Goal: Information Seeking & Learning: Learn about a topic

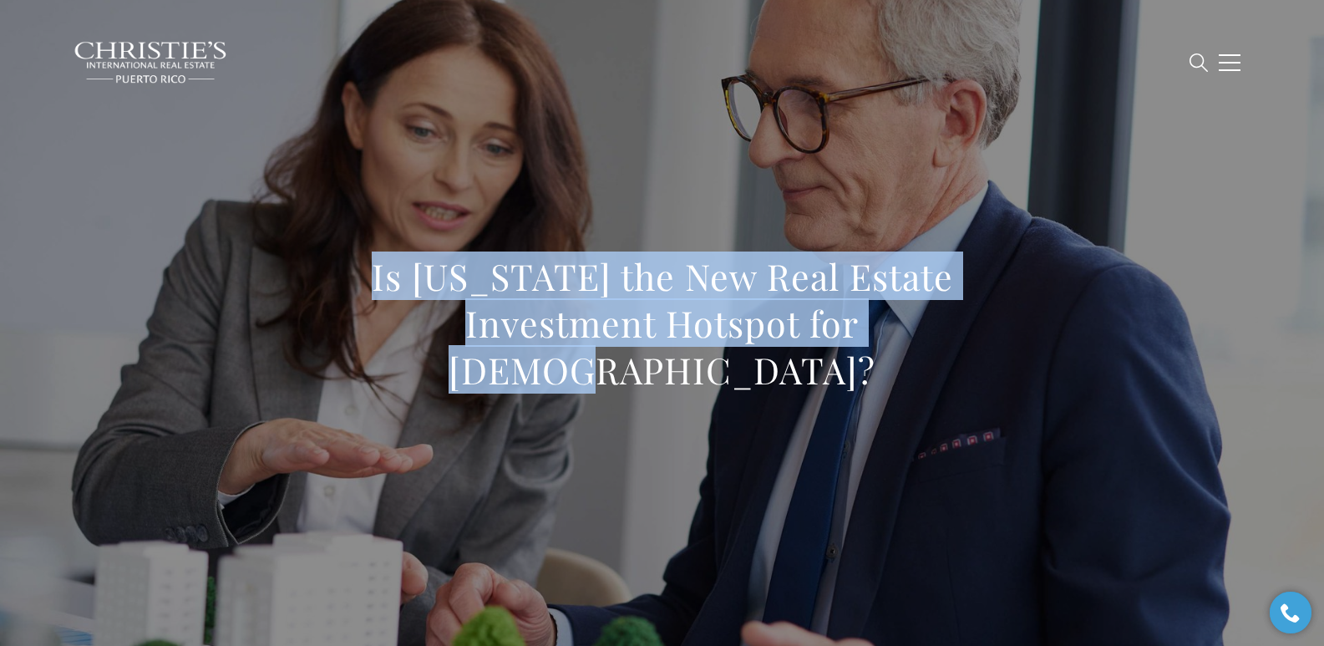
drag, startPoint x: 367, startPoint y: 291, endPoint x: 869, endPoint y: 333, distance: 504.5
click at [869, 333] on h1 "Is Puerto Rico the New Real Estate Investment Hotspot for Americans?" at bounding box center [662, 323] width 737 height 140
click at [518, 317] on h1 "Is Puerto Rico the New Real Estate Investment Hotspot for Americans?" at bounding box center [662, 323] width 737 height 140
drag, startPoint x: 372, startPoint y: 306, endPoint x: 959, endPoint y: 332, distance: 587.7
click at [959, 332] on h1 "Is Puerto Rico the New Real Estate Investment Hotspot for Americans?" at bounding box center [662, 323] width 737 height 140
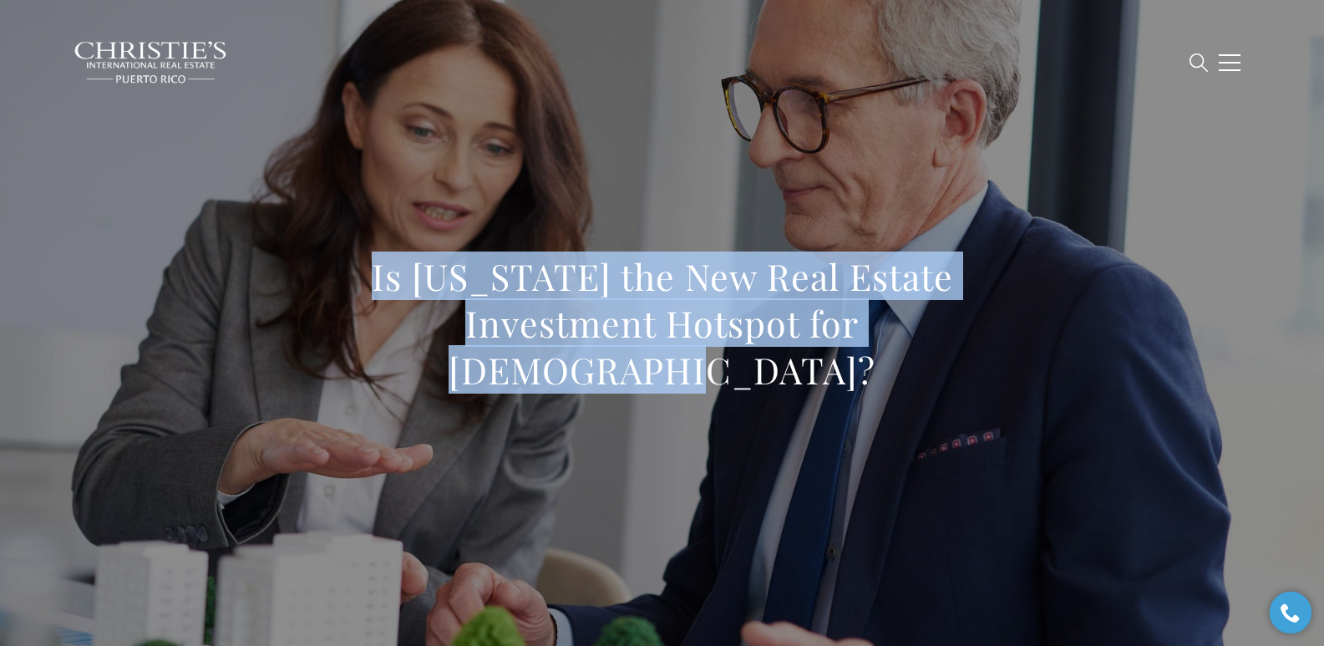
copy h1 "Is Puerto Rico the New Real Estate Investment Hotspot for Americans?"
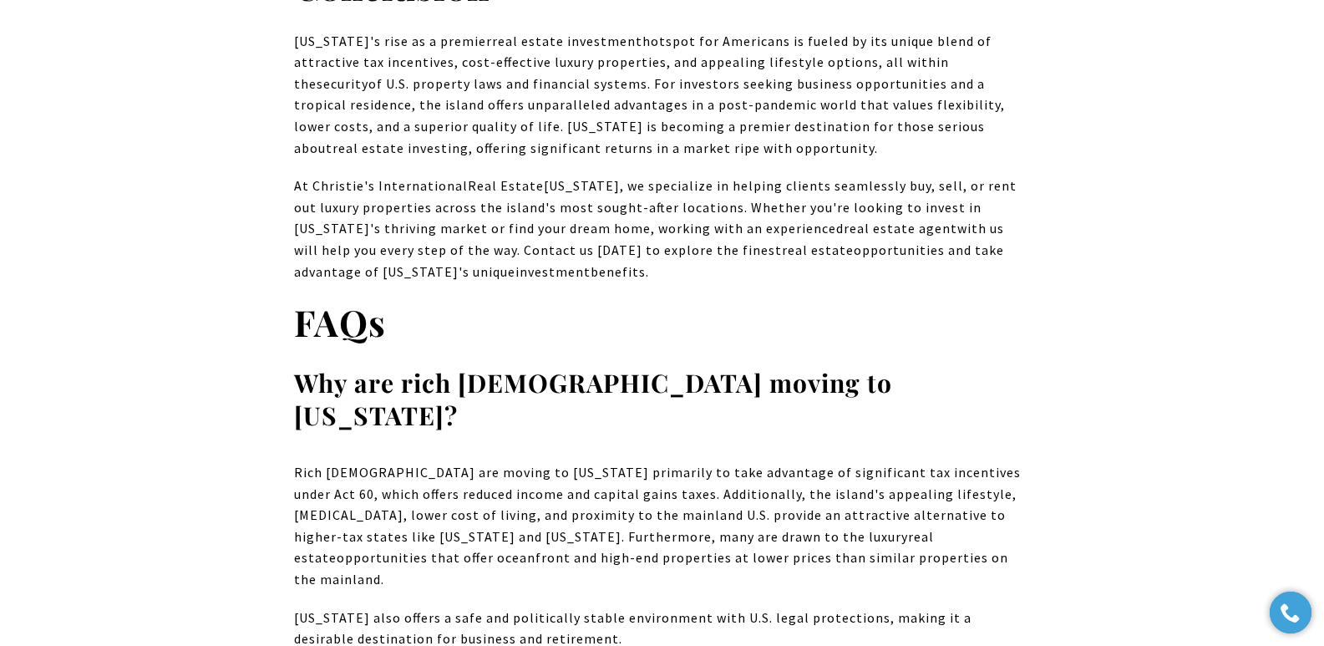
scroll to position [9038, 0]
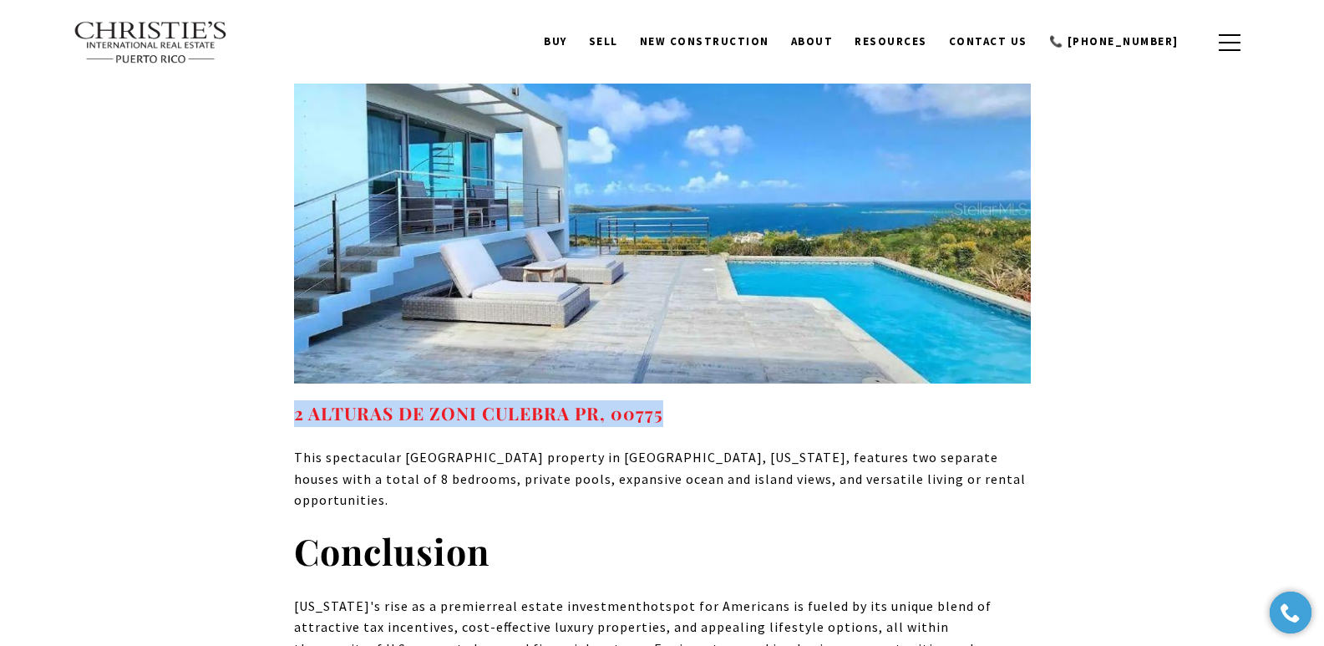
drag, startPoint x: 705, startPoint y: 178, endPoint x: 291, endPoint y: 184, distance: 414.3
copy strong "2 ALTURAS DE ZONI CULEBRA PR, 00775"
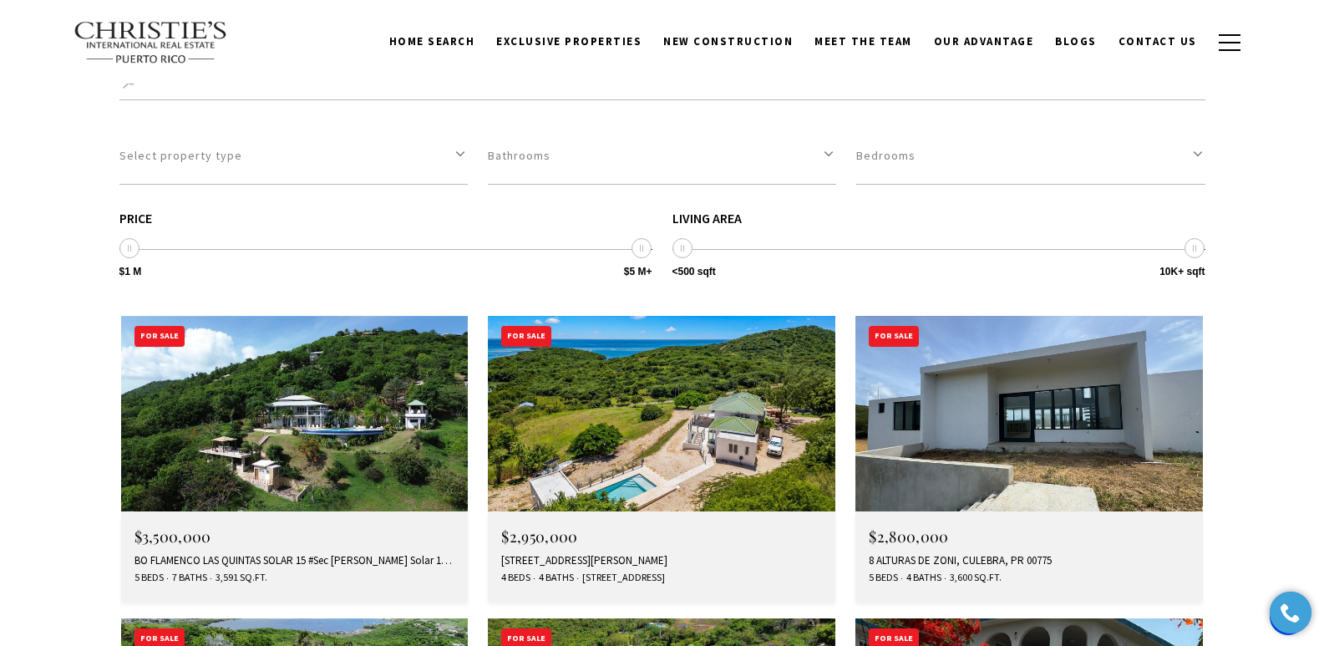
scroll to position [5509, 0]
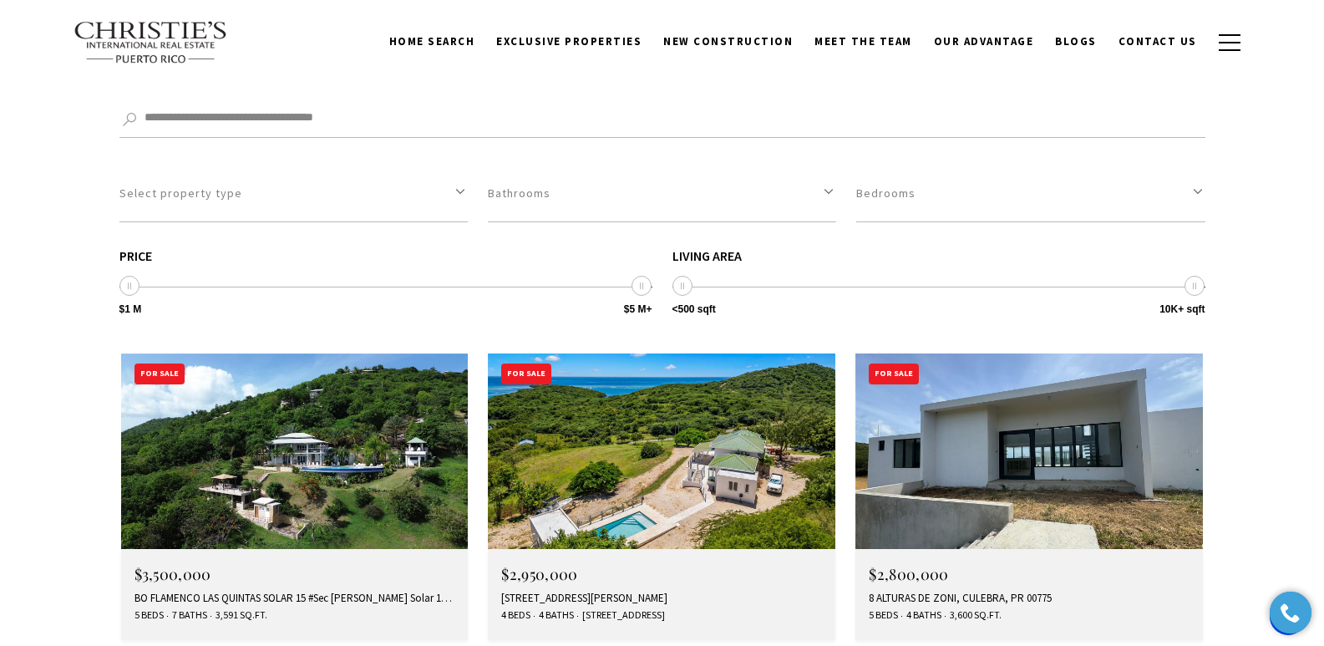
click at [532, 591] on div "Lot 21, Frailes Ward LAS PELAS, CULEBRA, PR 00775" at bounding box center [661, 597] width 321 height 13
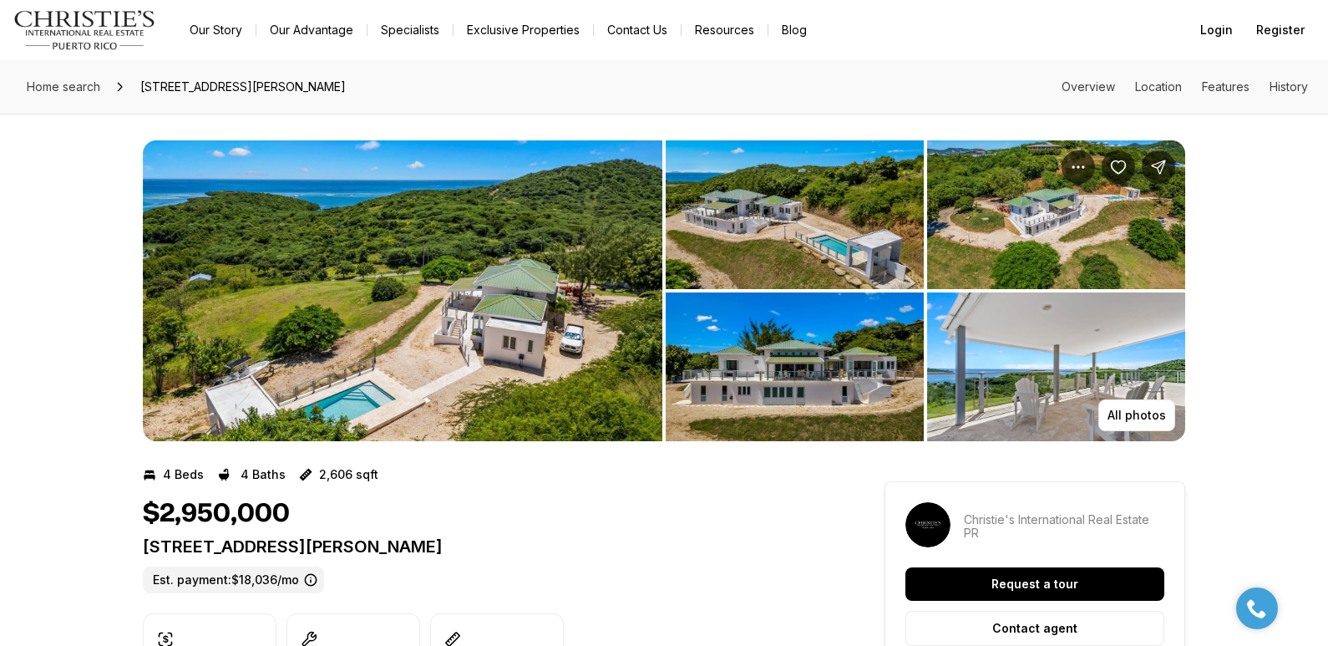
drag, startPoint x: 144, startPoint y: 544, endPoint x: 563, endPoint y: 546, distance: 419.2
click at [563, 546] on p "Lot 21, Frailes Ward LAS PELAS CULEBRA PR, 00775" at bounding box center [483, 546] width 681 height 20
copy p "Lot 21, Frailes Ward LAS PELAS CULEBRA PR, 00775"
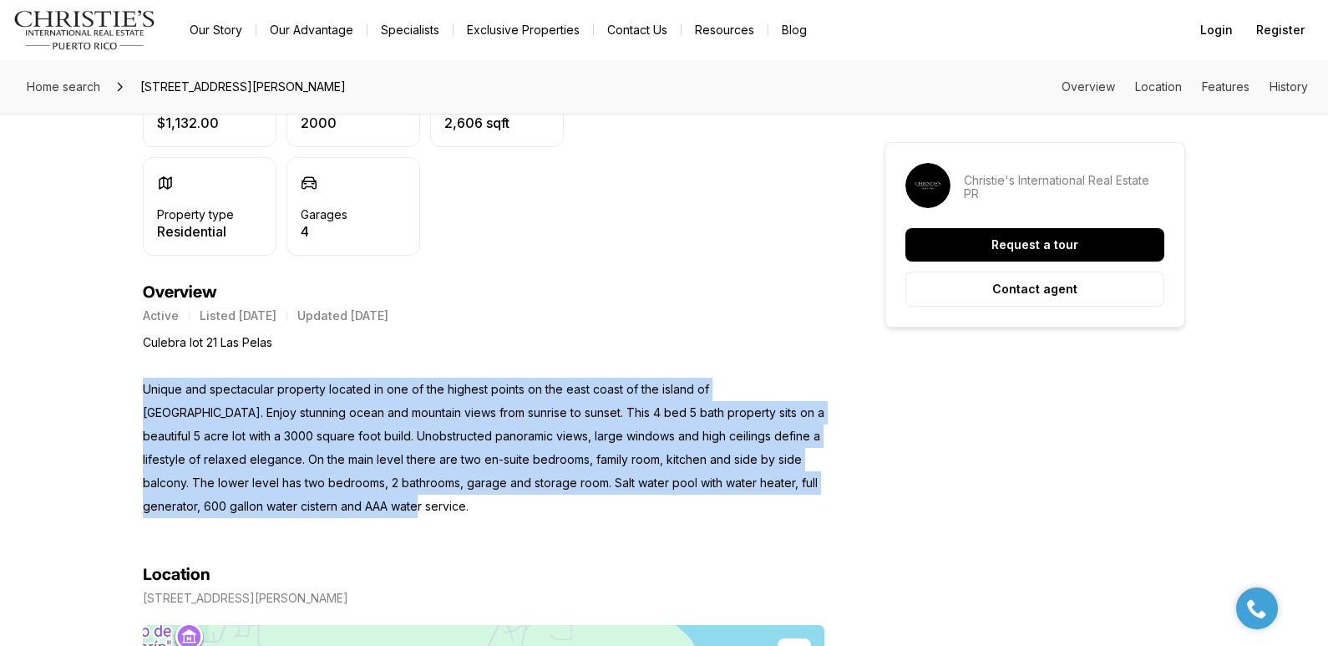
drag, startPoint x: 146, startPoint y: 386, endPoint x: 397, endPoint y: 512, distance: 280.5
click at [397, 512] on p "Culebra lot 21 Las Pelas Unique and spectacular property located in one of the …" at bounding box center [483, 424] width 681 height 187
copy p "Unique and spectacular property located in one of the highest points on the eas…"
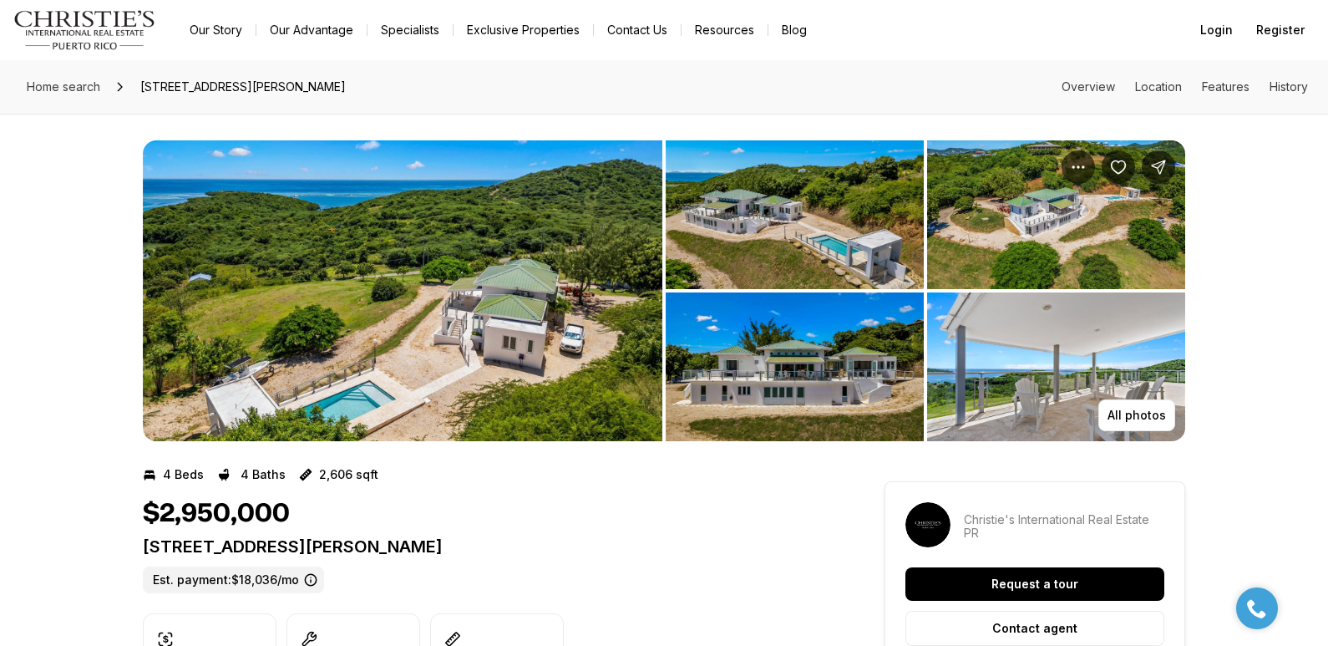
drag, startPoint x: 144, startPoint y: 543, endPoint x: 579, endPoint y: 548, distance: 434.3
click at [579, 548] on p "Lot 21, Frailes Ward LAS PELAS CULEBRA PR, 00775" at bounding box center [483, 546] width 681 height 20
copy p "Lot 21, Frailes Ward LAS PELAS CULEBRA PR, 00775"
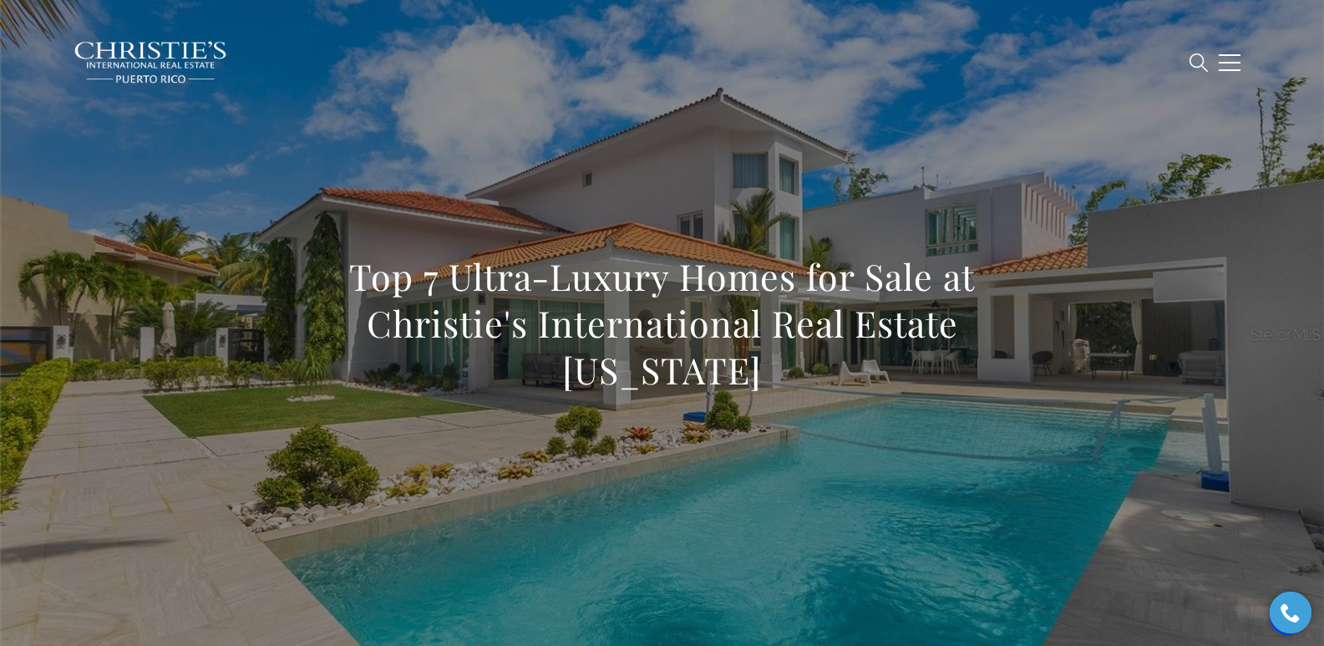
drag, startPoint x: 338, startPoint y: 278, endPoint x: 729, endPoint y: 372, distance: 401.9
click at [729, 372] on h1 "Top 7 Ultra-Luxury Homes for Sale at Christie's International Real Estate [US_S…" at bounding box center [662, 323] width 737 height 140
copy h1 "Top 7 Ultra-Luxury Homes for Sale at Christie's International Real Estate [US_S…"
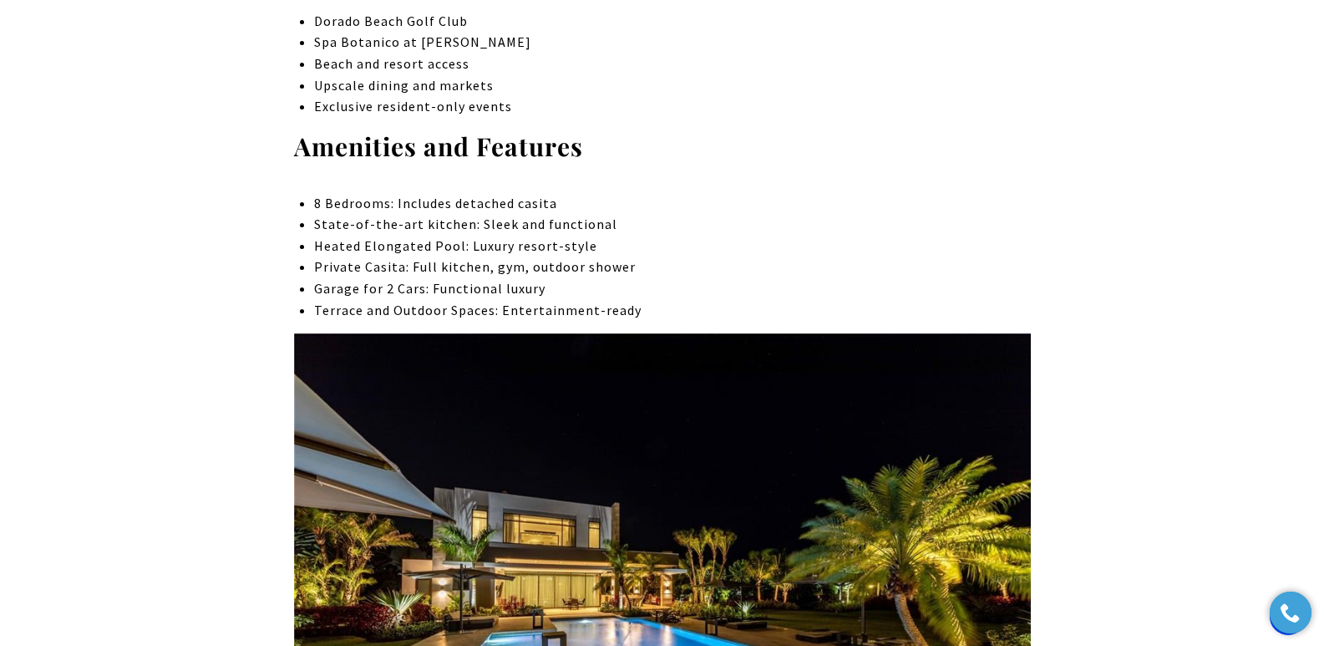
scroll to position [4519, 0]
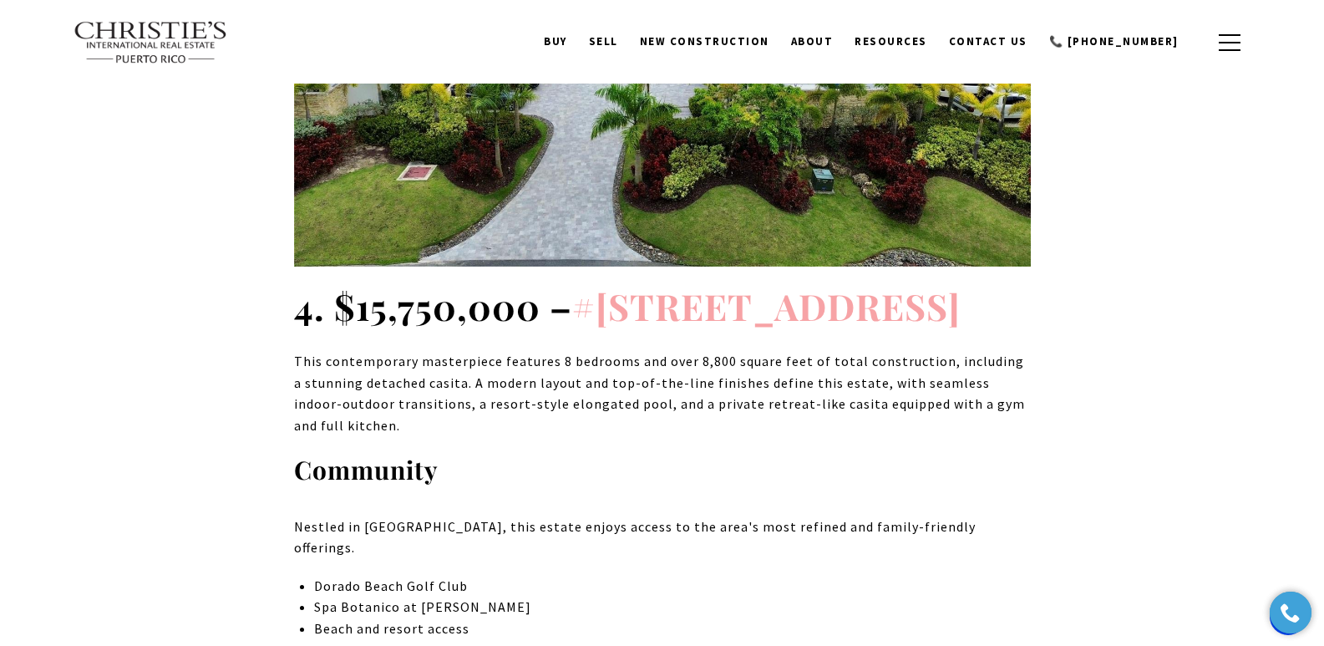
drag, startPoint x: 868, startPoint y: 455, endPoint x: 587, endPoint y: 401, distance: 285.8
click at [587, 330] on h2 "4. $15,750,000 – #202 Legacy, Dorado Beach East, Dorado, PR 00646" at bounding box center [662, 306] width 737 height 47
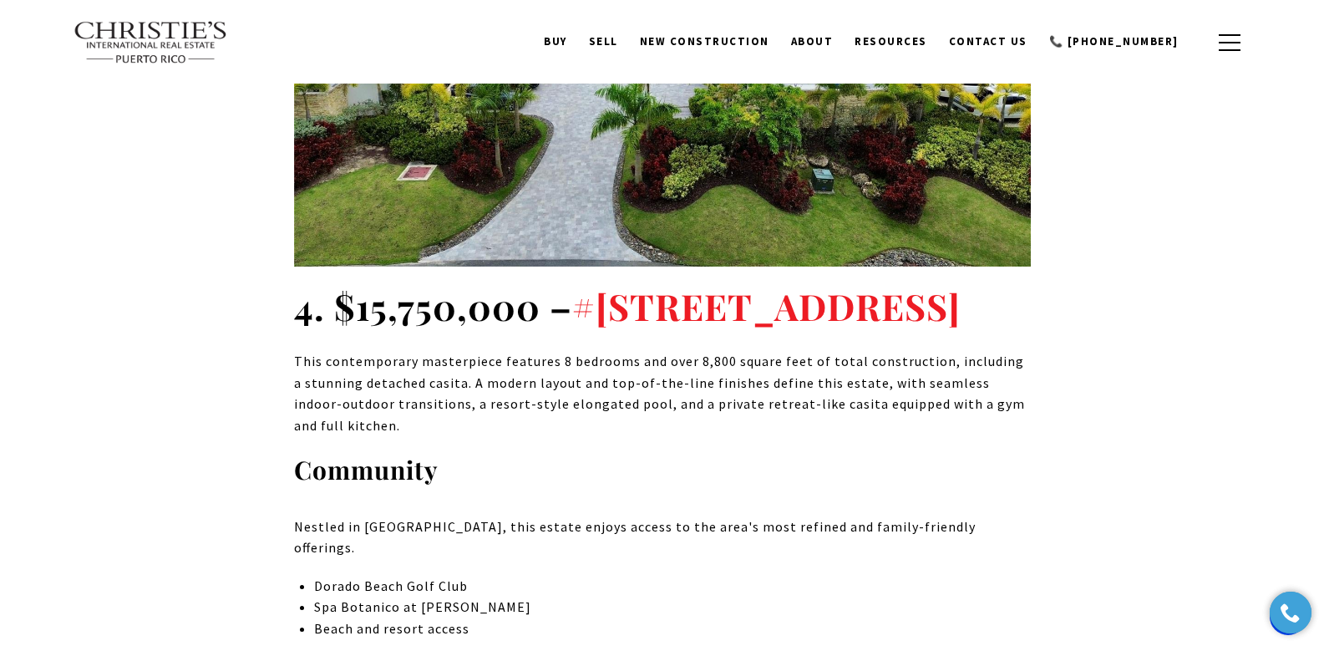
copy link "#202 Legacy, Dorado Beach East, Dorado, PR 00646"
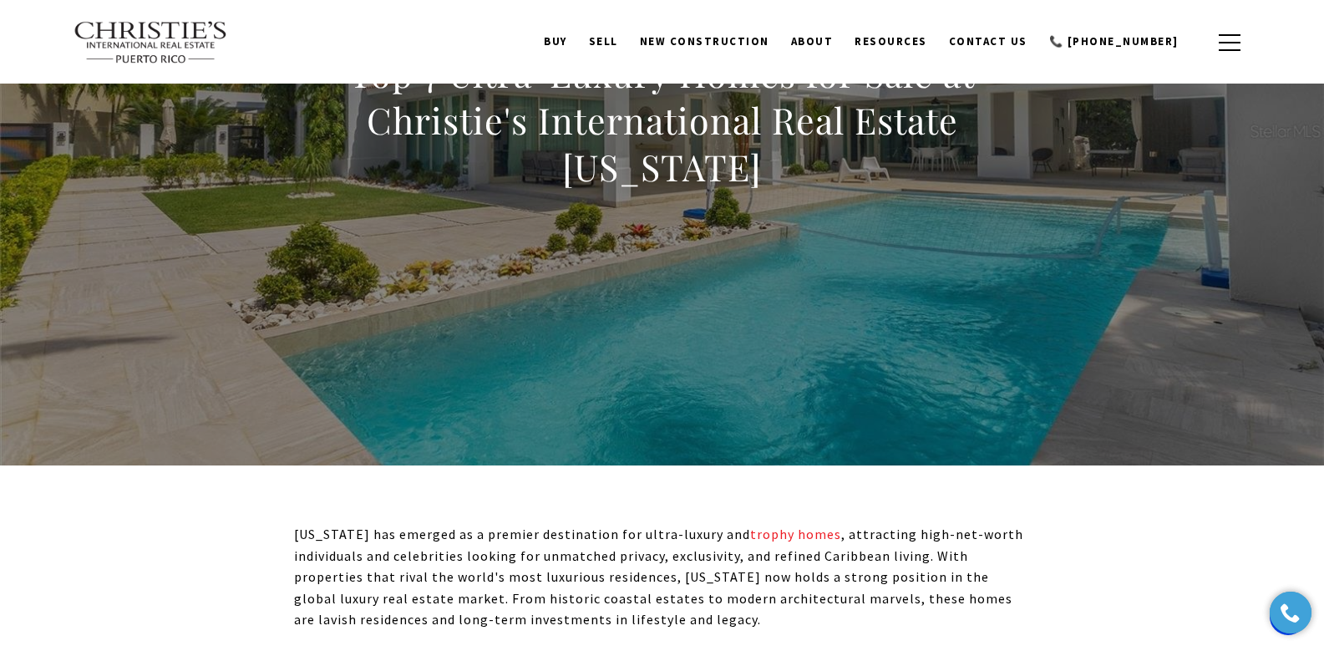
scroll to position [0, 0]
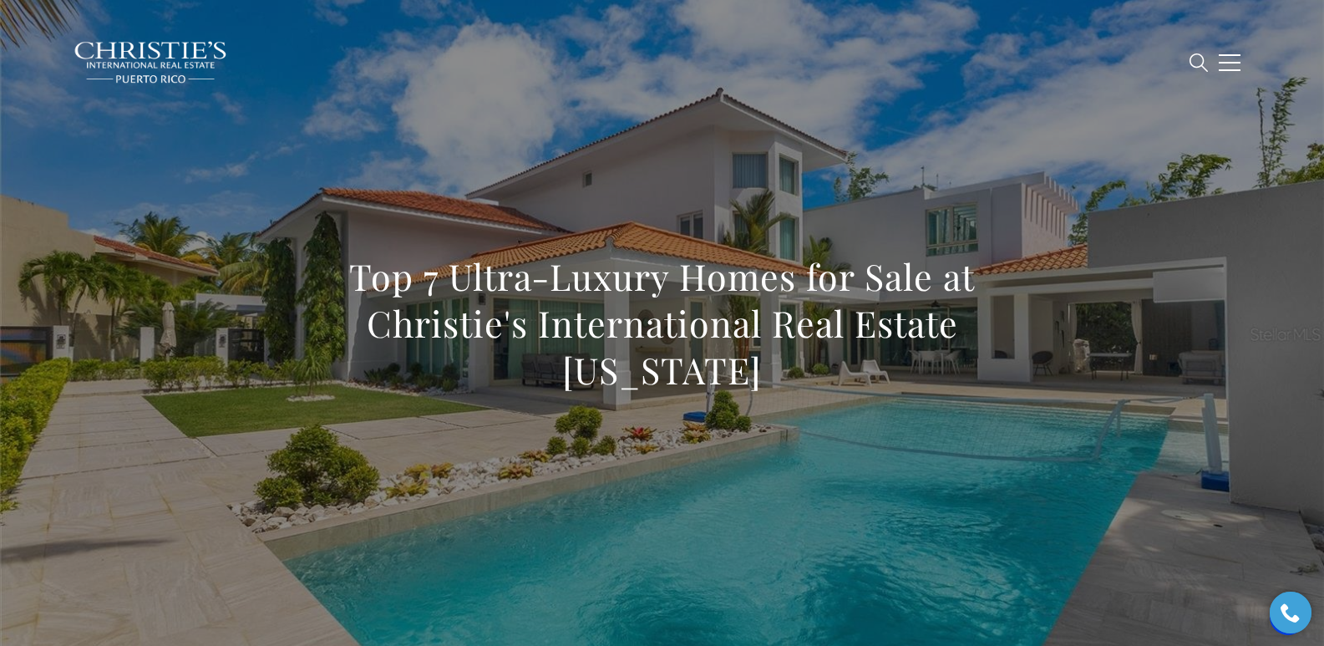
drag, startPoint x: 344, startPoint y: 290, endPoint x: 789, endPoint y: 368, distance: 452.0
click at [789, 368] on h1 "Top 7 Ultra-Luxury Homes for Sale at Christie's International Real Estate Puert…" at bounding box center [662, 323] width 737 height 140
copy h1 "Top 7 Ultra-Luxury Homes for Sale at Christie's International Real Estate Puert…"
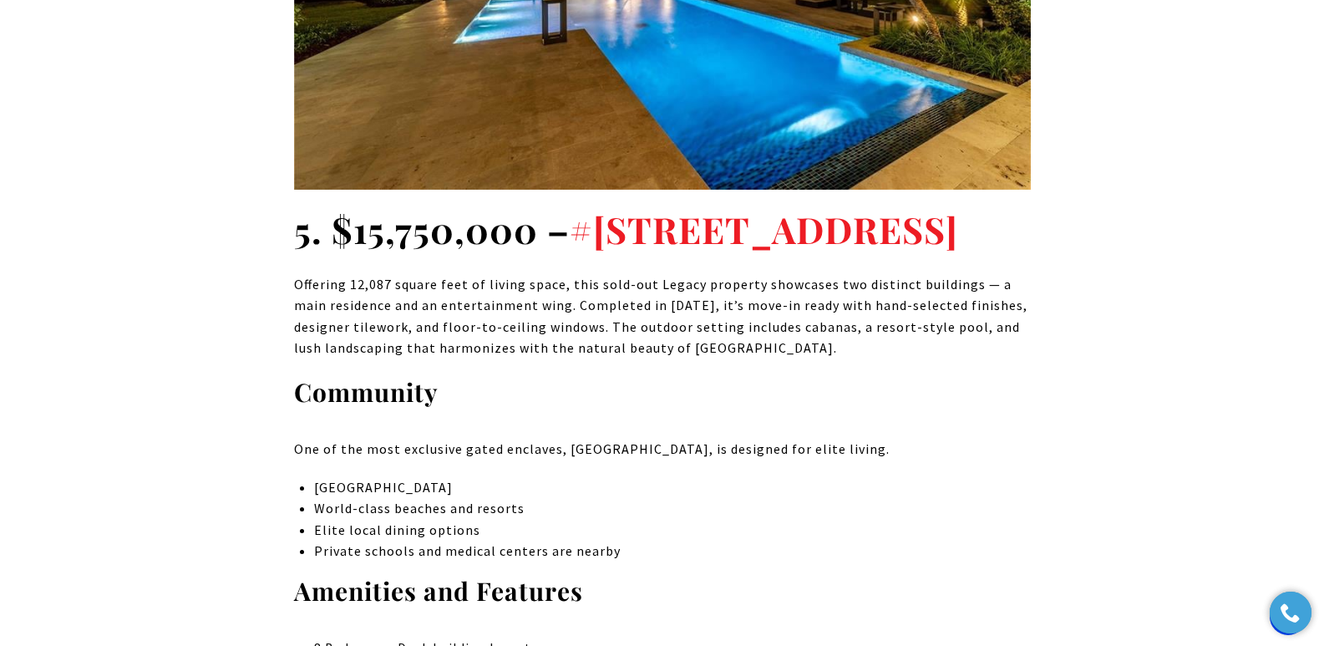
scroll to position [5776, 0]
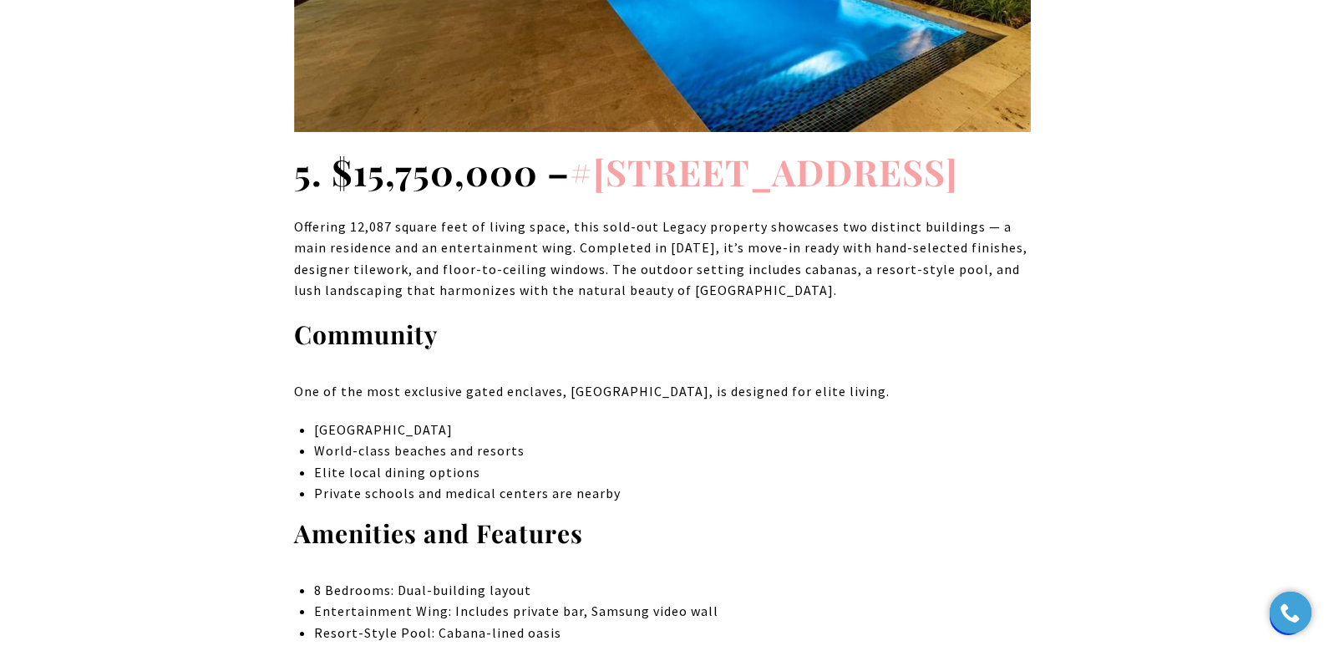
click at [724, 195] on link "#205 The Legacy, Dorado Beach East, Dorado, PR 00646" at bounding box center [764, 171] width 388 height 48
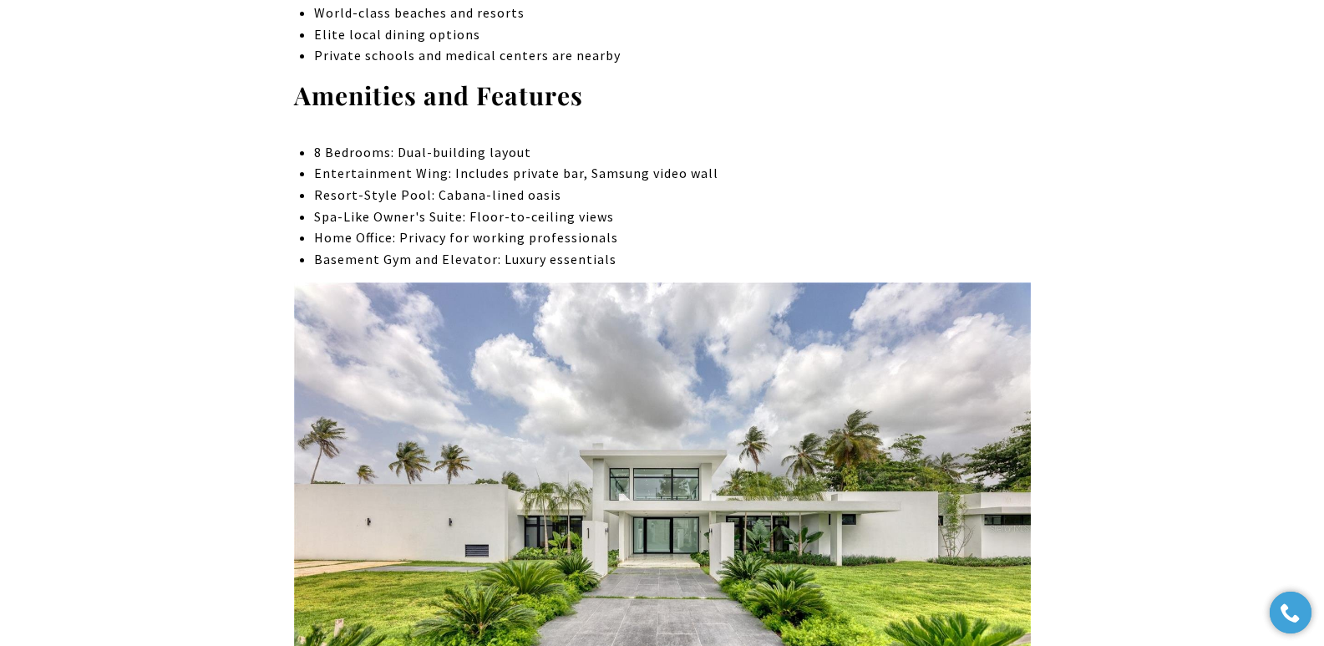
scroll to position [5649, 0]
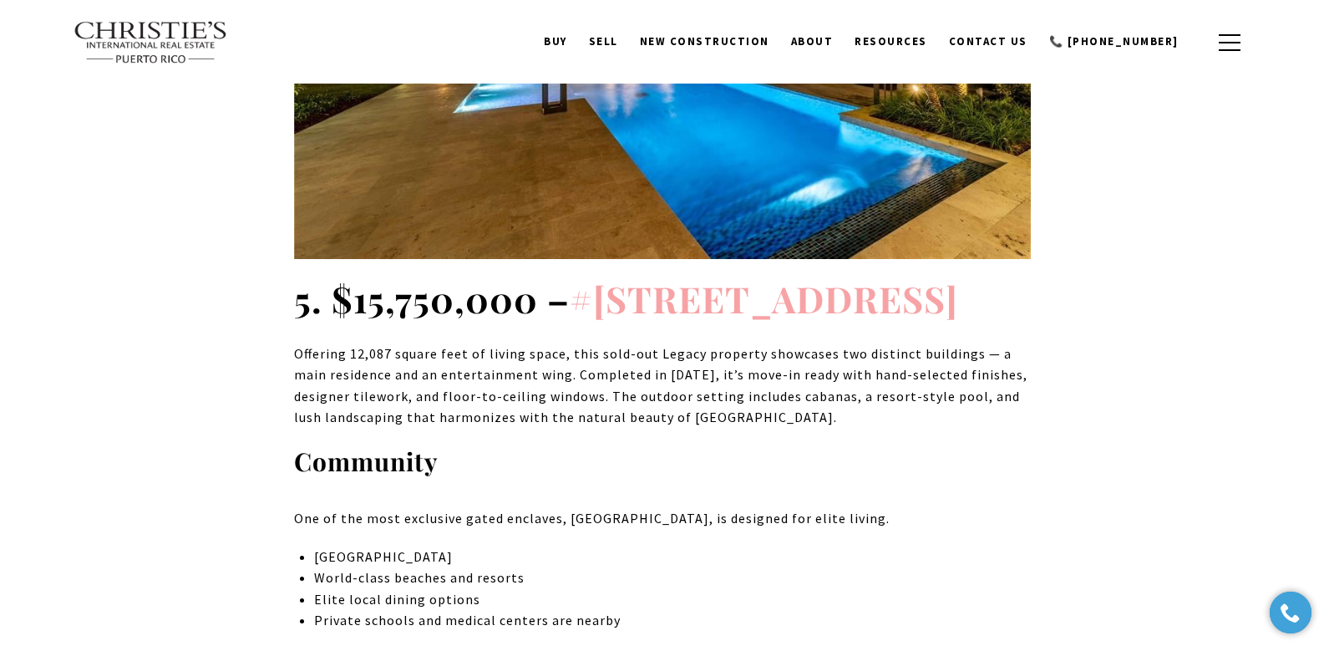
drag, startPoint x: 840, startPoint y: 467, endPoint x: 581, endPoint y: 421, distance: 262.9
click at [581, 322] on h2 "5. $15,750,000 – #205 The Legacy, Dorado Beach East, Dorado, PR 00646" at bounding box center [662, 299] width 737 height 47
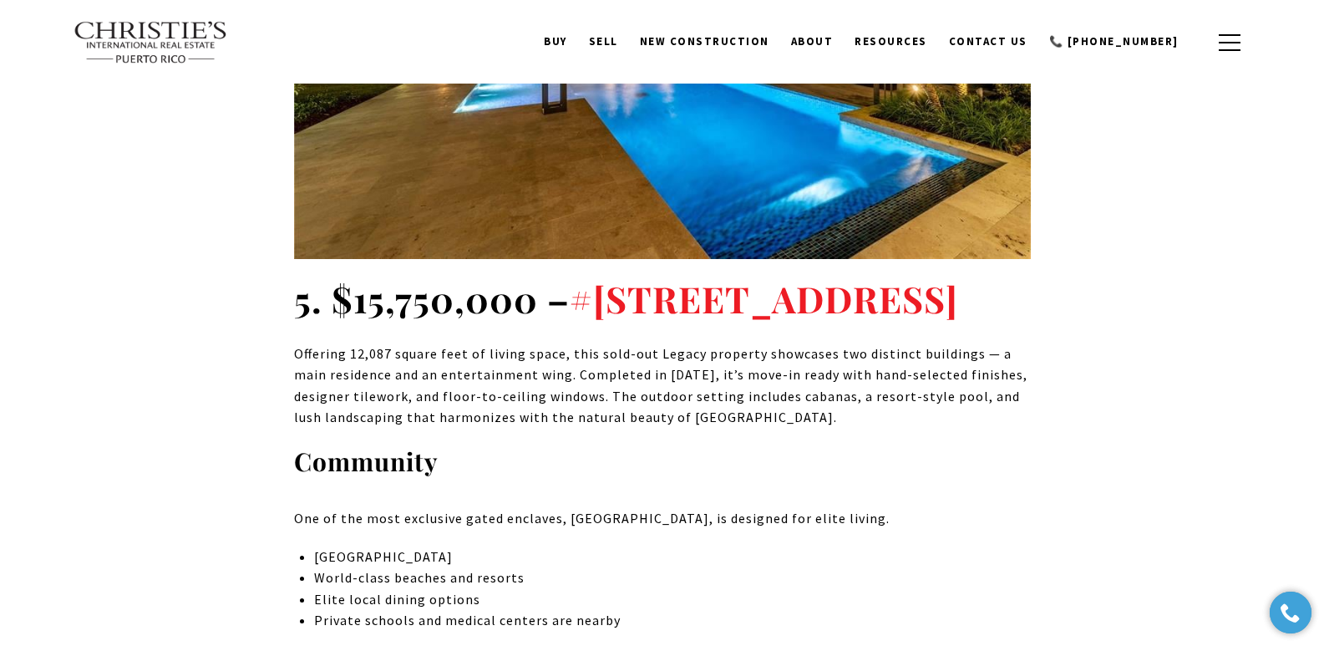
click at [926, 322] on h2 "5. $15,750,000 – #205 The Legacy, Dorado Beach East, Dorado, PR 00646" at bounding box center [662, 299] width 737 height 47
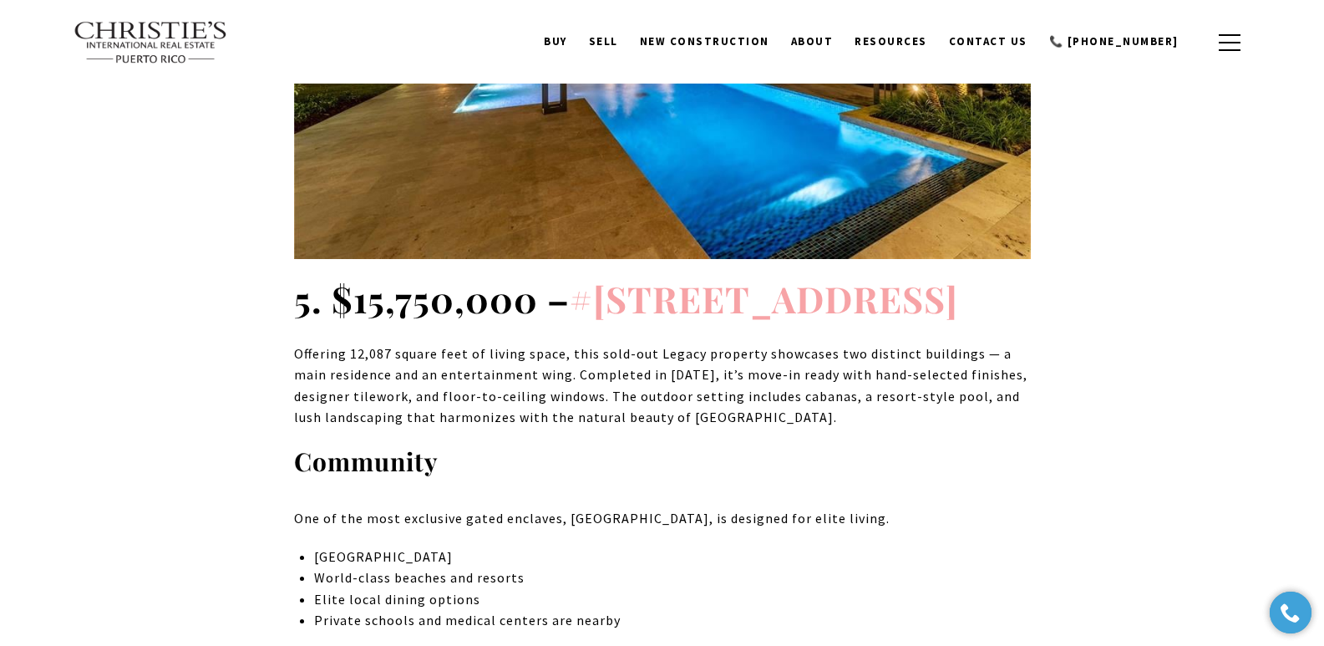
drag, startPoint x: 815, startPoint y: 459, endPoint x: 584, endPoint y: 421, distance: 234.5
click at [584, 322] on h2 "5. $15,750,000 – #205 The Legacy, Dorado Beach East, Dorado, PR 00646" at bounding box center [662, 299] width 737 height 47
copy link "#205 The Legacy, Dorado Beach East, Dorado, PR 00646"
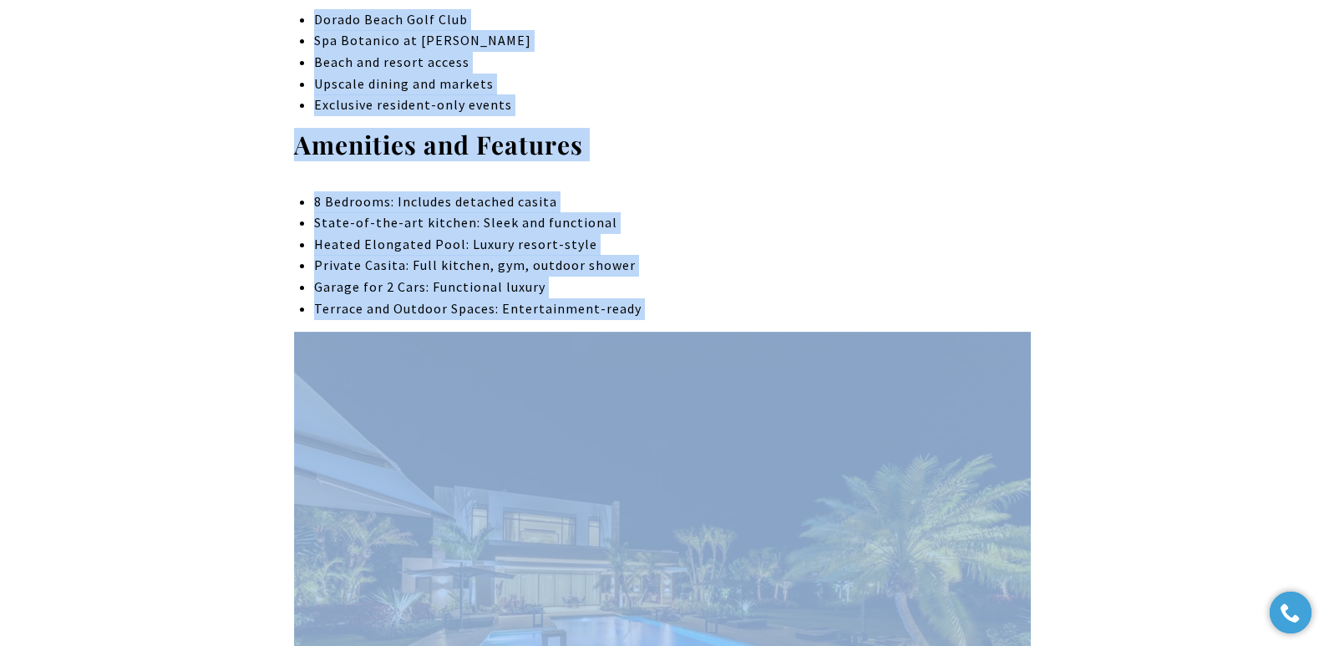
scroll to position [5123, 0]
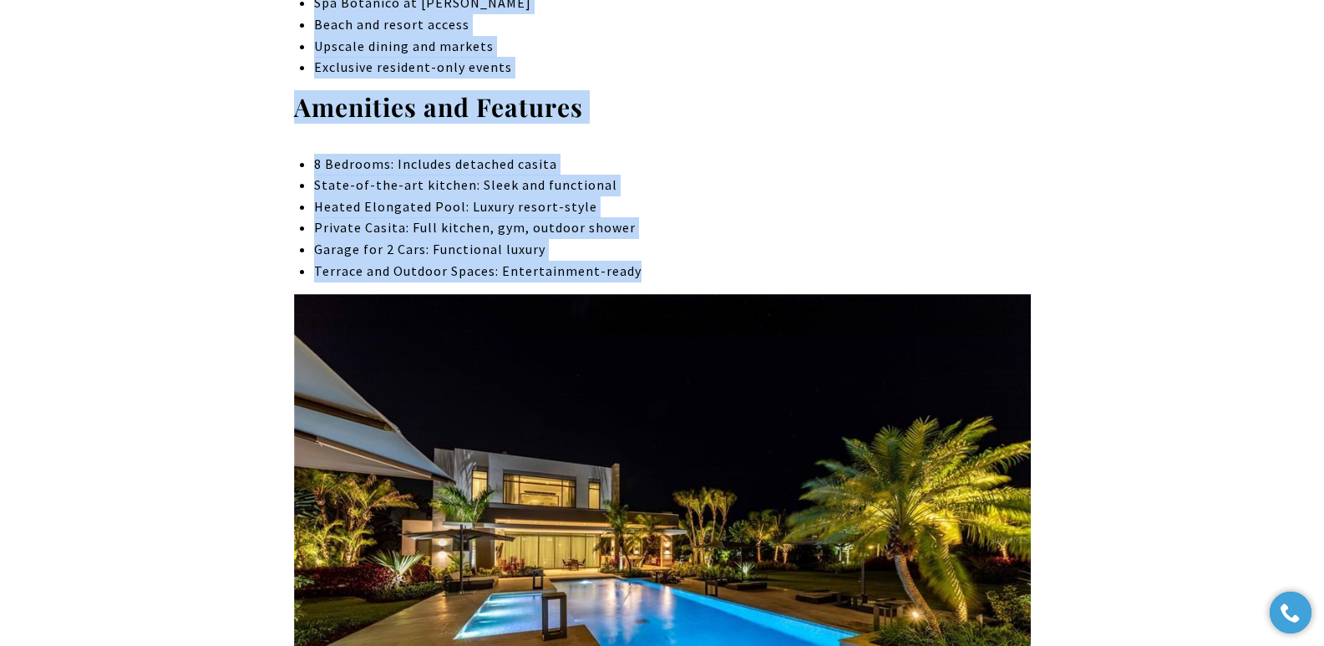
drag, startPoint x: 296, startPoint y: 79, endPoint x: 655, endPoint y: 381, distance: 468.9
copy div "4. $15,750,000 – #202 Legacy, Dorado Beach East, Dorado, PR 00646 This contempo…"
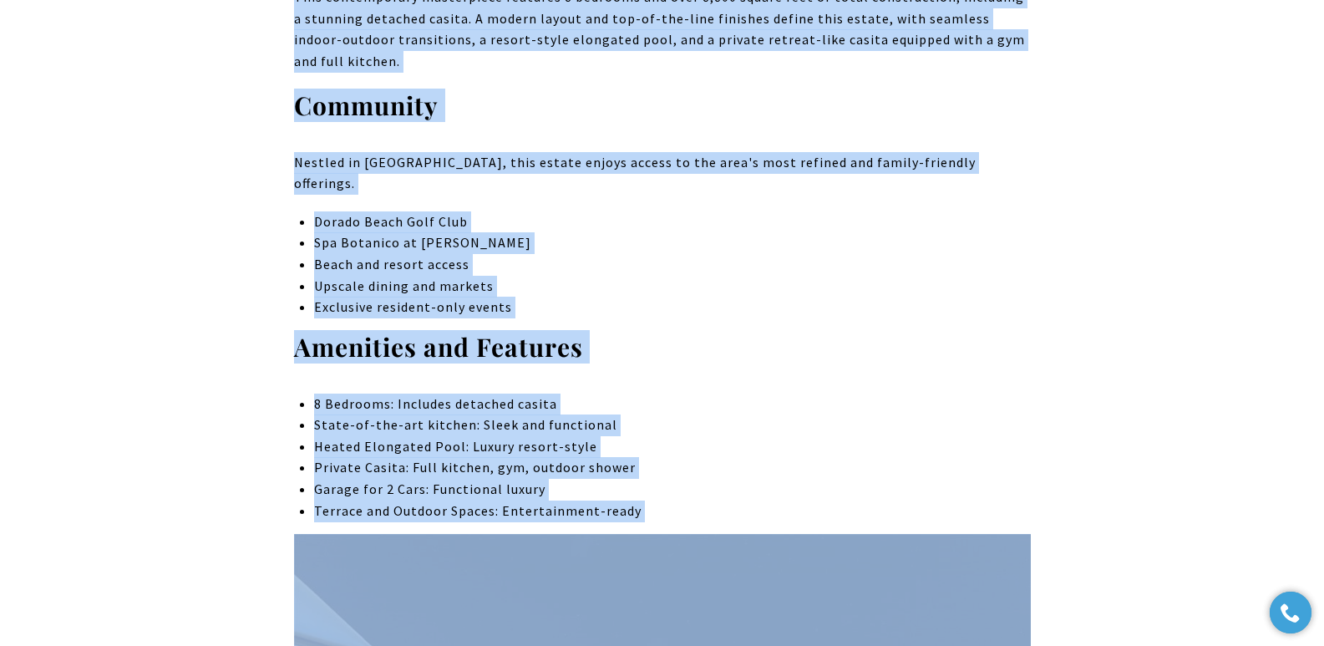
scroll to position [5006, 0]
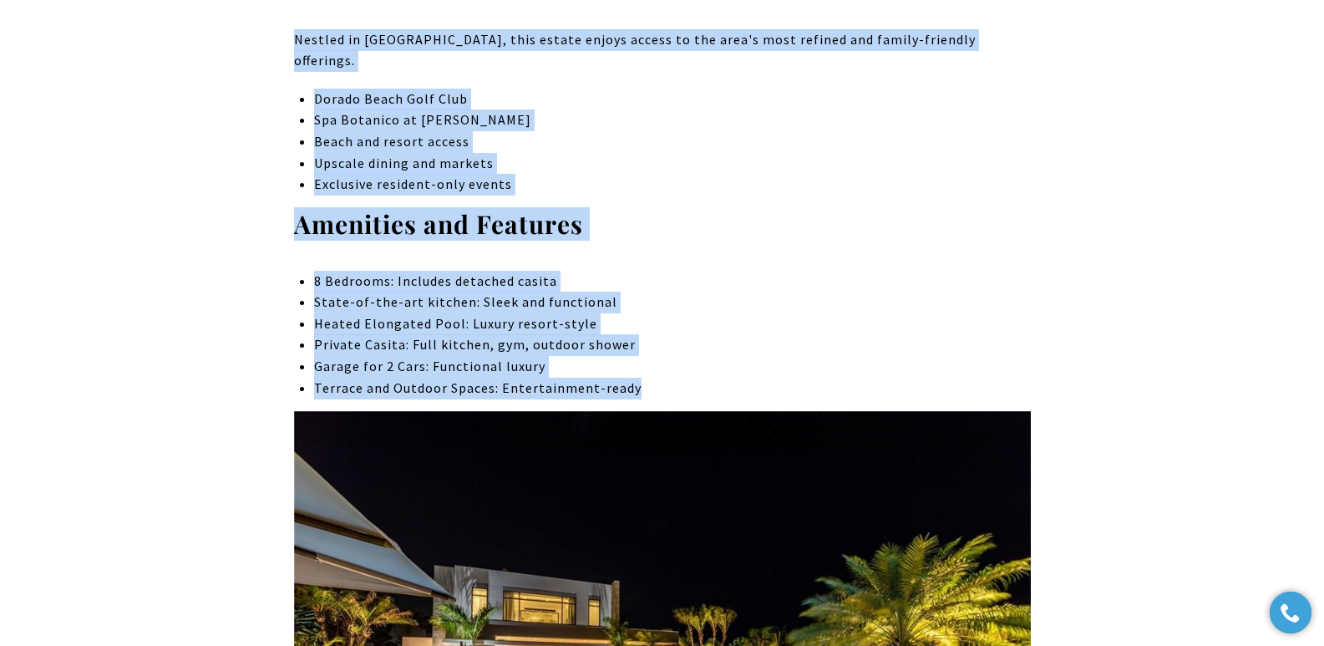
drag, startPoint x: 332, startPoint y: 367, endPoint x: 651, endPoint y: 502, distance: 346.5
copy div "$15,750,000 – #202 Legacy, Dorado Beach East, Dorado, PR 00646 This contemporar…"
click at [678, 153] on p "Beach and resort access" at bounding box center [672, 142] width 716 height 22
drag, startPoint x: 295, startPoint y: 119, endPoint x: 646, endPoint y: 504, distance: 520.8
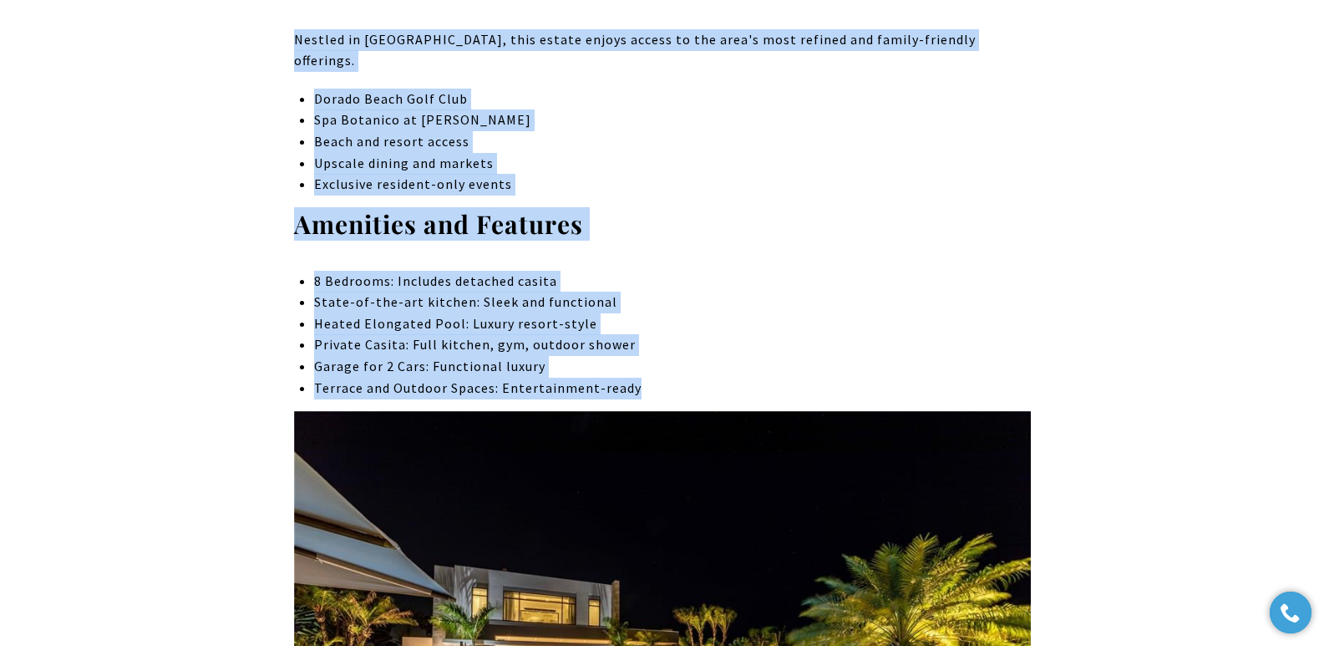
copy div "Community Nestled in Dorado Beach East, this estate enjoys access to the area's…"
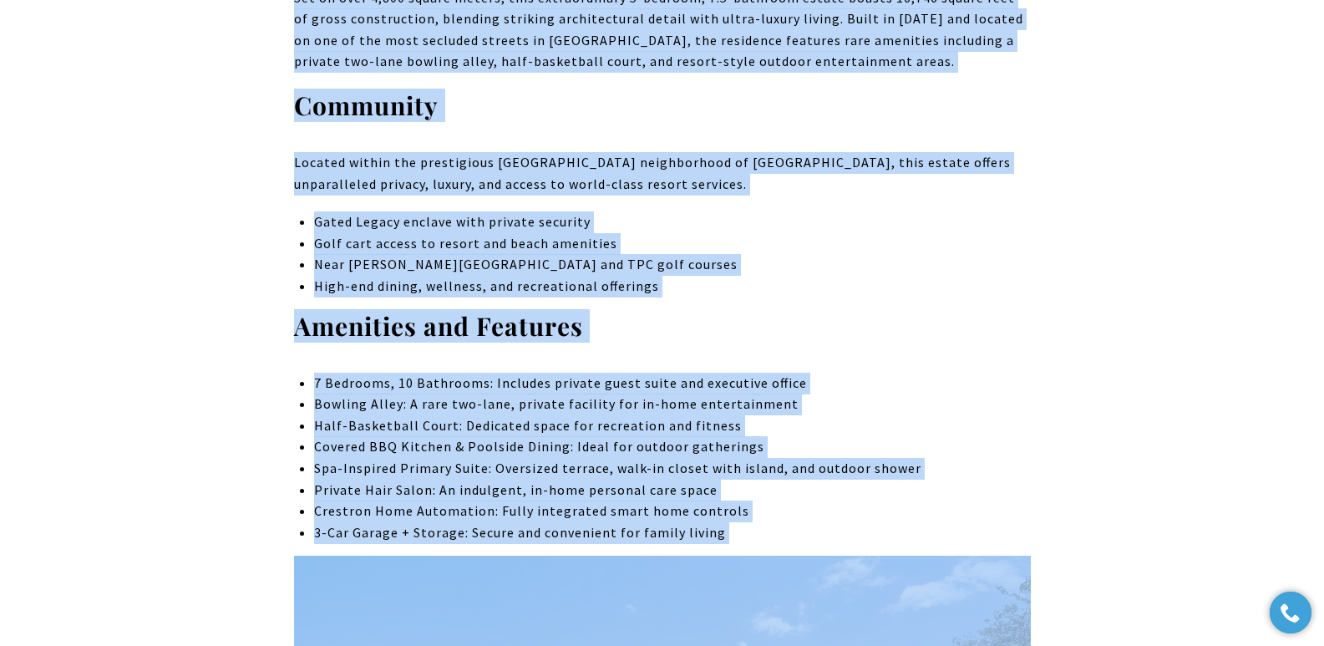
scroll to position [1745, 0]
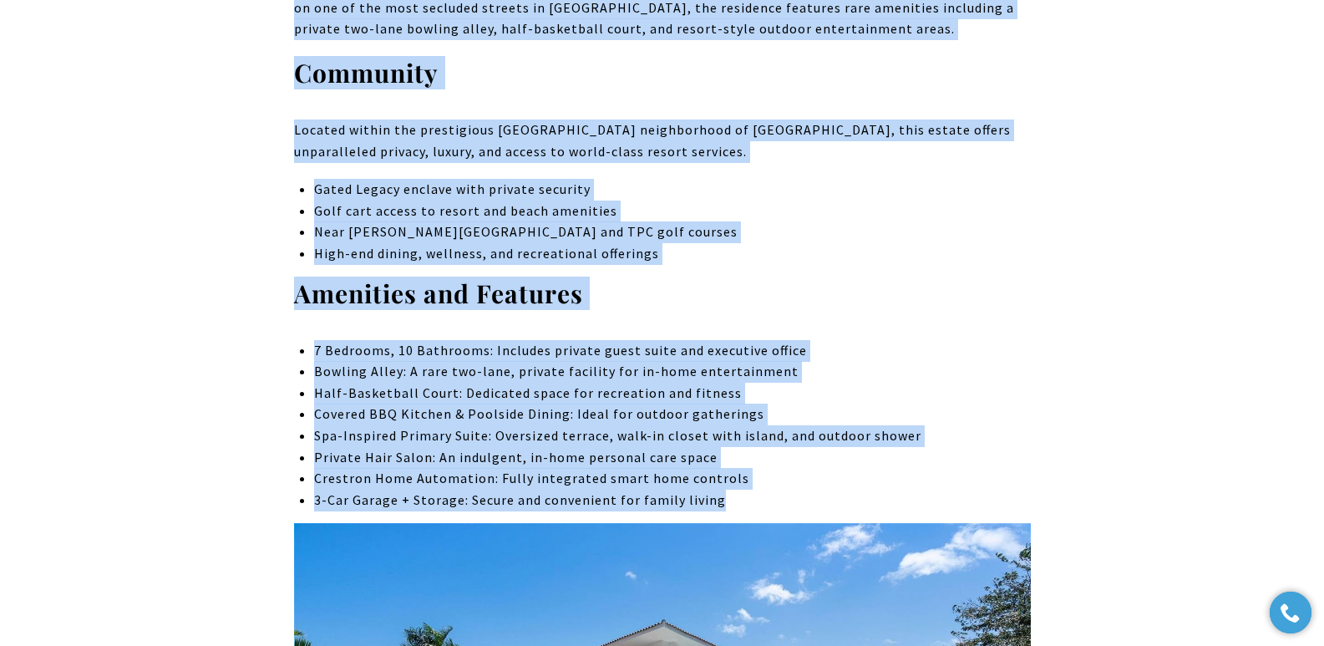
drag, startPoint x: 327, startPoint y: 232, endPoint x: 732, endPoint y: 496, distance: 483.4
copy div "$25,900,000 – 206 LEGACY DORADO PR, 00646 Set on over 4,800 square meters, this…"
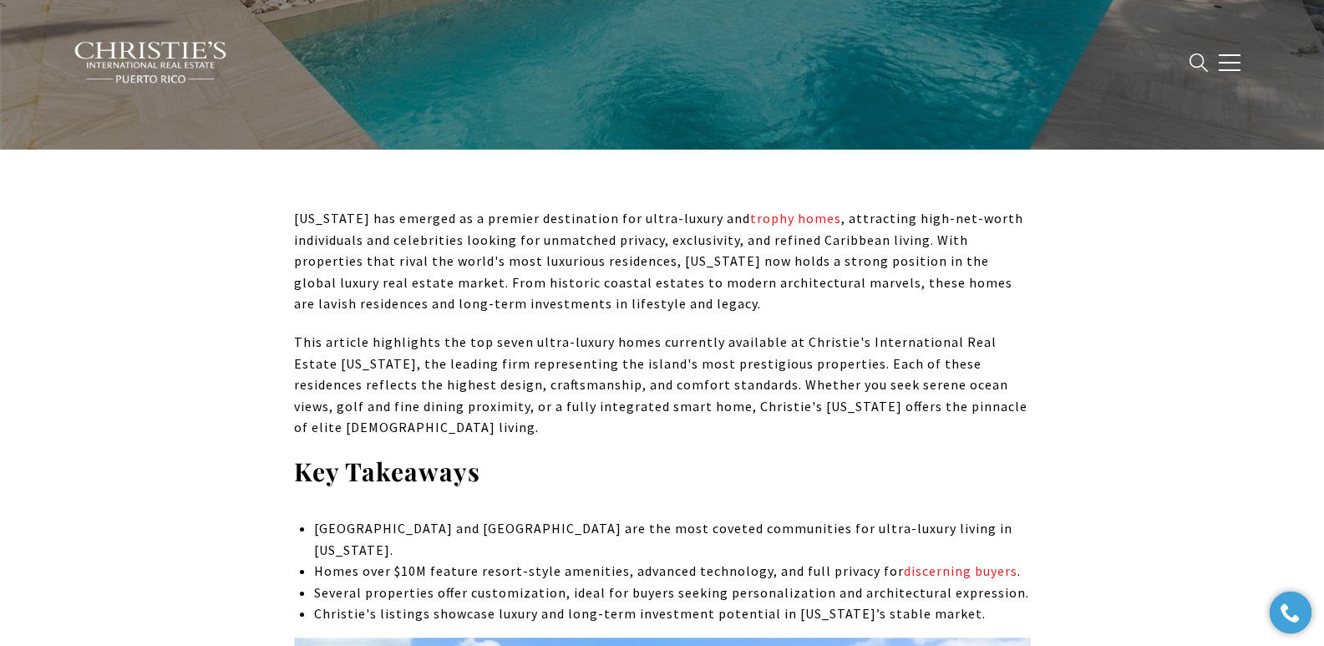
scroll to position [1130, 0]
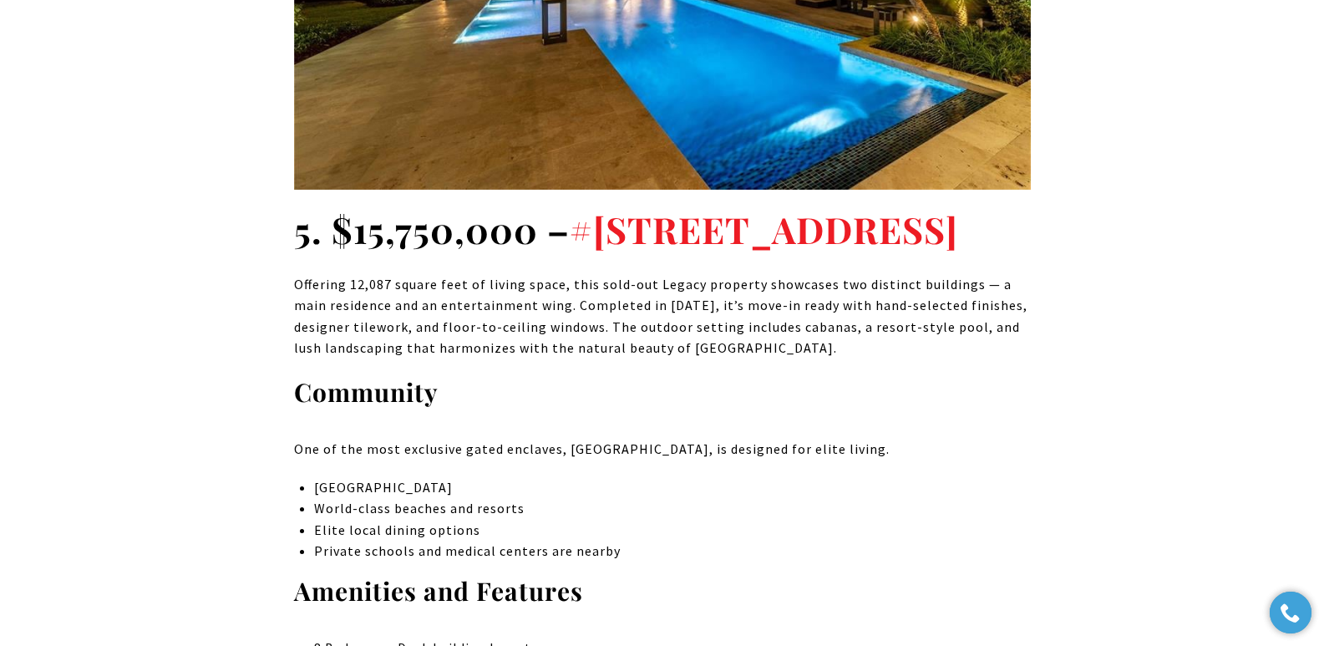
scroll to position [5833, 0]
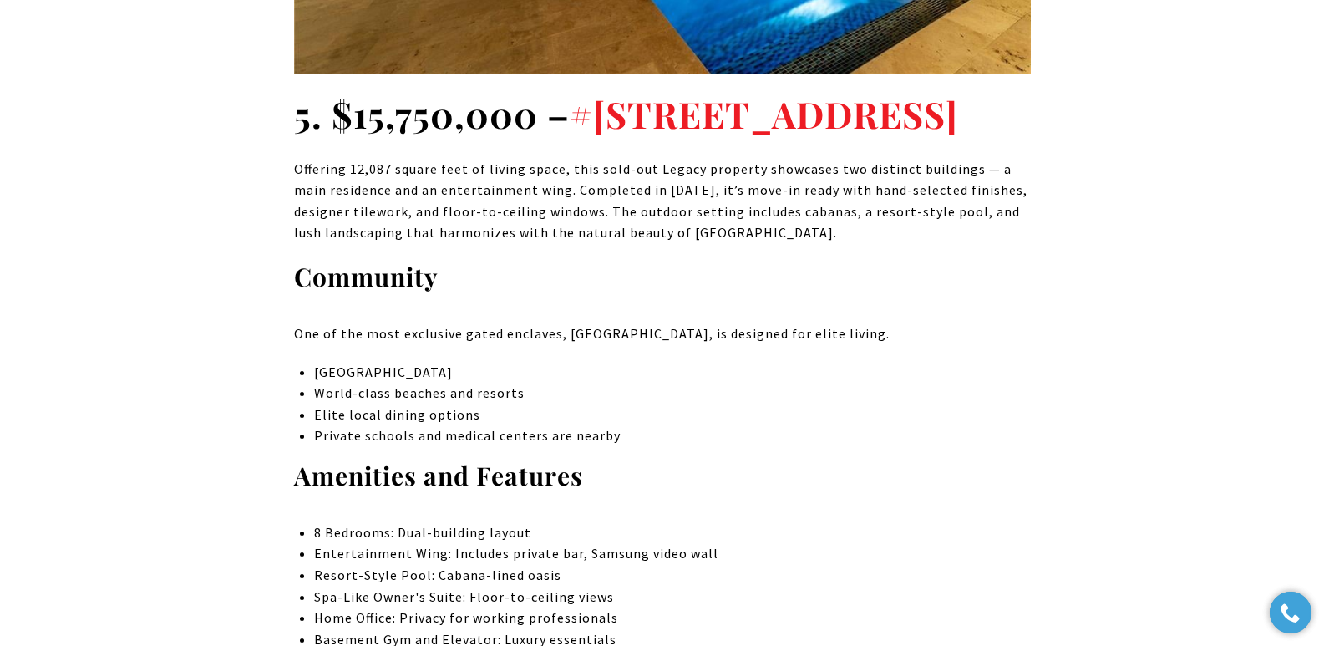
click at [662, 244] on p "Offering 12,087 square feet of living space, this sold-out Legacy property show…" at bounding box center [662, 201] width 737 height 85
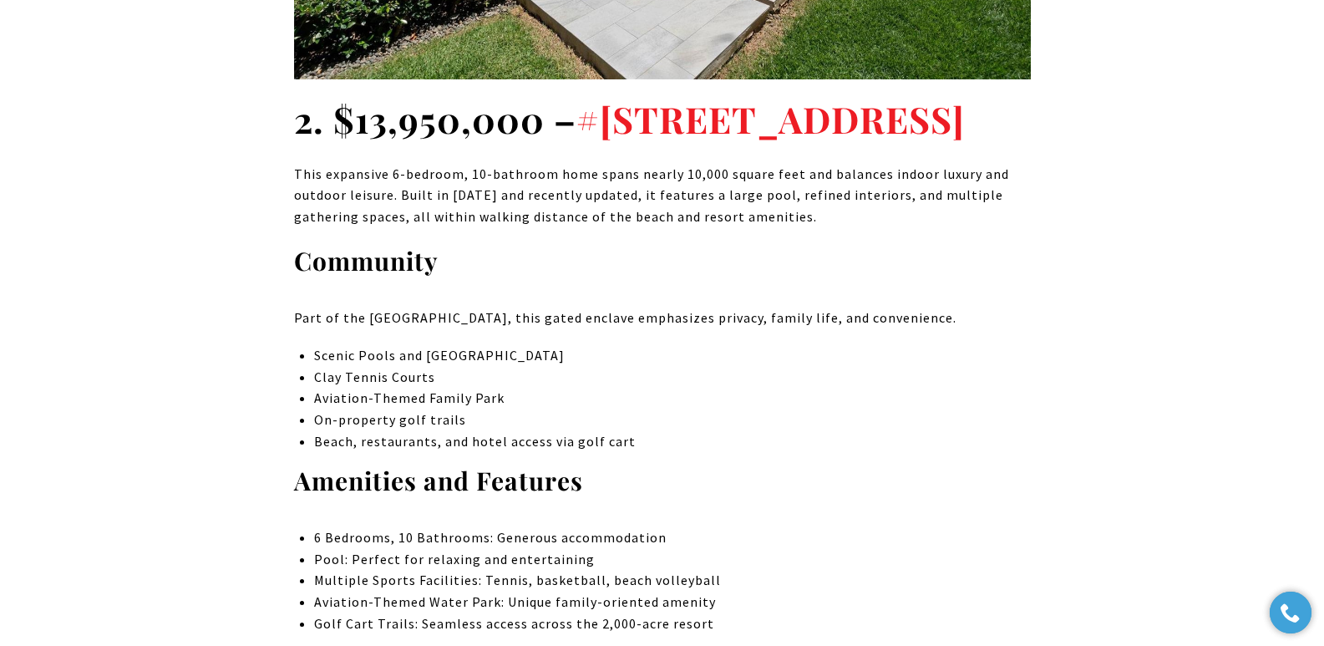
scroll to position [2718, 0]
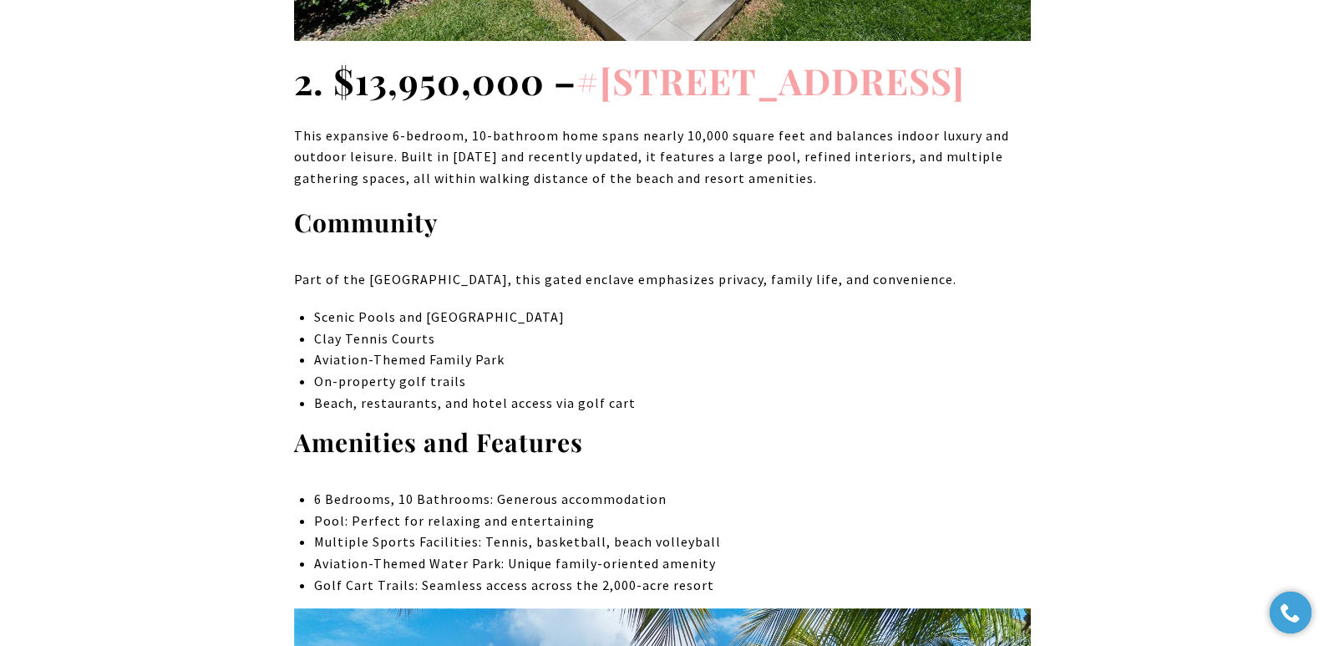
click at [784, 80] on link "#336 Dorado Beach East, Dorado, PR 00646" at bounding box center [770, 80] width 388 height 48
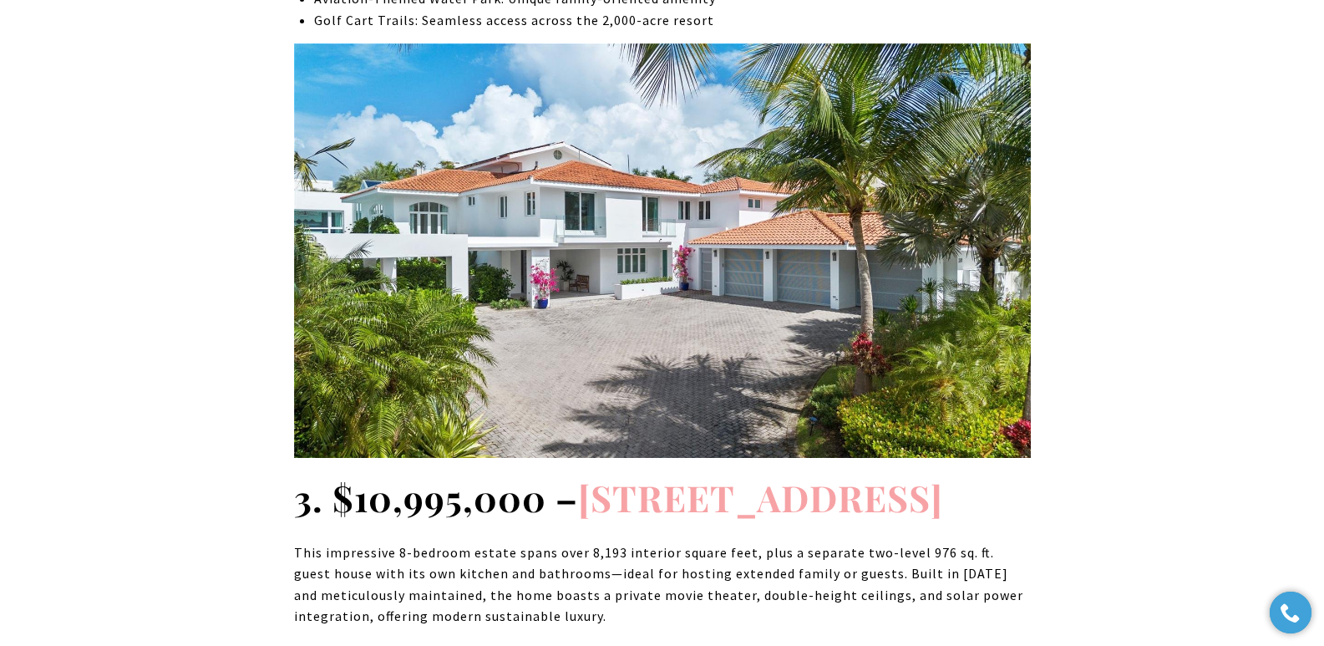
click at [781, 521] on link "281 DORADO BEACH EAST DORADO PR, 00646" at bounding box center [760, 497] width 365 height 48
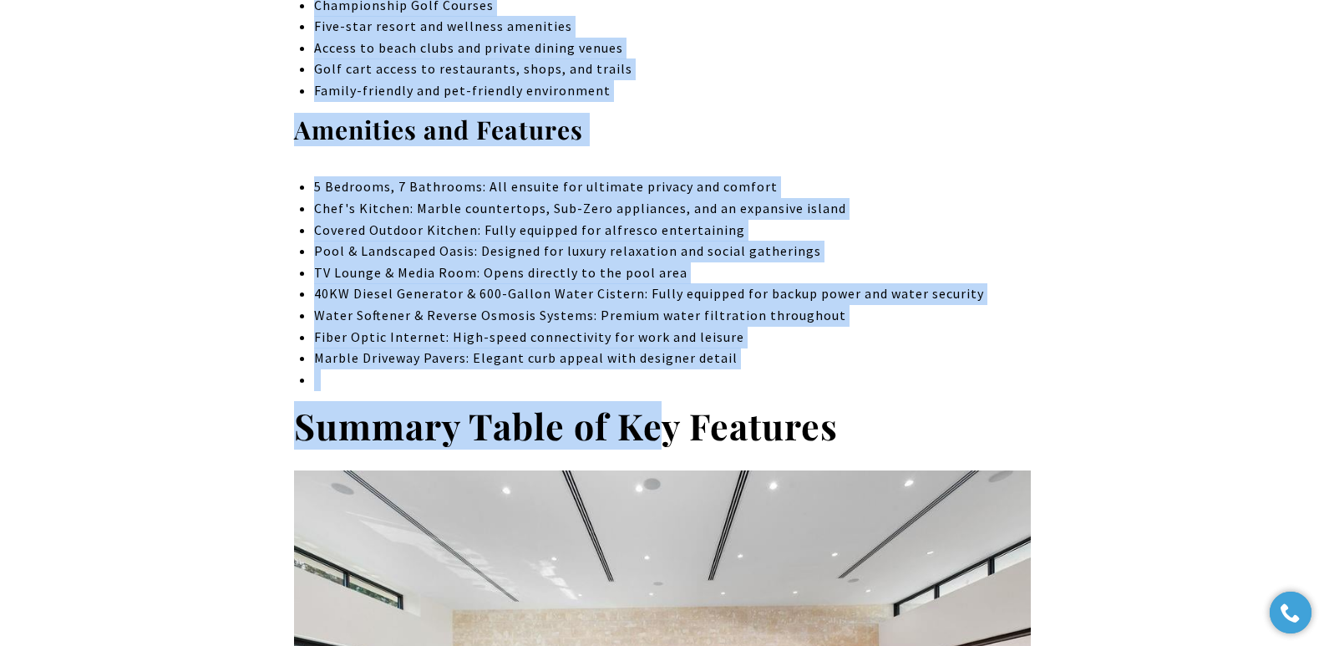
scroll to position [8405, 0]
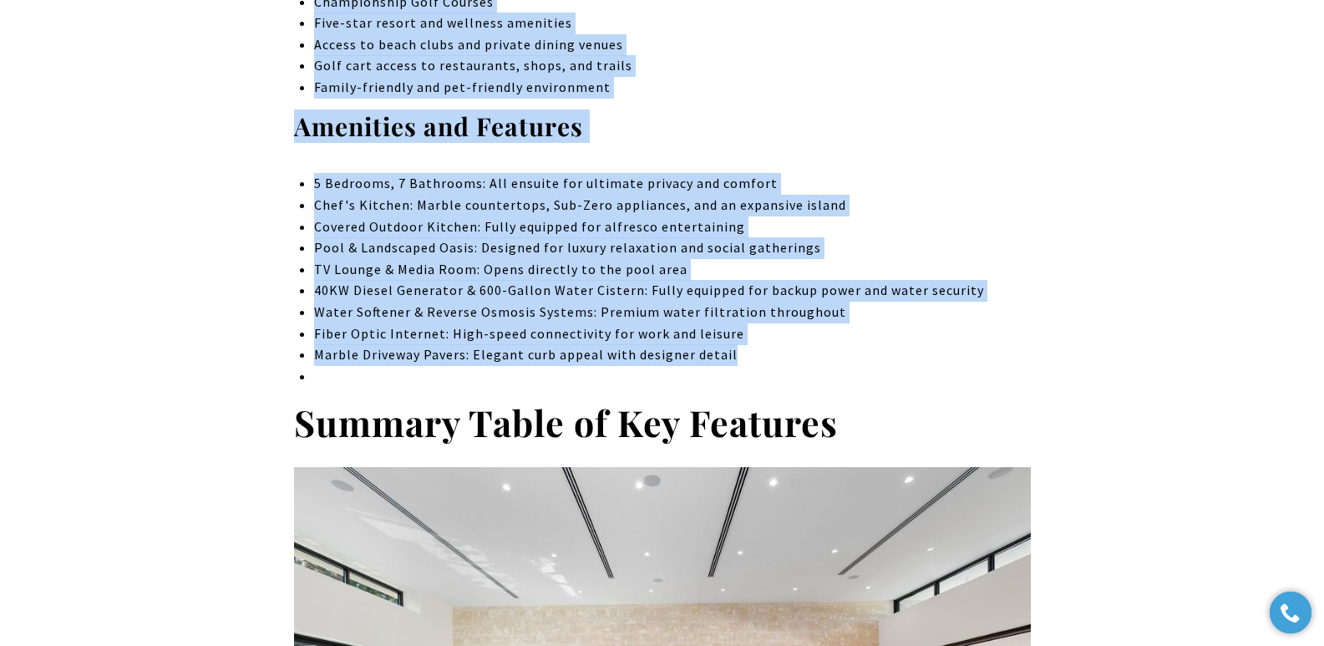
drag, startPoint x: 327, startPoint y: 165, endPoint x: 752, endPoint y: 601, distance: 608.9
copy div "$4,975,000 – #129 Dorado Beach East, Dorado, PR 00646 This beautifully reimagin…"
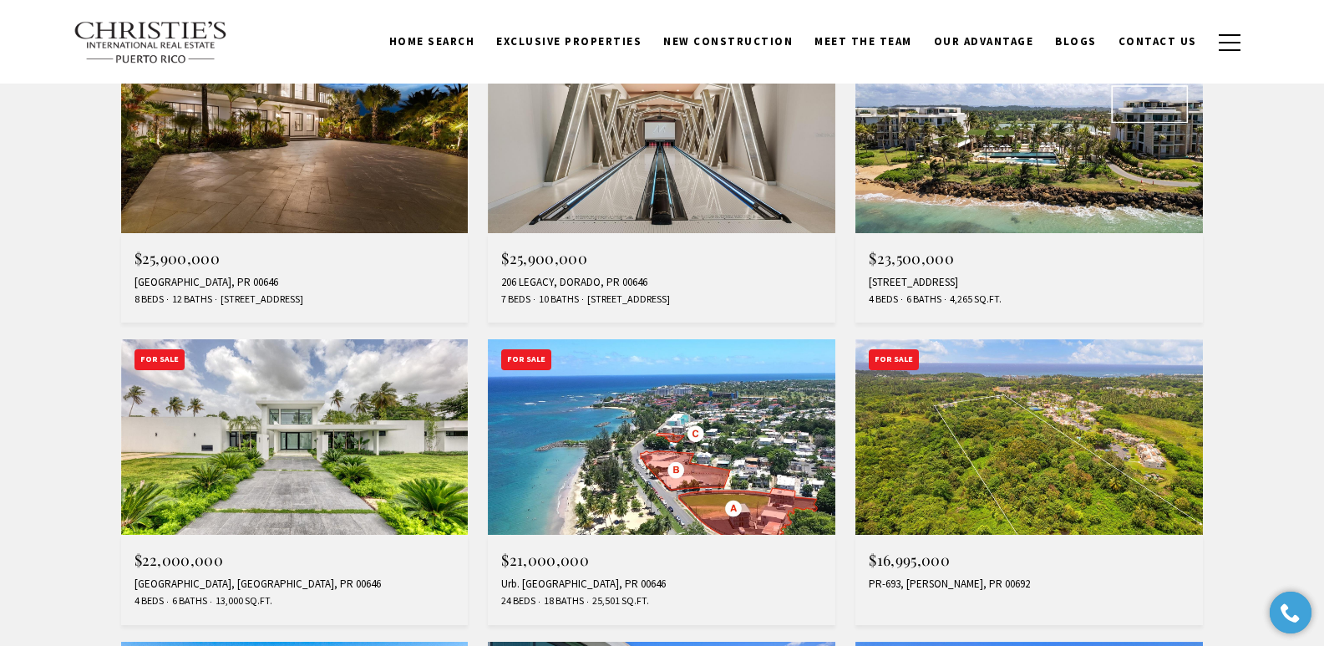
scroll to position [979, 0]
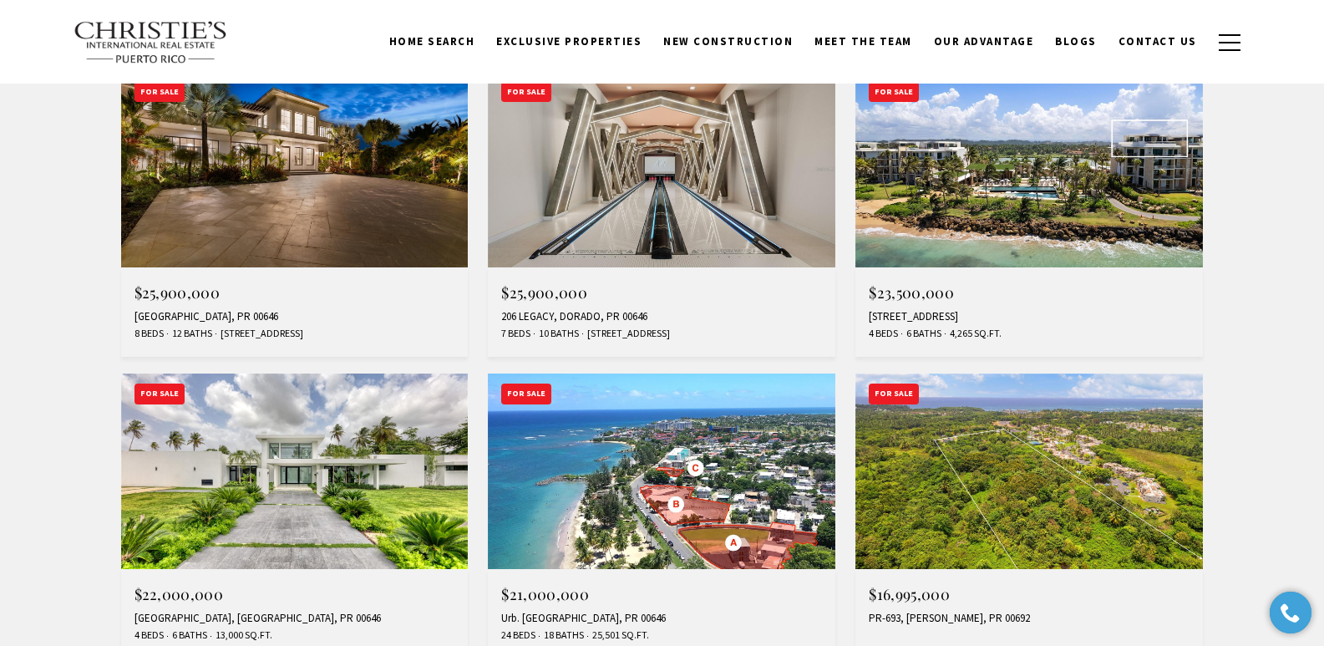
click at [275, 316] on div "[GEOGRAPHIC_DATA], PR 00646" at bounding box center [294, 316] width 321 height 13
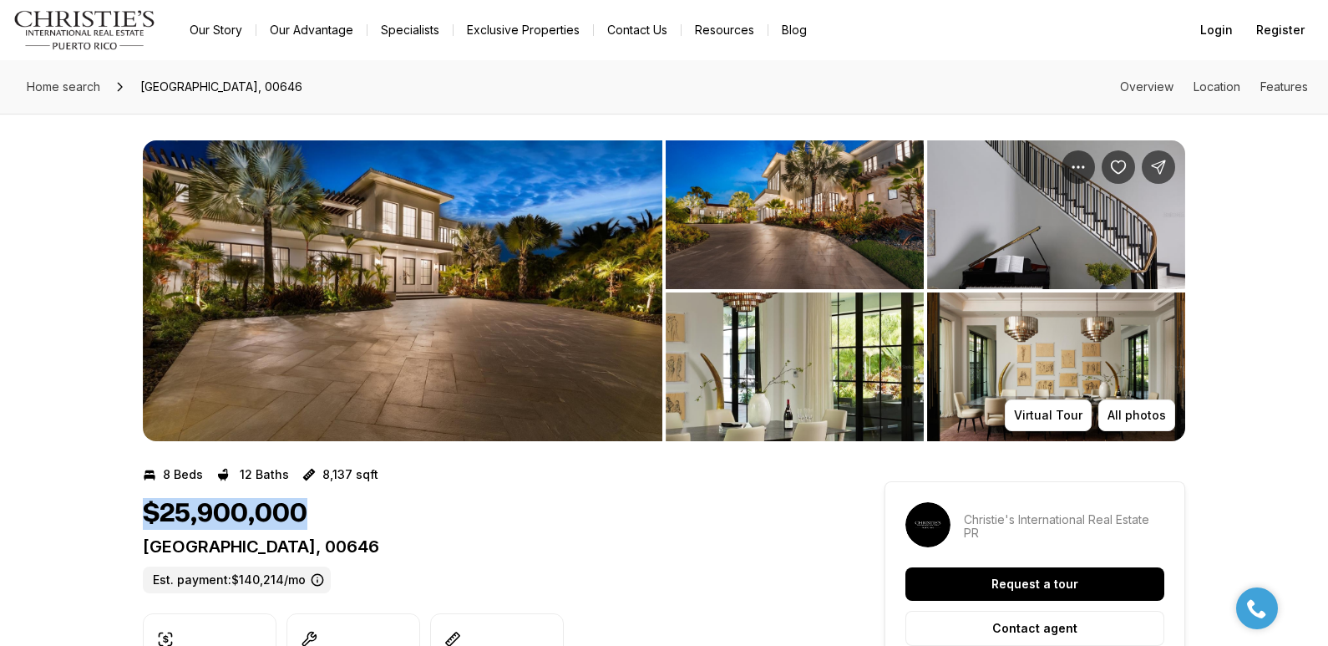
drag, startPoint x: 311, startPoint y: 521, endPoint x: 149, endPoint y: 515, distance: 162.1
click at [149, 515] on div "$25,900,000" at bounding box center [483, 514] width 681 height 32
copy h1 "$25,900,000"
click at [527, 539] on div "$25,900,000 323 DORADO BEACH EAST DORADO PR, 00646 Est. payment: $140,214/mo" at bounding box center [483, 545] width 681 height 95
drag, startPoint x: 532, startPoint y: 547, endPoint x: 144, endPoint y: 546, distance: 387.5
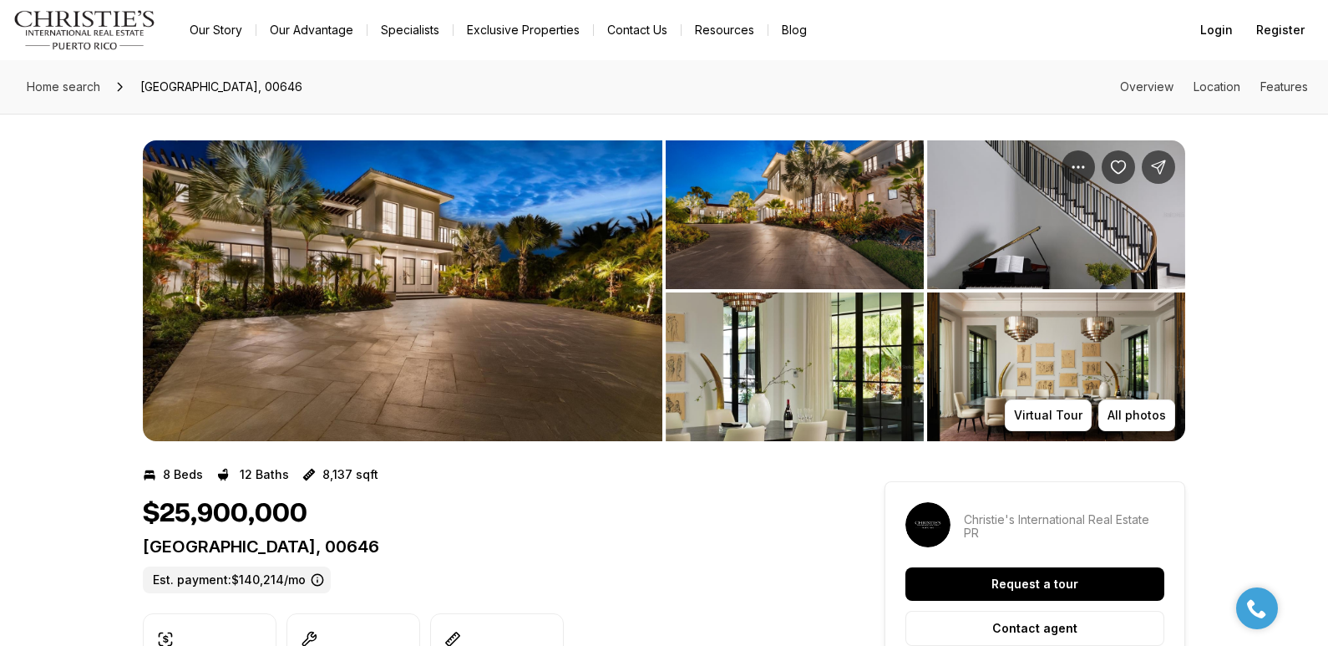
click at [144, 546] on p "323 DORADO BEACH EAST DORADO PR, 00646" at bounding box center [483, 546] width 681 height 20
copy p "323 DORADO BEACH EAST DORADO PR, 00646"
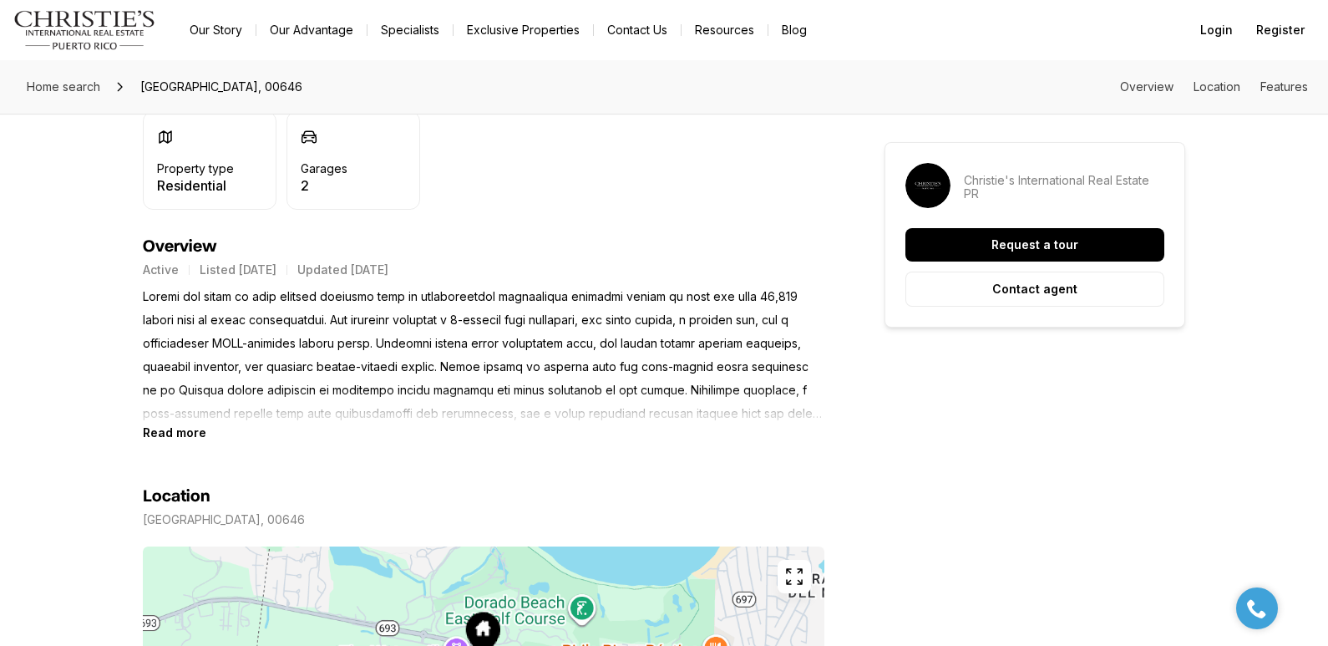
scroll to position [651, 0]
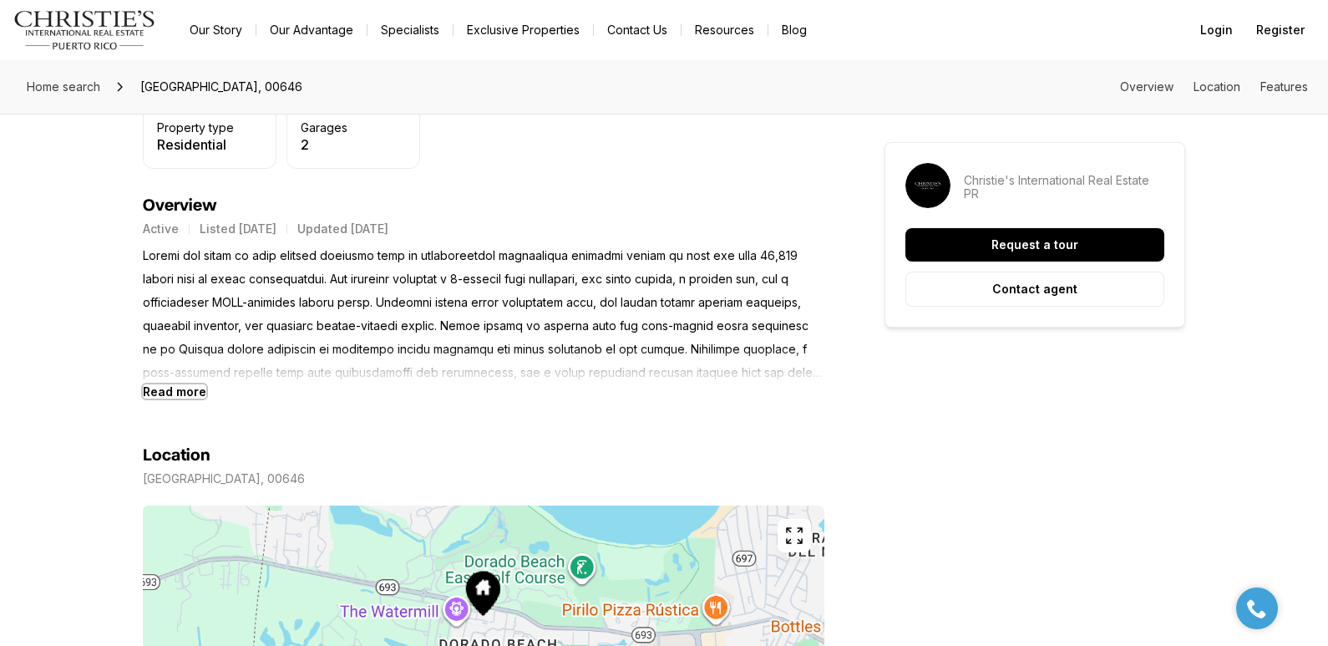
click at [187, 390] on b "Read more" at bounding box center [174, 391] width 63 height 14
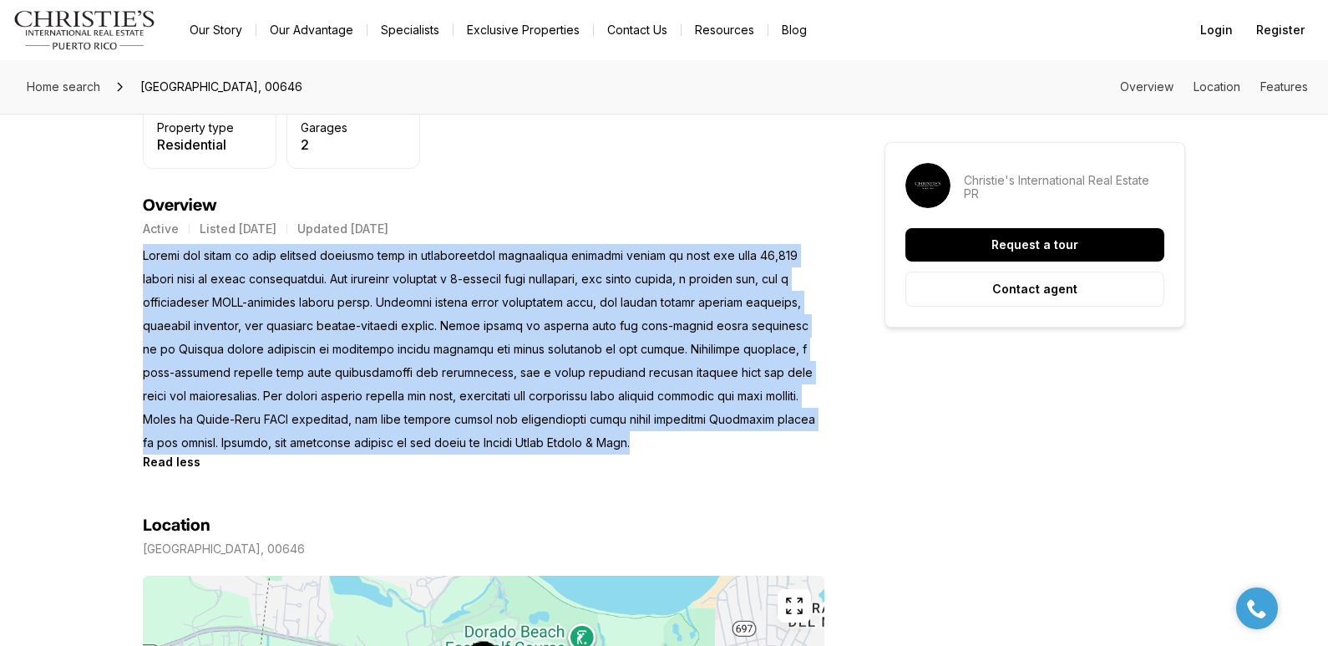
drag, startPoint x: 139, startPoint y: 256, endPoint x: 595, endPoint y: 443, distance: 492.5
copy p "Behind the gates of this private compound lies an architectural masterpiece spa…"
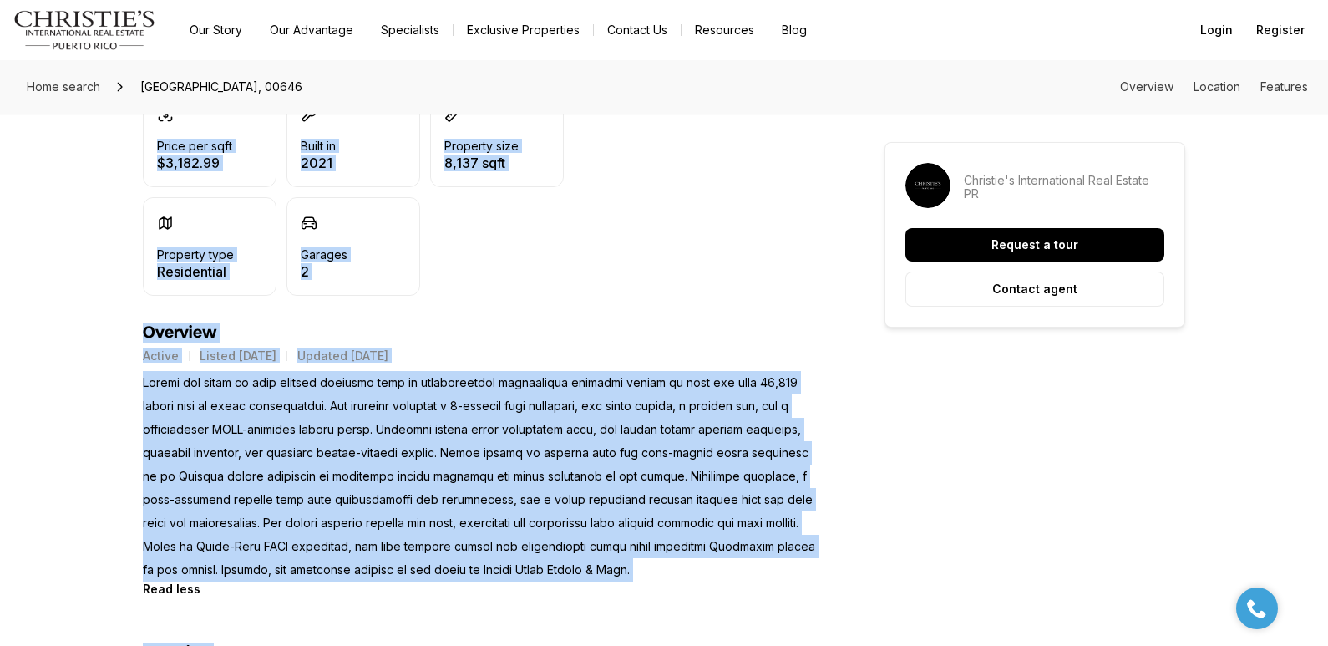
scroll to position [881, 0]
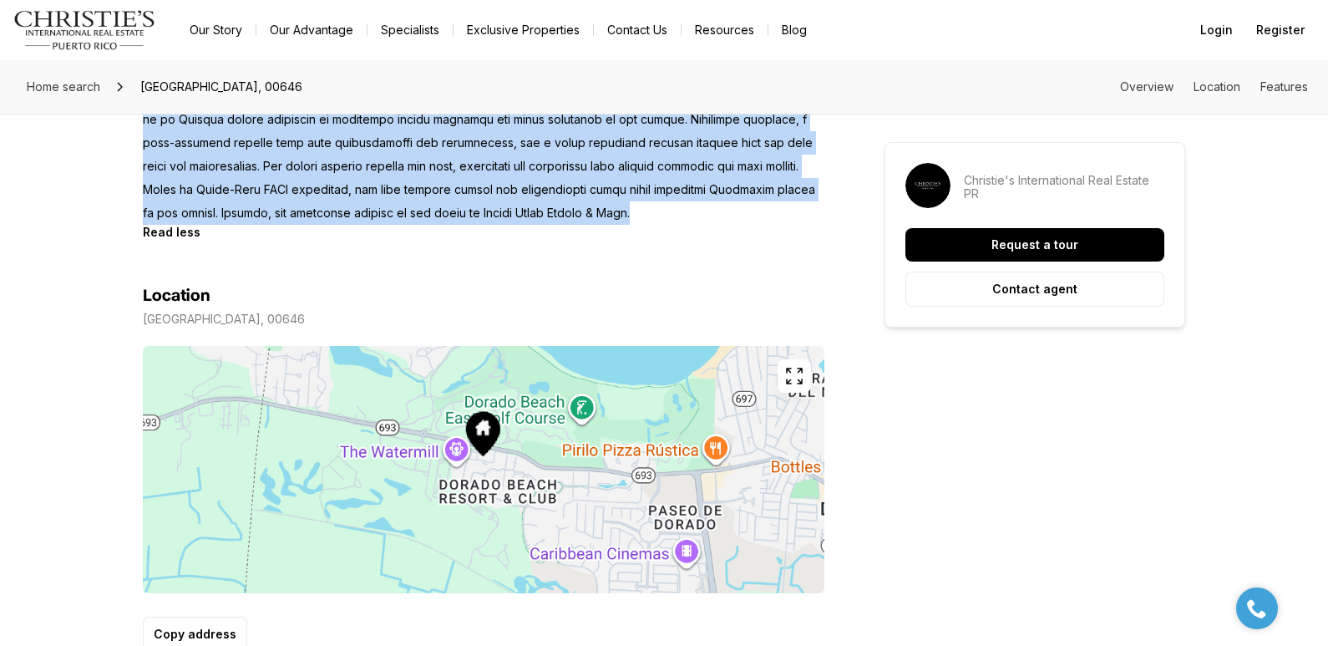
drag, startPoint x: 139, startPoint y: 511, endPoint x: 604, endPoint y: 211, distance: 553.4
copy div "$25,900,000 323 DORADO BEACH EAST DORADO PR, 00646 Est. payment: $140,214/mo Pr…"
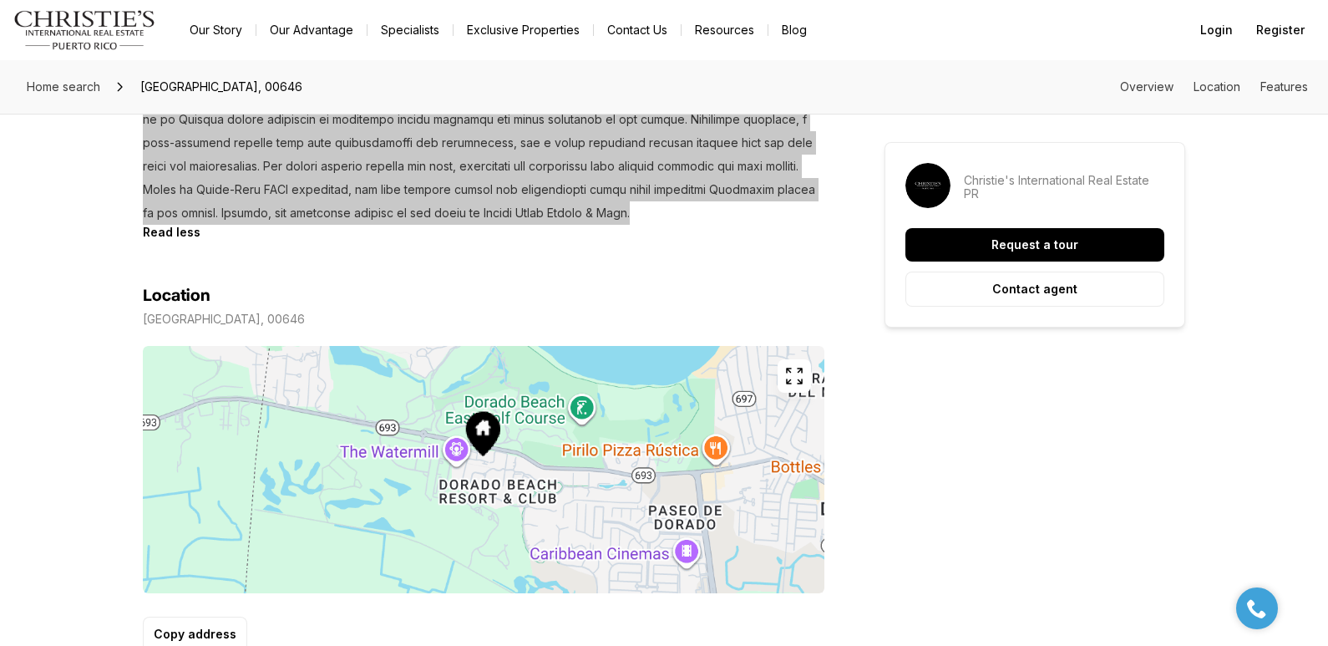
scroll to position [317, 0]
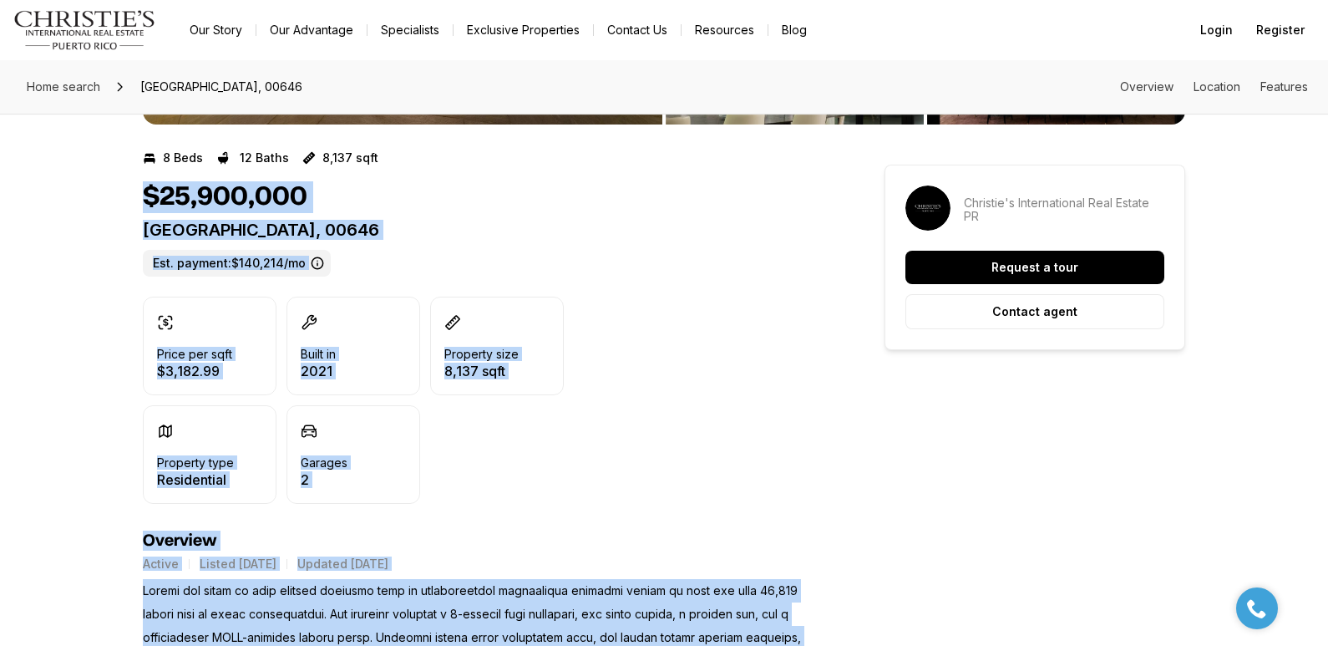
click at [640, 268] on div "323 DORADO BEACH EAST DORADO PR, 00646 Est. payment: $140,214/mo" at bounding box center [483, 248] width 681 height 57
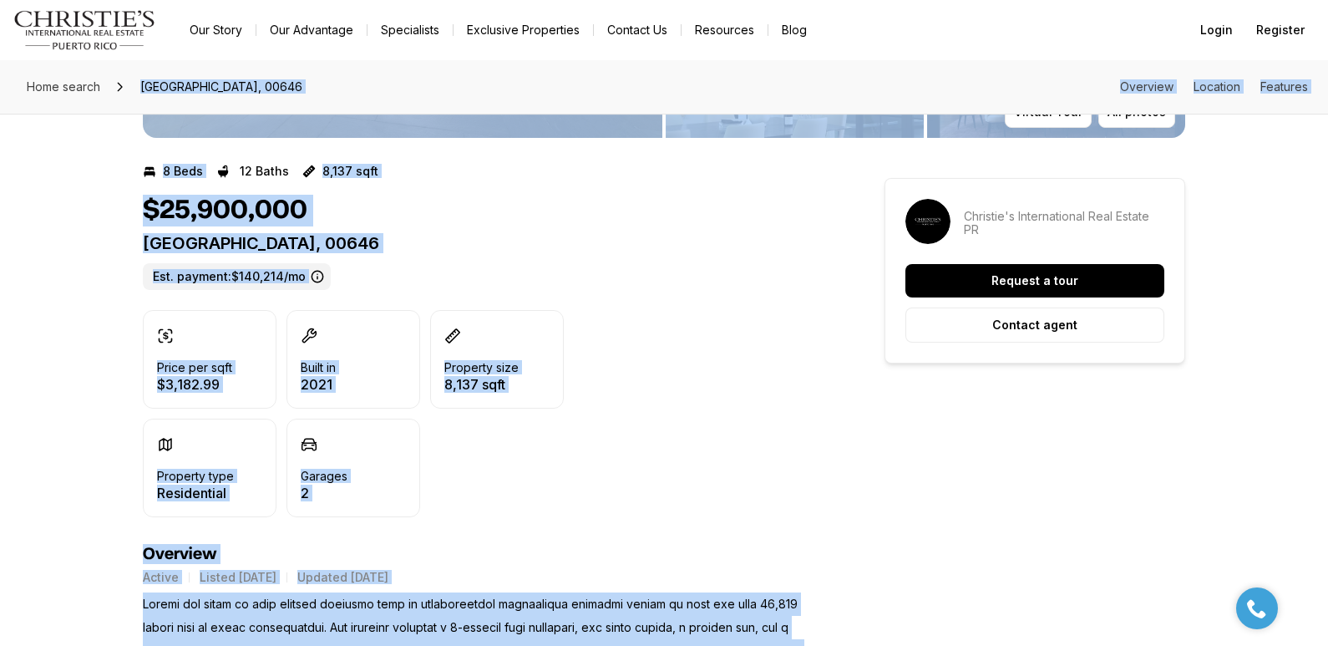
scroll to position [643, 0]
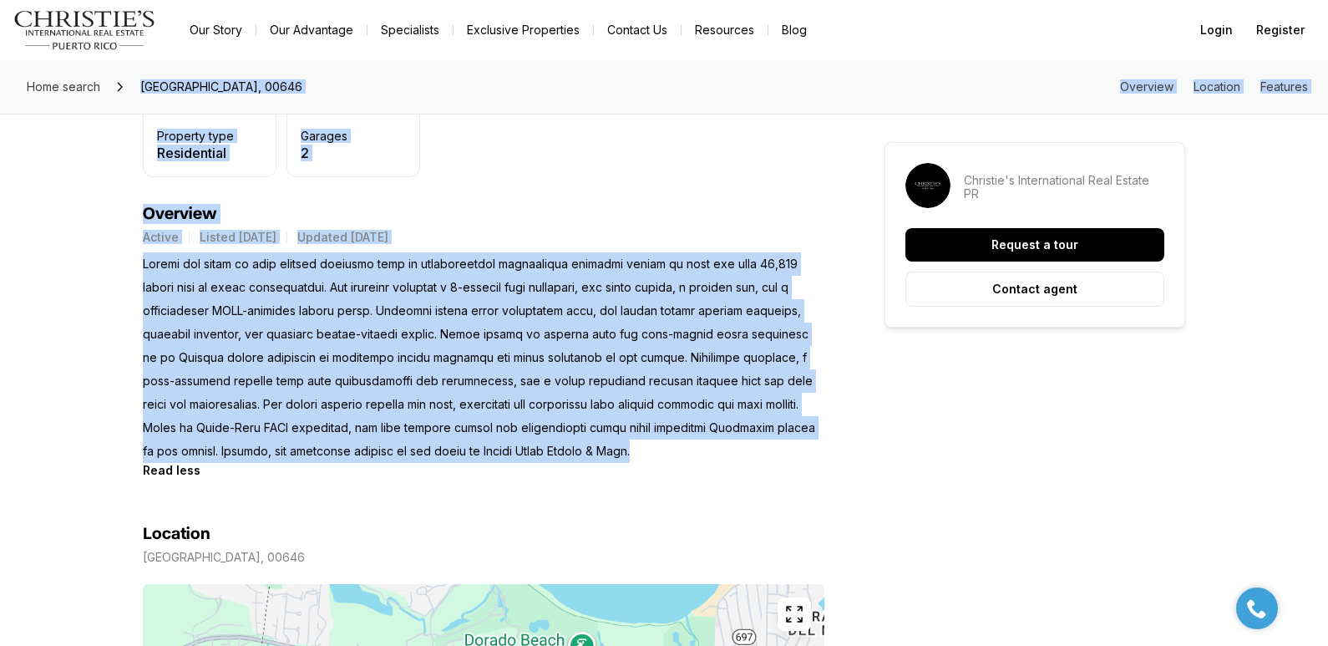
drag, startPoint x: 137, startPoint y: 80, endPoint x: 595, endPoint y: 446, distance: 585.9
copy div "323 DORADO BEACH EAST, DORADO PR, 00646 Overview Location Features All photos V…"
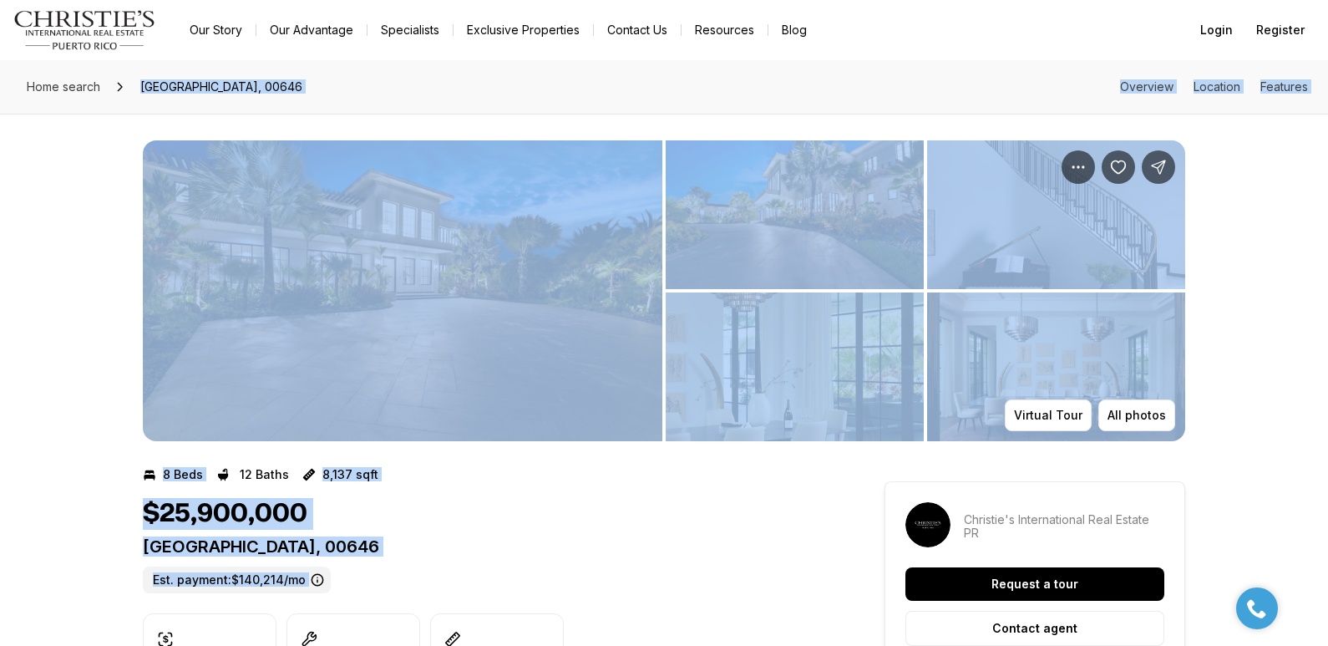
click at [77, 268] on div "All photos Virtual Tour" at bounding box center [664, 277] width 1328 height 327
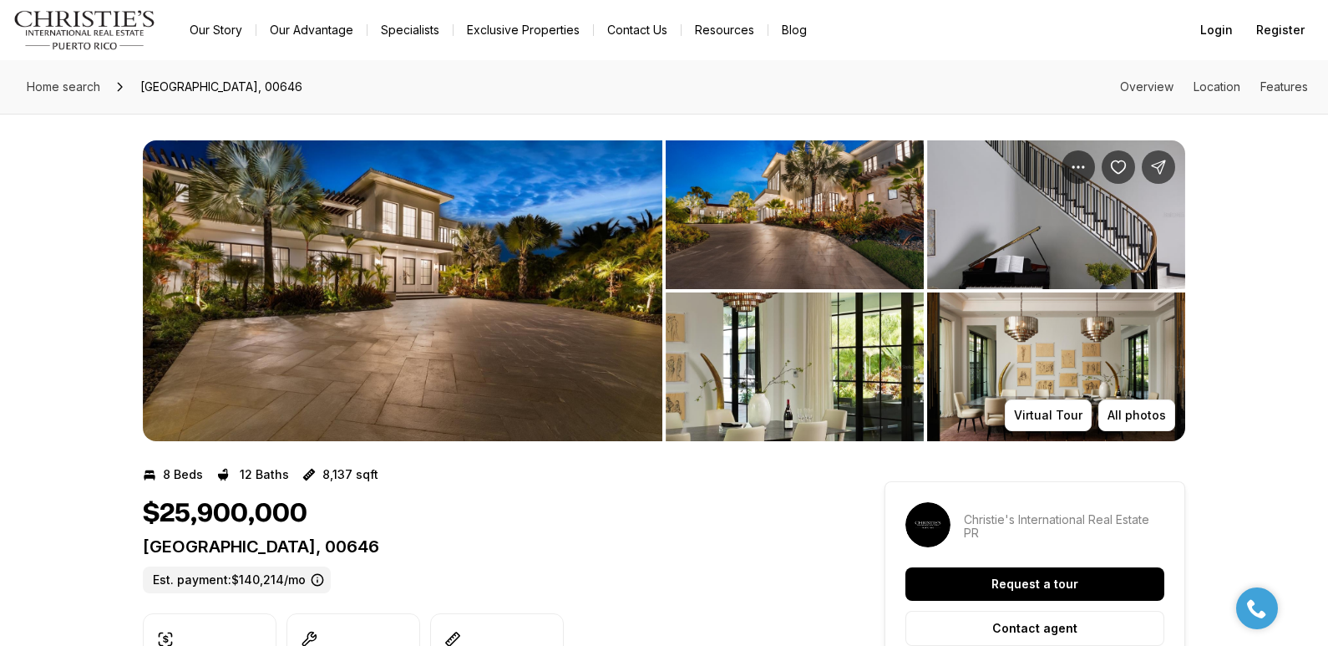
scroll to position [565, 0]
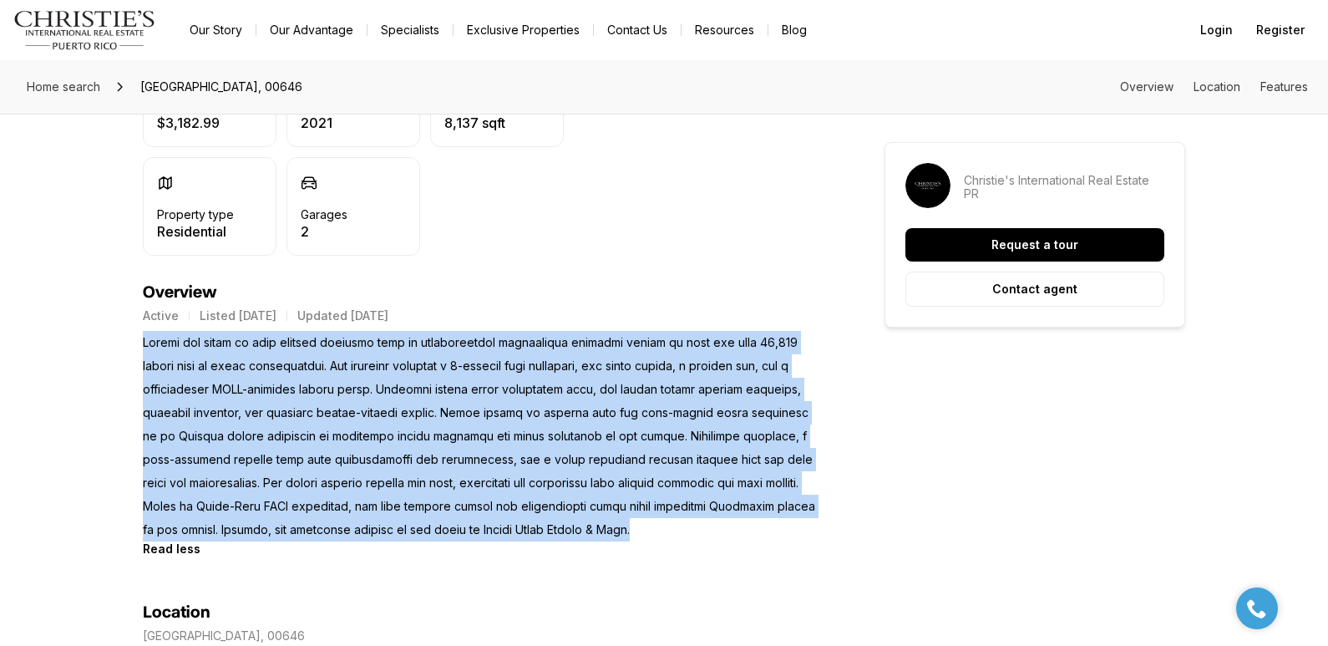
drag, startPoint x: 145, startPoint y: 339, endPoint x: 600, endPoint y: 525, distance: 491.8
click at [600, 525] on p at bounding box center [483, 436] width 681 height 210
copy p "Behind the gates of this private compound lies an architectural masterpiece spa…"
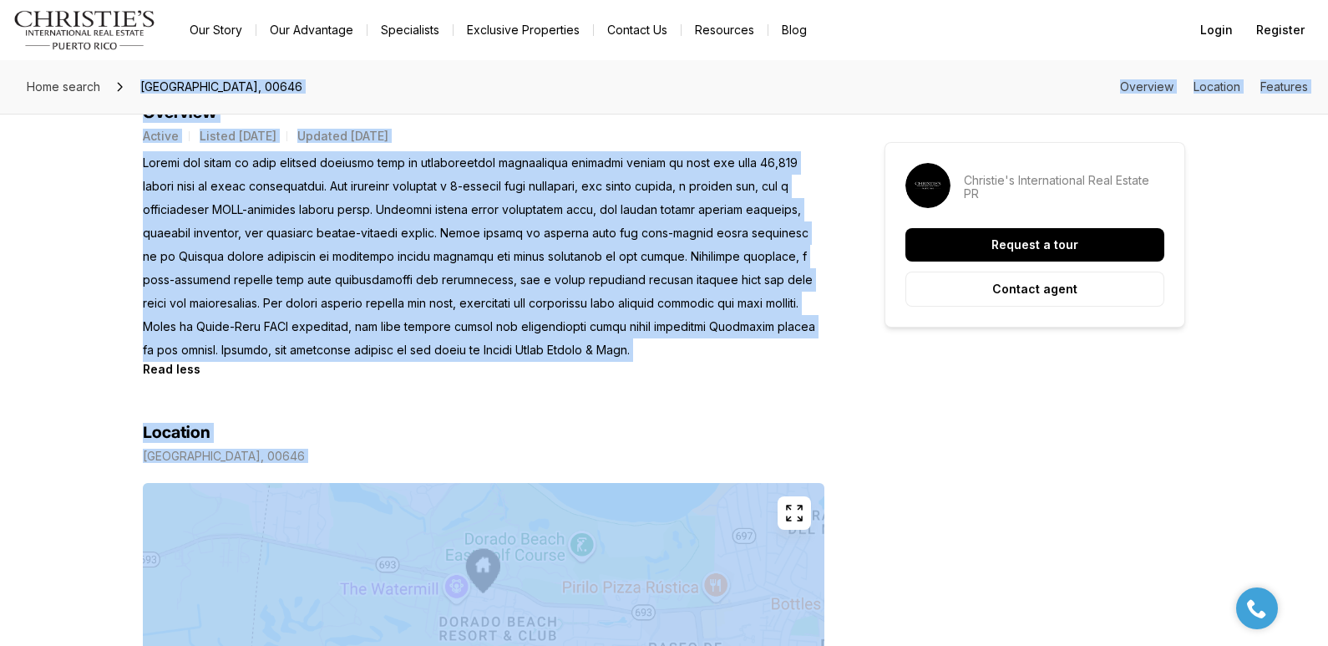
scroll to position [764, 0]
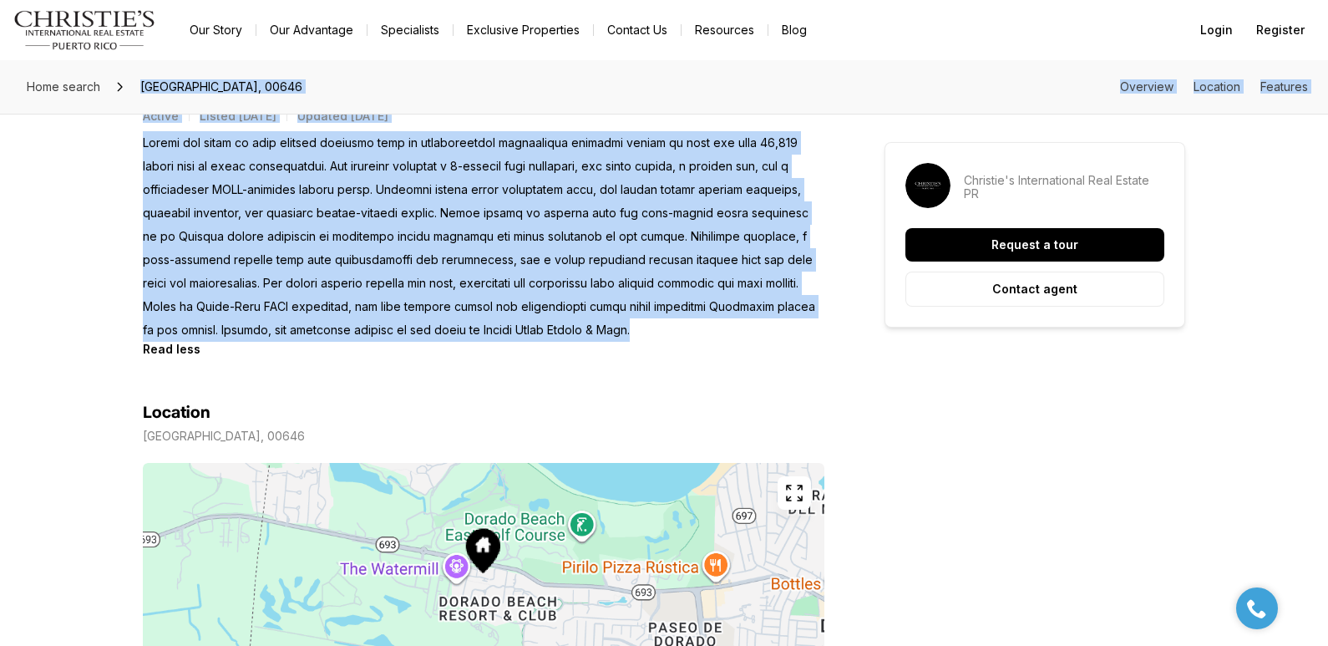
drag, startPoint x: 142, startPoint y: 85, endPoint x: 597, endPoint y: 331, distance: 517.1
copy div "323 DORADO BEACH EAST, DORADO PR, 00646 Overview Location Features All photos V…"
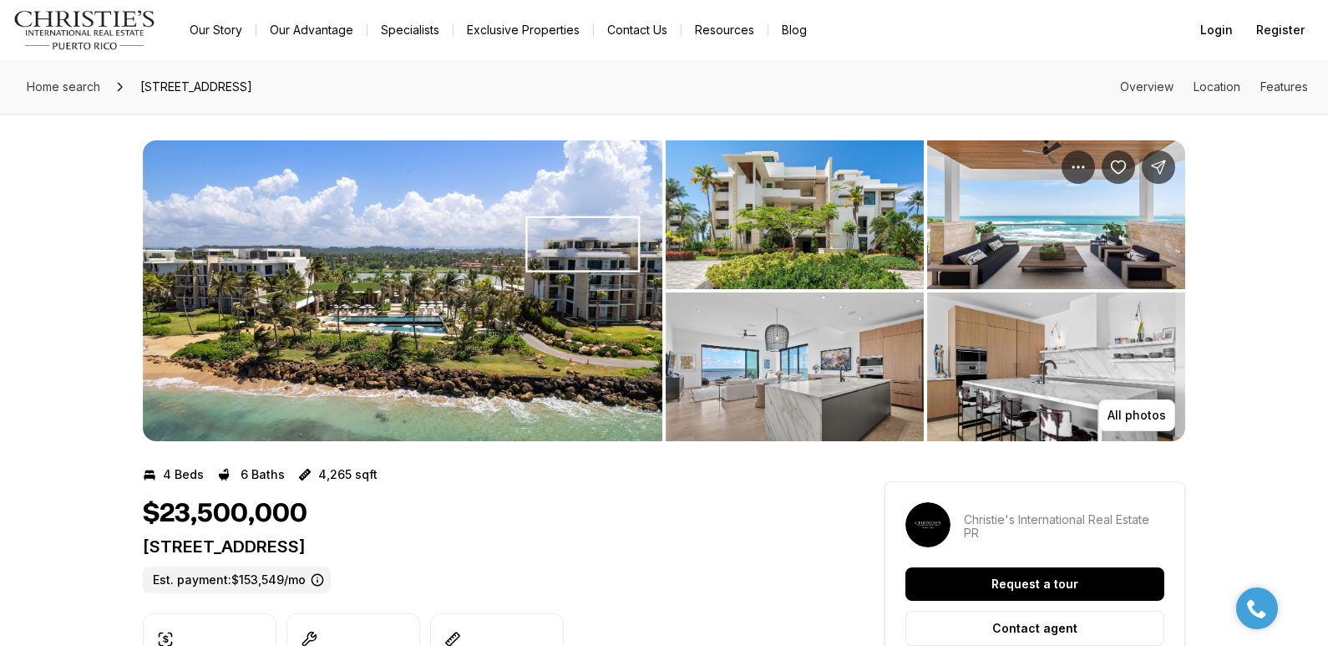
drag, startPoint x: 0, startPoint y: 0, endPoint x: 722, endPoint y: 540, distance: 901.4
click at [722, 540] on p "4141 WEST POINT RESIDENCES BUILDING 1 #4141 DORADO PR, 00646" at bounding box center [483, 546] width 681 height 20
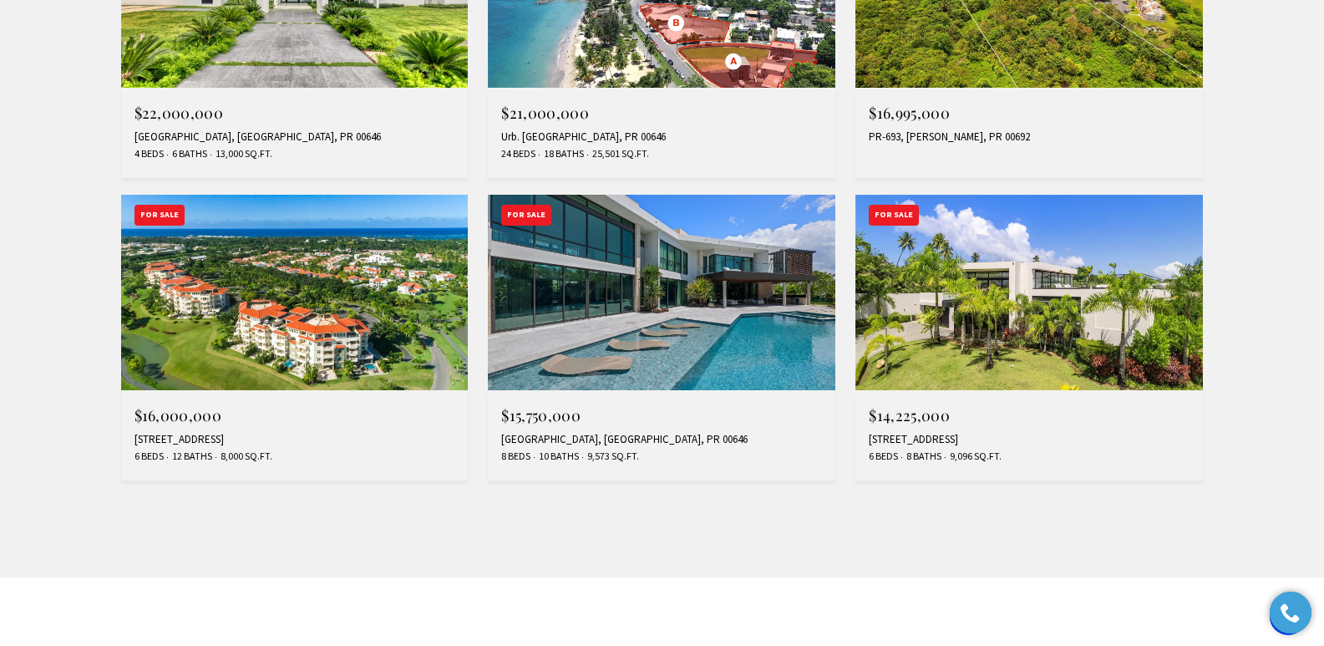
scroll to position [1466, 0]
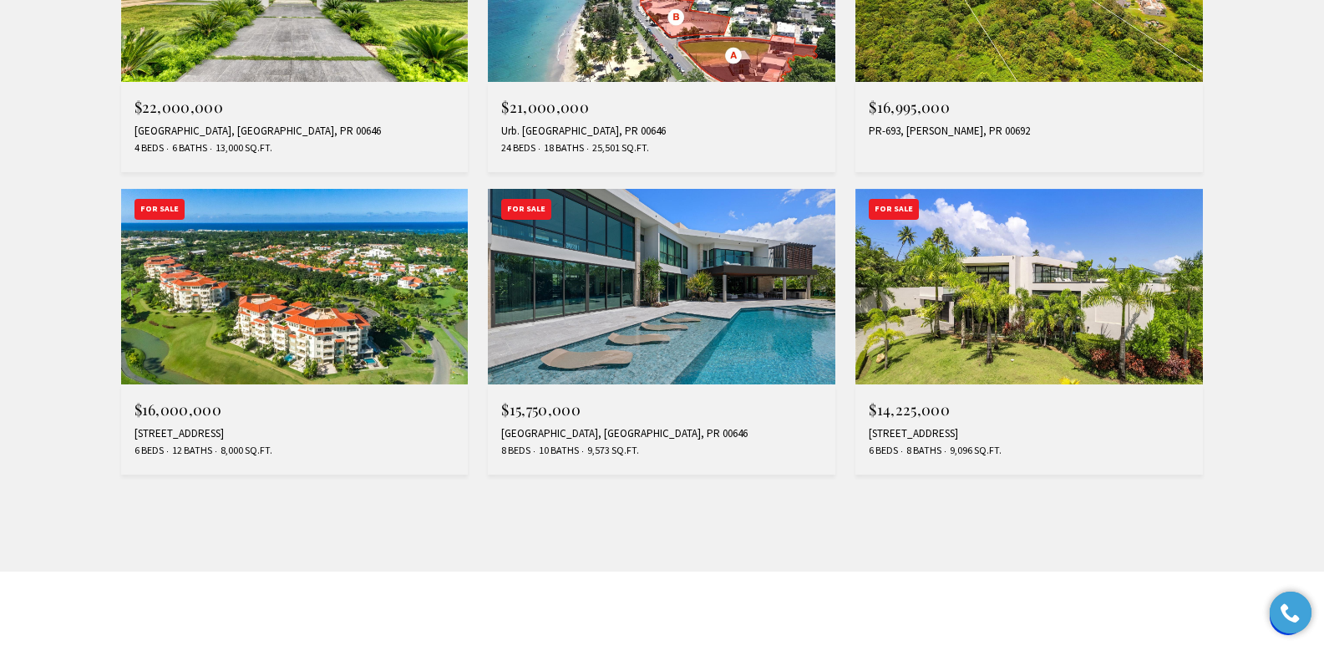
click at [679, 433] on div "36 DORADO COUNTRY ESTATES, DORADO, PR 00646" at bounding box center [661, 433] width 321 height 13
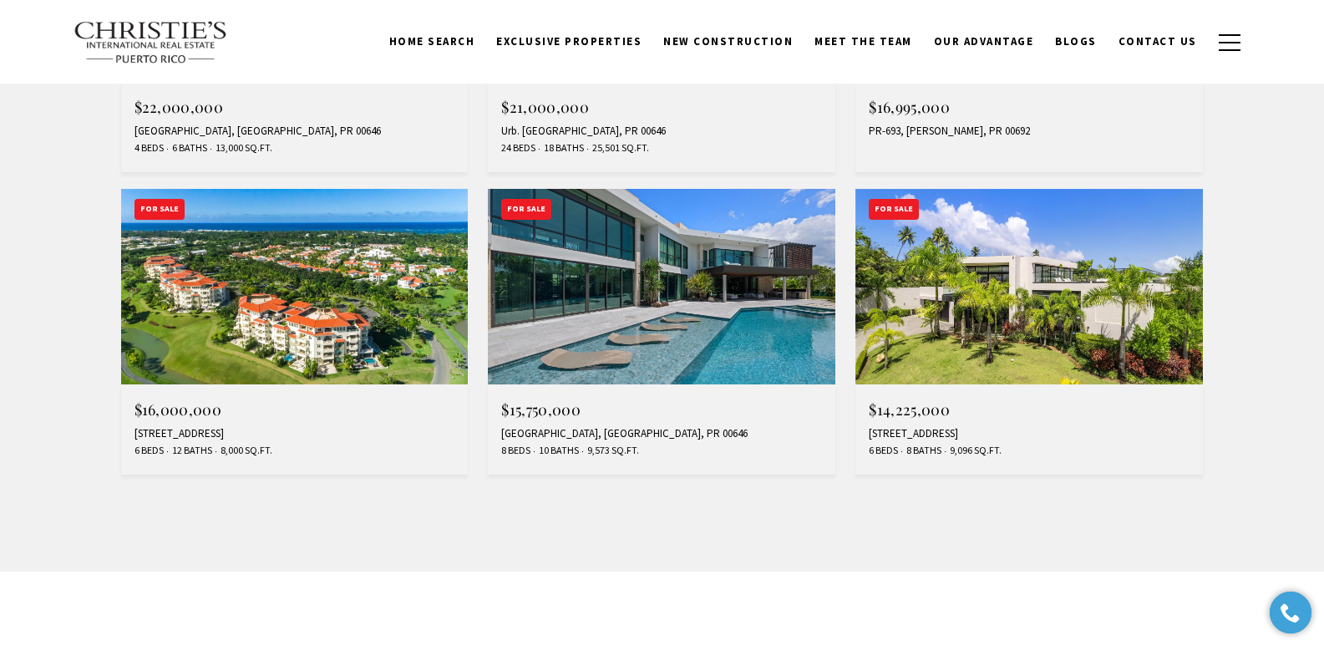
scroll to position [1466, 0]
click at [912, 413] on span "$14,225,000" at bounding box center [909, 409] width 81 height 20
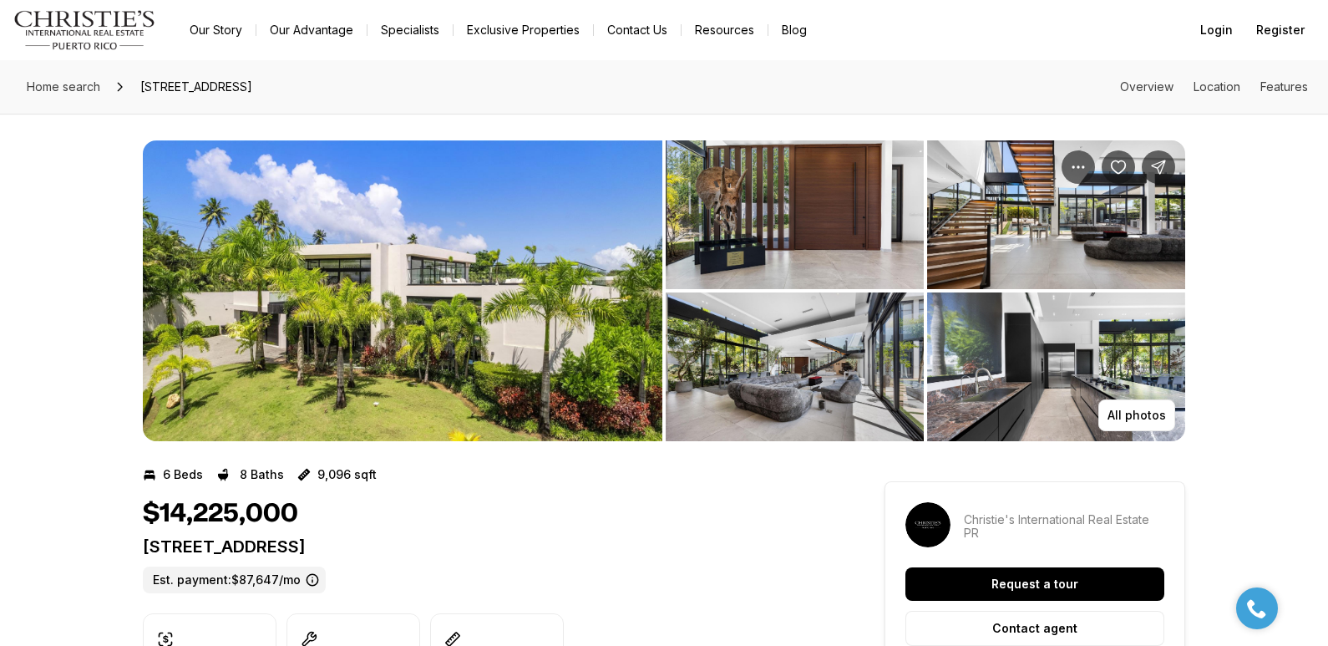
drag, startPoint x: 140, startPoint y: 545, endPoint x: 413, endPoint y: 548, distance: 273.1
click at [145, 540] on p "4 GOLF VIEW DRIVE DORADO PR, 00646" at bounding box center [483, 546] width 681 height 20
click at [145, 548] on p "4 GOLF VIEW DRIVE DORADO PR, 00646" at bounding box center [483, 546] width 681 height 20
drag, startPoint x: 145, startPoint y: 548, endPoint x: 496, endPoint y: 542, distance: 350.8
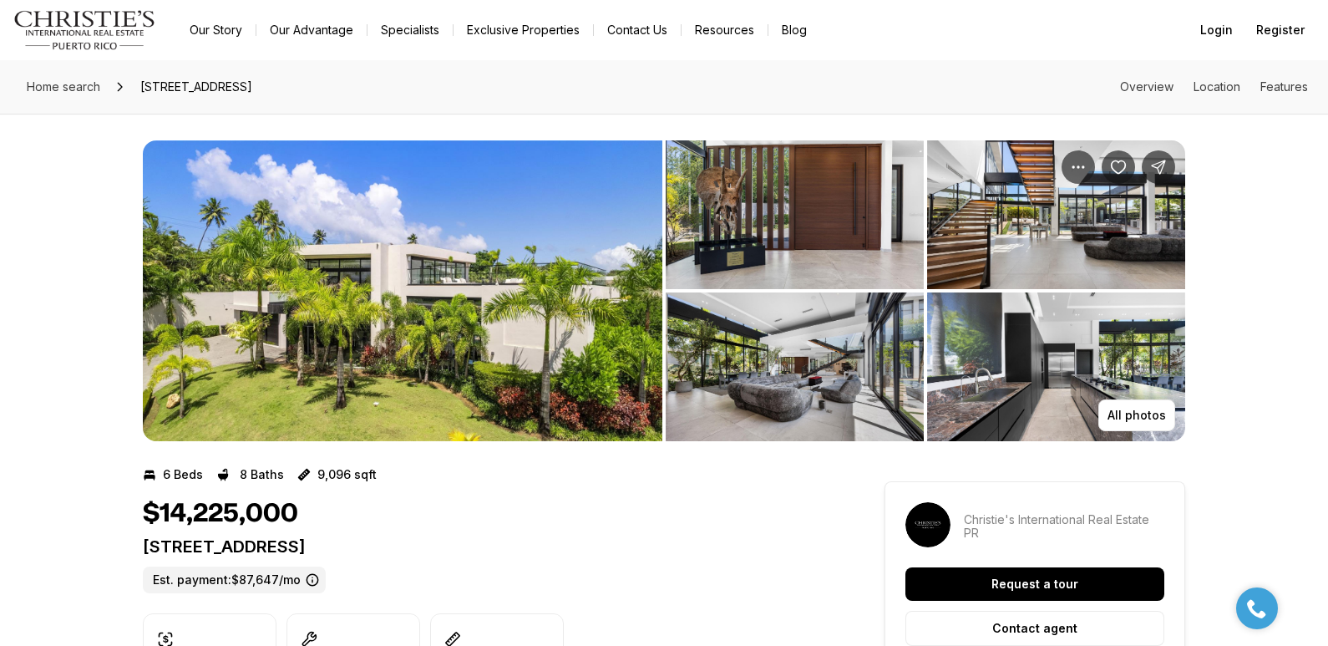
click at [496, 542] on p "4 GOLF VIEW DRIVE DORADO PR, 00646" at bounding box center [483, 546] width 681 height 20
copy p "4 GOLF VIEW DRIVE DORADO PR, 00646"
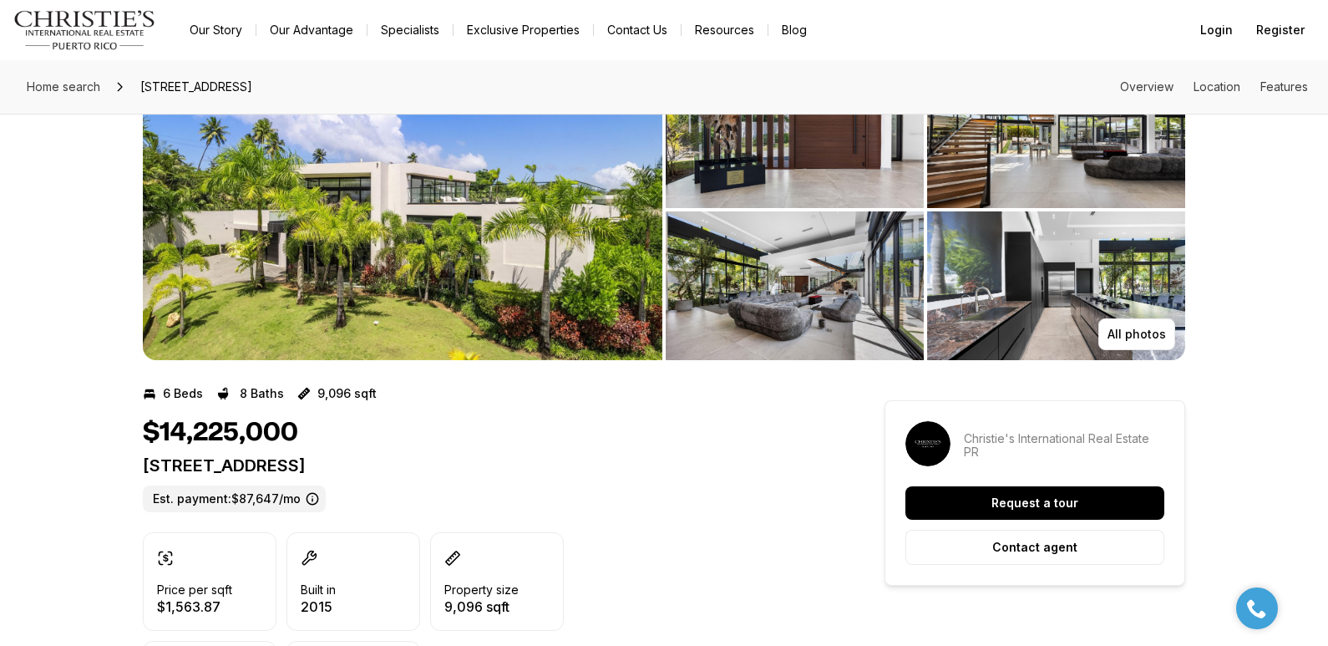
scroll to position [104, 0]
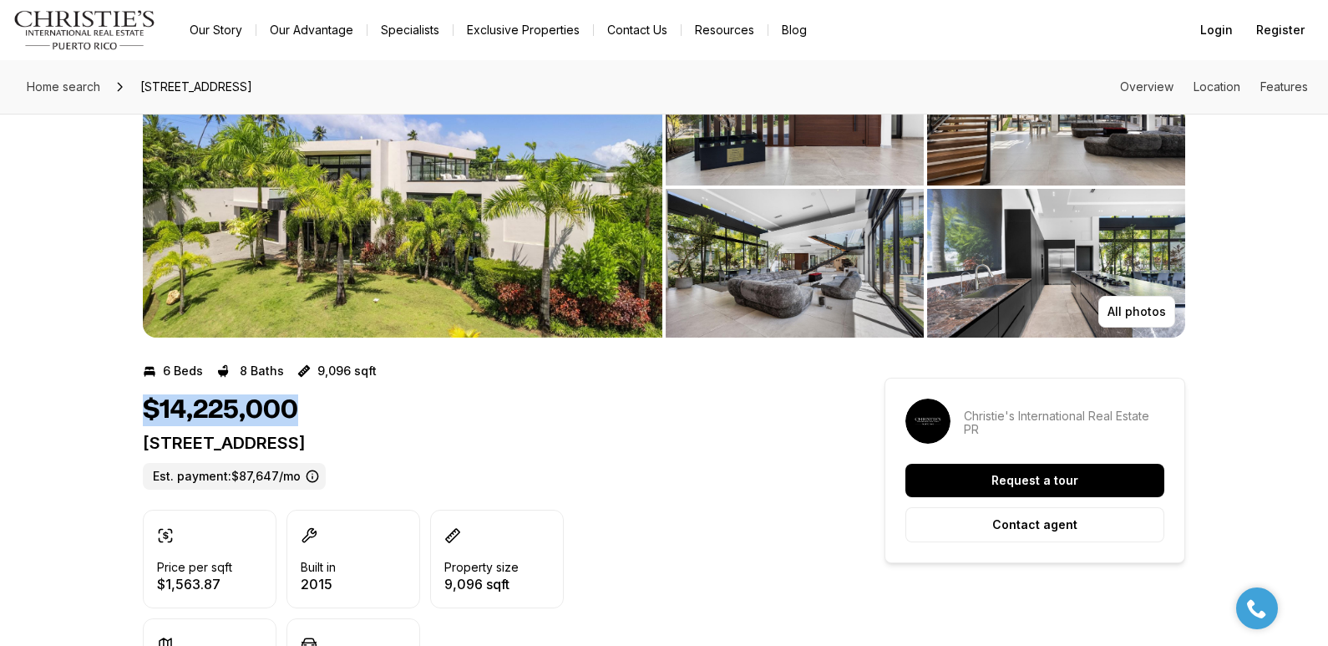
drag, startPoint x: 311, startPoint y: 418, endPoint x: 131, endPoint y: 413, distance: 179.6
copy h1 "$14,225,000"
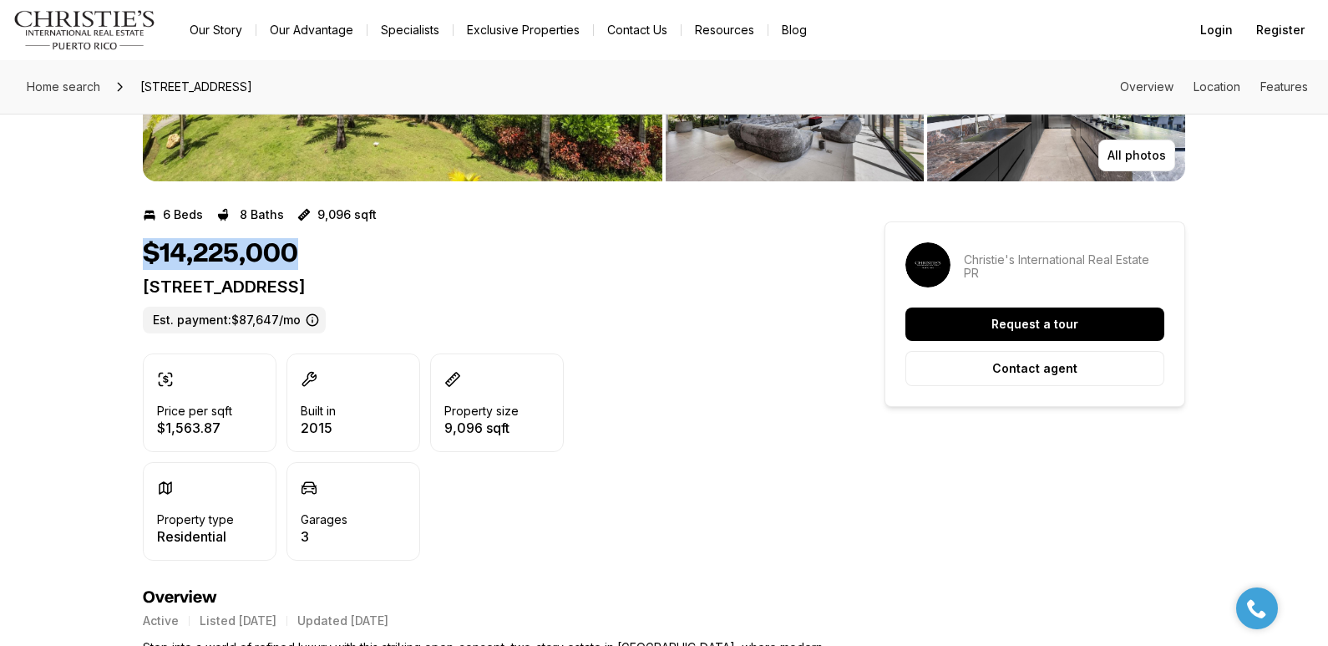
scroll to position [0, 0]
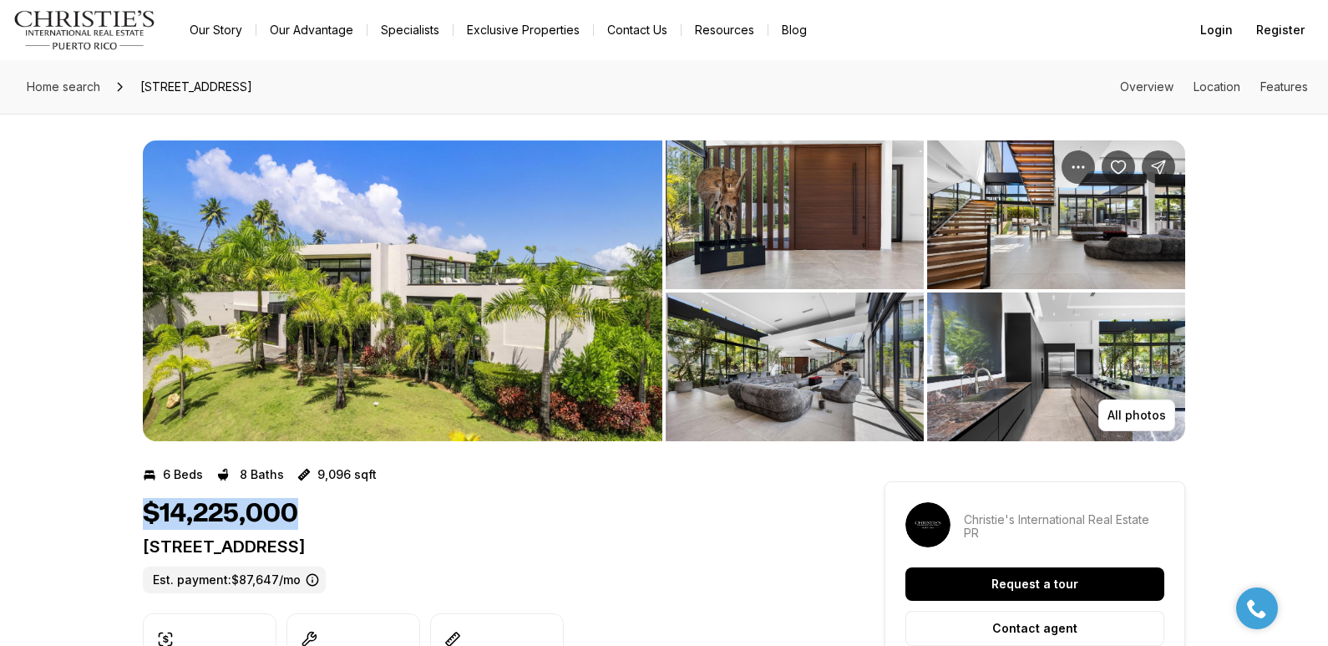
drag, startPoint x: 141, startPoint y: 87, endPoint x: 490, endPoint y: 554, distance: 582.9
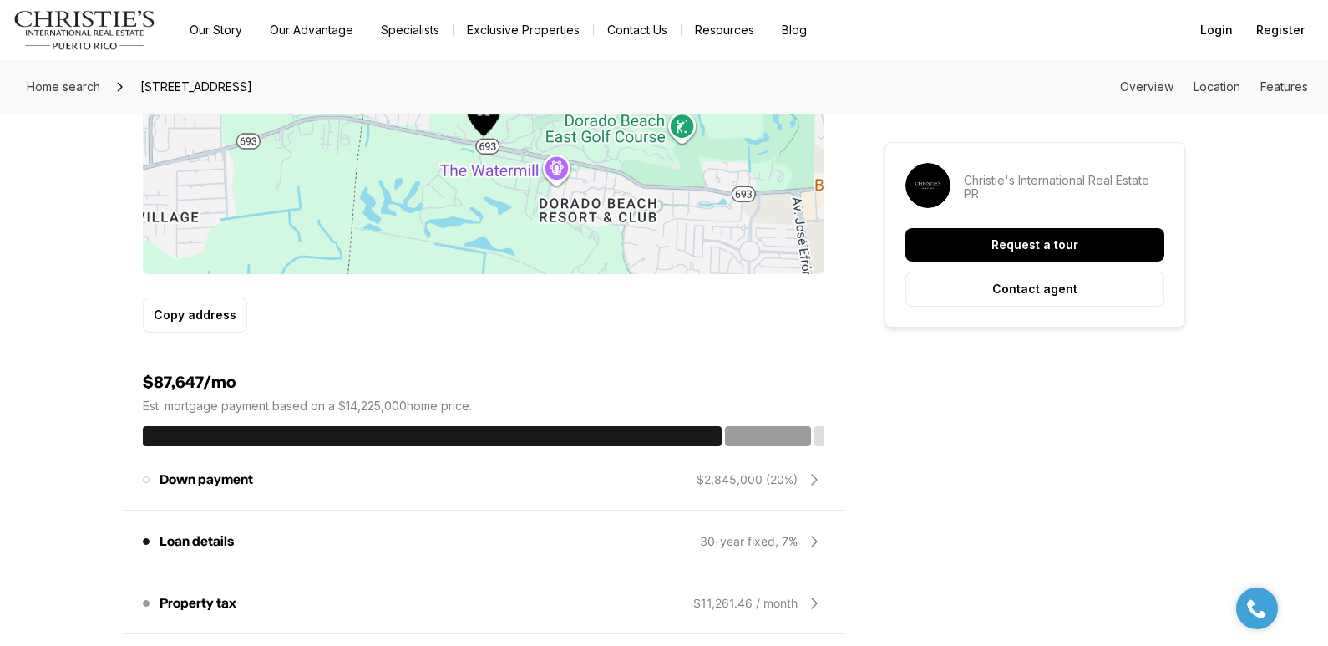
scroll to position [565, 0]
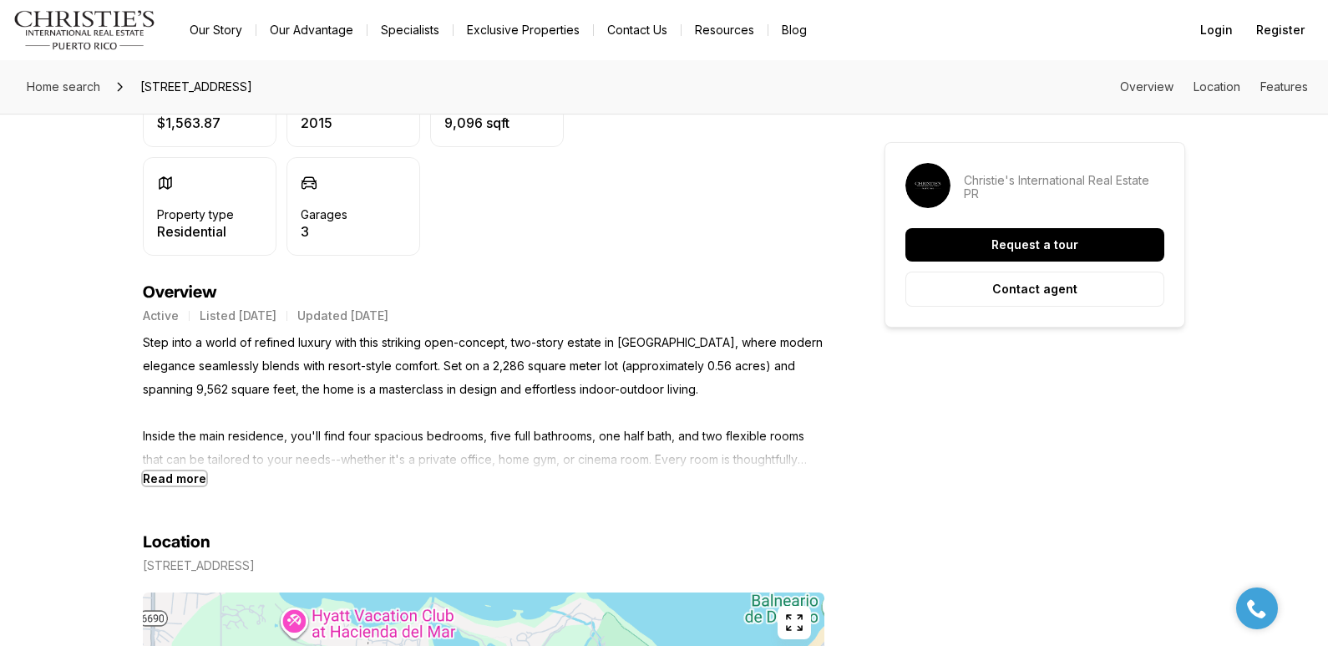
click at [190, 483] on b "Read more" at bounding box center [174, 478] width 63 height 14
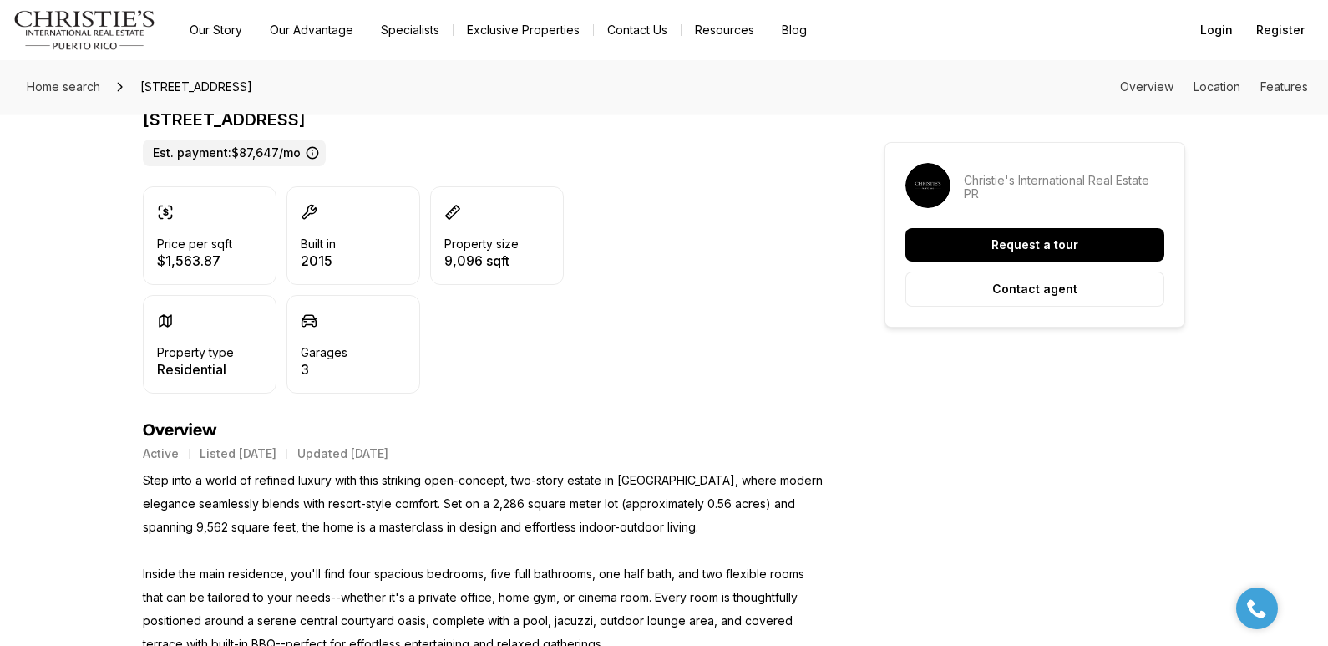
scroll to position [0, 0]
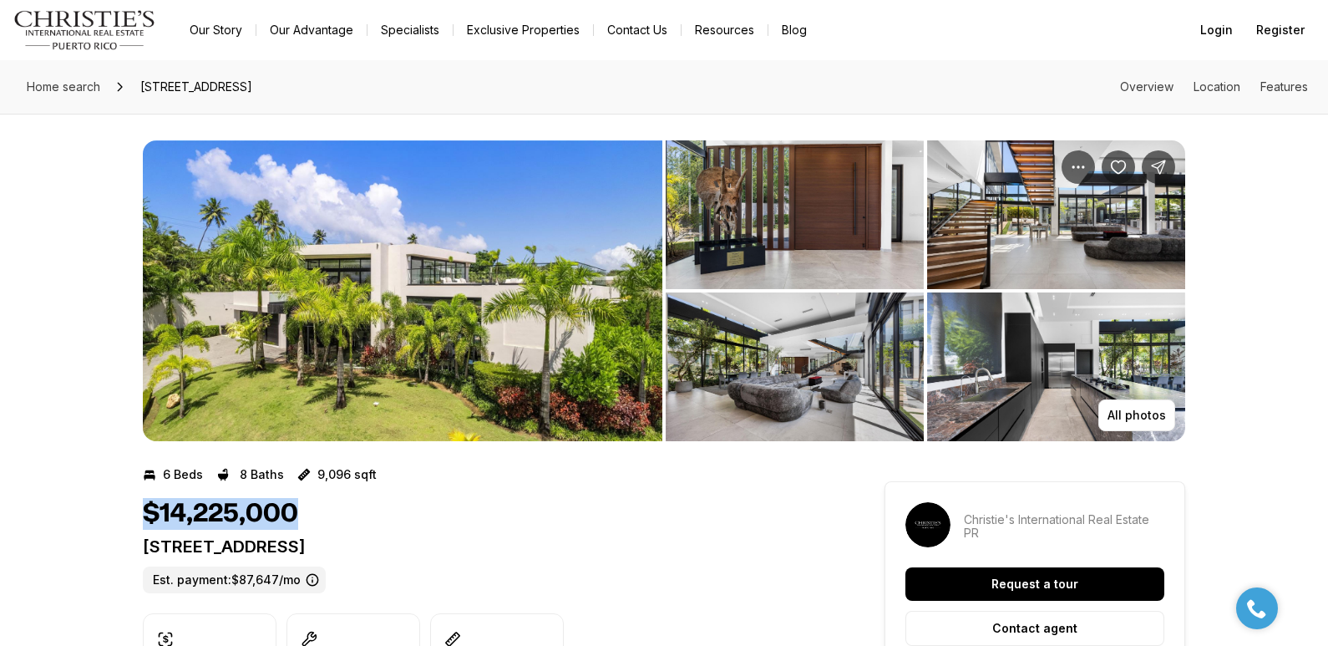
click at [111, 124] on div "All photos" at bounding box center [664, 277] width 1328 height 327
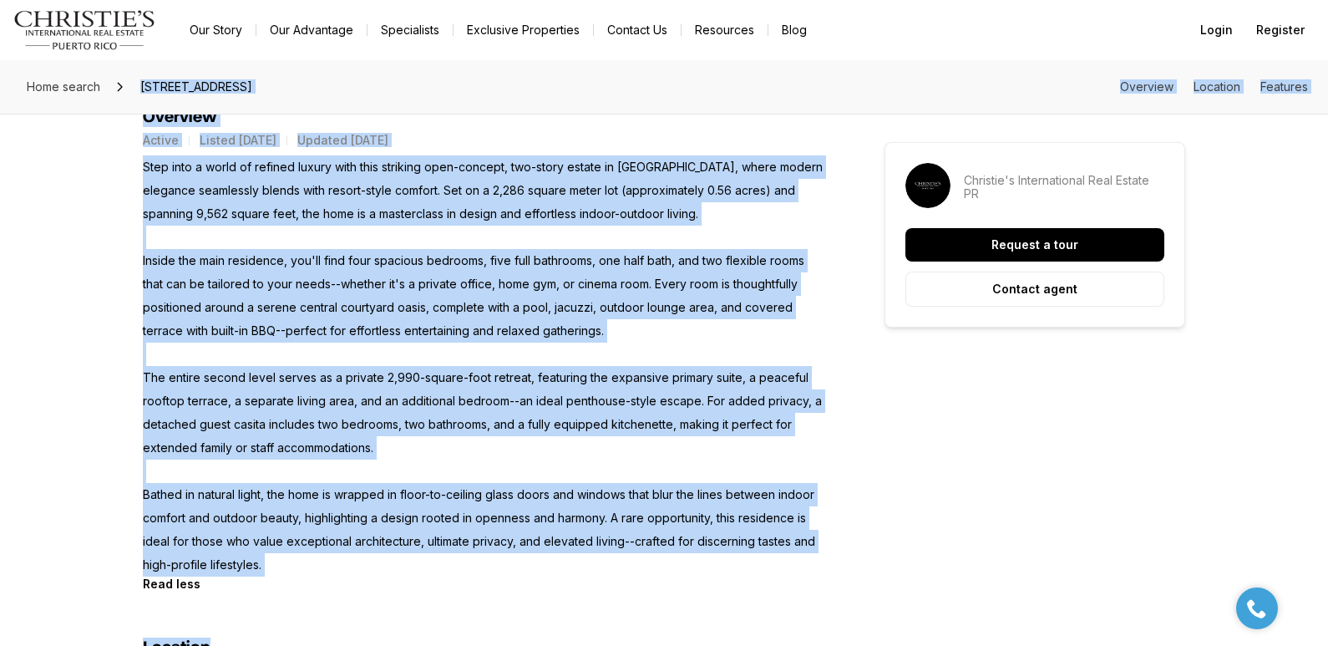
scroll to position [819, 0]
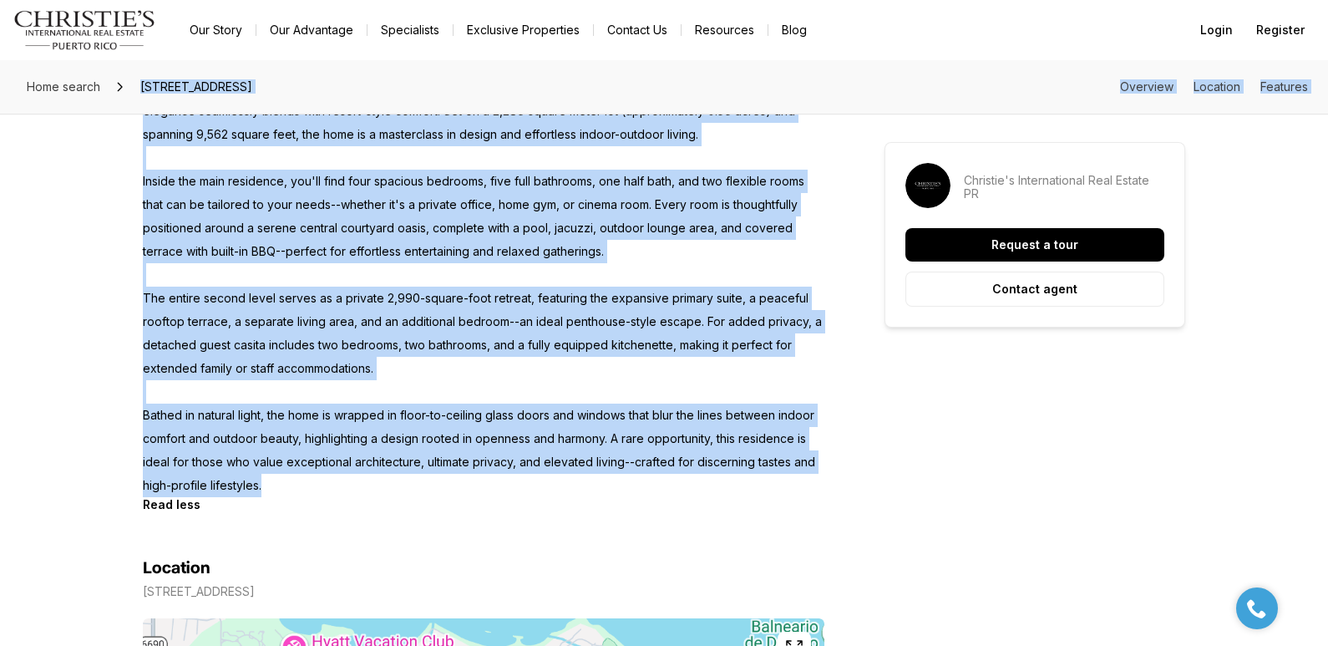
drag, startPoint x: 139, startPoint y: 88, endPoint x: 332, endPoint y: 483, distance: 440.0
copy div "4 GOLF VIEW DRIVE, DORADO PR, 00646 Overview Location Features All photos 6 Bed…"
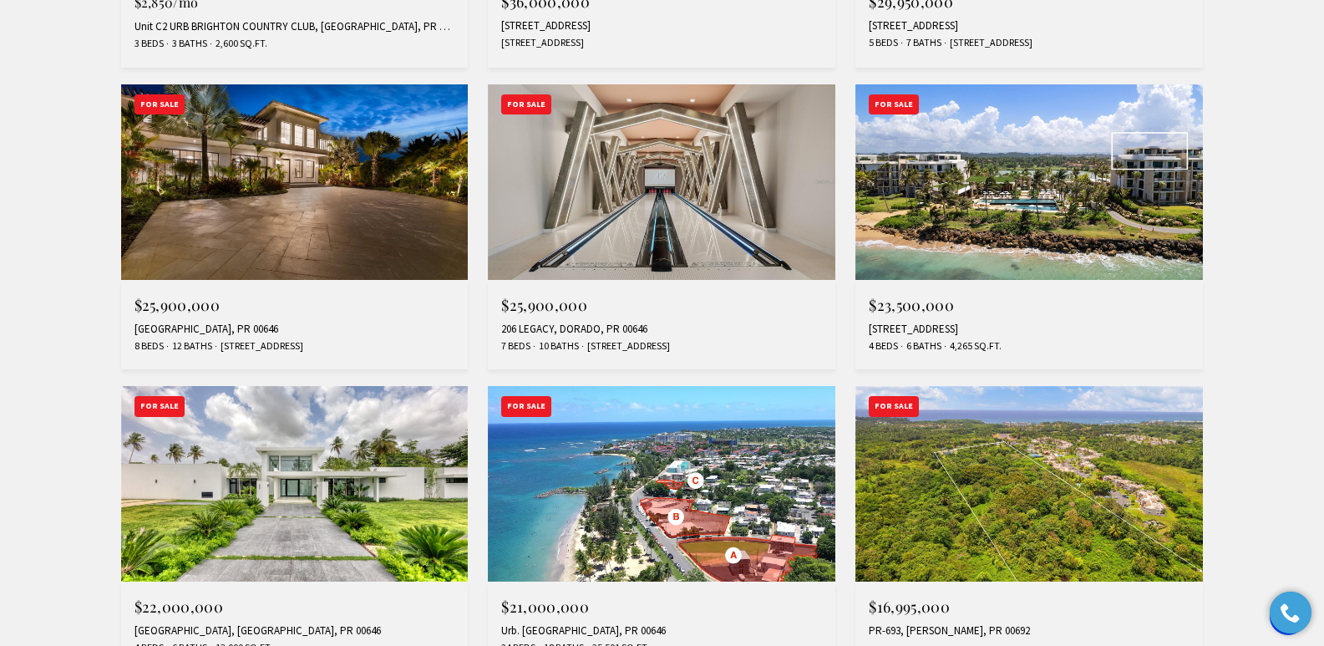
scroll to position [1024, 0]
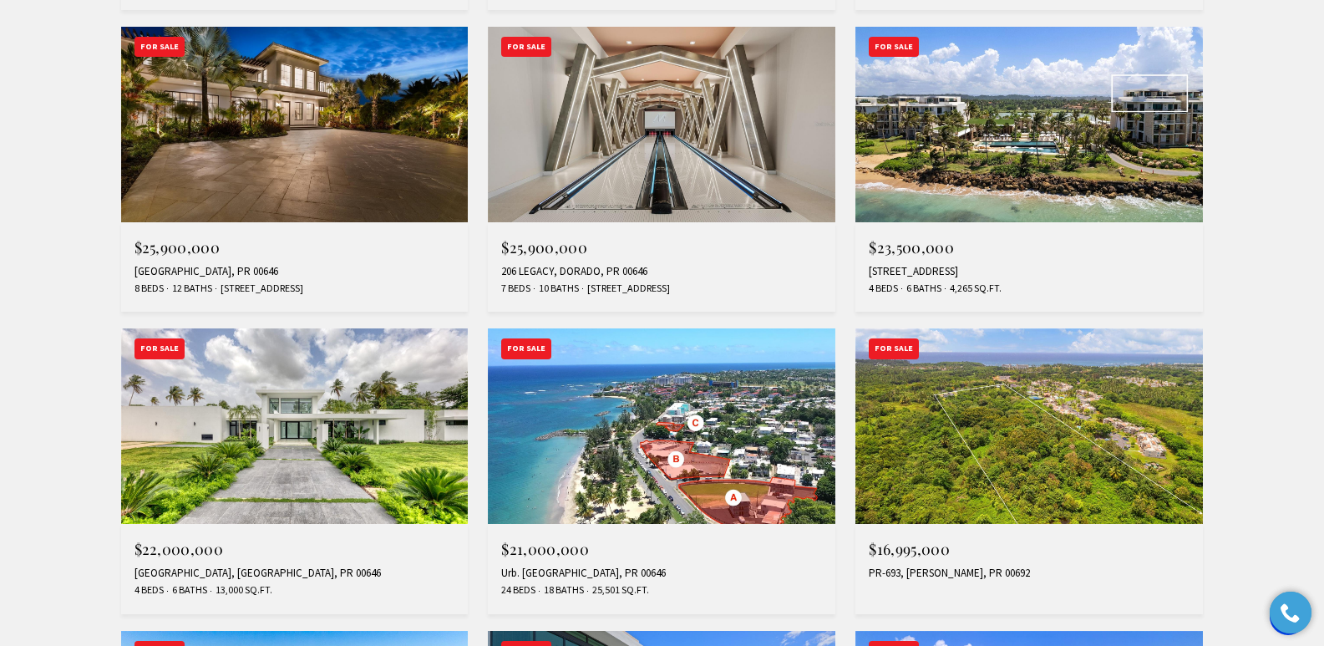
click at [196, 265] on div "[GEOGRAPHIC_DATA], PR 00646" at bounding box center [294, 271] width 321 height 13
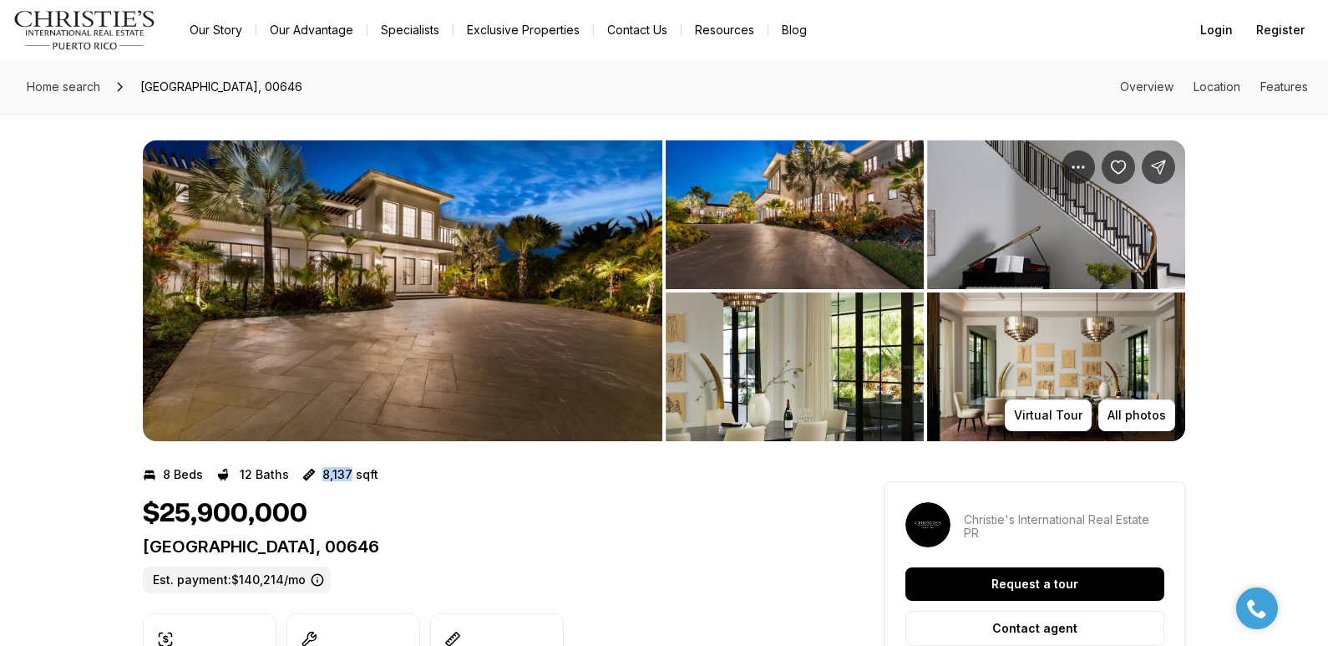
drag, startPoint x: 316, startPoint y: 474, endPoint x: 347, endPoint y: 477, distance: 31.1
click at [347, 477] on div "8,137 sqft" at bounding box center [340, 474] width 76 height 27
copy p "8,137"
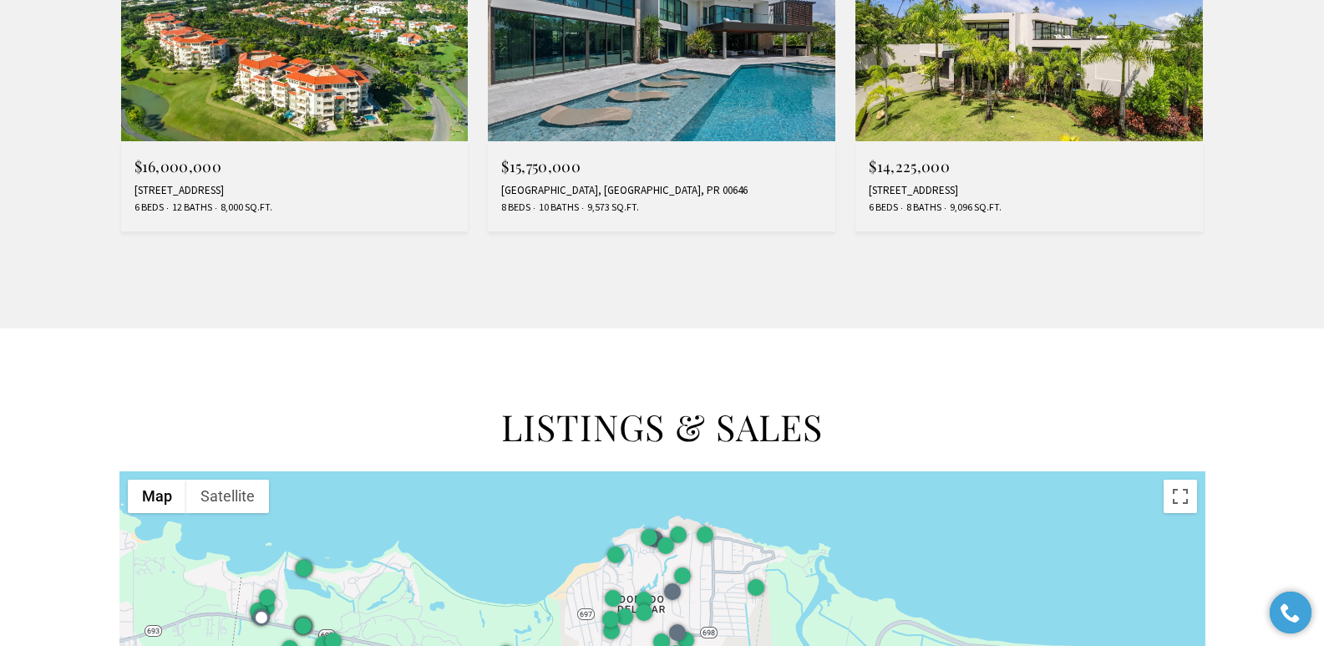
scroll to position [1144, 0]
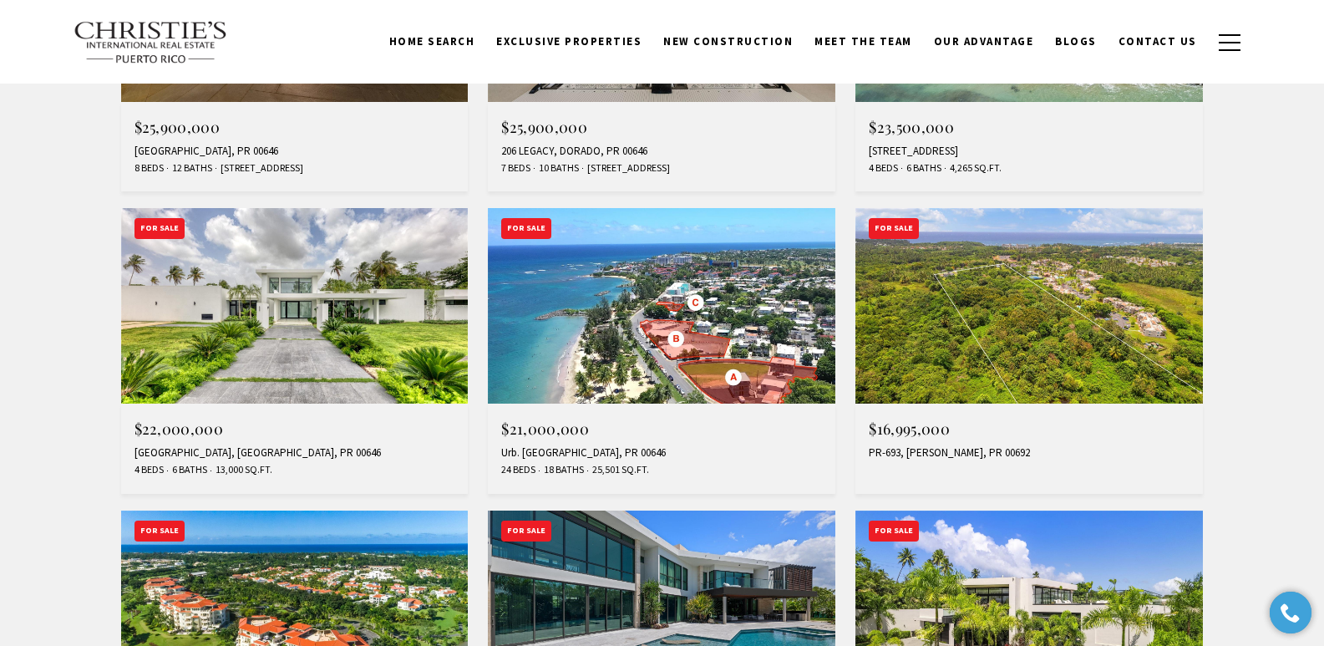
click at [223, 148] on div "323 DORADO BEACH EAST, DORADO, PR 00646" at bounding box center [294, 150] width 321 height 13
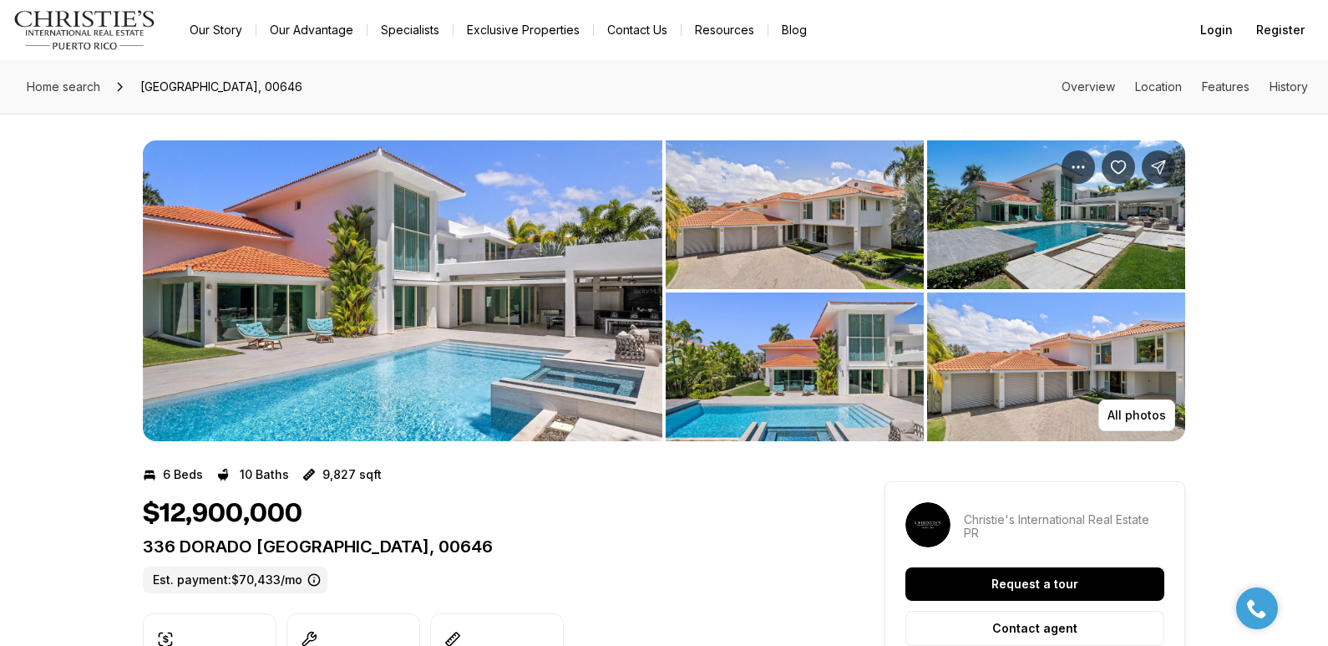
scroll to position [565, 0]
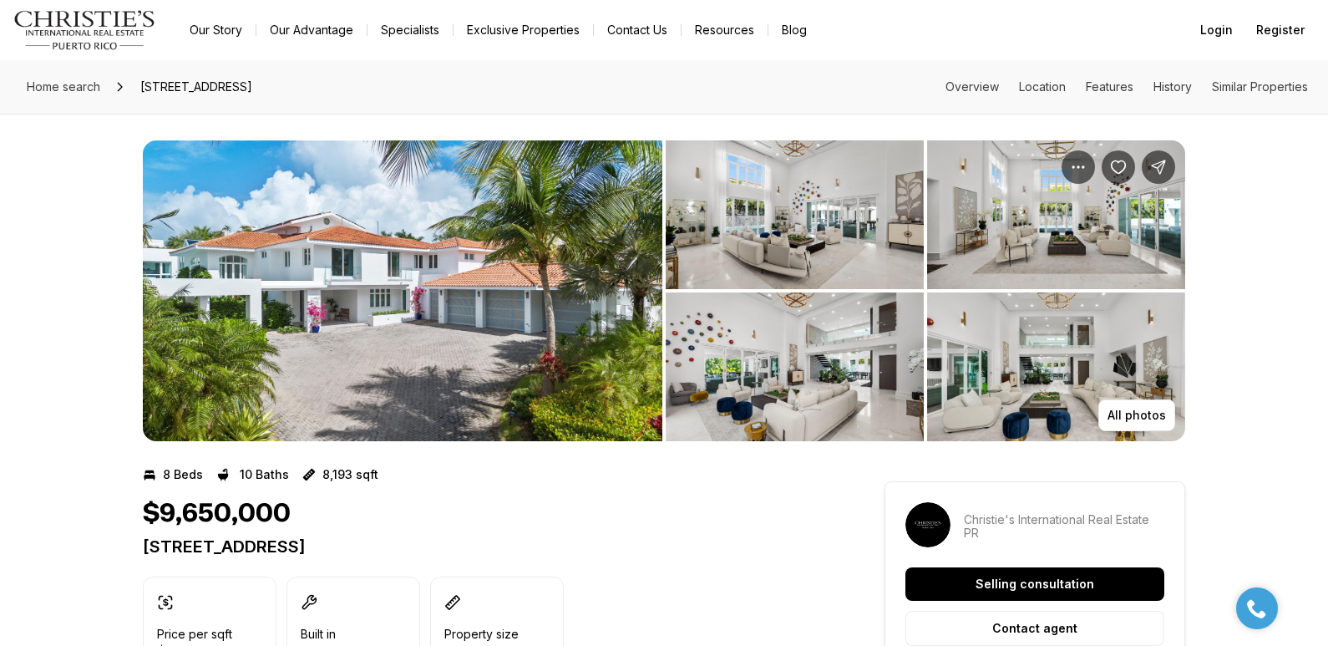
scroll to position [565, 0]
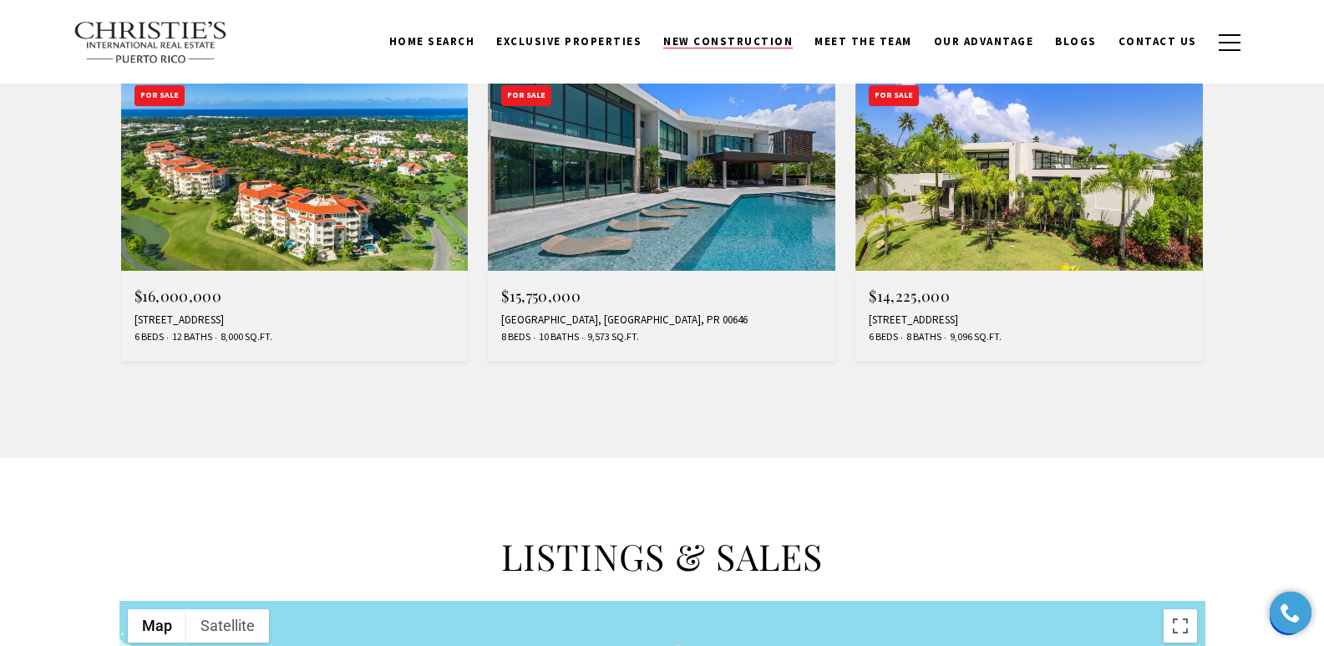
scroll to position [1563, 0]
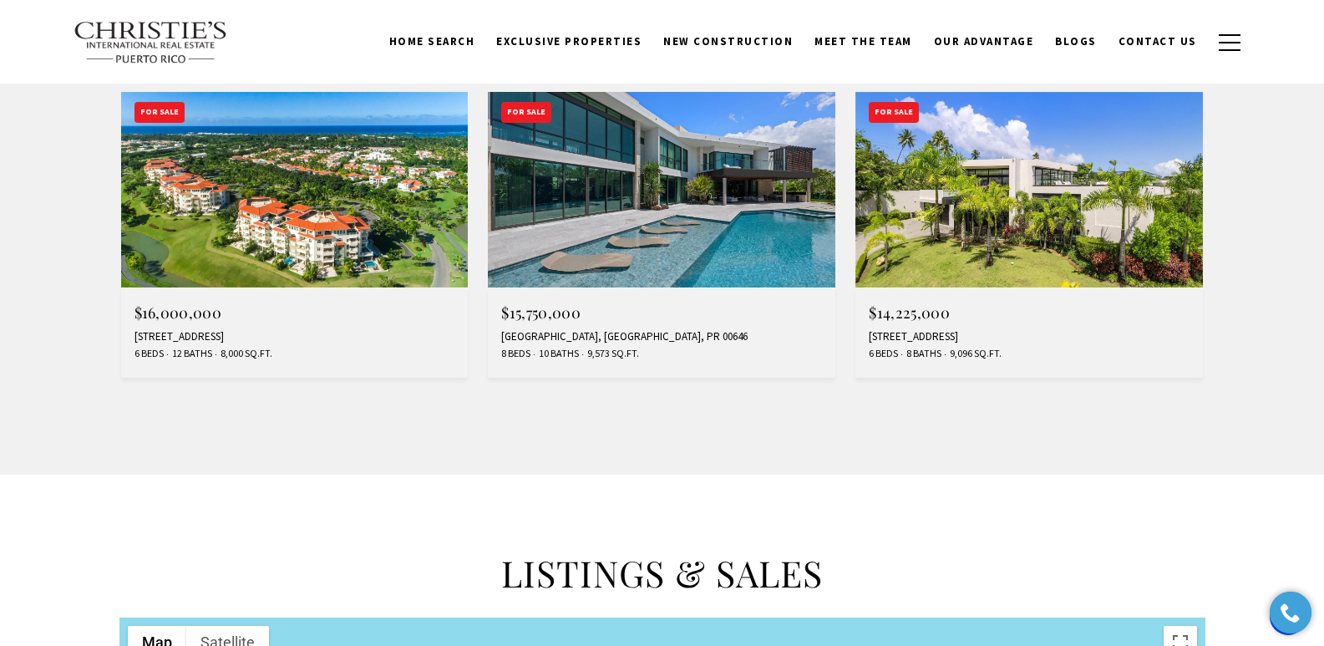
click at [900, 337] on div "4 GOLF VIEW DRIVE, DORADO, PR 00646" at bounding box center [1029, 336] width 321 height 13
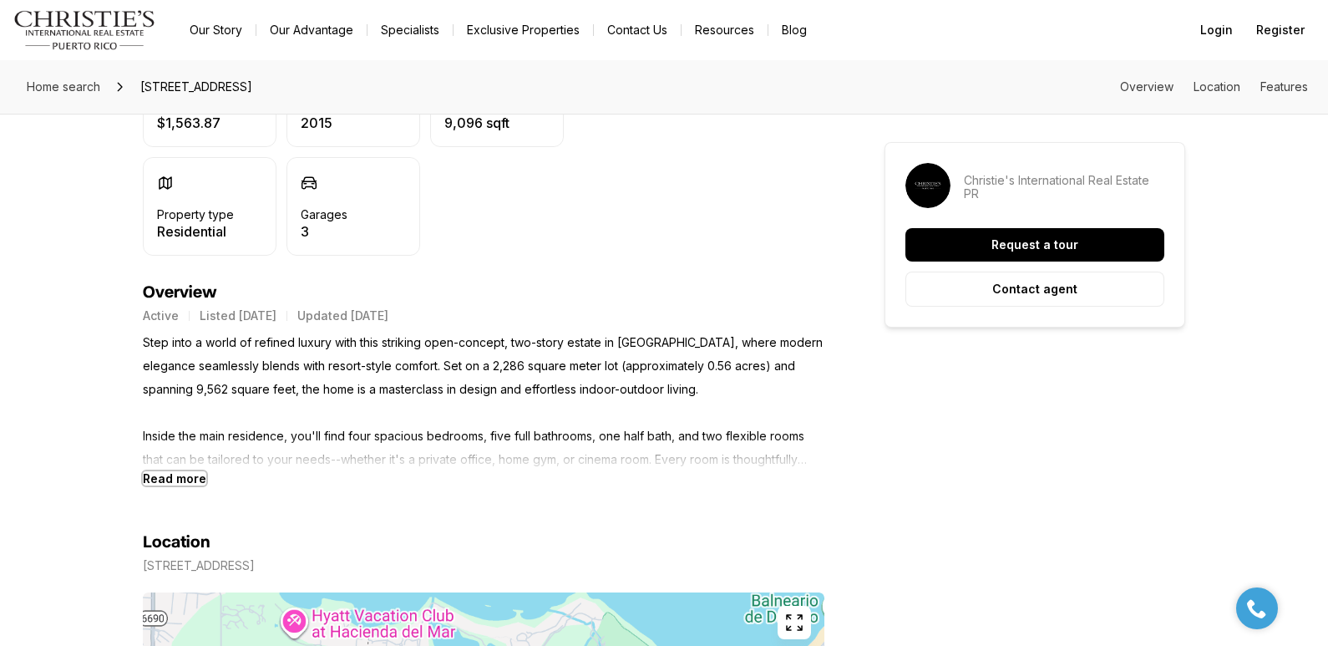
click at [172, 478] on b "Read more" at bounding box center [174, 478] width 63 height 14
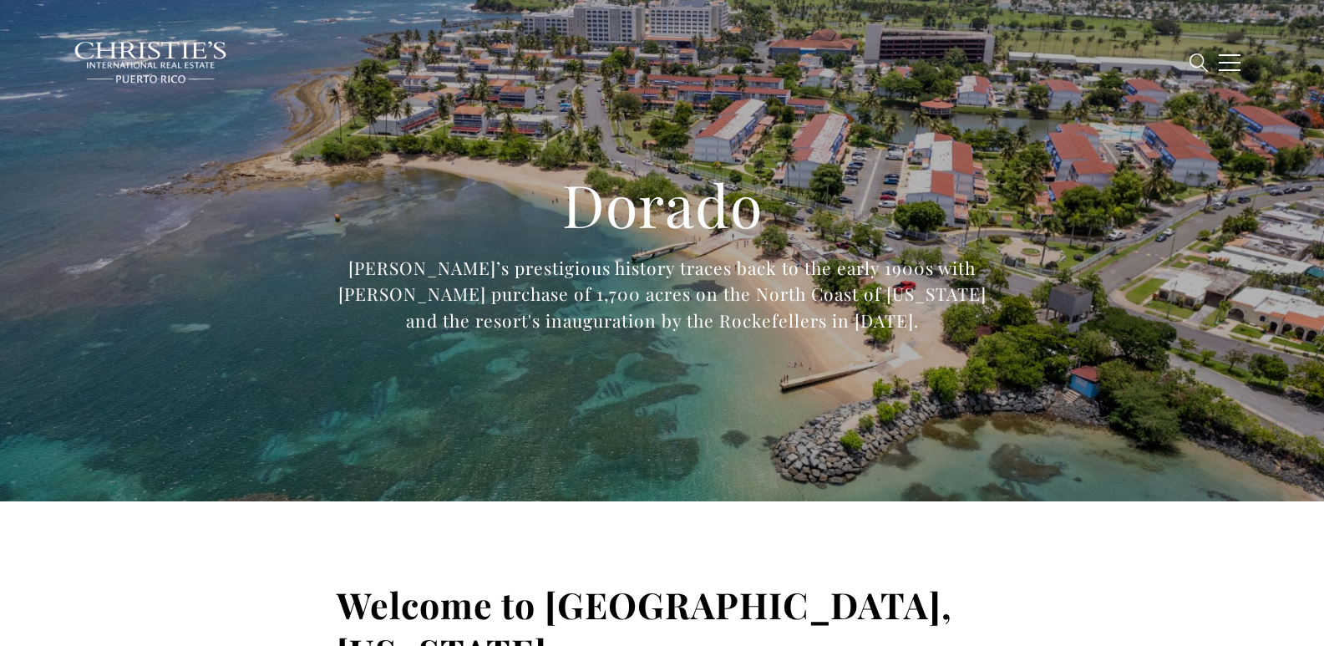
type input "**********"
type input "*********"
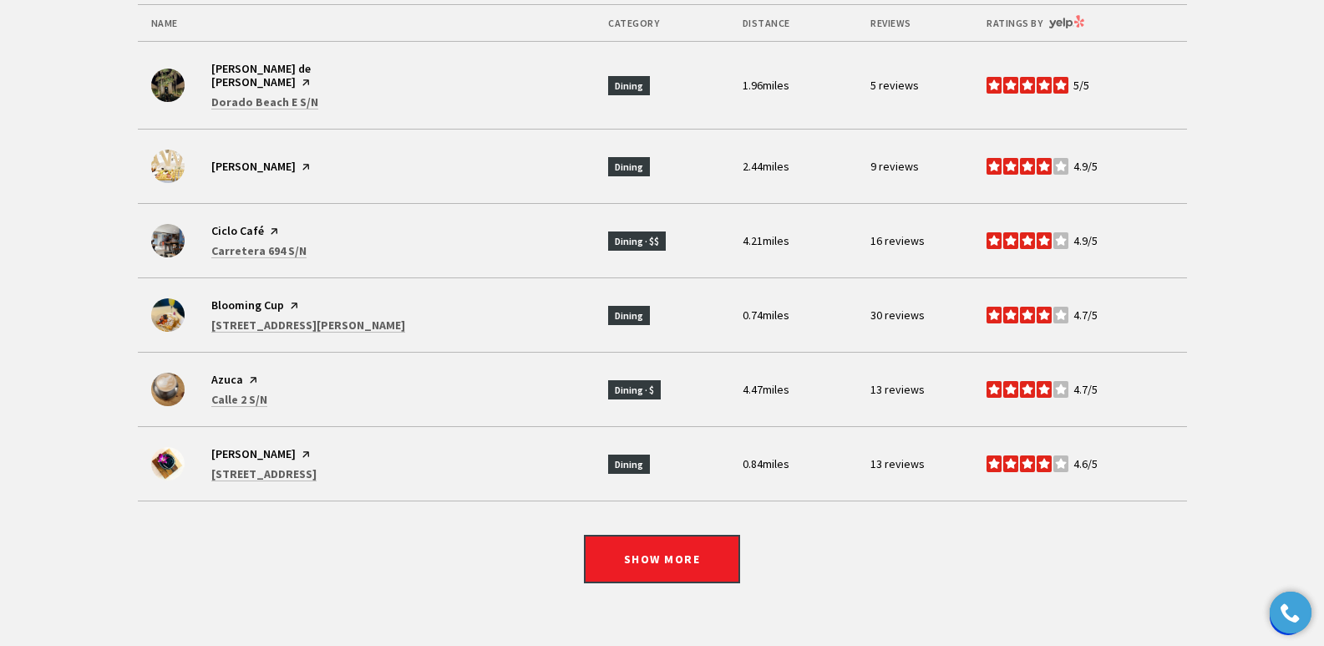
scroll to position [5649, 0]
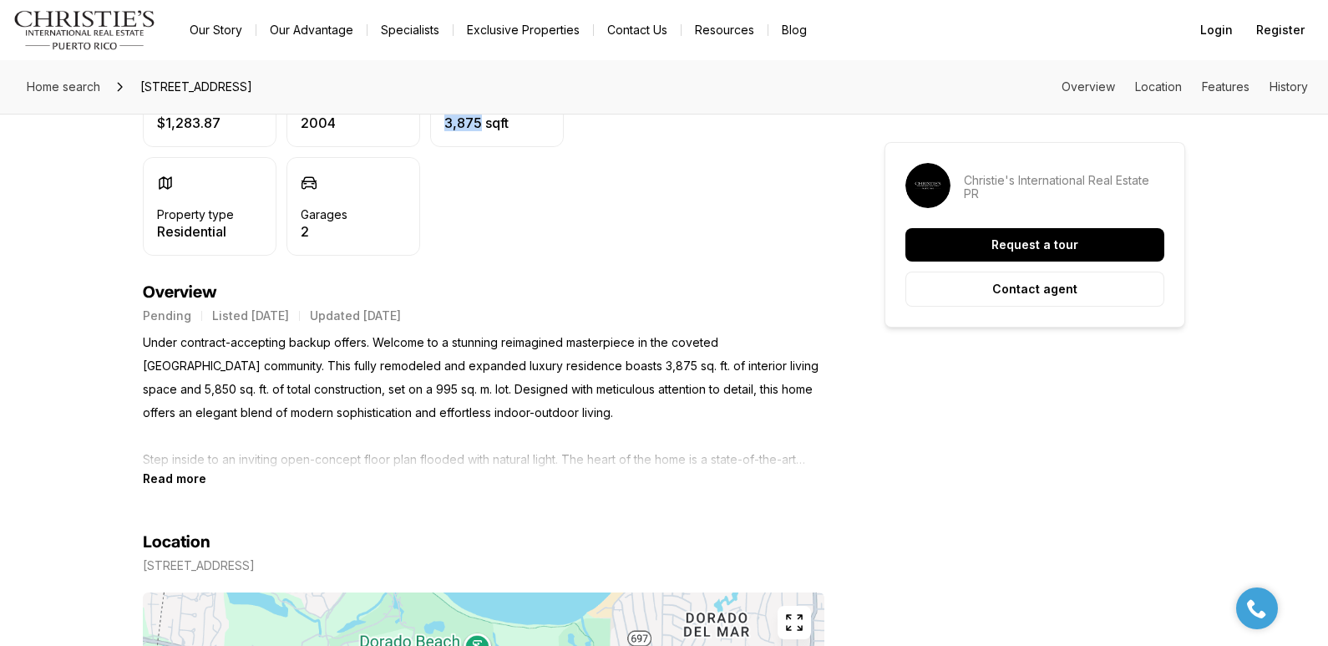
drag, startPoint x: 445, startPoint y: 126, endPoint x: 479, endPoint y: 123, distance: 34.4
click at [479, 123] on p "3,875 sqft" at bounding box center [481, 122] width 74 height 13
copy p "3,875"
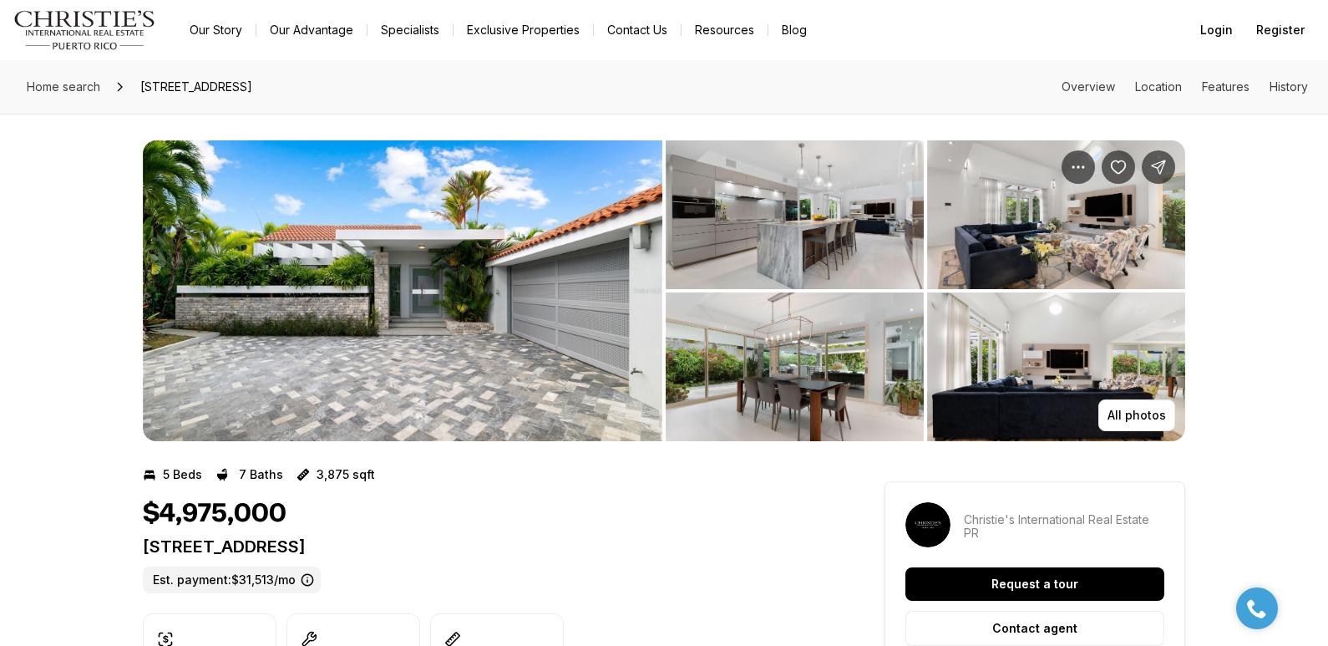
scroll to position [565, 0]
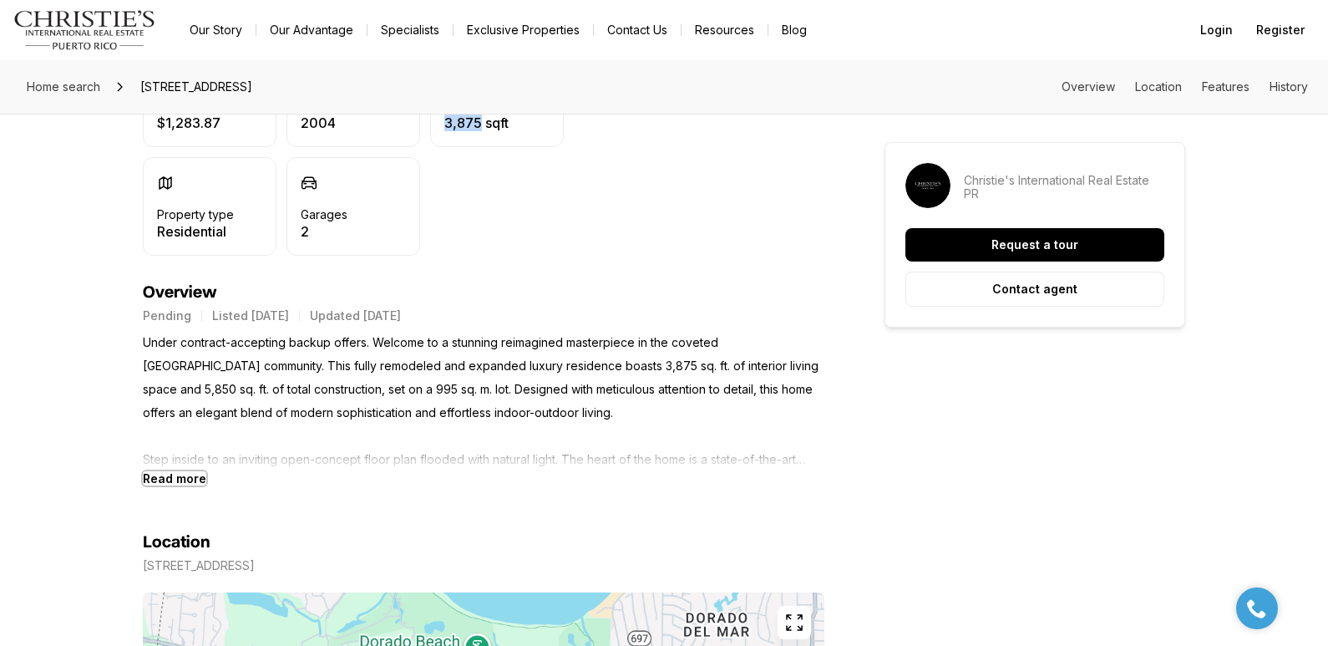
click at [174, 475] on b "Read more" at bounding box center [174, 478] width 63 height 14
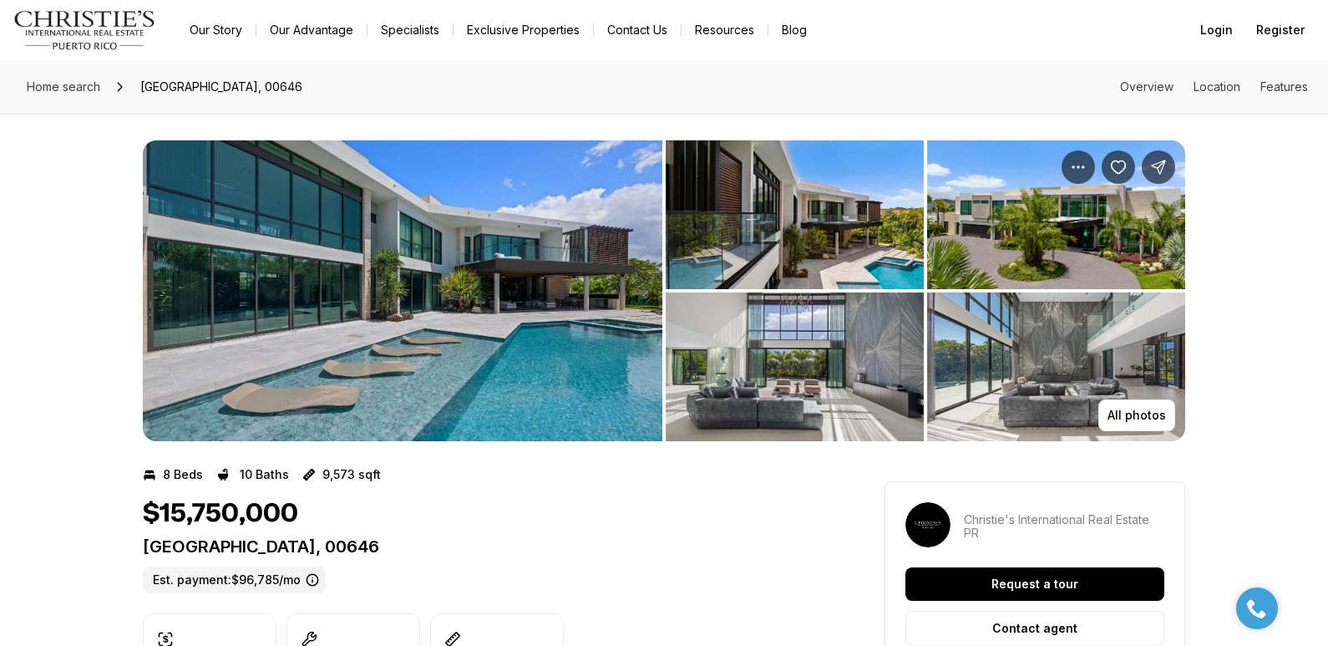
drag, startPoint x: 143, startPoint y: 547, endPoint x: 582, endPoint y: 543, distance: 439.3
click at [582, 543] on p "36 DORADO COUNTRY ESTATES DORADO PR, 00646" at bounding box center [483, 546] width 681 height 20
copy p "[GEOGRAPHIC_DATA], 00646"
drag, startPoint x: 301, startPoint y: 512, endPoint x: 141, endPoint y: 515, distance: 159.5
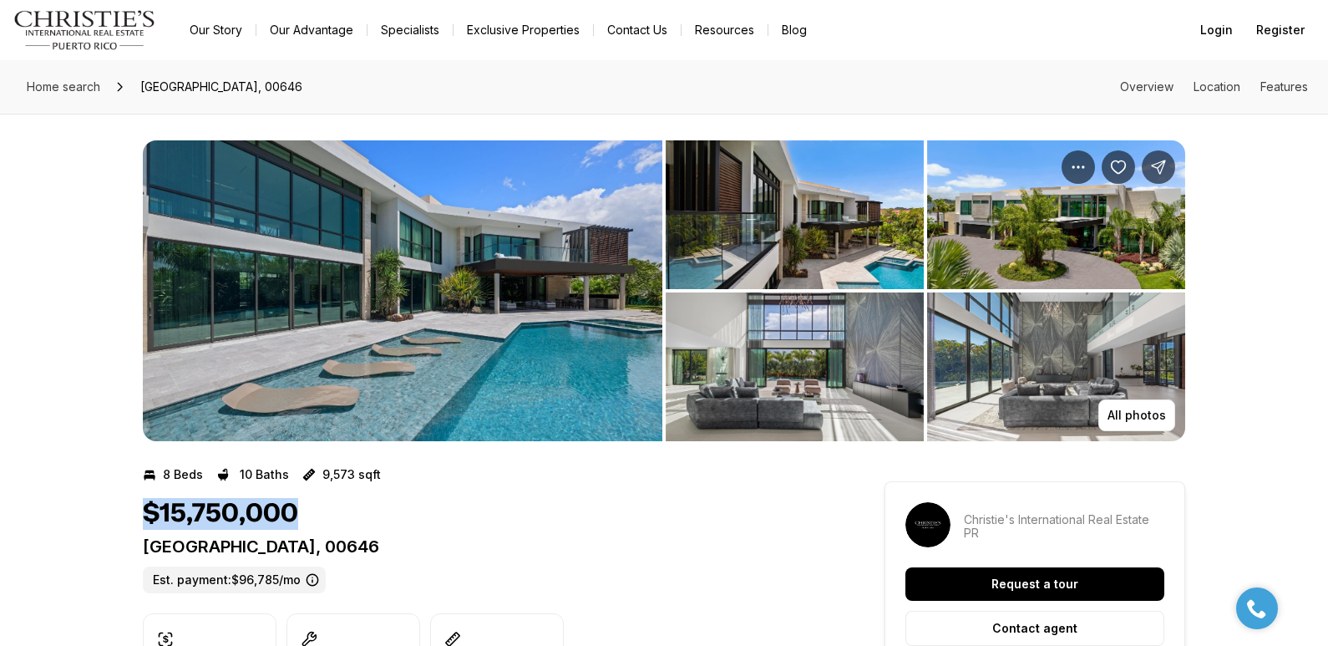
click at [304, 516] on div "$15,750,000" at bounding box center [483, 514] width 681 height 32
drag, startPoint x: 304, startPoint y: 516, endPoint x: 145, endPoint y: 509, distance: 158.8
click at [145, 509] on div "$15,750,000" at bounding box center [483, 514] width 681 height 32
copy h1 "$15,750,000"
drag, startPoint x: 145, startPoint y: 546, endPoint x: 407, endPoint y: 545, distance: 261.4
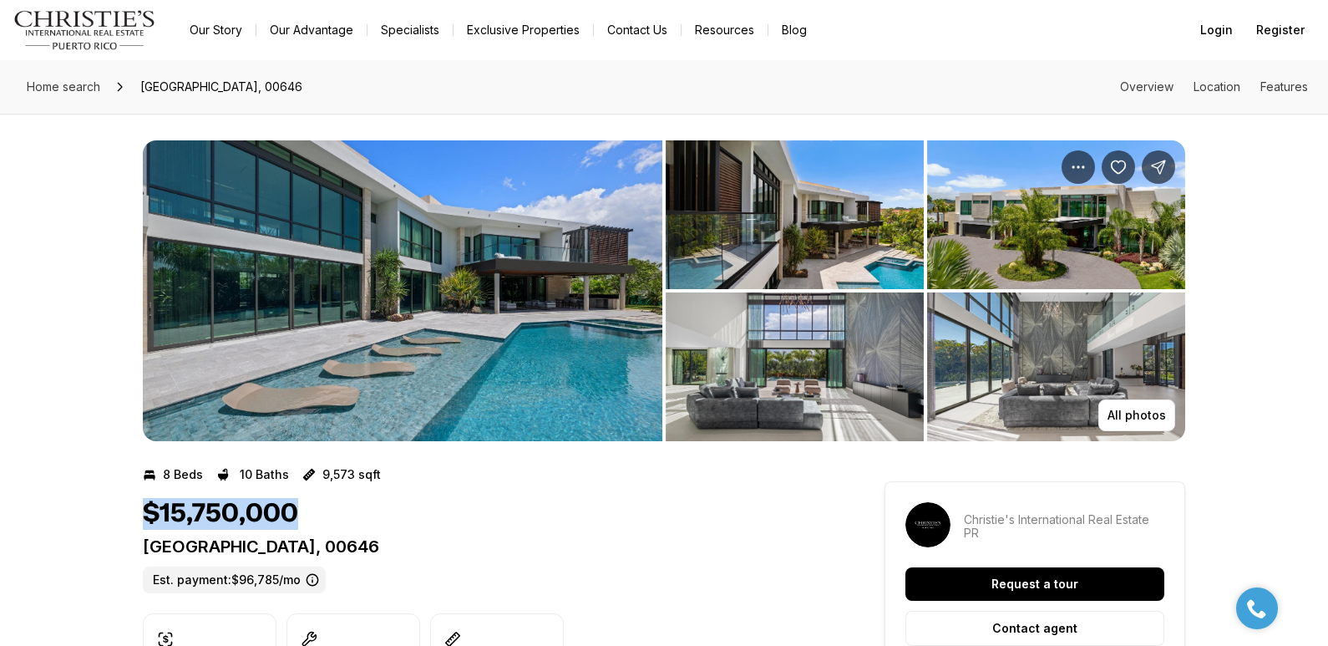
click at [408, 545] on p "36 DORADO COUNTRY ESTATES DORADO PR, 00646" at bounding box center [483, 546] width 681 height 20
copy p "36 DORADO COUNTRY ESTATES"
click at [163, 514] on h1 "$15,750,000" at bounding box center [220, 514] width 155 height 32
drag, startPoint x: 319, startPoint y: 474, endPoint x: 349, endPoint y: 473, distance: 30.1
click at [349, 473] on p "9,573 sqft" at bounding box center [351, 474] width 58 height 13
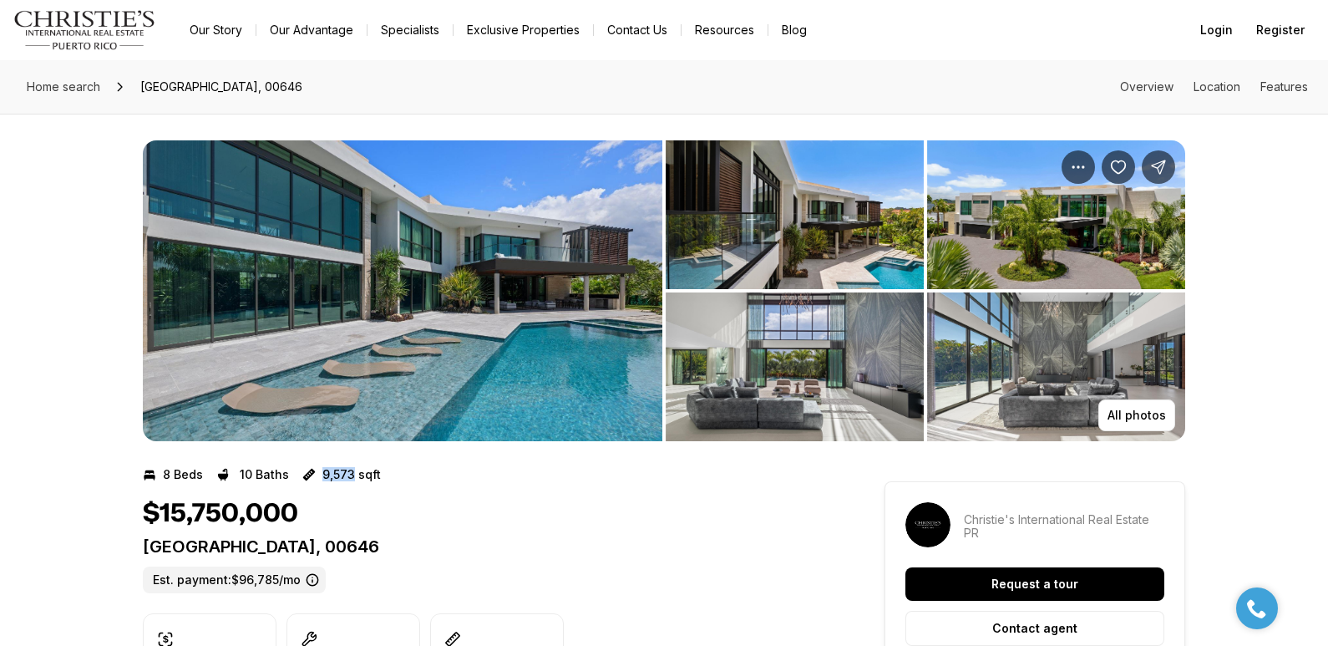
copy p "9,573"
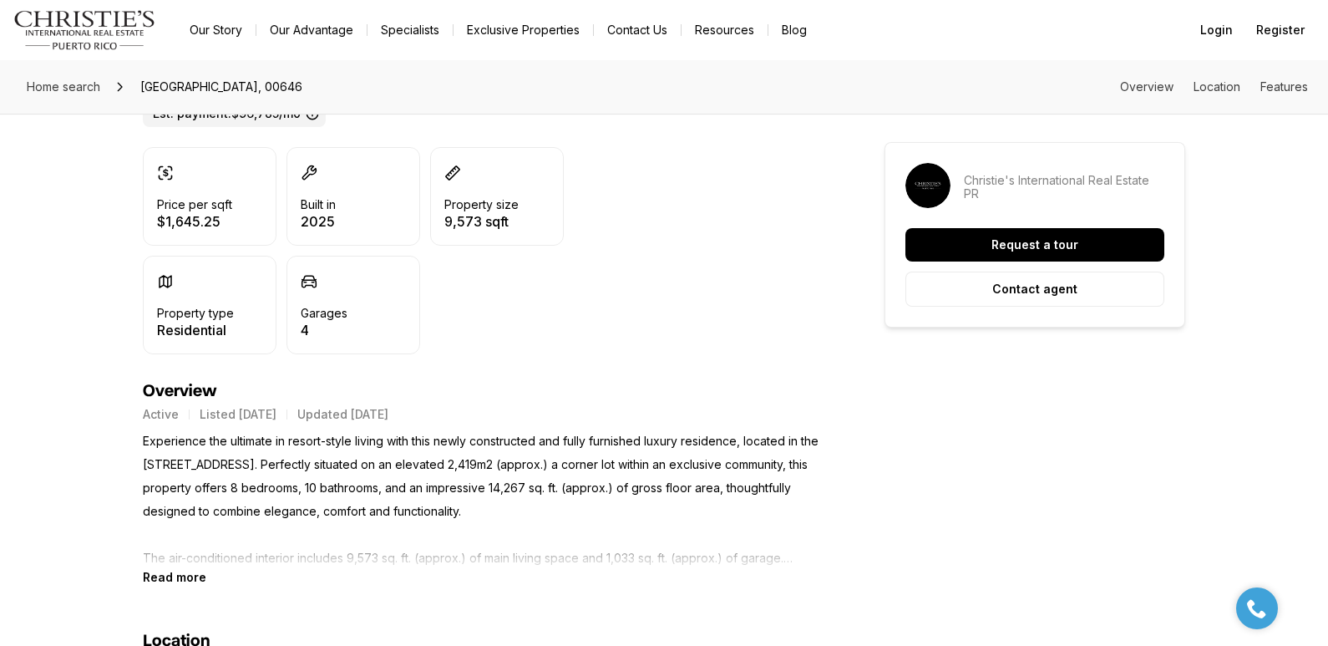
scroll to position [565, 0]
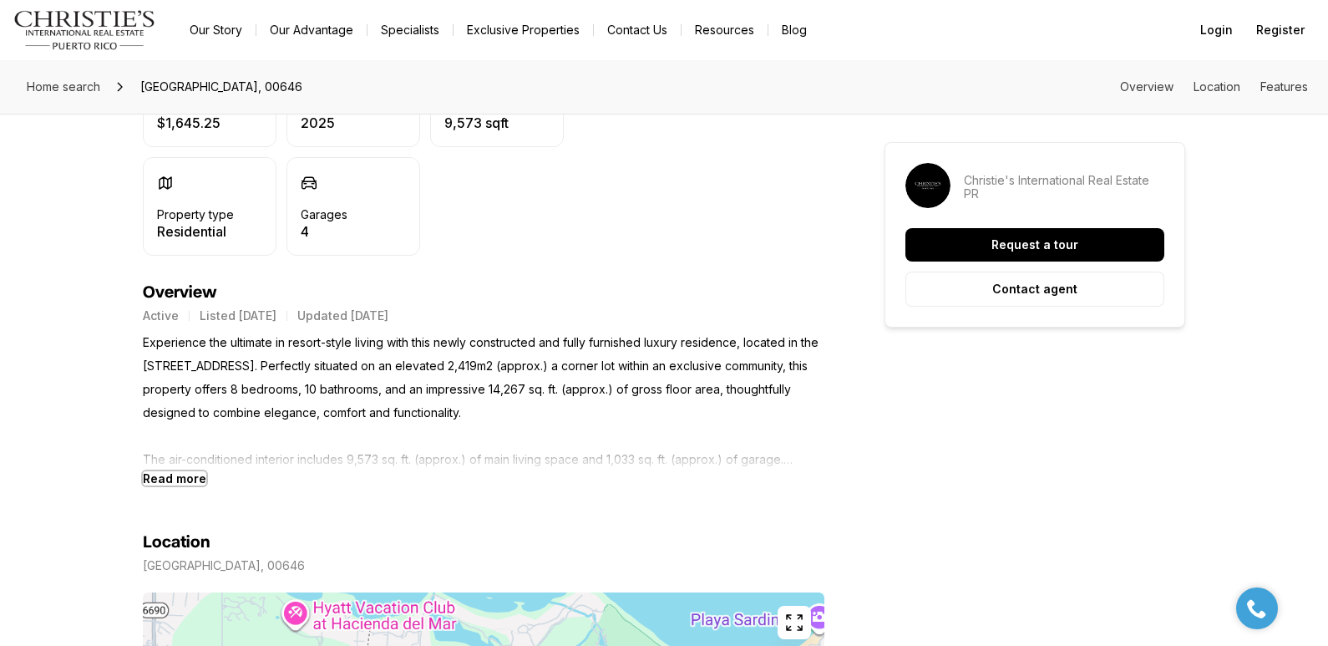
click at [181, 477] on b "Read more" at bounding box center [174, 478] width 63 height 14
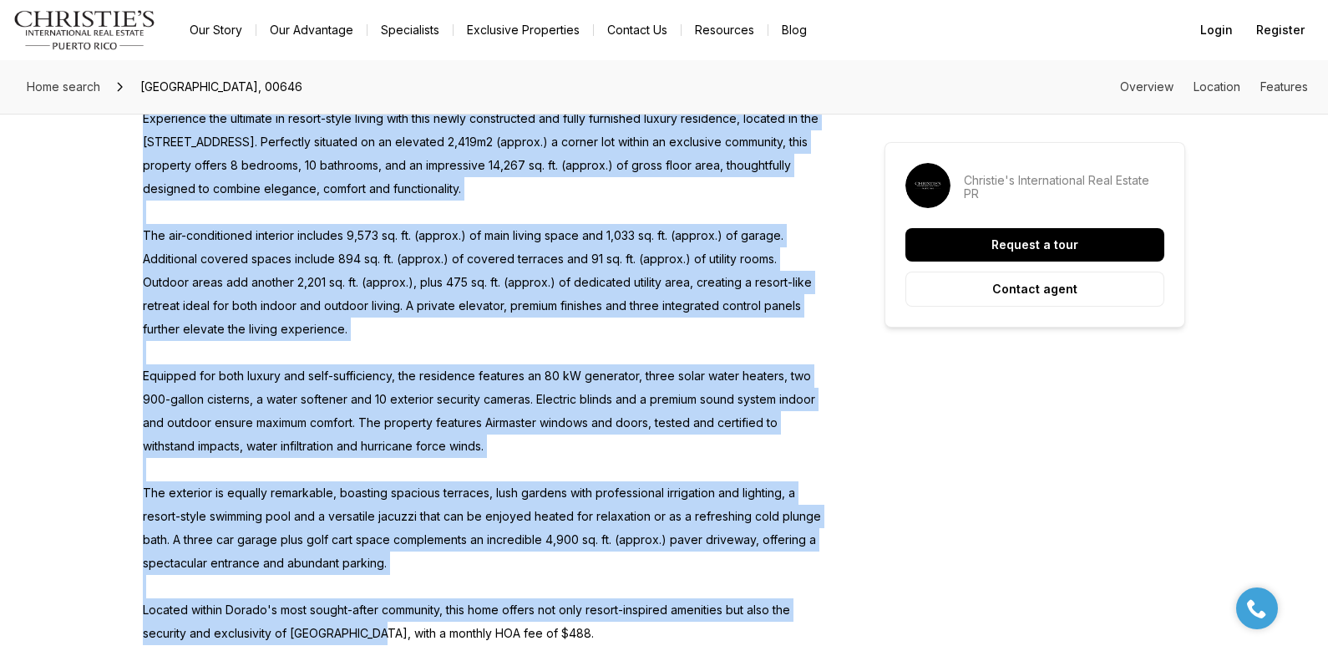
scroll to position [831, 0]
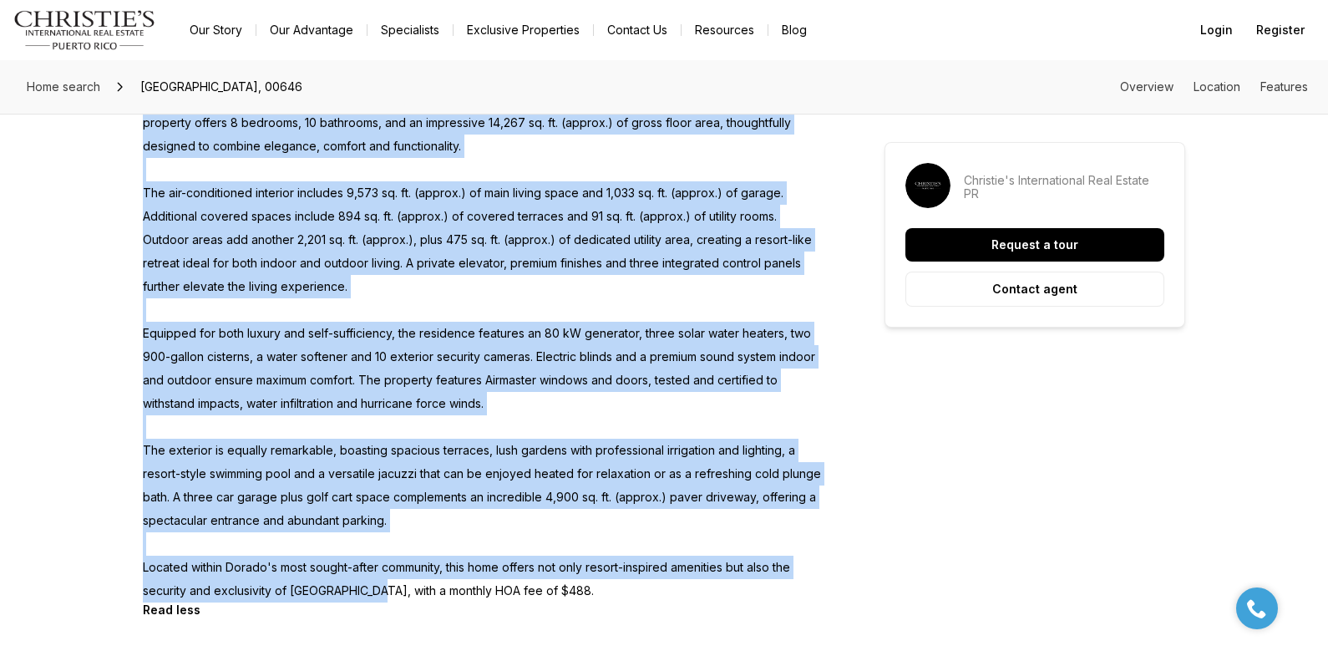
drag, startPoint x: 144, startPoint y: 344, endPoint x: 622, endPoint y: 591, distance: 537.9
click at [622, 591] on p "Experience the ultimate in resort-style living with this newly constructed and …" at bounding box center [483, 333] width 681 height 538
copy p "Experience the ultimate in resort-style living with this newly constructed and …"
click at [458, 347] on p "Experience the ultimate in resort-style living with this newly constructed and …" at bounding box center [483, 333] width 681 height 538
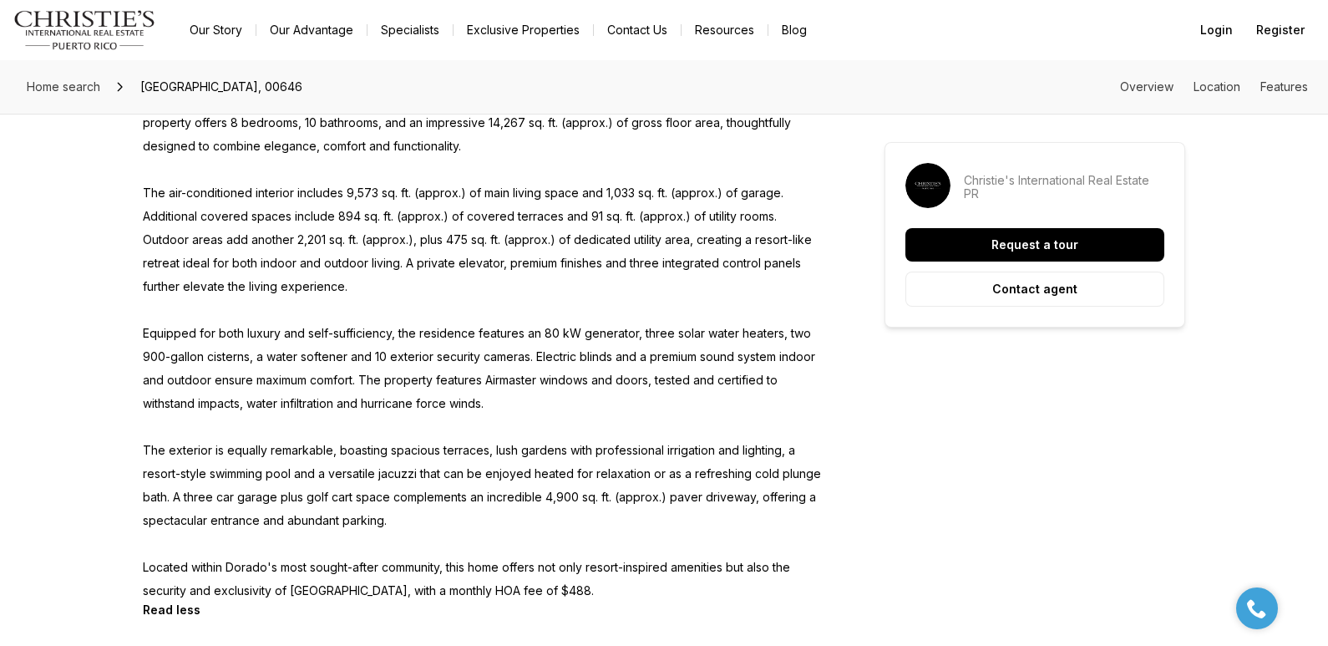
click at [487, 382] on p "Experience the ultimate in resort-style living with this newly constructed and …" at bounding box center [483, 333] width 681 height 538
drag, startPoint x: 144, startPoint y: 474, endPoint x: 295, endPoint y: 479, distance: 150.4
click at [295, 479] on p "Experience the ultimate in resort-style living with this newly constructed and …" at bounding box center [483, 333] width 681 height 538
copy p "resort-style swimming pool"
click at [469, 479] on p "Experience the ultimate in resort-style living with this newly constructed and …" at bounding box center [483, 333] width 681 height 538
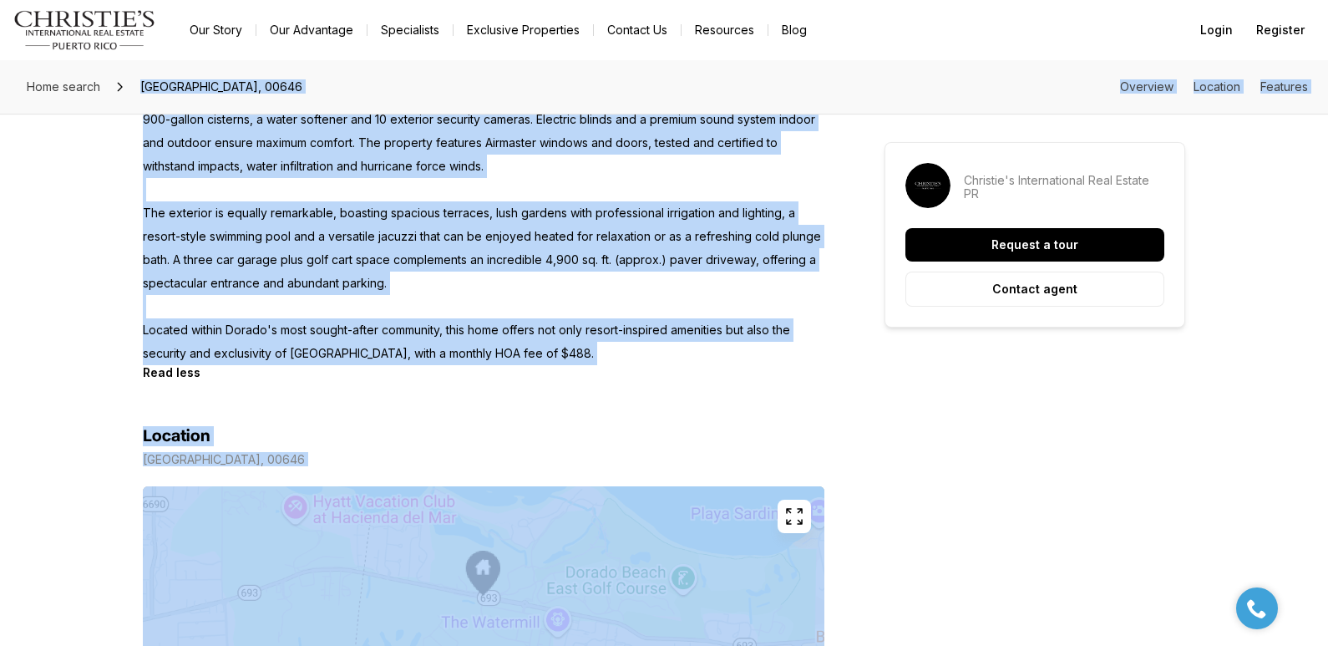
scroll to position [1174, 0]
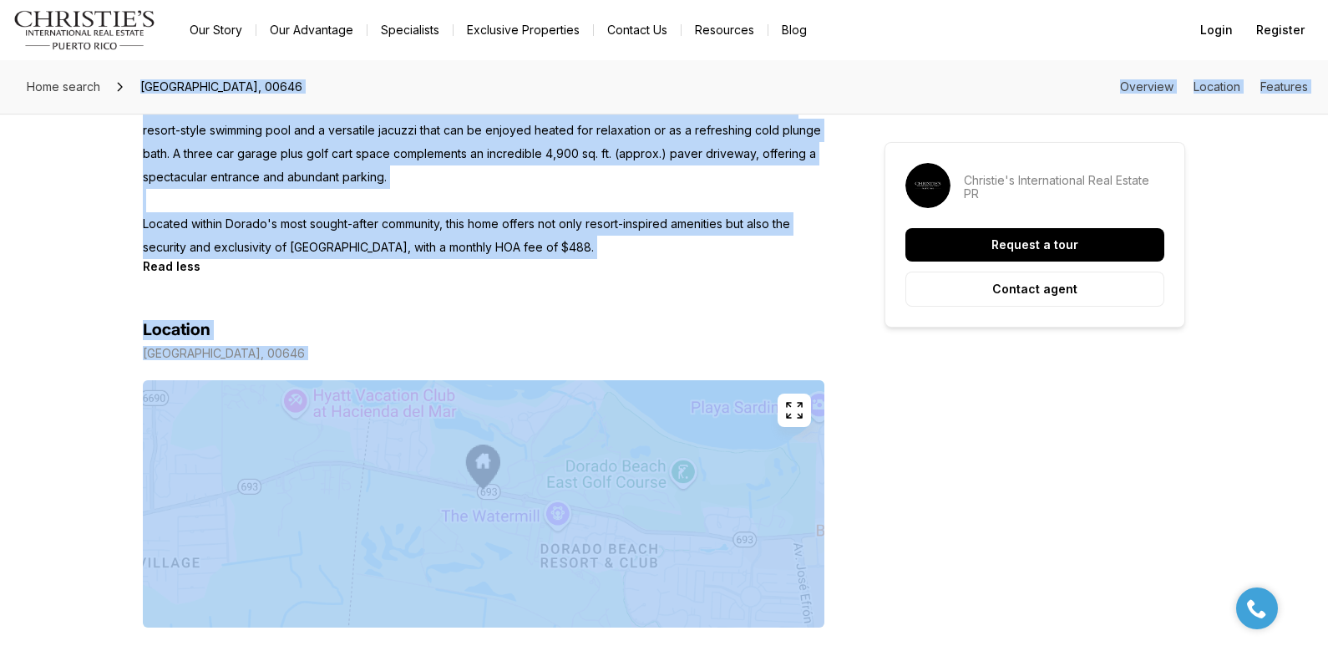
drag, startPoint x: 141, startPoint y: 86, endPoint x: 617, endPoint y: 249, distance: 503.1
copy div "36 DORADO COUNTRY ESTATES, DORADO PR, 00646 Overview Location Features All phot…"
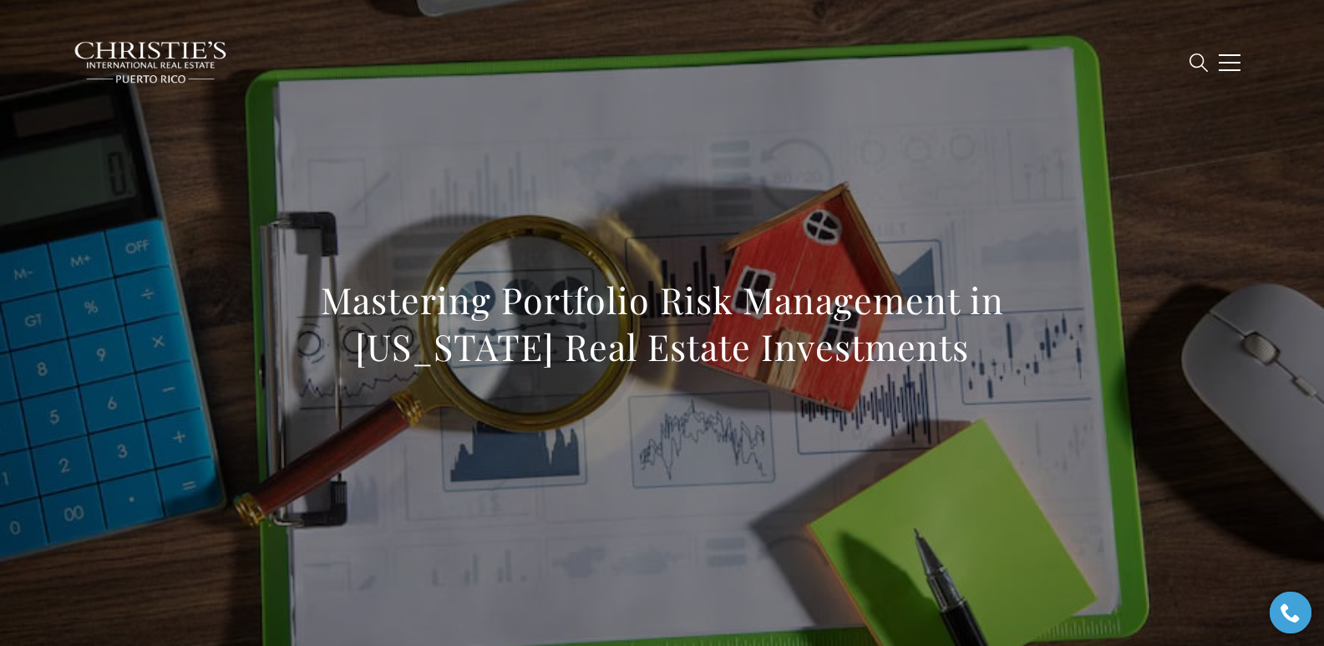
drag, startPoint x: 331, startPoint y: 301, endPoint x: 1005, endPoint y: 343, distance: 676.1
click at [1005, 343] on h1 "Mastering Portfolio Risk Management in [US_STATE] Real Estate Investments" at bounding box center [662, 323] width 737 height 94
copy h1 "Mastering Portfolio Risk Management in [US_STATE] Real Estate Investments"
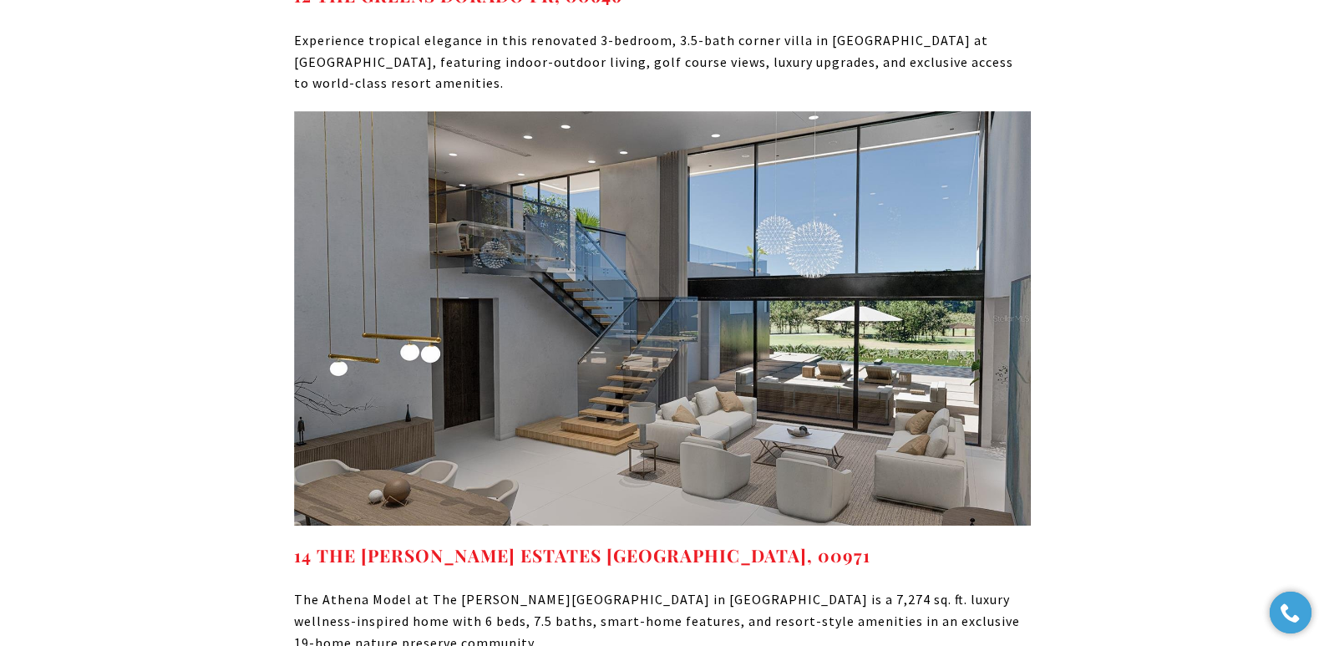
scroll to position [7908, 0]
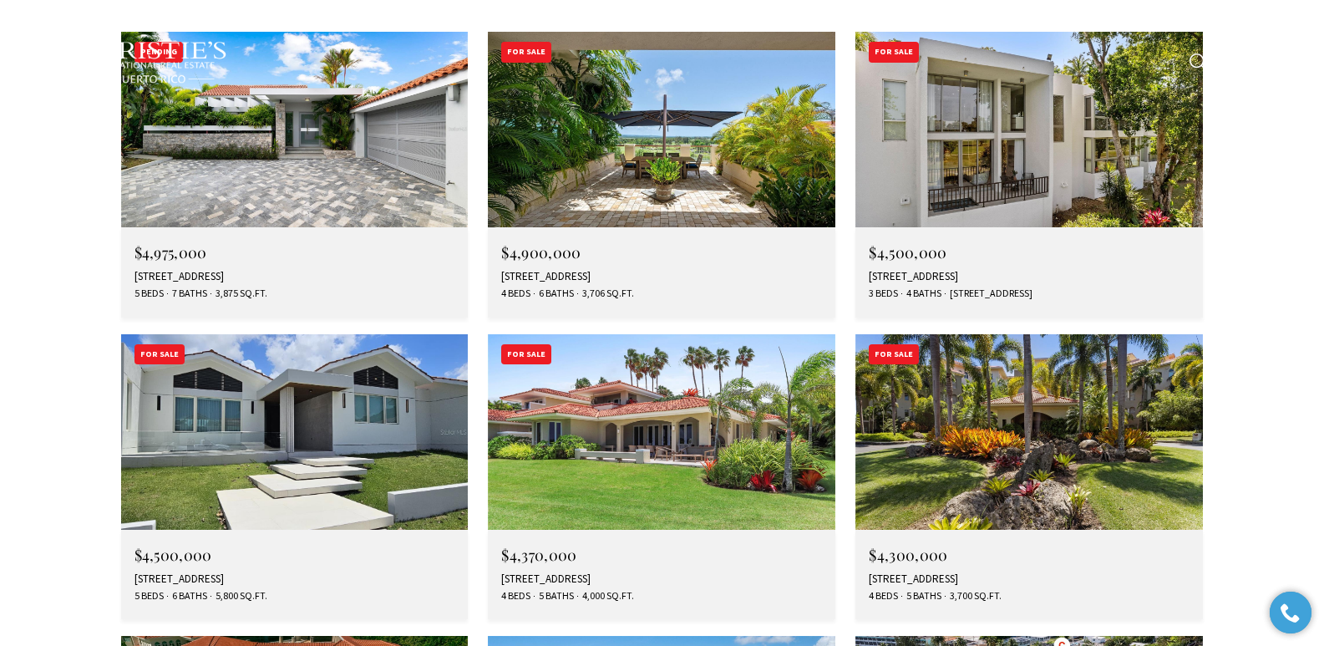
scroll to position [6167, 0]
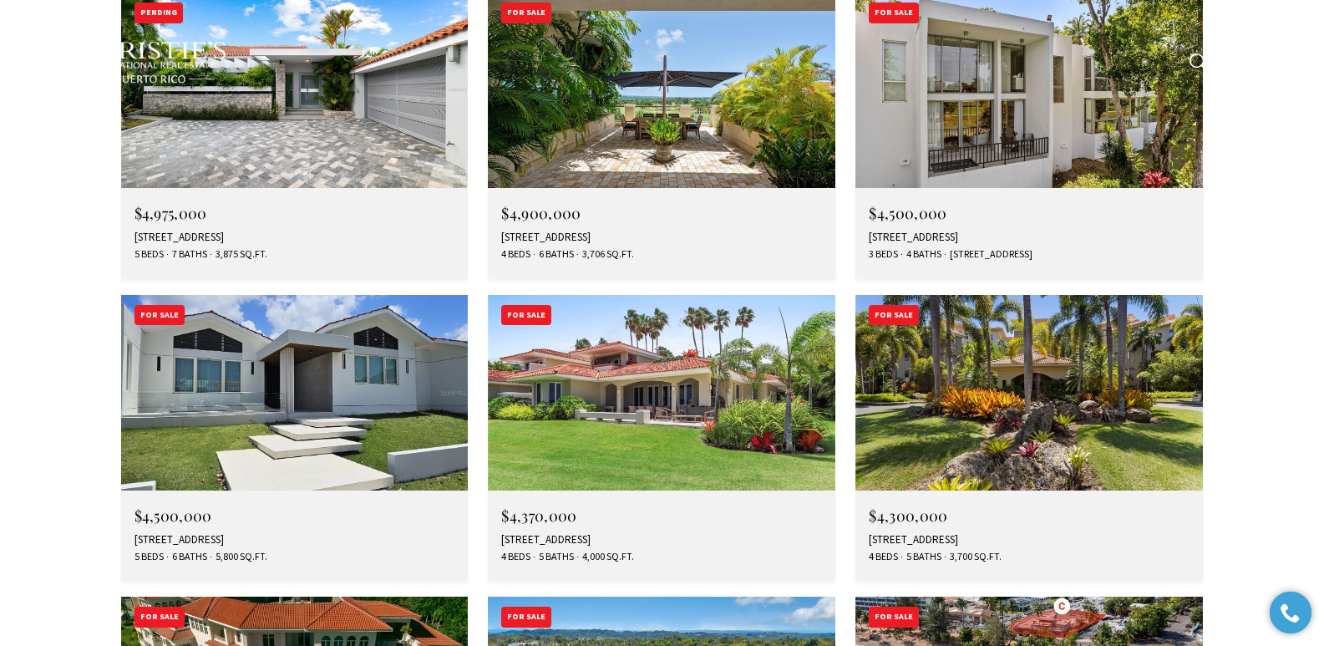
click at [570, 533] on div "#5 THE GREENS ST, DORADO, PR 00646" at bounding box center [661, 539] width 321 height 13
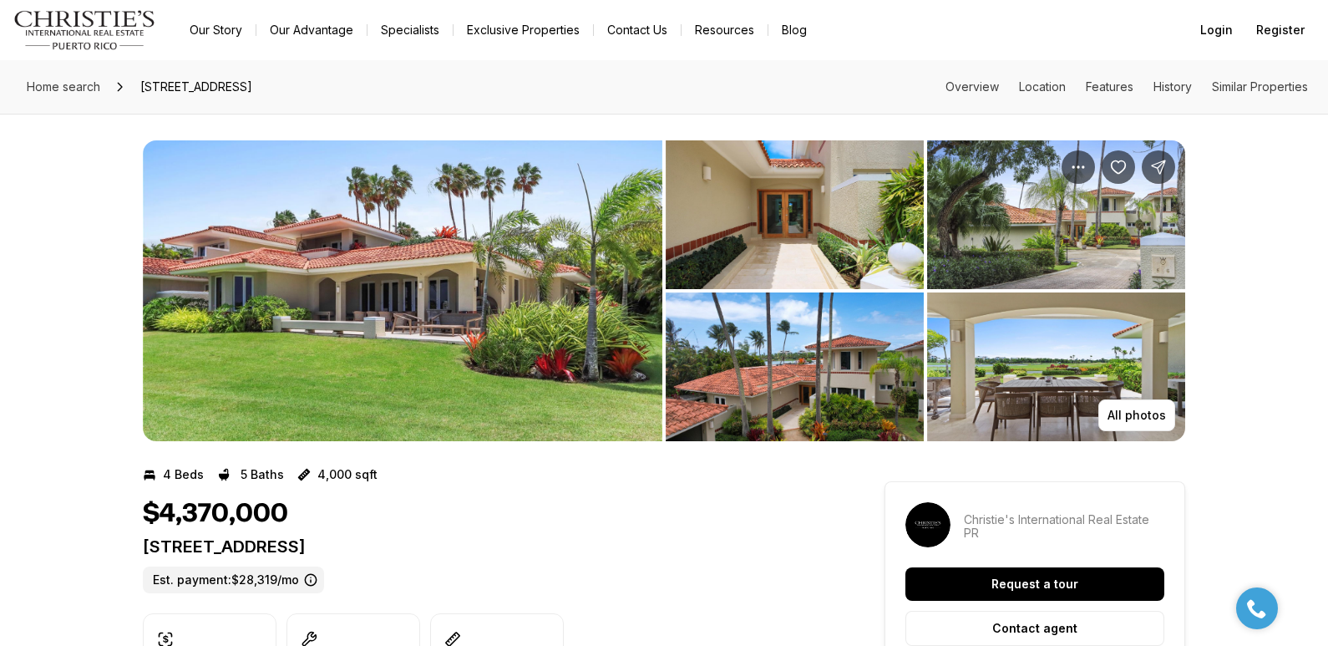
drag, startPoint x: 145, startPoint y: 545, endPoint x: 482, endPoint y: 539, distance: 336.6
click at [482, 539] on p "[STREET_ADDRESS]" at bounding box center [483, 546] width 681 height 20
copy p "[STREET_ADDRESS]"
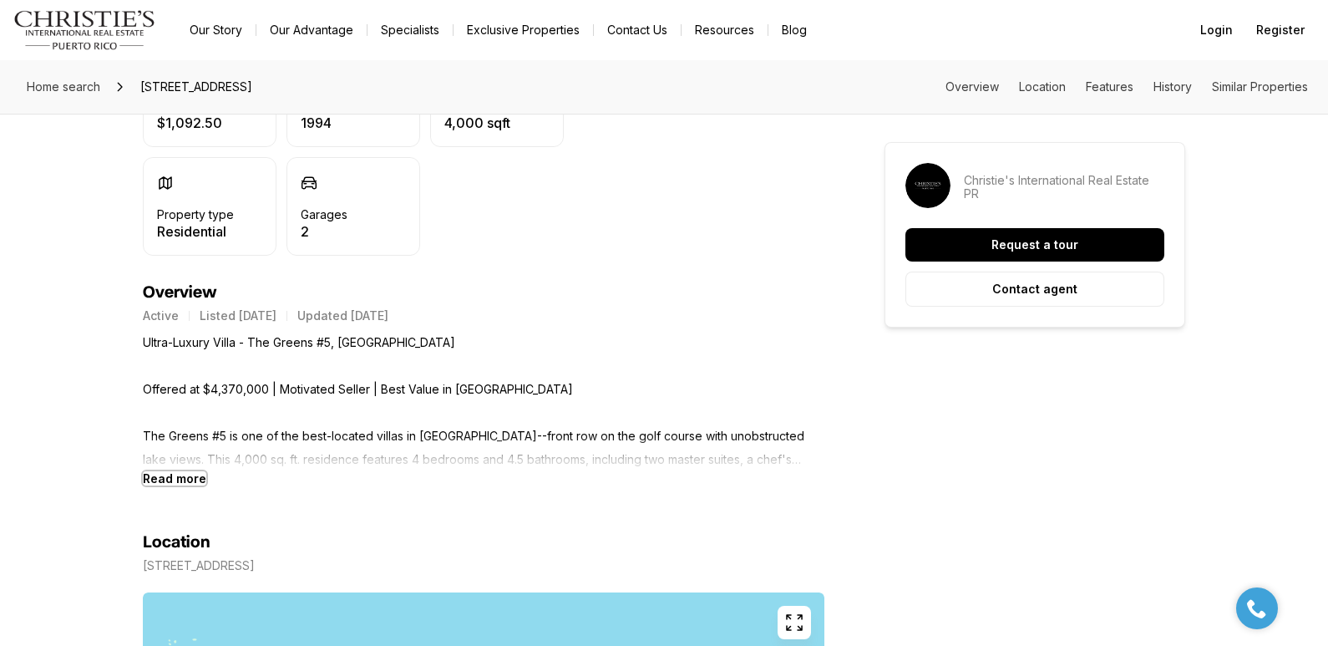
click at [179, 481] on b "Read more" at bounding box center [174, 478] width 63 height 14
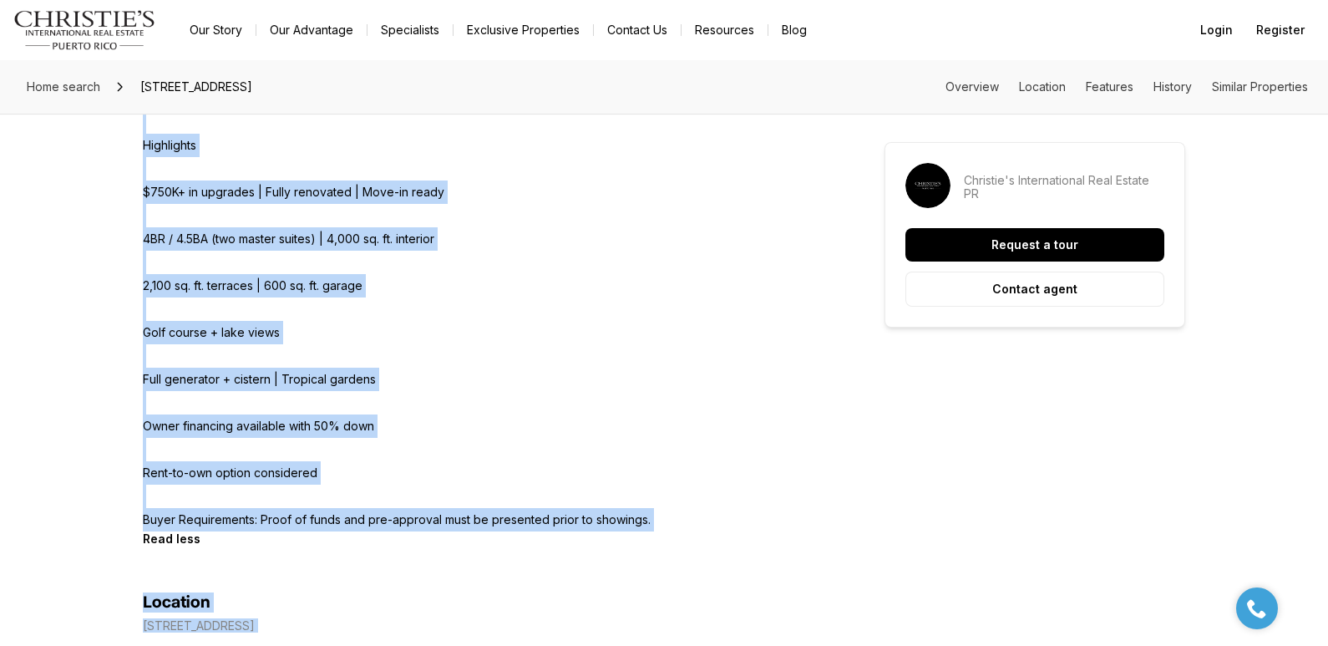
scroll to position [1346, 0]
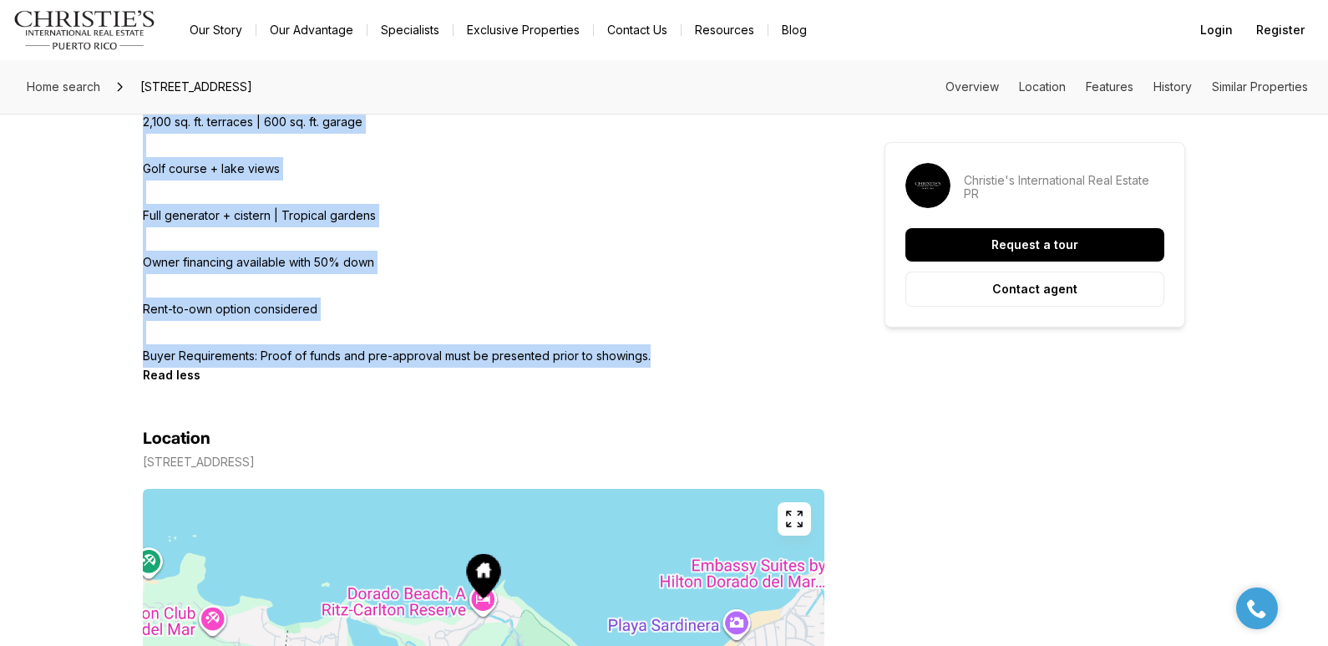
drag, startPoint x: 141, startPoint y: 342, endPoint x: 672, endPoint y: 354, distance: 531.3
copy p "Ultra-Luxury Villa - The Greens #5, [GEOGRAPHIC_DATA] Offered at $4,370,000 | M…"
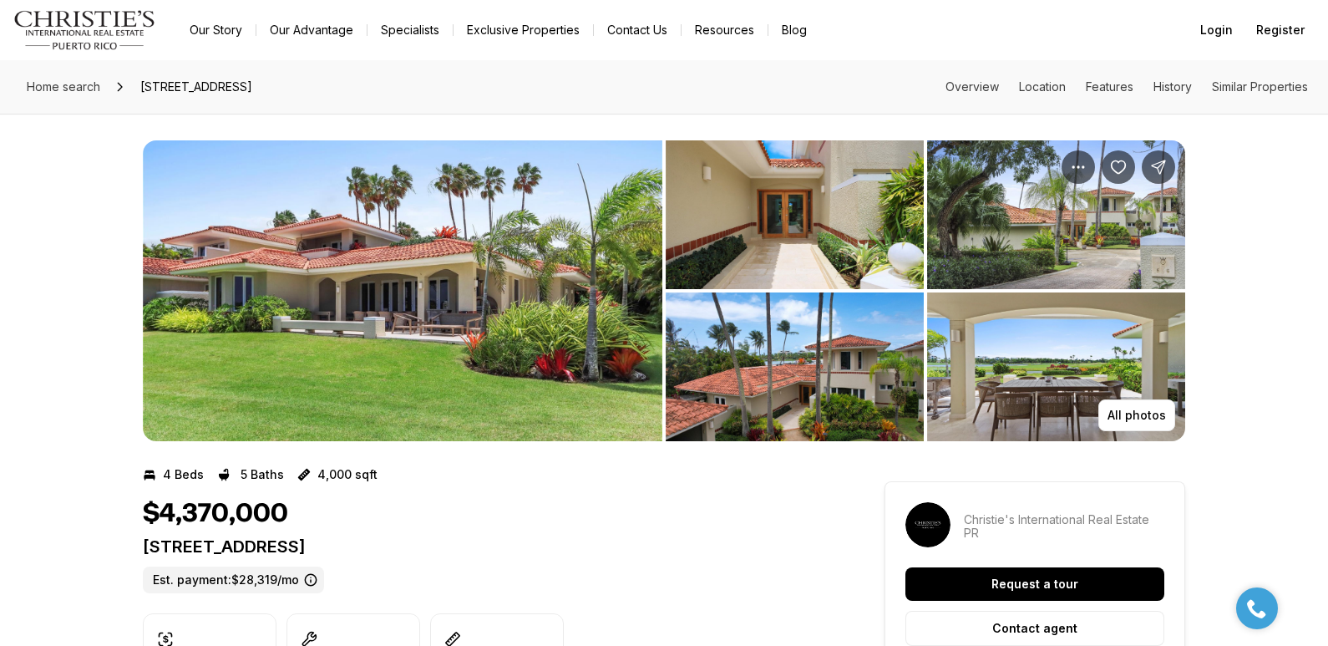
drag, startPoint x: 144, startPoint y: 546, endPoint x: 513, endPoint y: 540, distance: 368.3
click at [513, 540] on p "[STREET_ADDRESS]" at bounding box center [483, 546] width 681 height 20
copy p "[STREET_ADDRESS]"
click at [491, 547] on p "[STREET_ADDRESS]" at bounding box center [483, 546] width 681 height 20
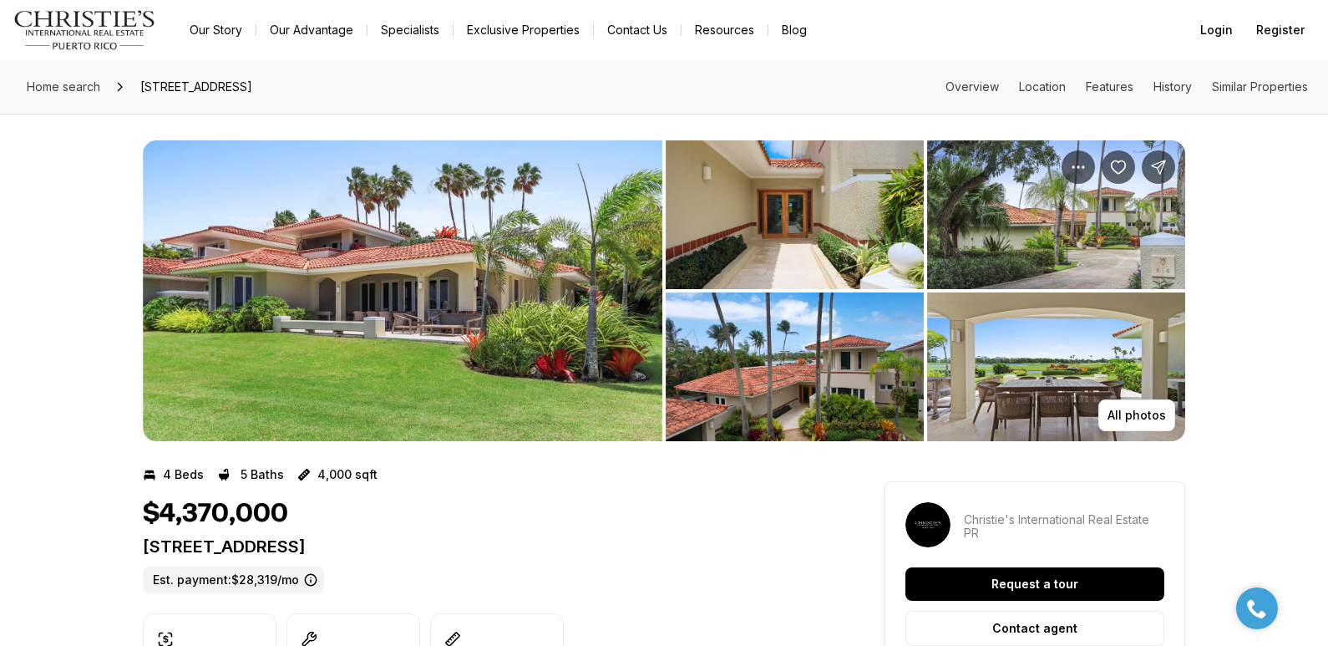
drag, startPoint x: 479, startPoint y: 539, endPoint x: 116, endPoint y: 545, distance: 363.3
copy p "[STREET_ADDRESS]"
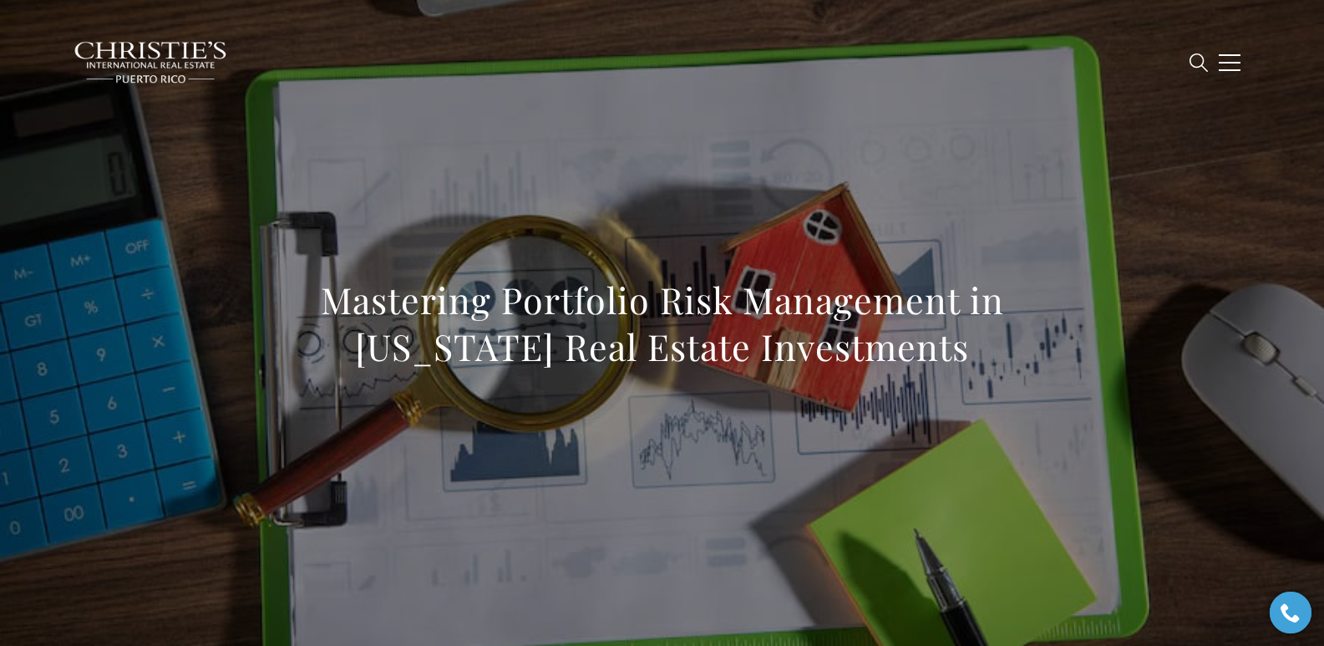
drag, startPoint x: 352, startPoint y: 317, endPoint x: 1026, endPoint y: 361, distance: 674.6
click at [1026, 361] on h1 "Mastering Portfolio Risk Management in Puerto Rico Real Estate Investments" at bounding box center [662, 323] width 737 height 94
copy h1 "Mastering Portfolio Risk Management in Puerto Rico Real Estate Investments"
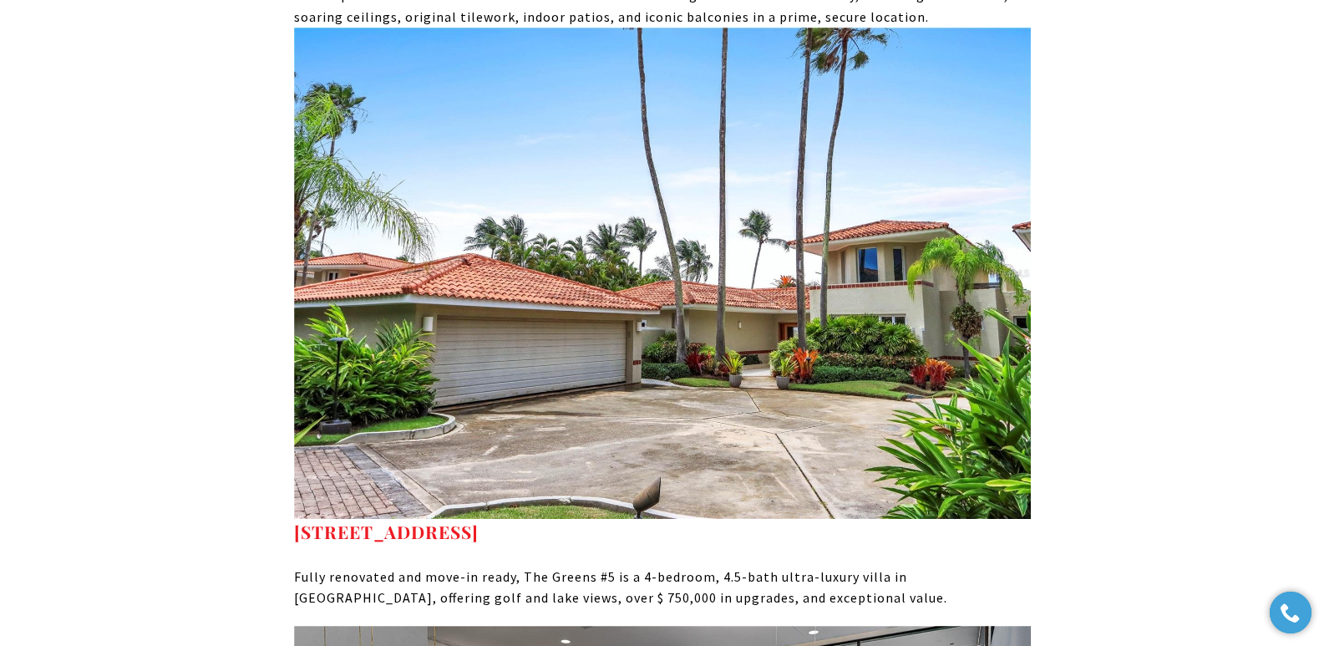
scroll to position [6213, 0]
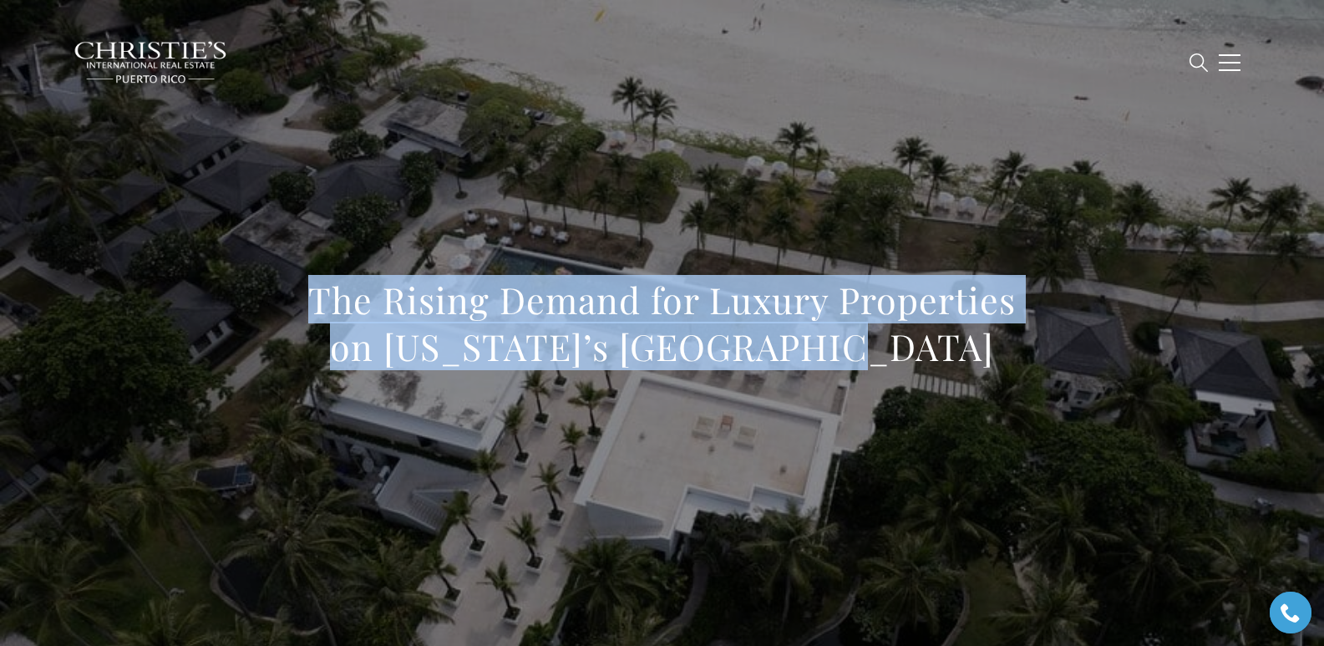
drag, startPoint x: 306, startPoint y: 297, endPoint x: 914, endPoint y: 341, distance: 609.5
click at [914, 341] on h1 "The Rising Demand for Luxury Properties on Puerto Rico’s West Coast" at bounding box center [662, 323] width 737 height 94
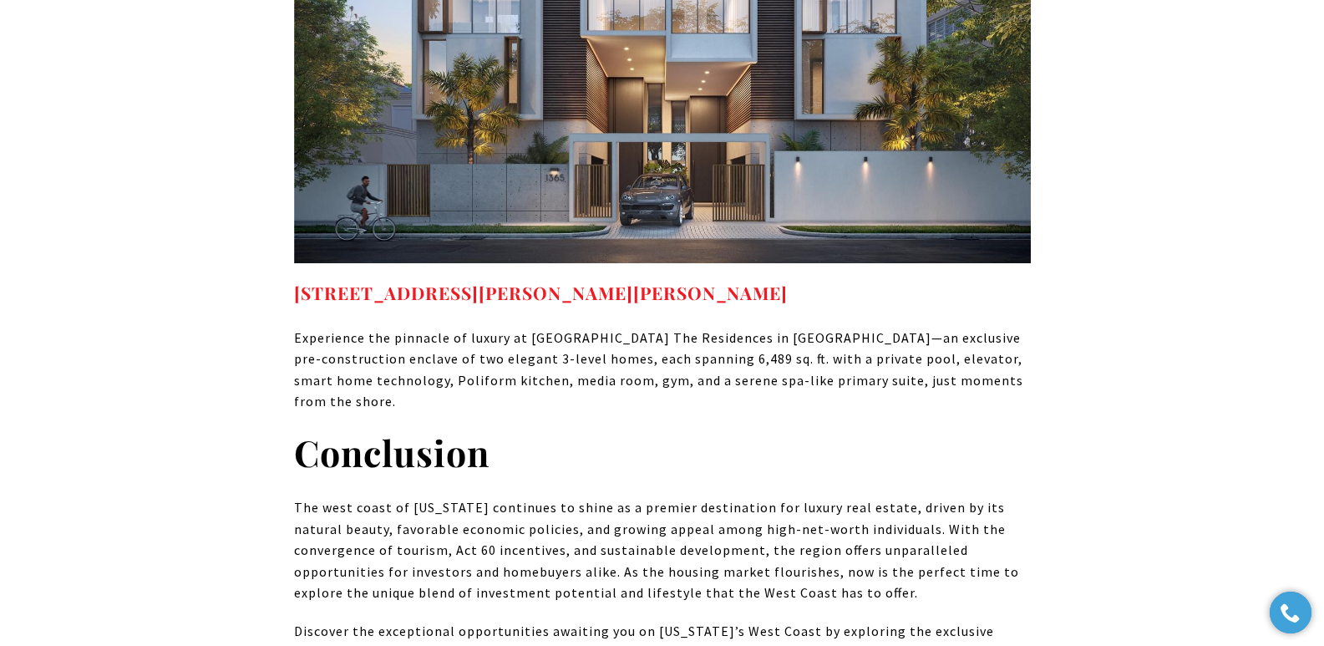
scroll to position [9307, 0]
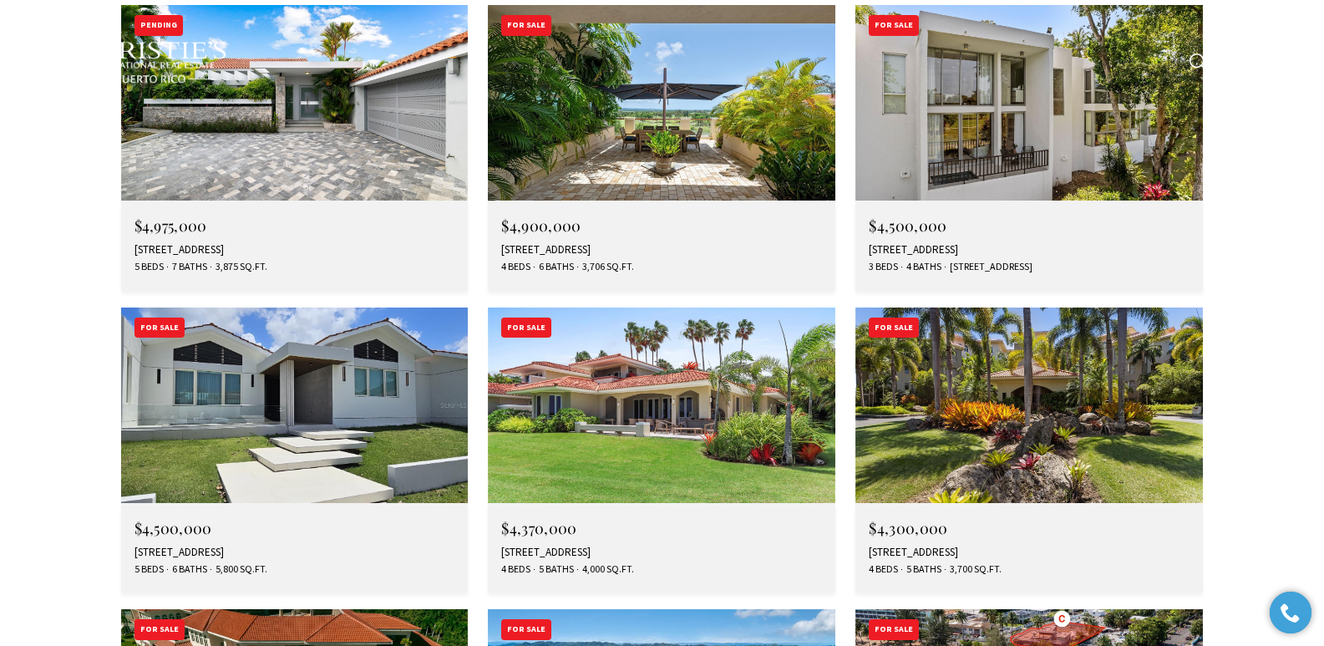
scroll to position [6167, 0]
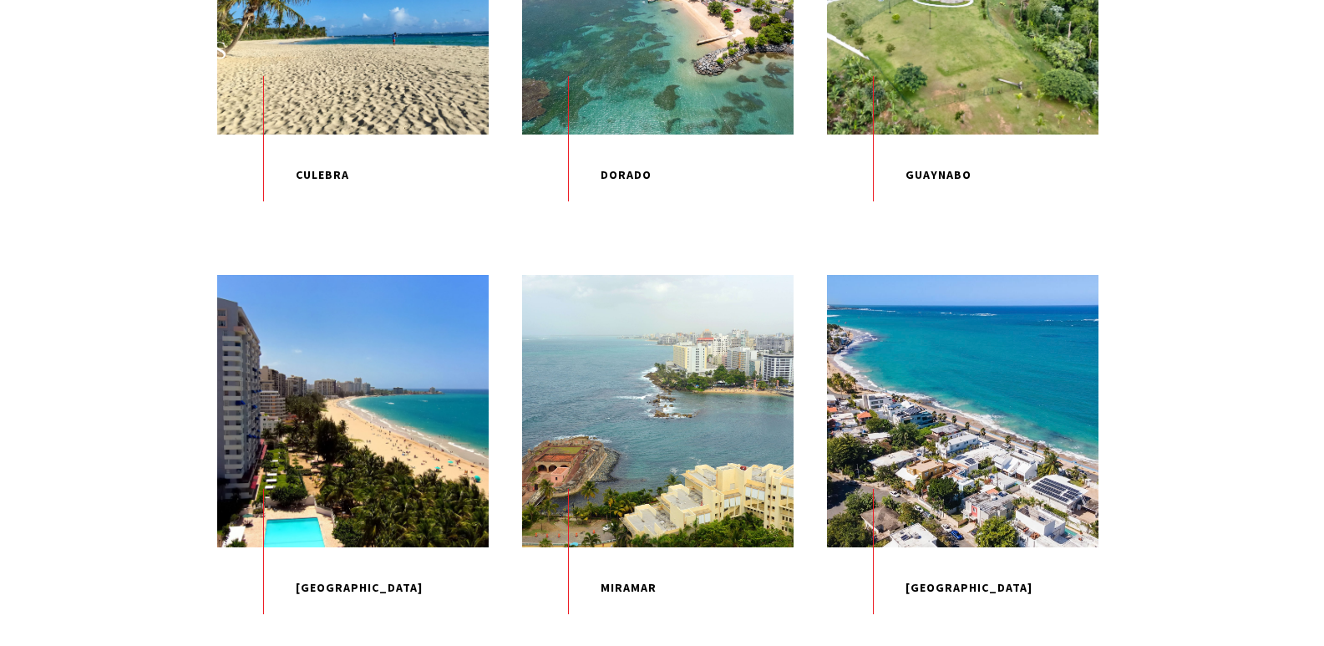
click at [337, 77] on div "Home Search Dorado Beach Rio Grande Humacao Coastal San Juan Guaynabo Puerto Ri…" at bounding box center [662, 62] width 1178 height 61
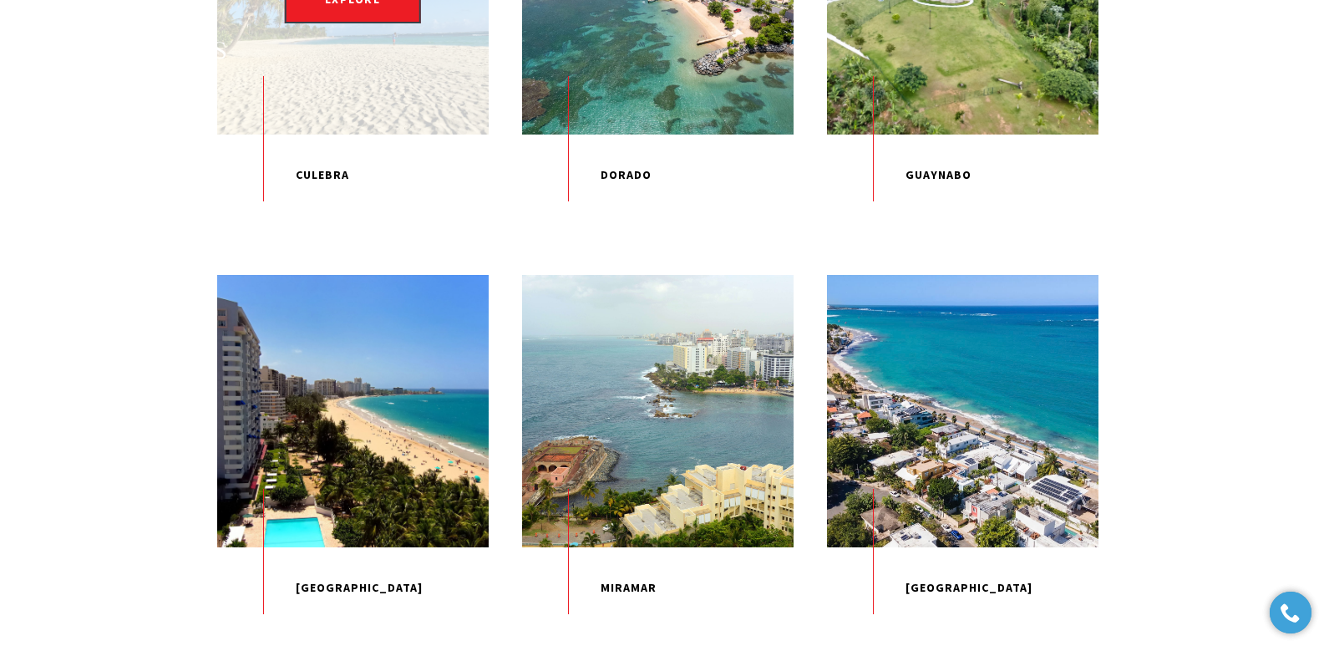
click at [328, 215] on p "Culebra" at bounding box center [352, 175] width 271 height 82
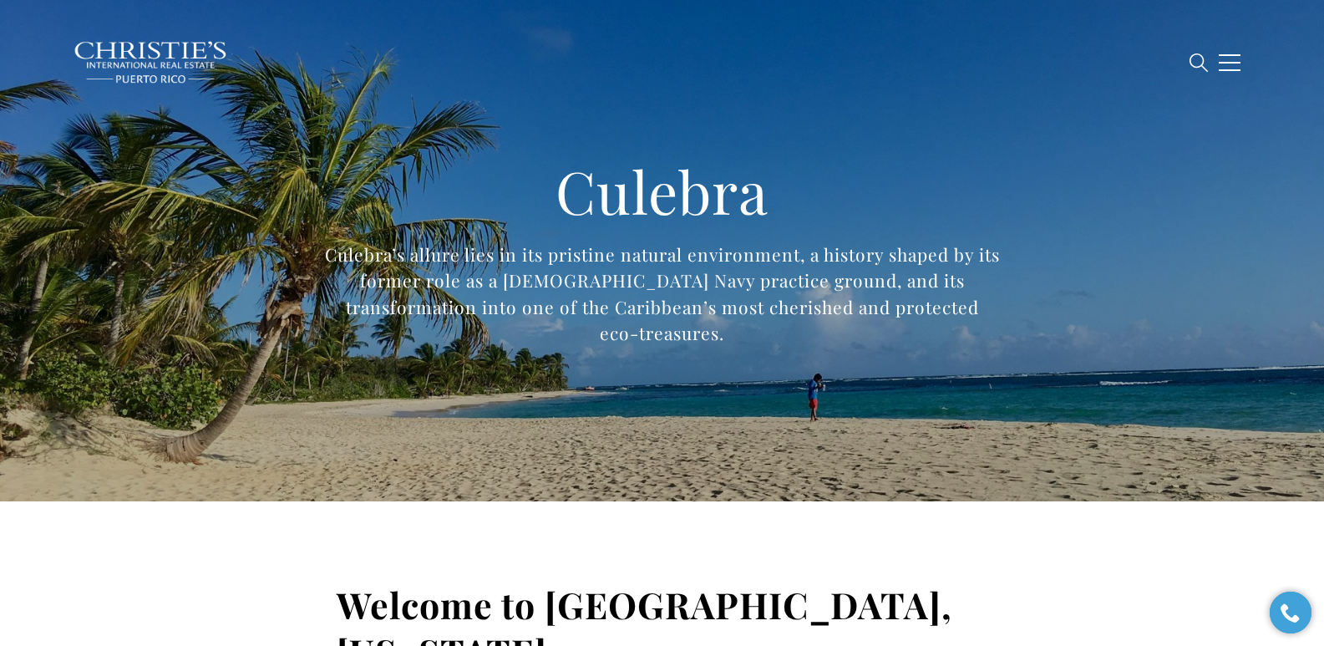
type input "**********"
type input "*********"
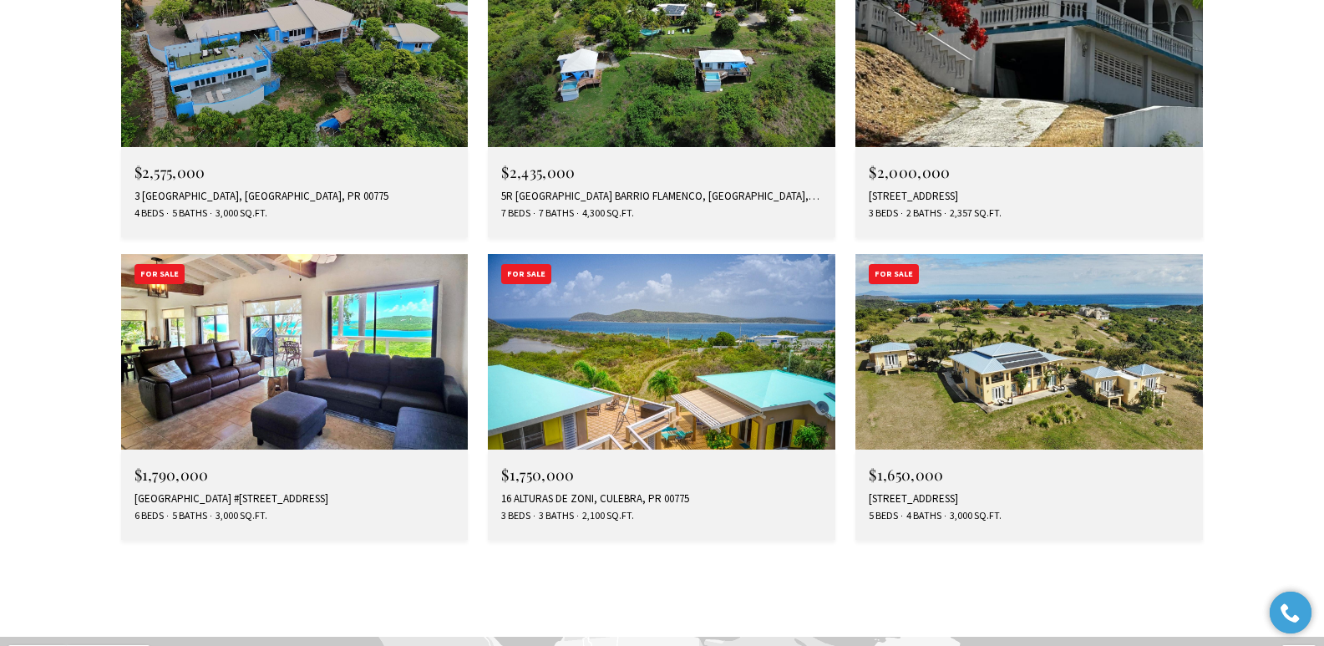
scroll to position [5649, 0]
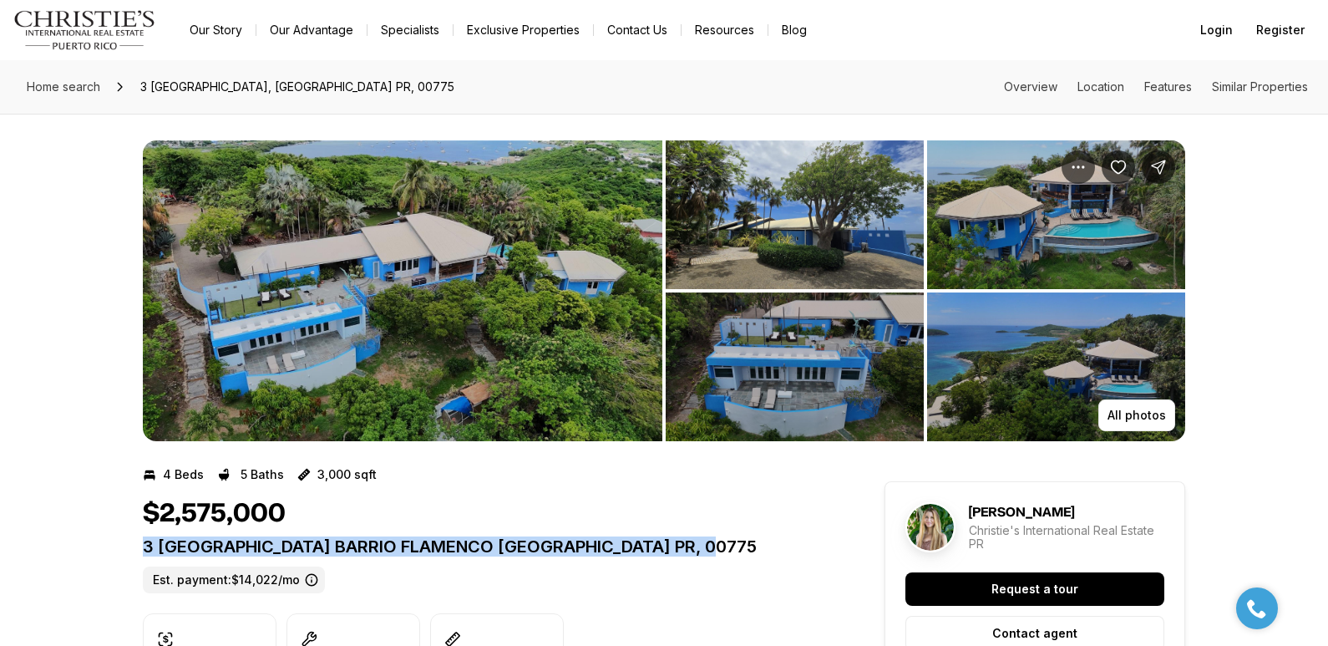
drag, startPoint x: 142, startPoint y: 548, endPoint x: 740, endPoint y: 547, distance: 598.0
copy p "3 LA QUINTA MELONES BEACH BARRIO FLAMENCO CULEBRA PR, 00775"
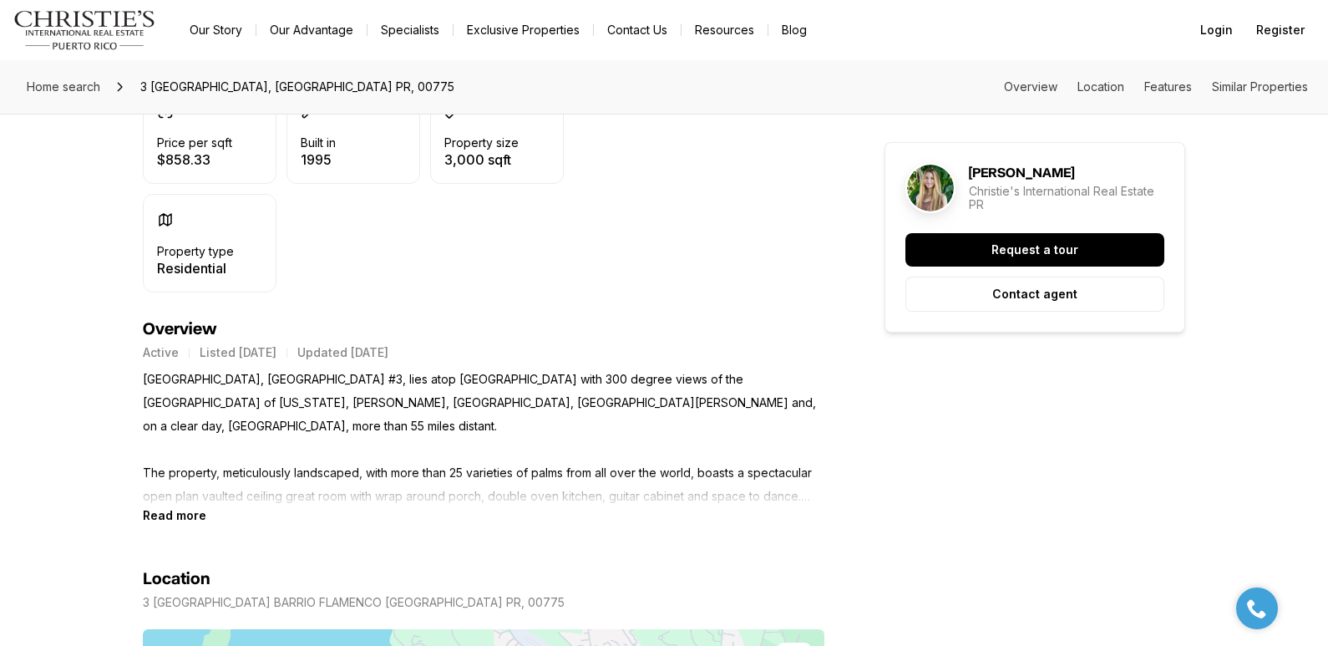
scroll to position [600, 0]
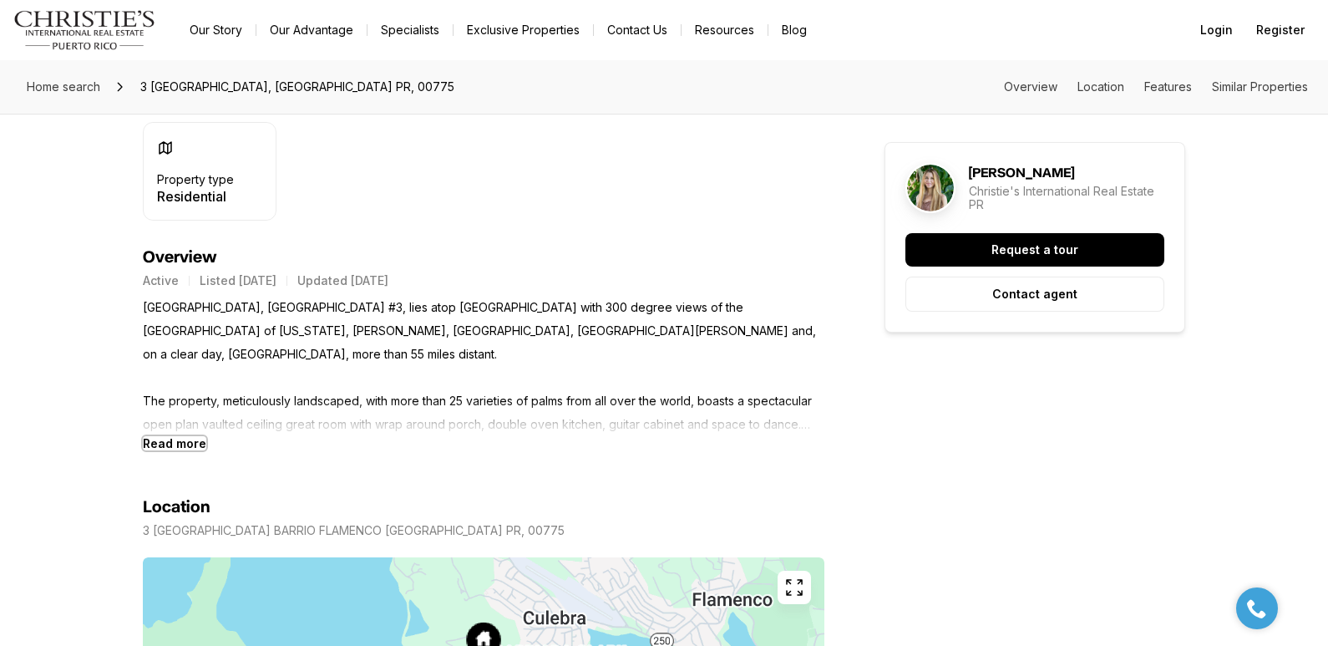
click at [167, 443] on b "Read more" at bounding box center [174, 443] width 63 height 14
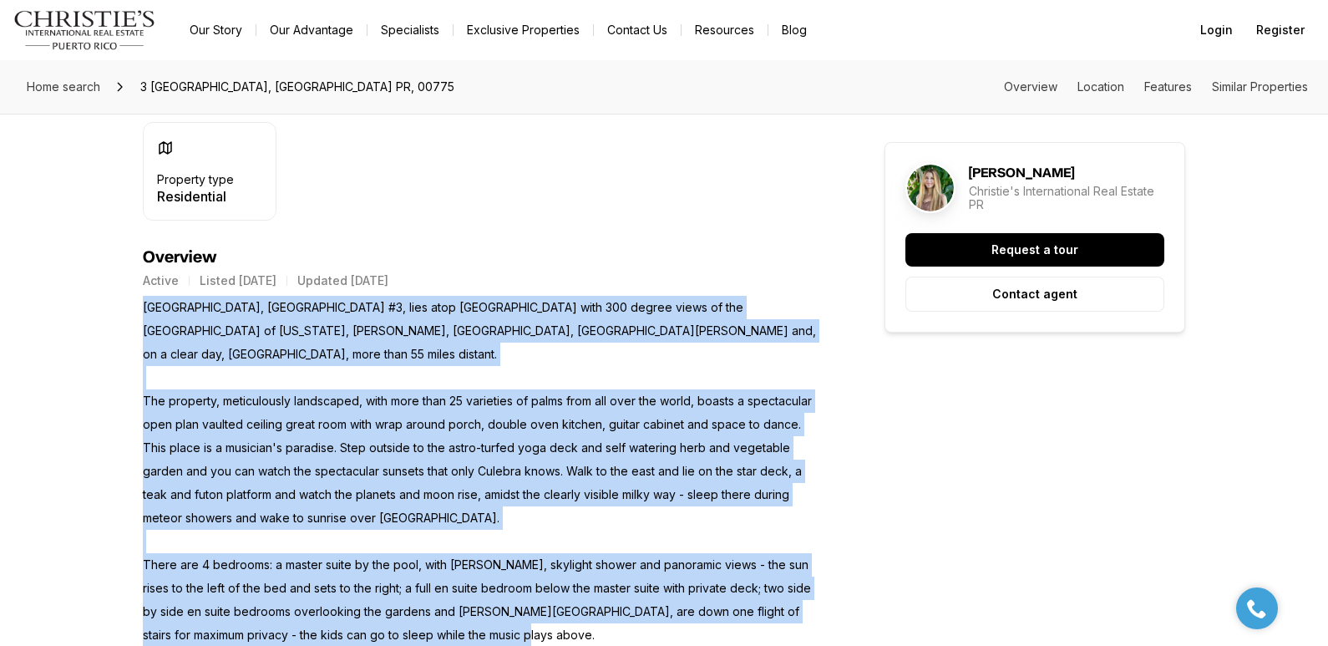
drag, startPoint x: 143, startPoint y: 308, endPoint x: 472, endPoint y: 609, distance: 445.7
copy p "Villa Navillus Sur, Las Quintas #3, lies atop Punta Melones with 300 degree vie…"
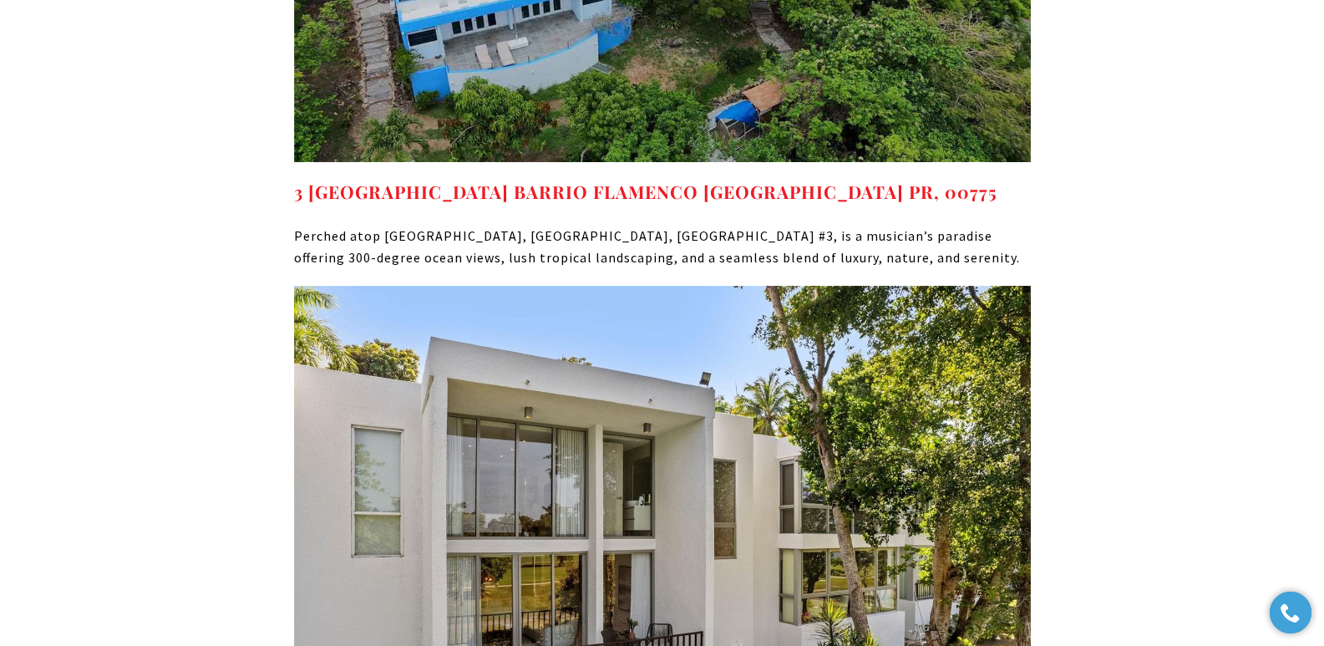
scroll to position [7535, 0]
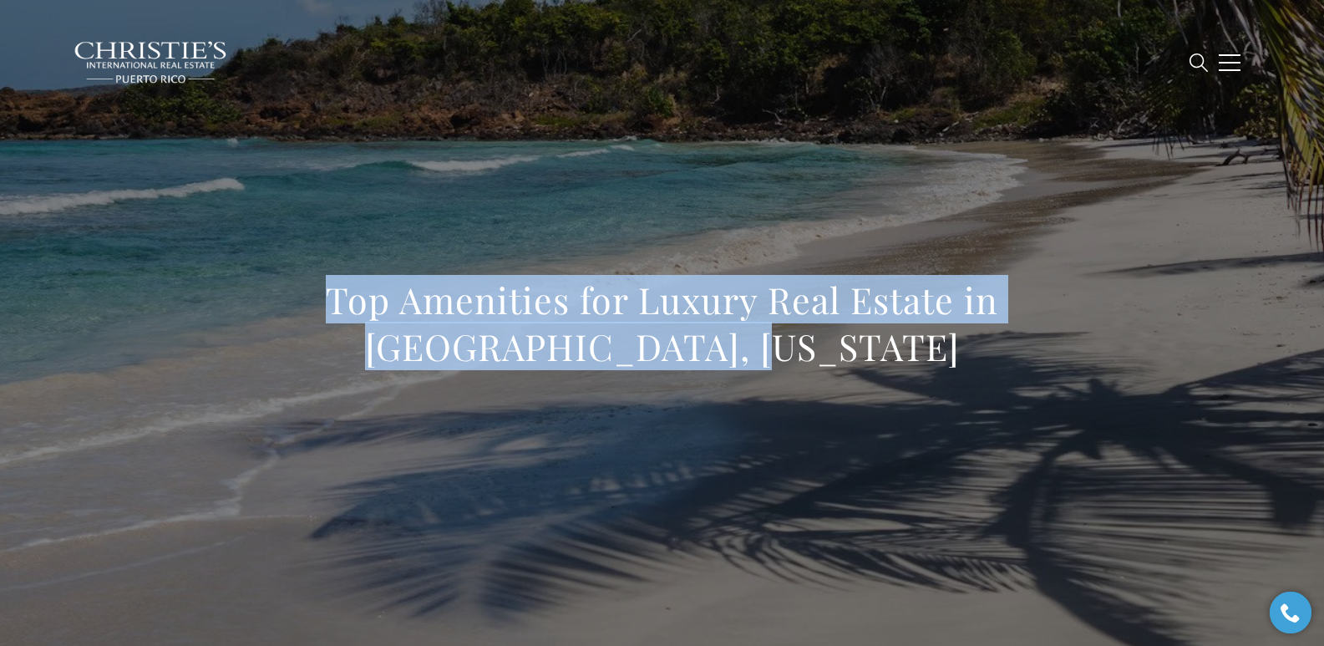
drag, startPoint x: 322, startPoint y: 312, endPoint x: 927, endPoint y: 348, distance: 606.6
click at [927, 348] on h1 "Top Amenities for Luxury Real Estate in Culebra, Puerto Rico" at bounding box center [662, 323] width 737 height 94
copy h1 "Top Amenities for Luxury Real Estate in Culebra, Puerto Rico"
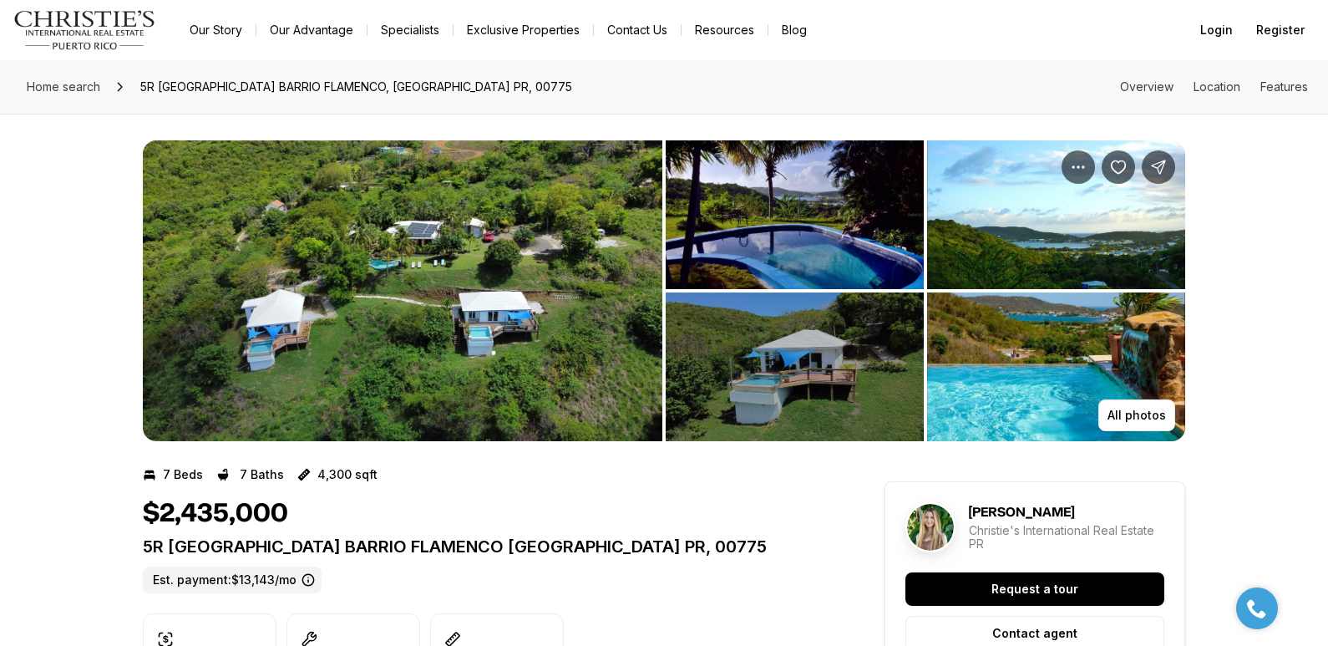
scroll to position [565, 0]
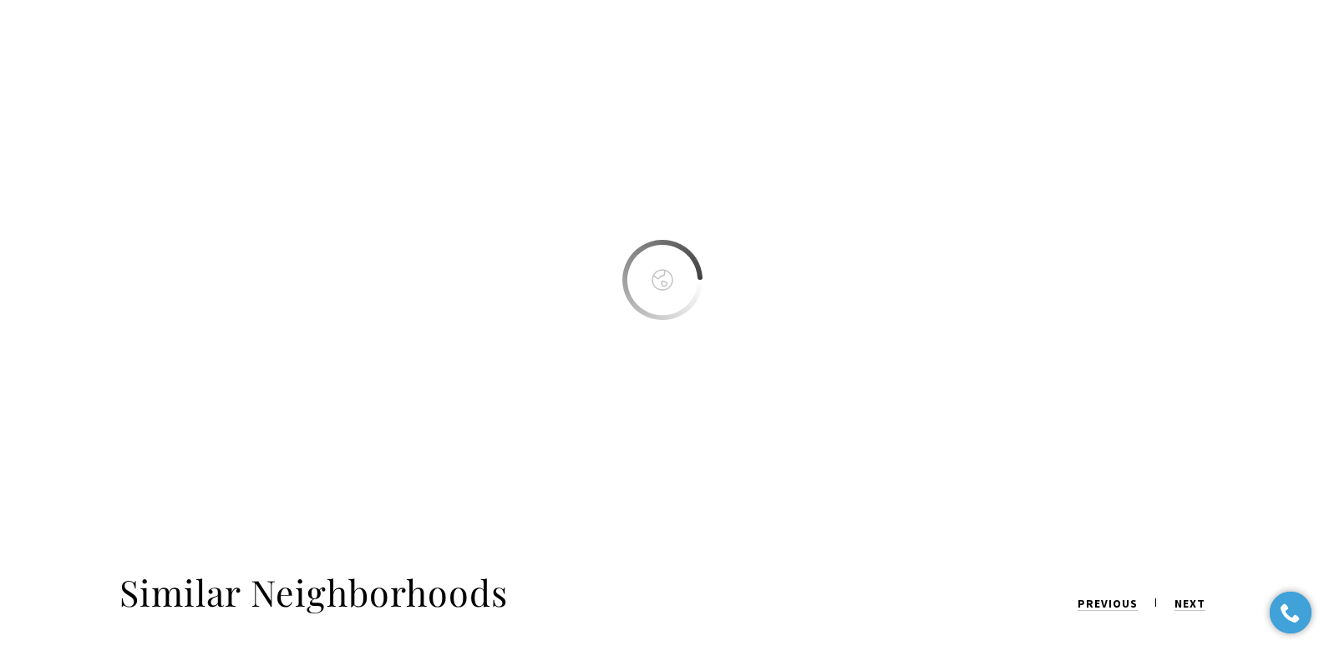
scroll to position [6183, 0]
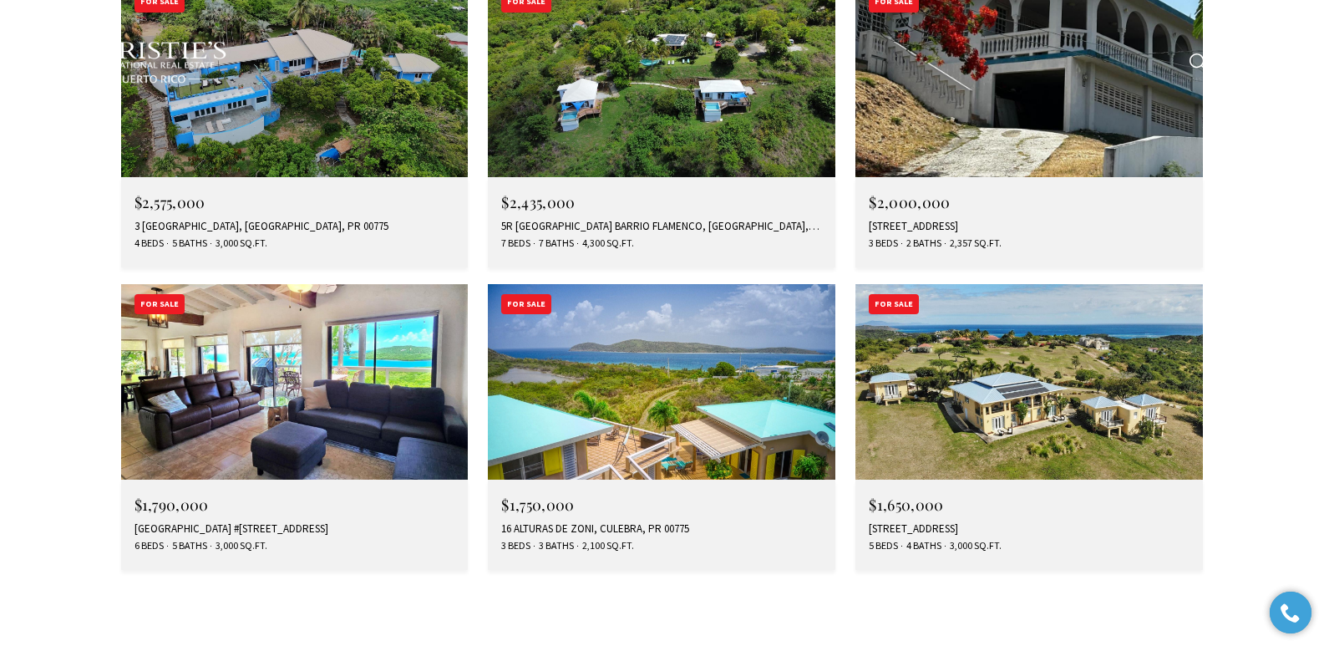
click at [931, 522] on div "[STREET_ADDRESS]" at bounding box center [1029, 528] width 321 height 13
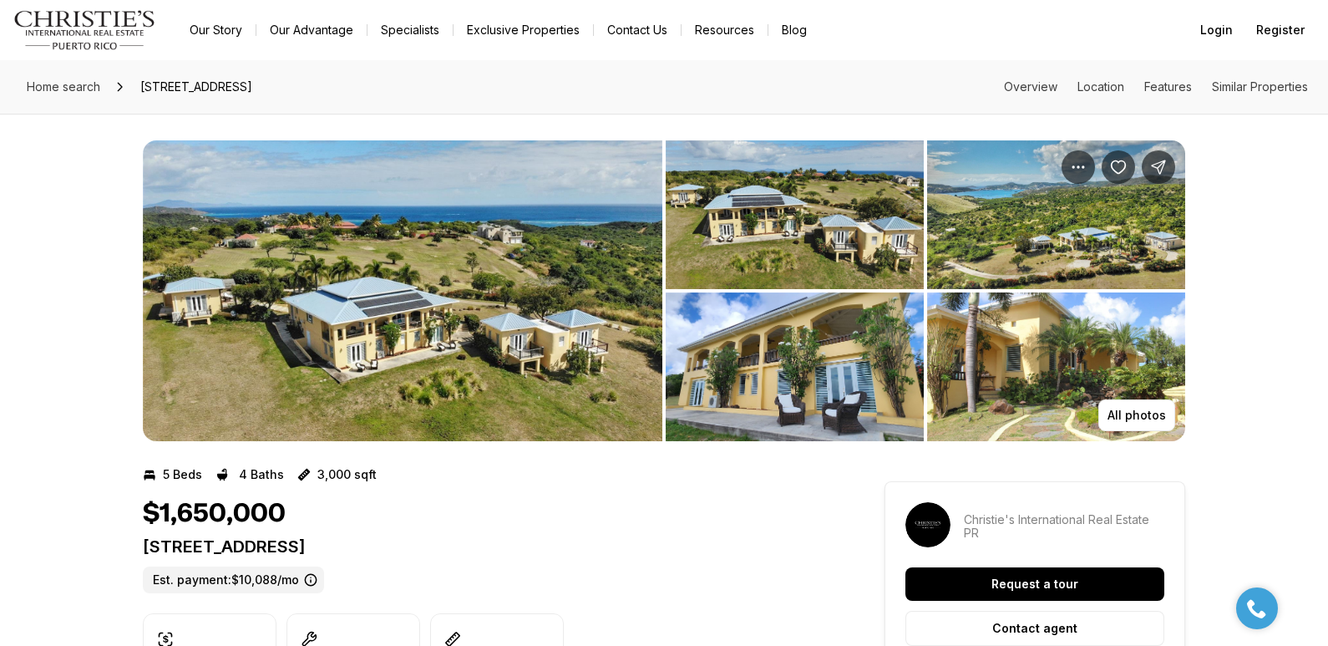
drag, startPoint x: 145, startPoint y: 544, endPoint x: 475, endPoint y: 544, distance: 329.9
click at [475, 544] on p "[STREET_ADDRESS]" at bounding box center [483, 546] width 681 height 20
copy p "[STREET_ADDRESS]"
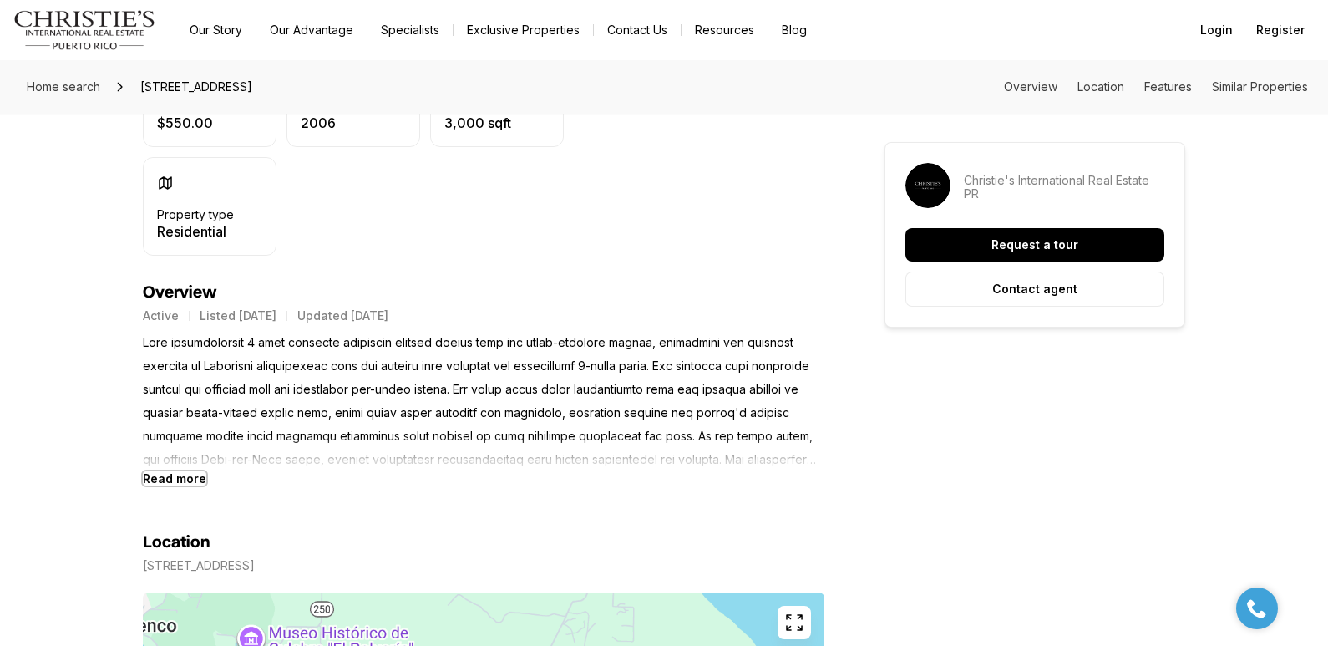
click at [185, 474] on b "Read more" at bounding box center [174, 478] width 63 height 14
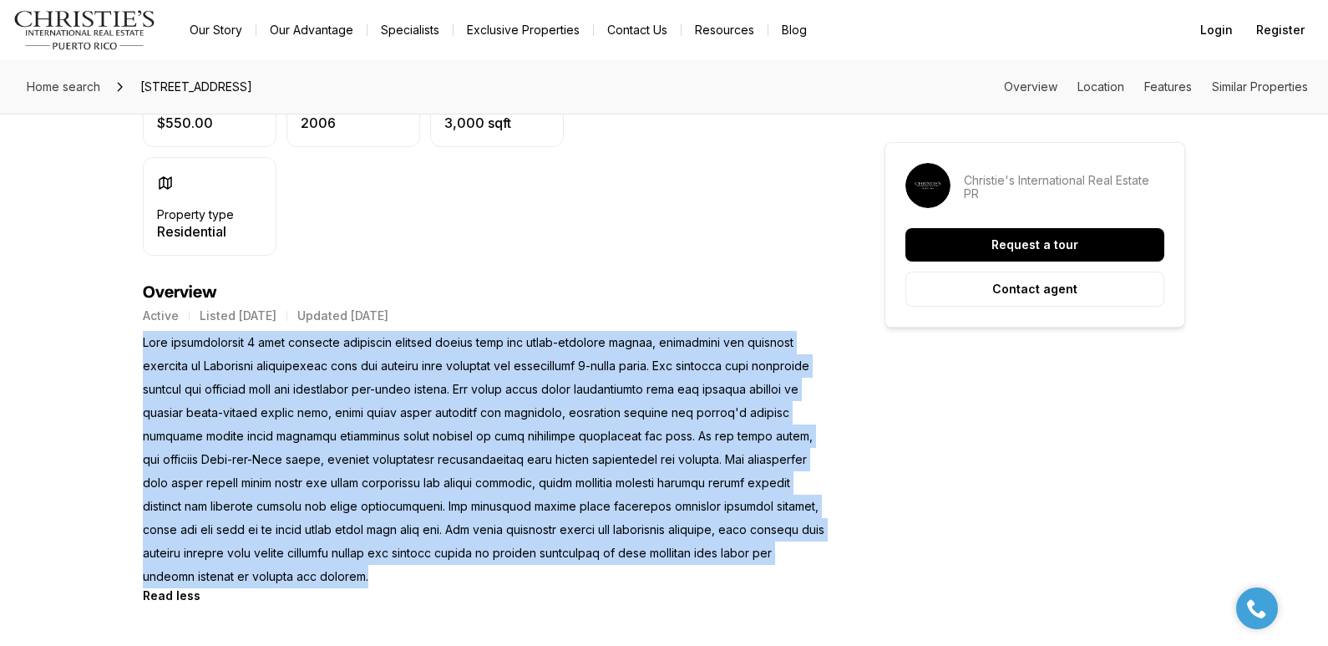
drag, startPoint x: 143, startPoint y: 342, endPoint x: 286, endPoint y: 574, distance: 273.0
click at [286, 574] on p at bounding box center [483, 459] width 681 height 257
copy p "This extraordinary 5 acre property celebrate coastal living with its three-buil…"
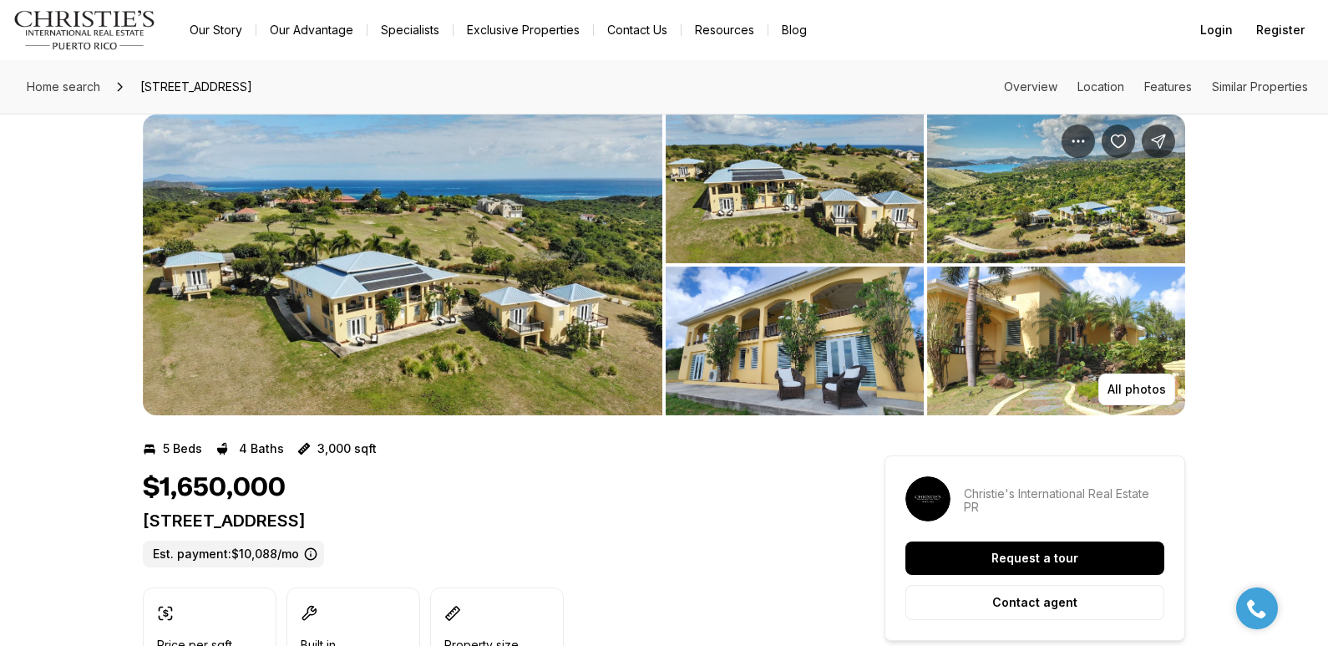
scroll to position [0, 0]
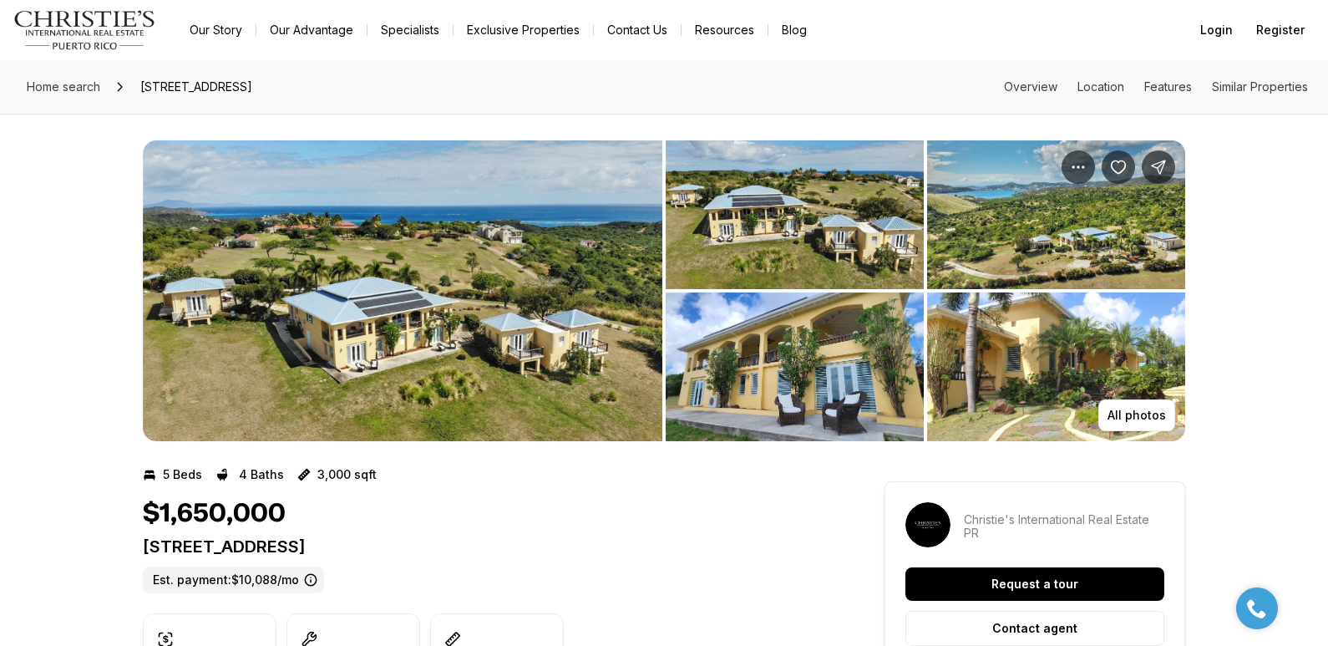
drag, startPoint x: 144, startPoint y: 545, endPoint x: 482, endPoint y: 547, distance: 337.4
click at [482, 547] on p "250 FRAILES 26 CULEBRA PR, 00775" at bounding box center [483, 546] width 681 height 20
copy p "250 FRAILES 26 CULEBRA PR, 00775"
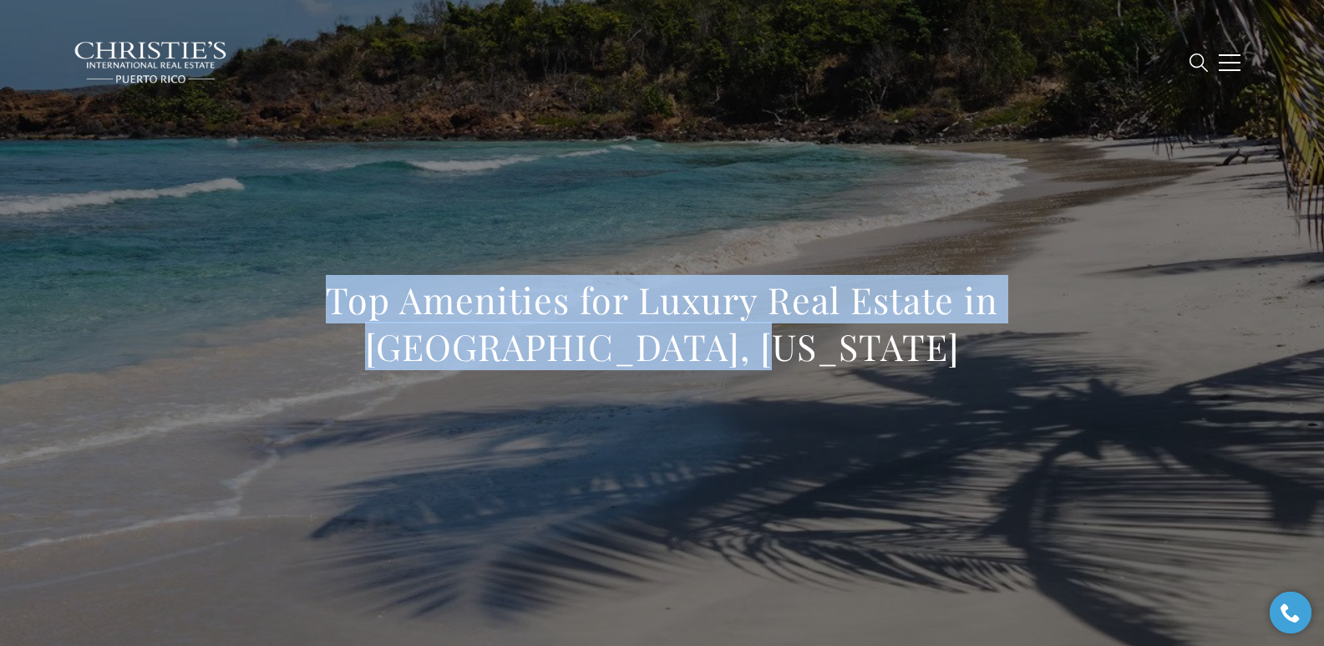
drag, startPoint x: 317, startPoint y: 280, endPoint x: 944, endPoint y: 347, distance: 630.7
click at [944, 347] on h1 "Top Amenities for Luxury Real Estate in Culebra, Puerto Rico" at bounding box center [662, 323] width 737 height 94
copy h1 "Top Amenities for Luxury Real Estate in Culebra, Puerto Rico"
click at [298, 113] on div "Top Amenities for Luxury Real Estate in Culebra, Puerto Rico" at bounding box center [662, 334] width 1169 height 501
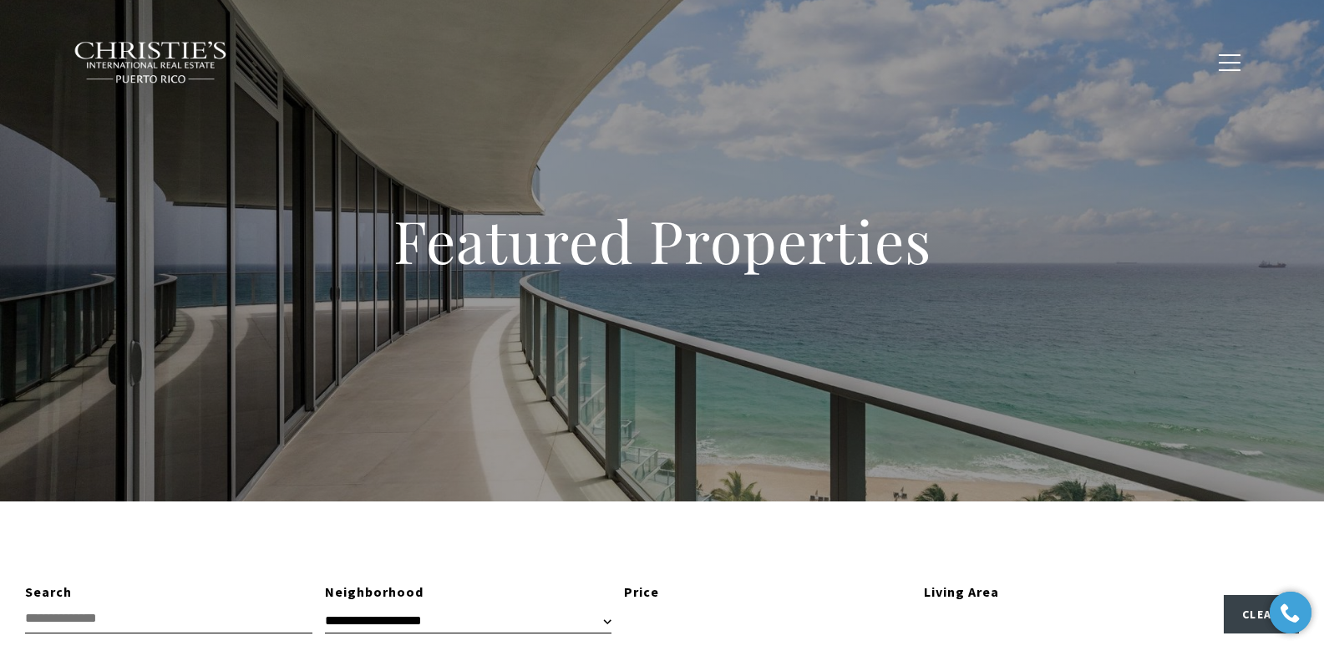
type input "**********"
type input "*********"
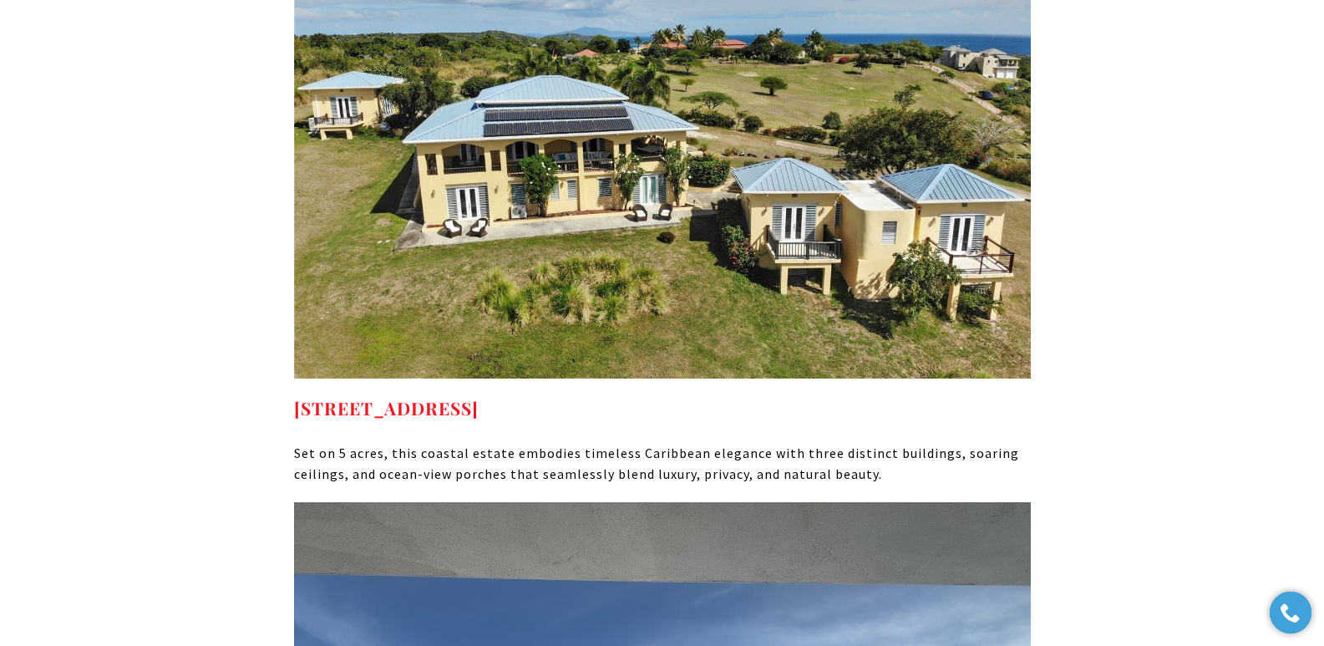
scroll to position [7891, 0]
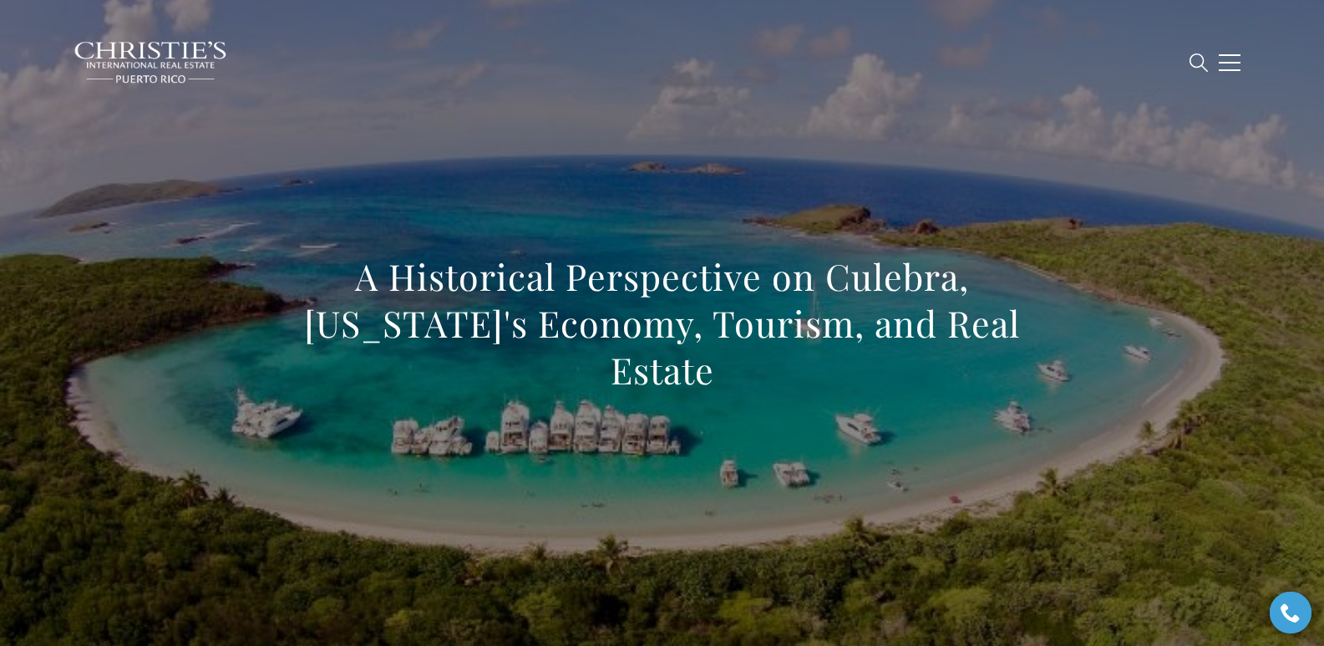
drag, startPoint x: 297, startPoint y: 306, endPoint x: 1048, endPoint y: 345, distance: 751.8
click at [1048, 345] on div "A Historical Perspective on Culebra, Puerto Rico's Economy, Tourism, and Real E…" at bounding box center [662, 334] width 1169 height 501
copy h1 "A Historical Perspective on Culebra, Puerto Rico's Economy, Tourism, and Real E…"
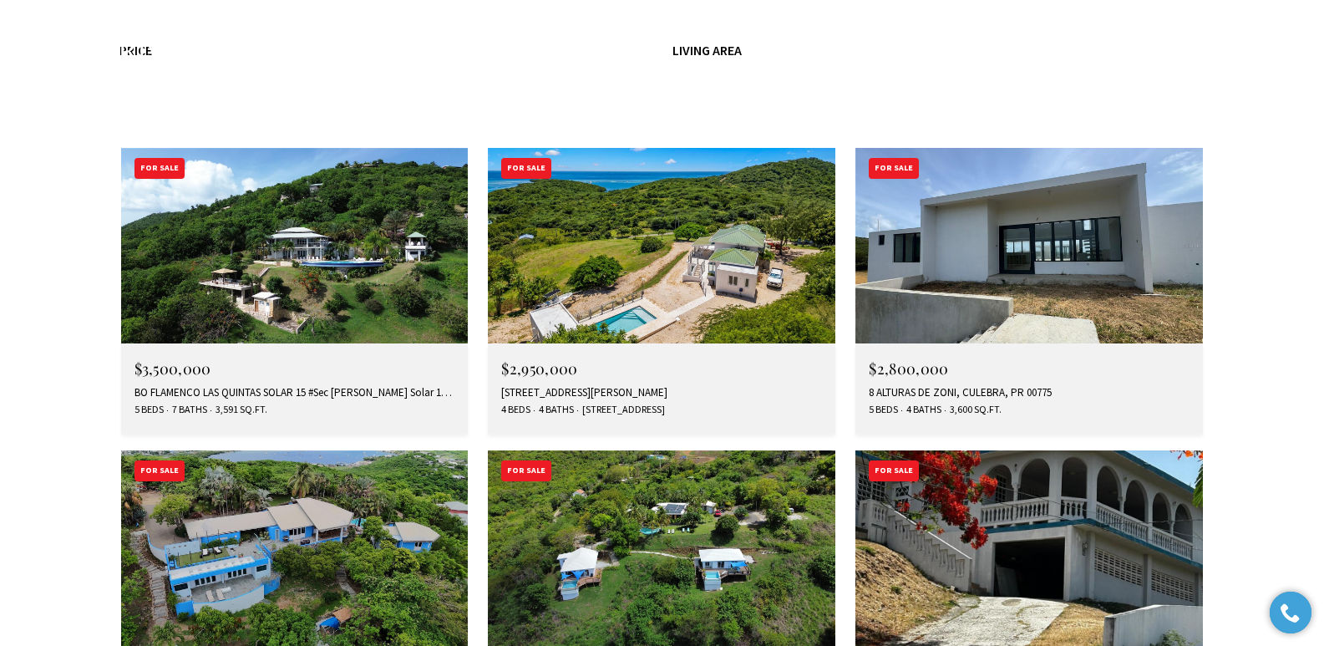
scroll to position [5690, 0]
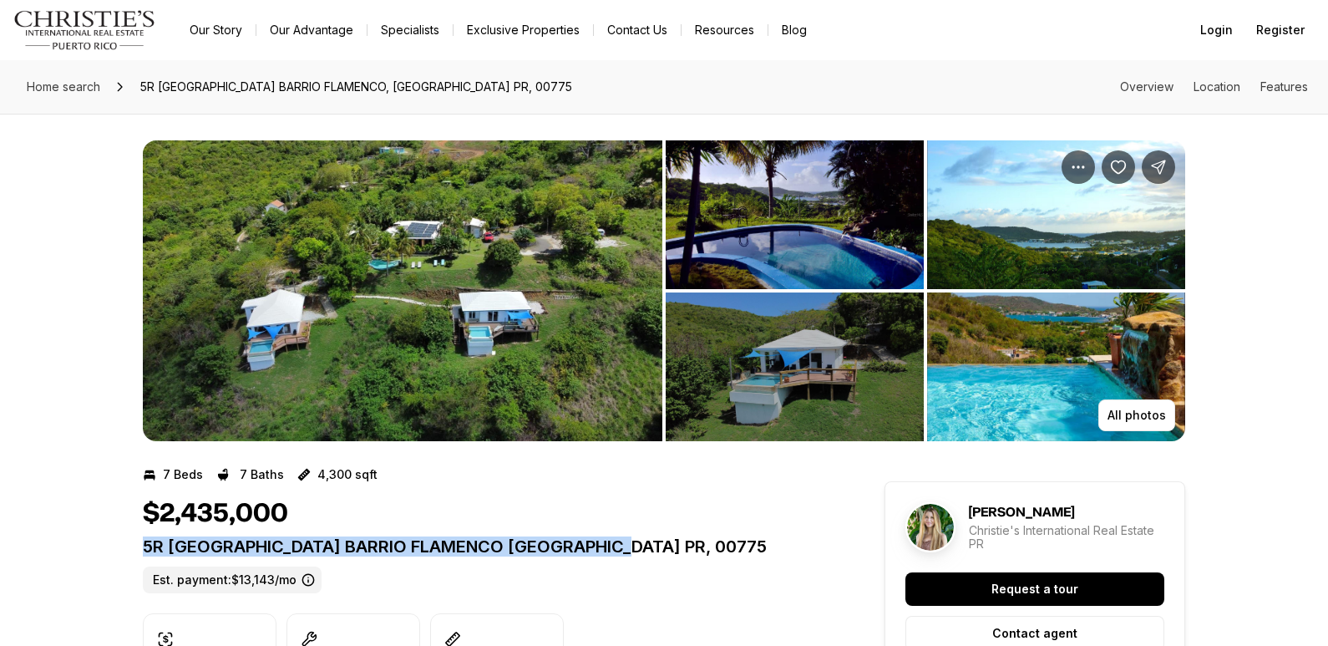
click at [714, 551] on p "5R [GEOGRAPHIC_DATA] BARRIO FLAMENCO [GEOGRAPHIC_DATA] PR, 00775" at bounding box center [483, 546] width 681 height 20
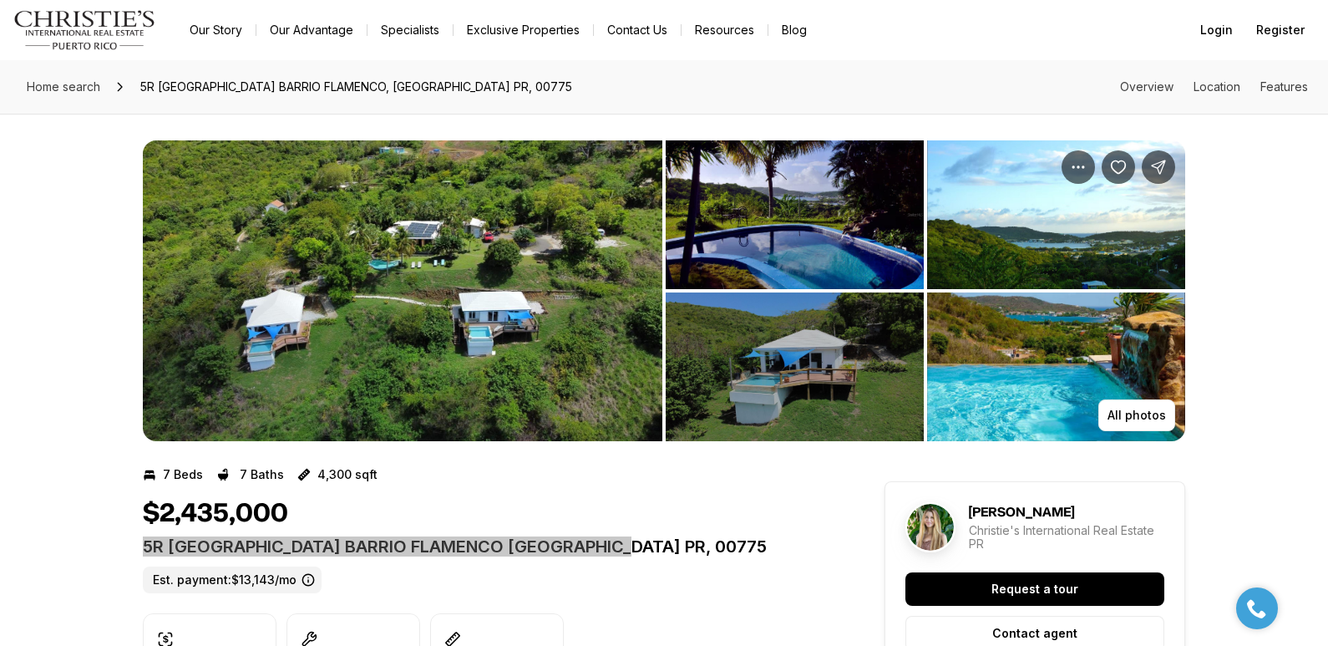
scroll to position [565, 0]
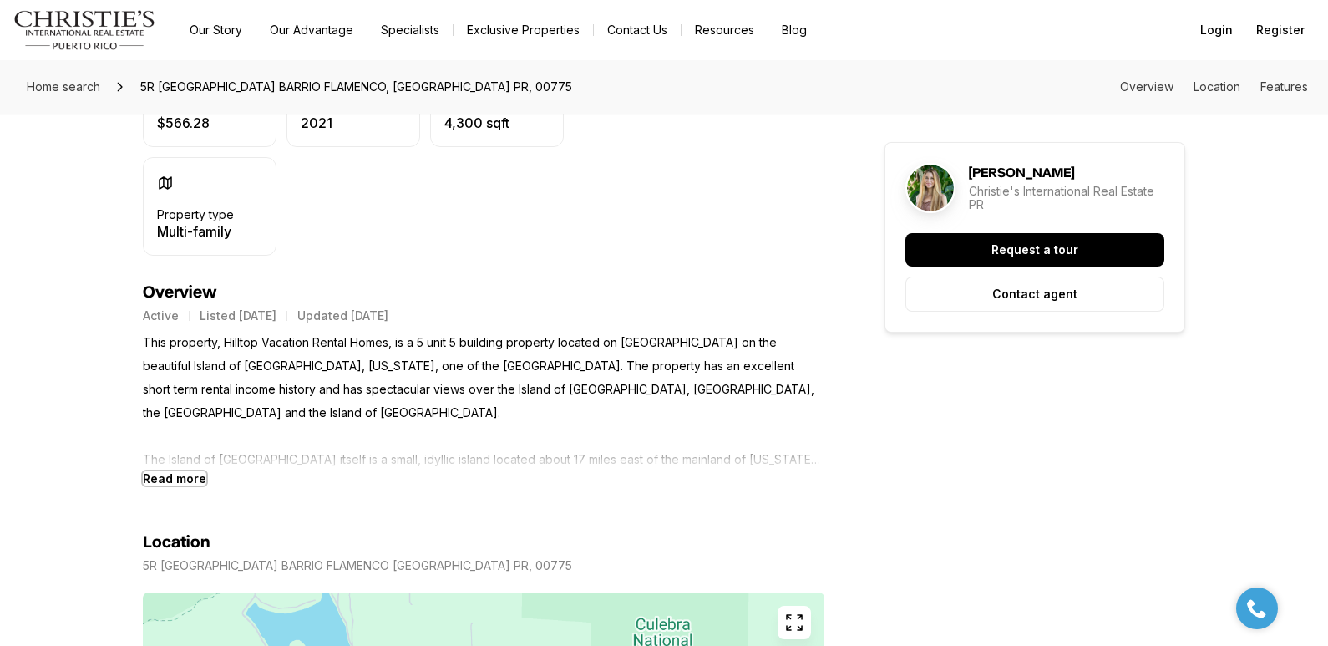
click at [170, 481] on b "Read more" at bounding box center [174, 478] width 63 height 14
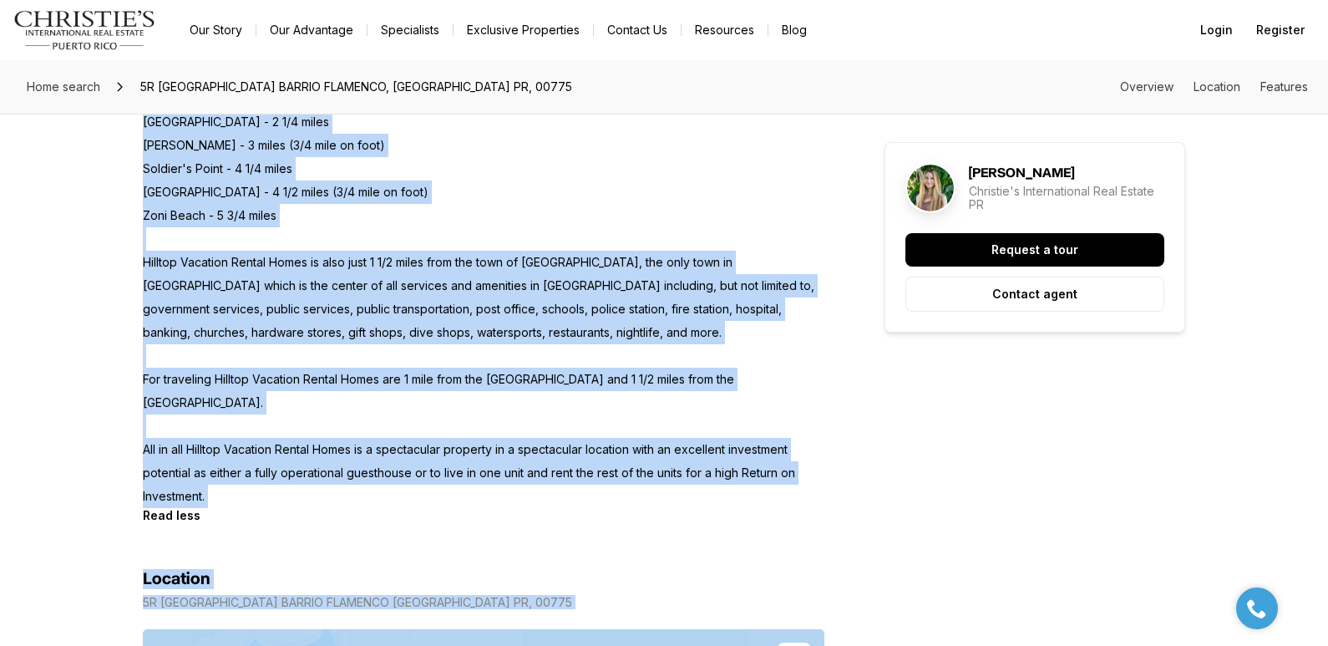
scroll to position [1705, 0]
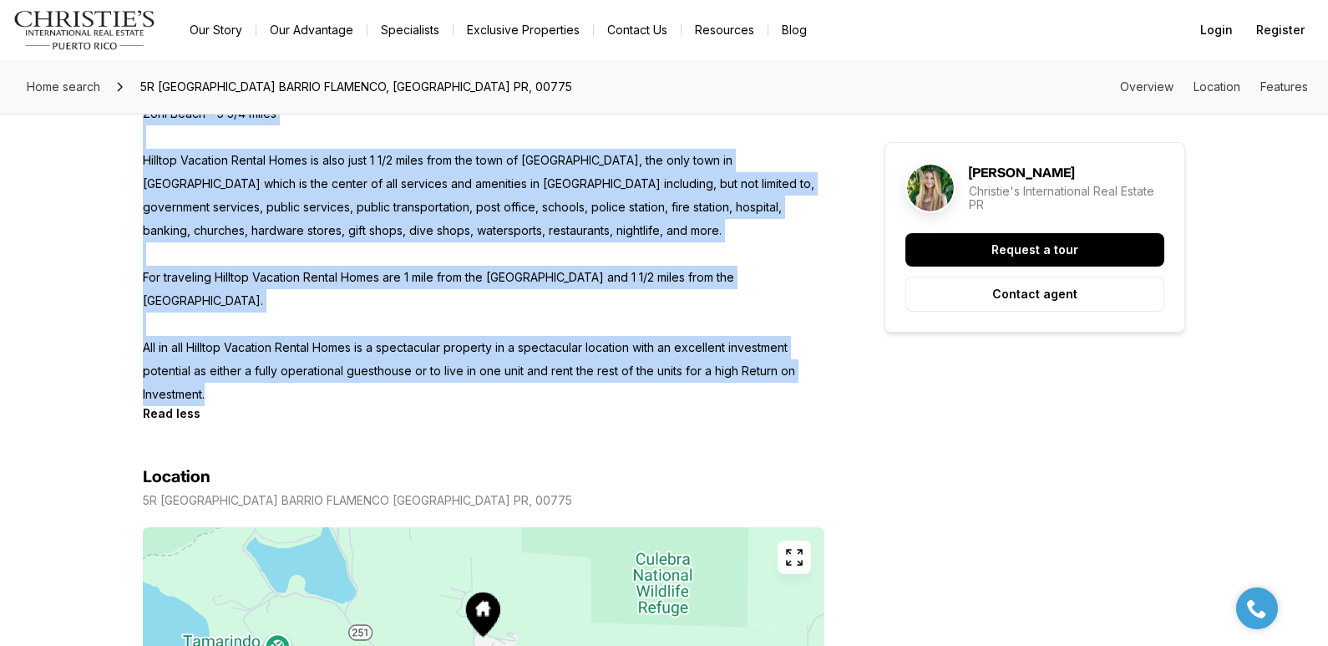
drag, startPoint x: 146, startPoint y: 348, endPoint x: 302, endPoint y: 357, distance: 156.4
copy p "This property, Hilltop Vacation Rental Homes, is a 5 unit 5 building property l…"
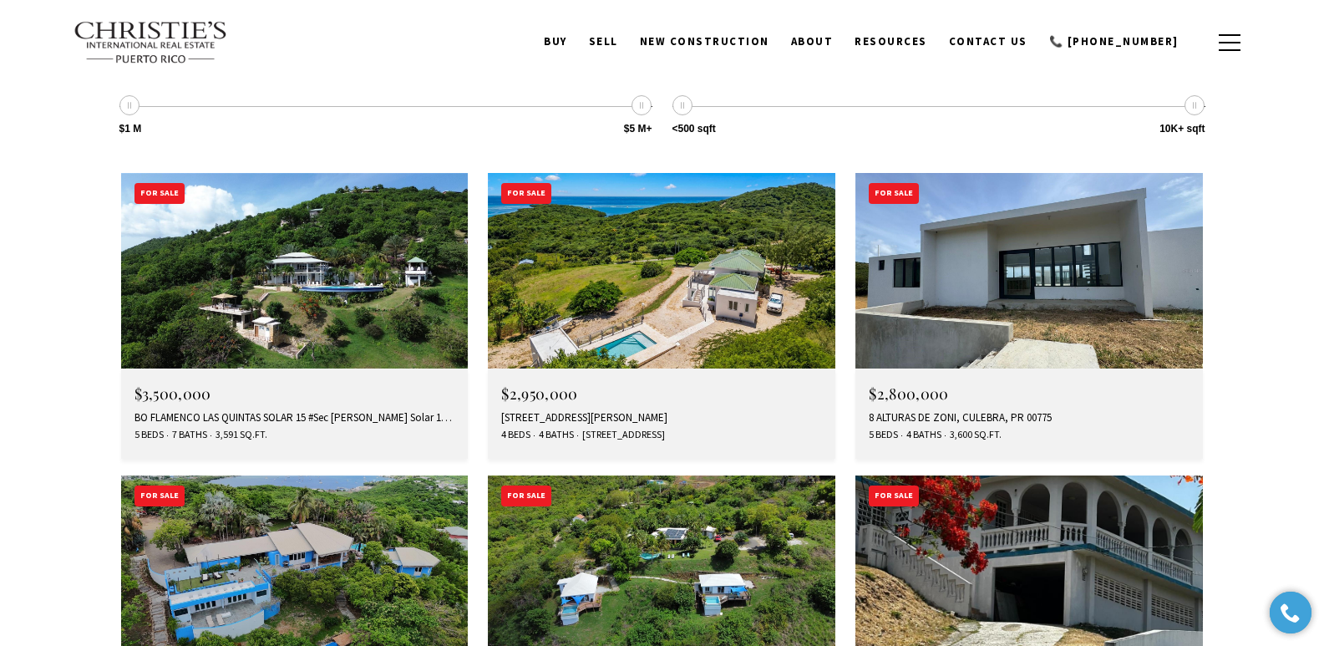
type input "**********"
type input "*********"
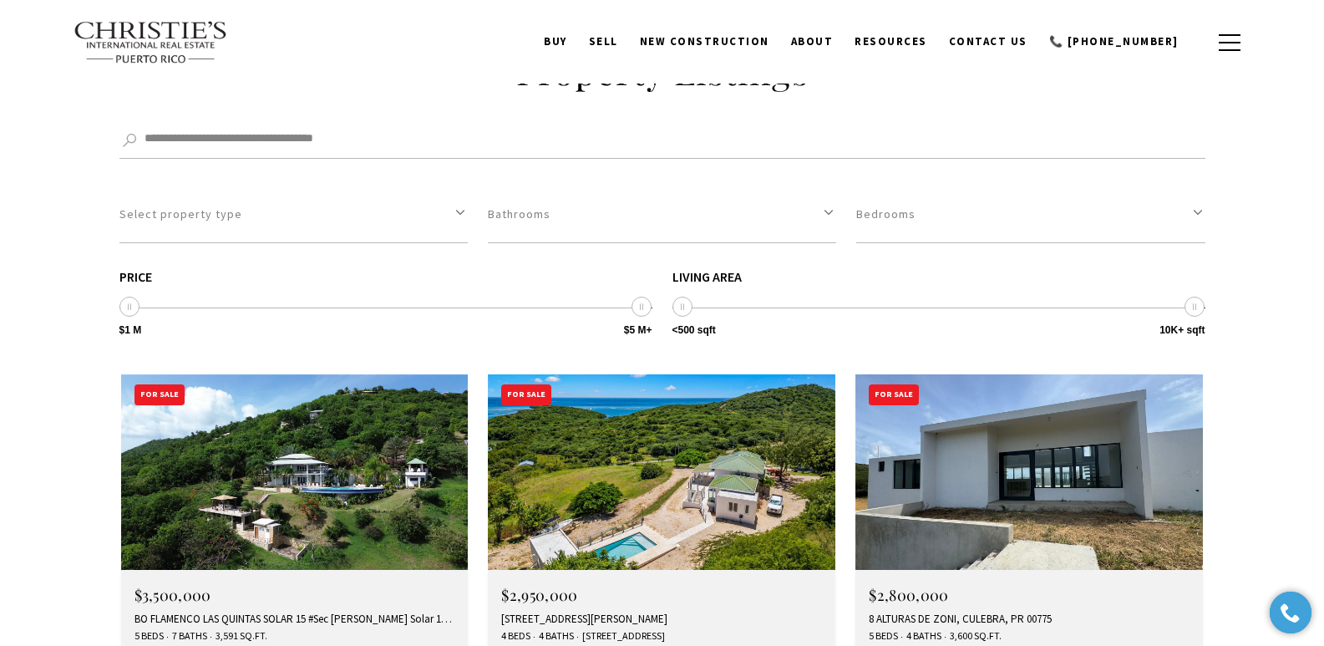
scroll to position [5438, 0]
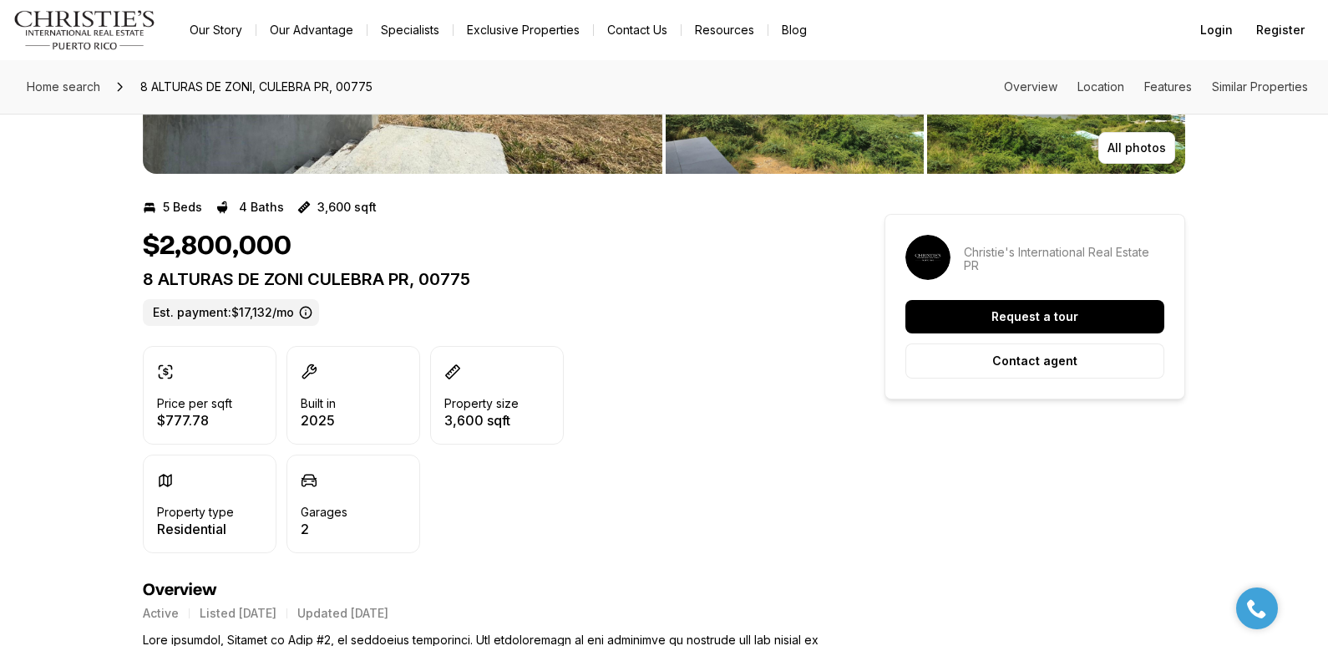
scroll to position [281, 0]
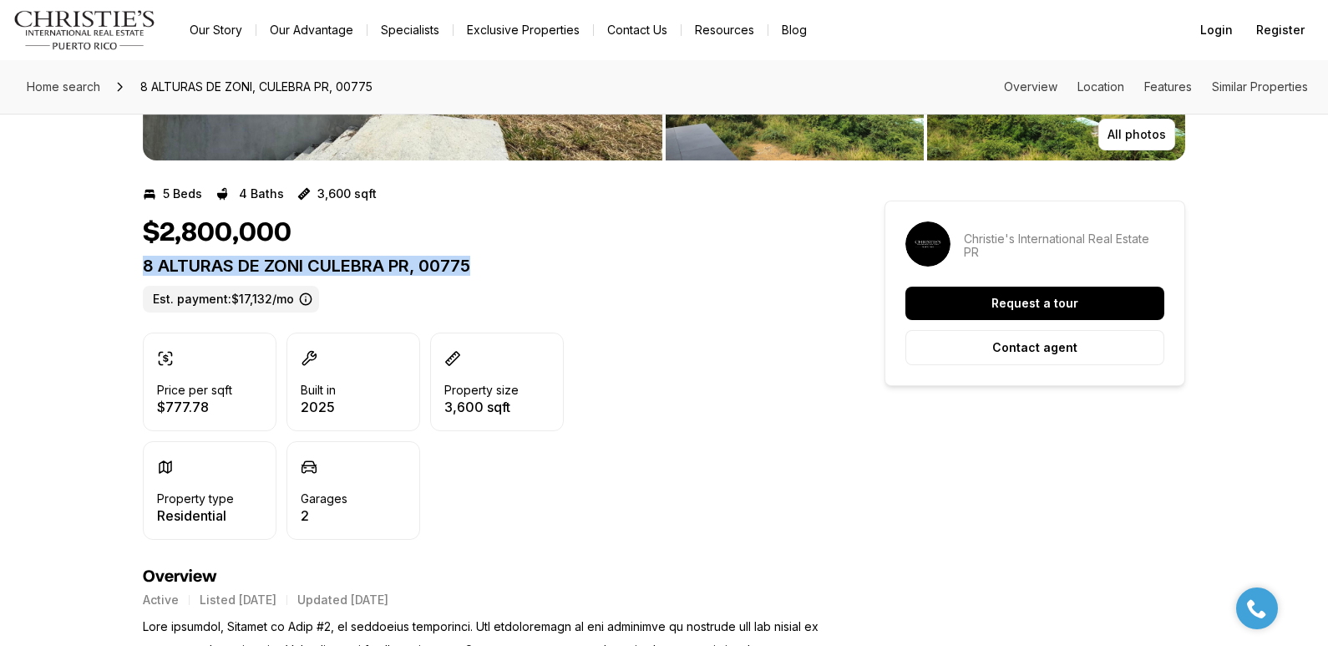
drag, startPoint x: 144, startPoint y: 263, endPoint x: 498, endPoint y: 269, distance: 353.3
click at [498, 269] on p "8 ALTURAS DE ZONI CULEBRA PR, 00775" at bounding box center [483, 266] width 681 height 20
copy p "8 ALTURAS DE ZONI CULEBRA PR, 00775"
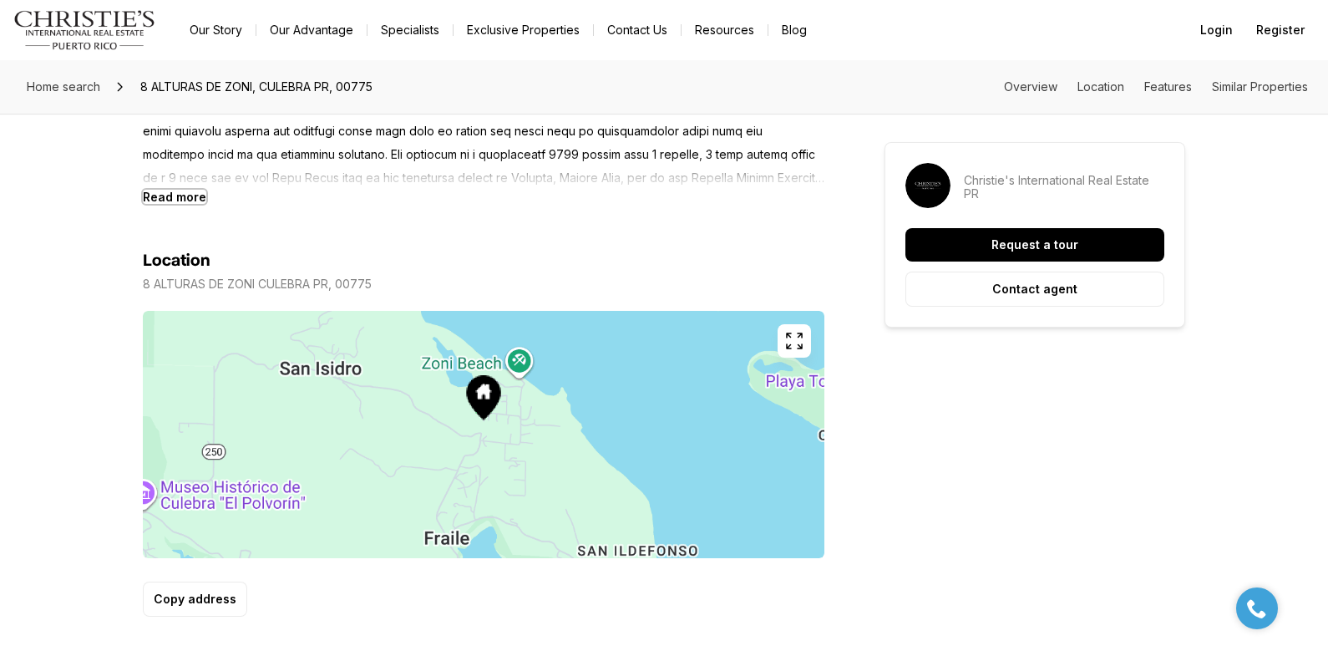
click at [177, 196] on b "Read more" at bounding box center [174, 197] width 63 height 14
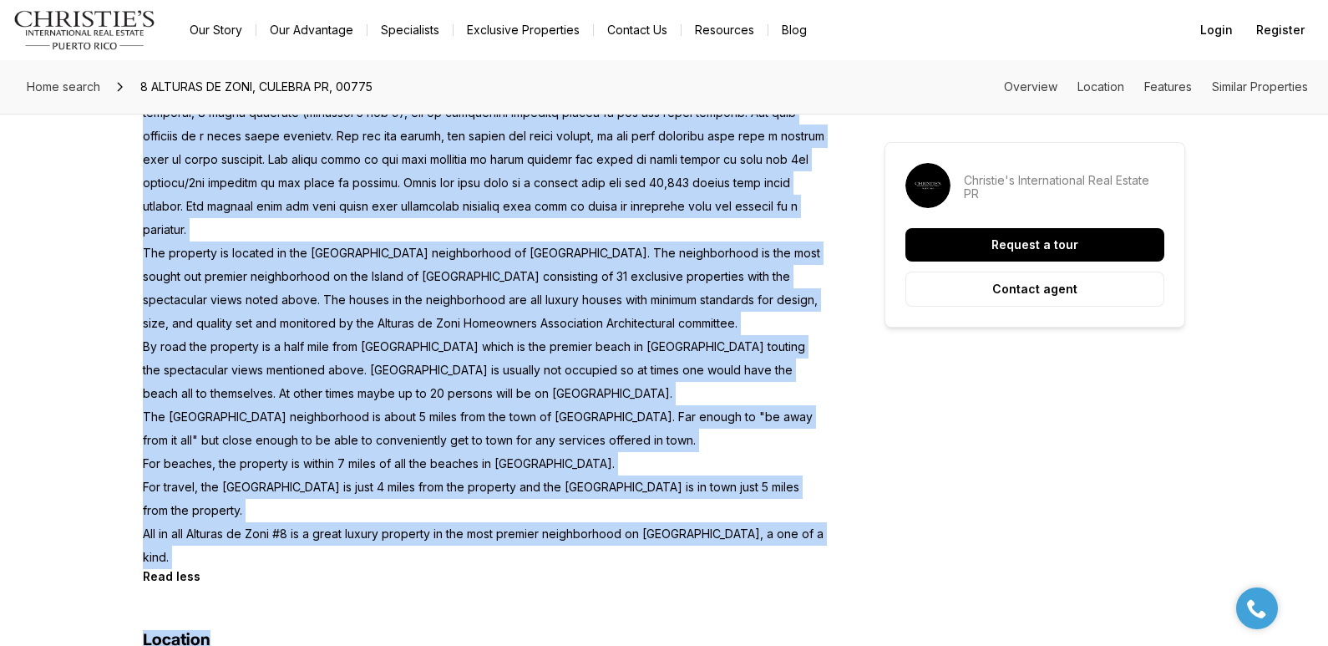
scroll to position [1101, 0]
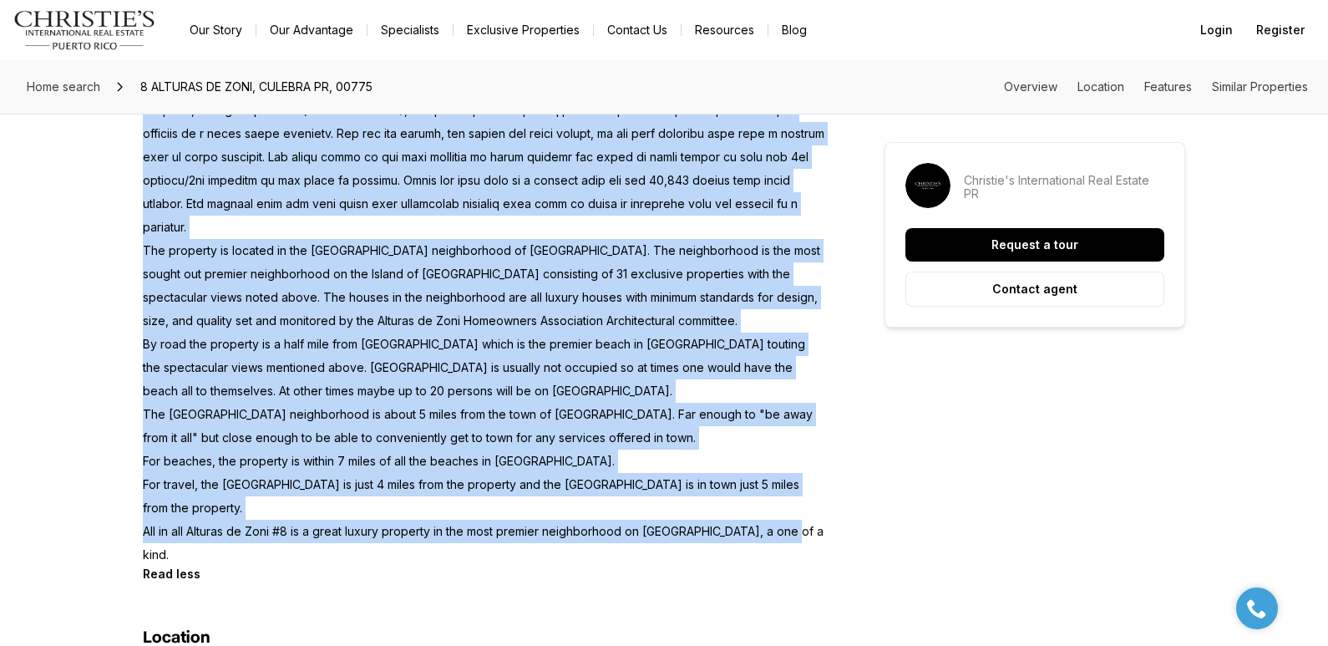
drag, startPoint x: 143, startPoint y: 225, endPoint x: 796, endPoint y: 539, distance: 725.0
click at [796, 539] on p "The property is located in the Alturas de Zoni neighborhood of Culebra. The nei…" at bounding box center [483, 181] width 681 height 772
copy p "This property, Alturas de Zoni #8, is currently unfinished. The construction of…"
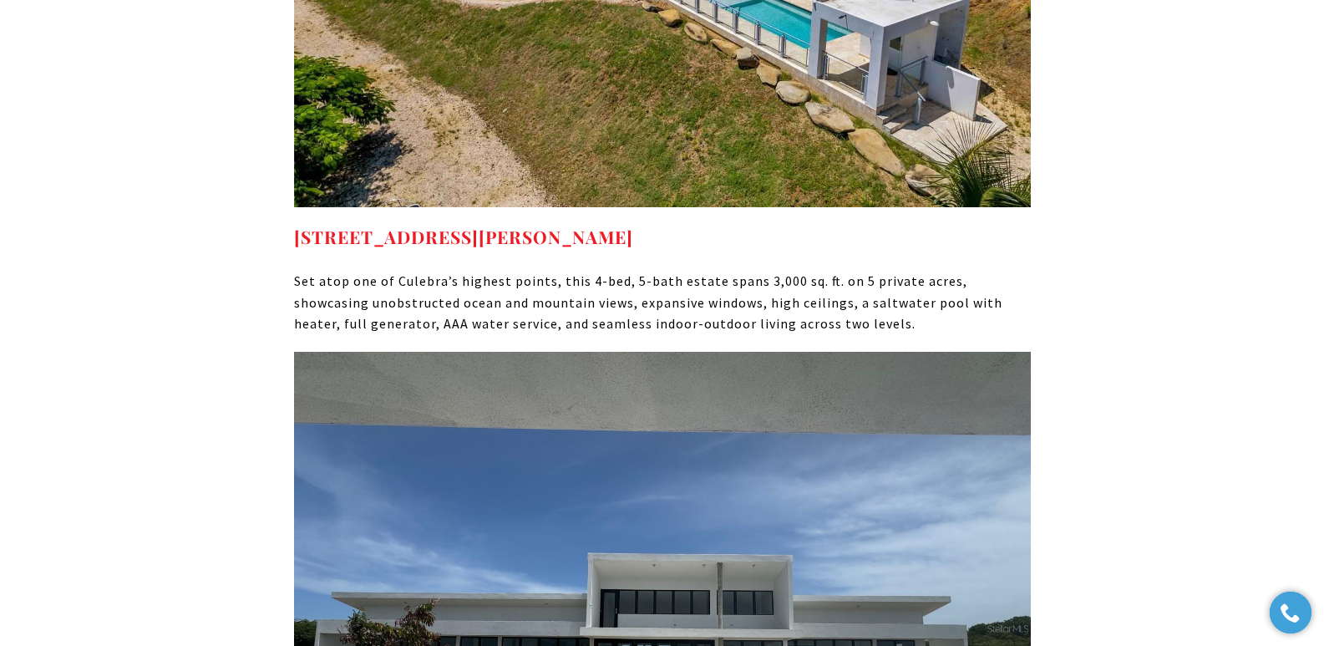
scroll to position [9769, 0]
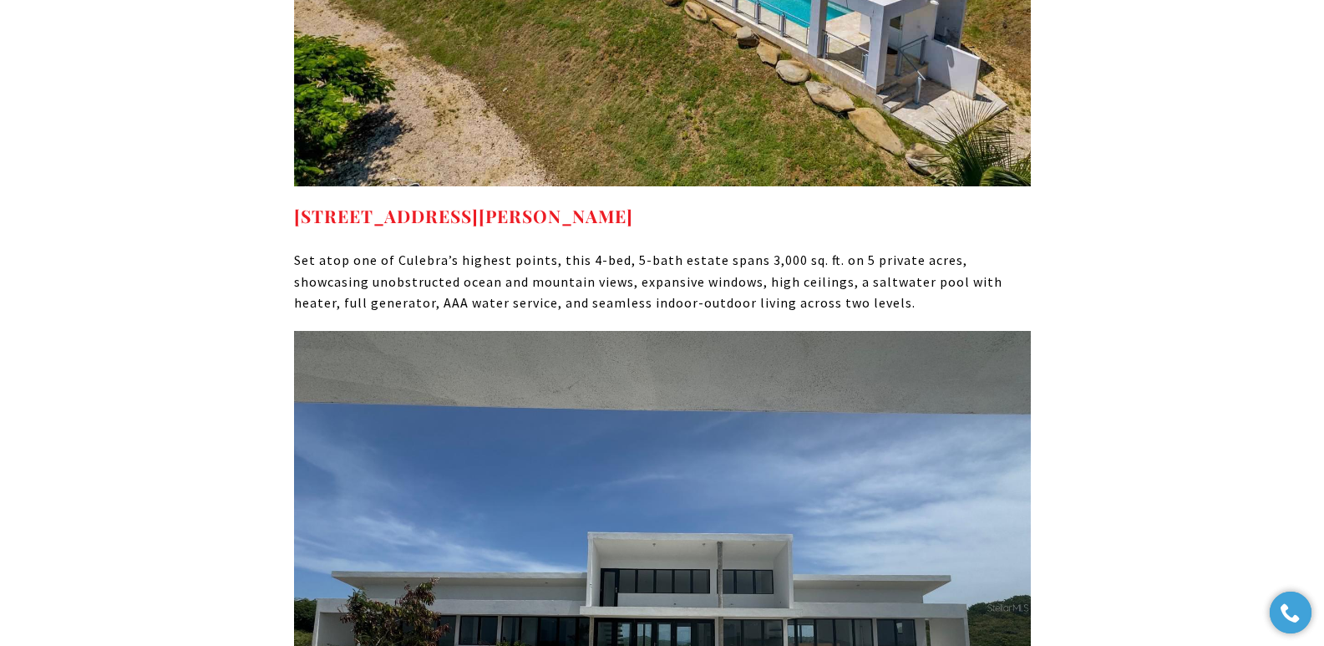
click at [578, 52] on li "BUY Search Homes Dorado Beach Rio Grande Humacao Coastal San Juan Guaynabo Puer…" at bounding box center [555, 62] width 45 height 32
click at [623, 331] on img at bounding box center [662, 607] width 737 height 553
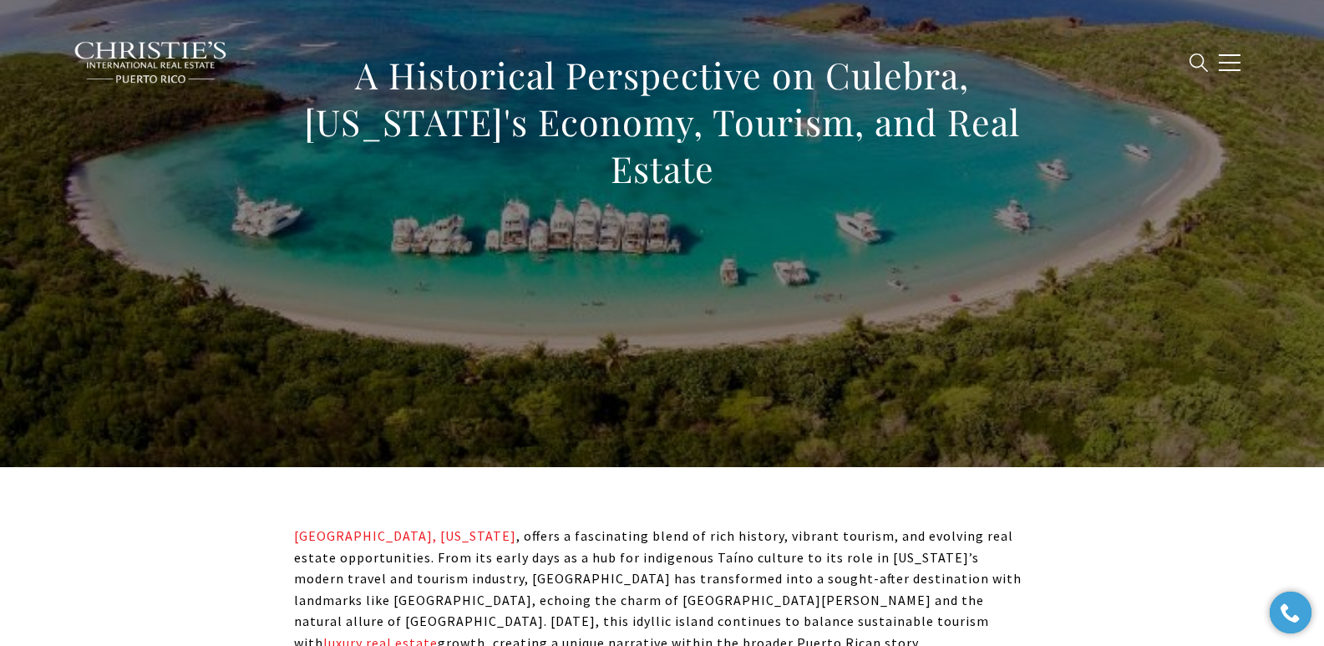
scroll to position [166, 0]
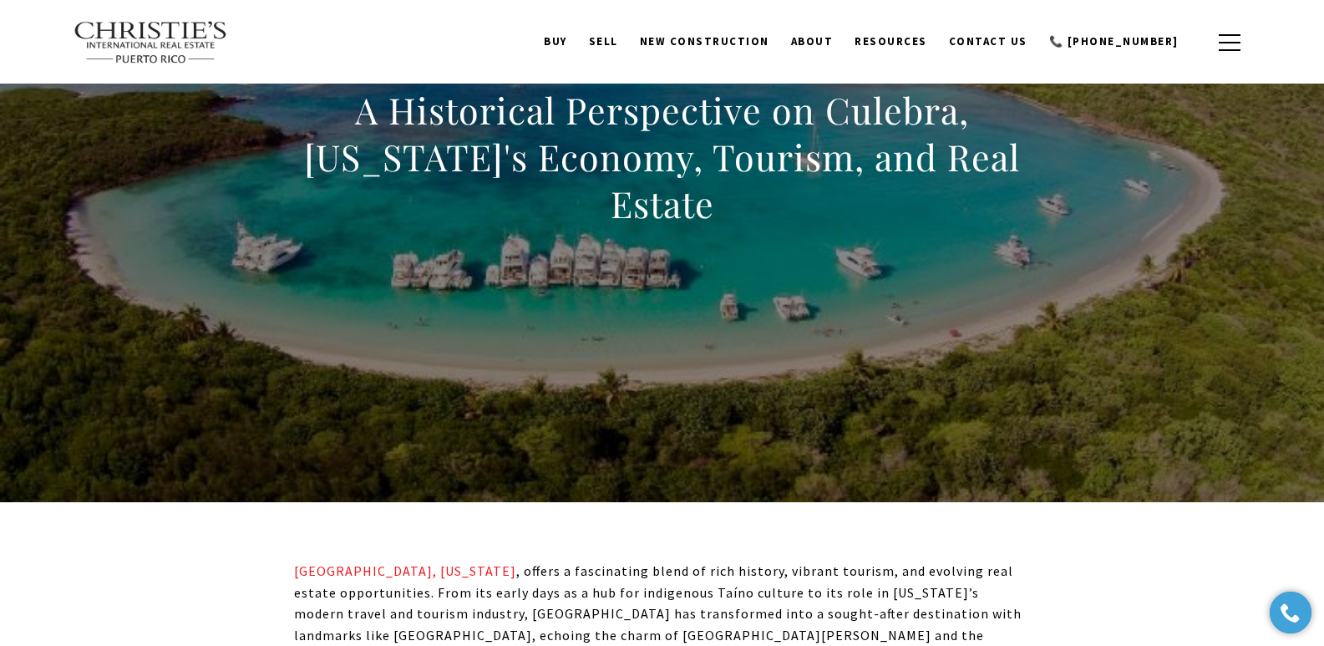
click at [617, 322] on div "A Historical Perspective on Culebra, Puerto Rico's Economy, Tourism, and Real E…" at bounding box center [662, 167] width 1169 height 501
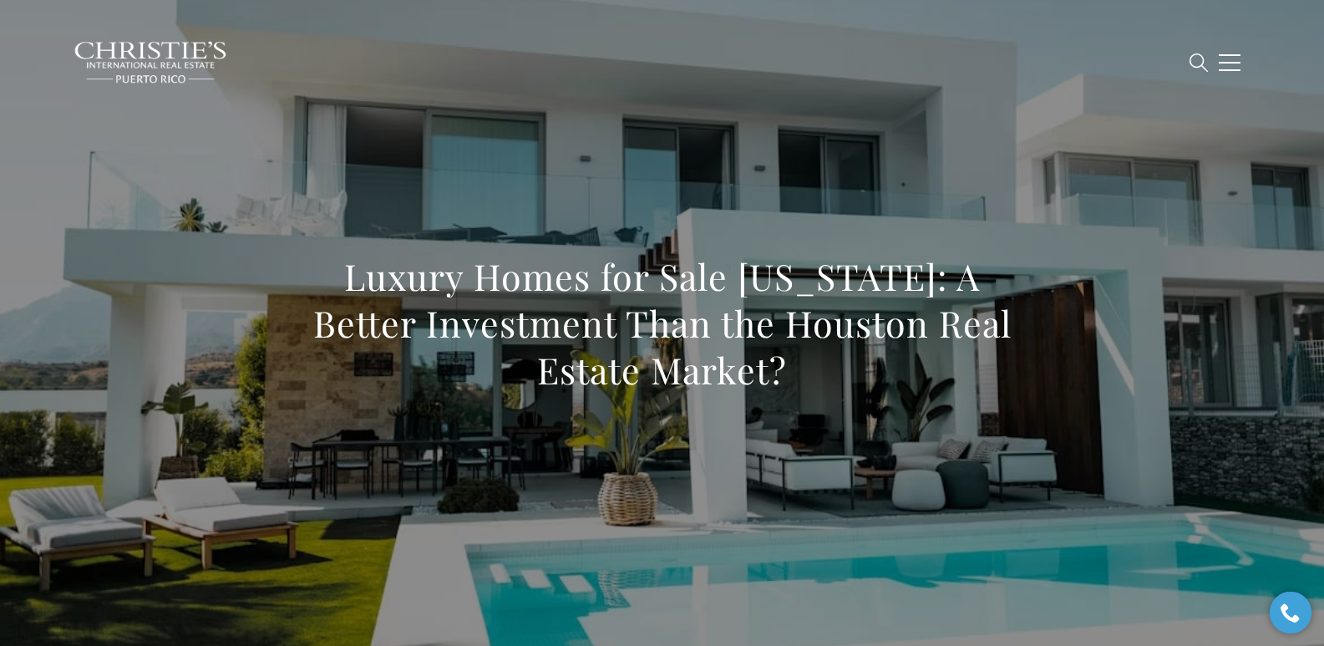
drag, startPoint x: 312, startPoint y: 279, endPoint x: 807, endPoint y: 374, distance: 503.5
click at [807, 374] on h1 "Luxury Homes for Sale [US_STATE]: A Better Investment Than the Houston Real Est…" at bounding box center [662, 323] width 737 height 140
copy h1 "Luxury Homes for Sale [US_STATE]: A Better Investment Than the Houston Real Est…"
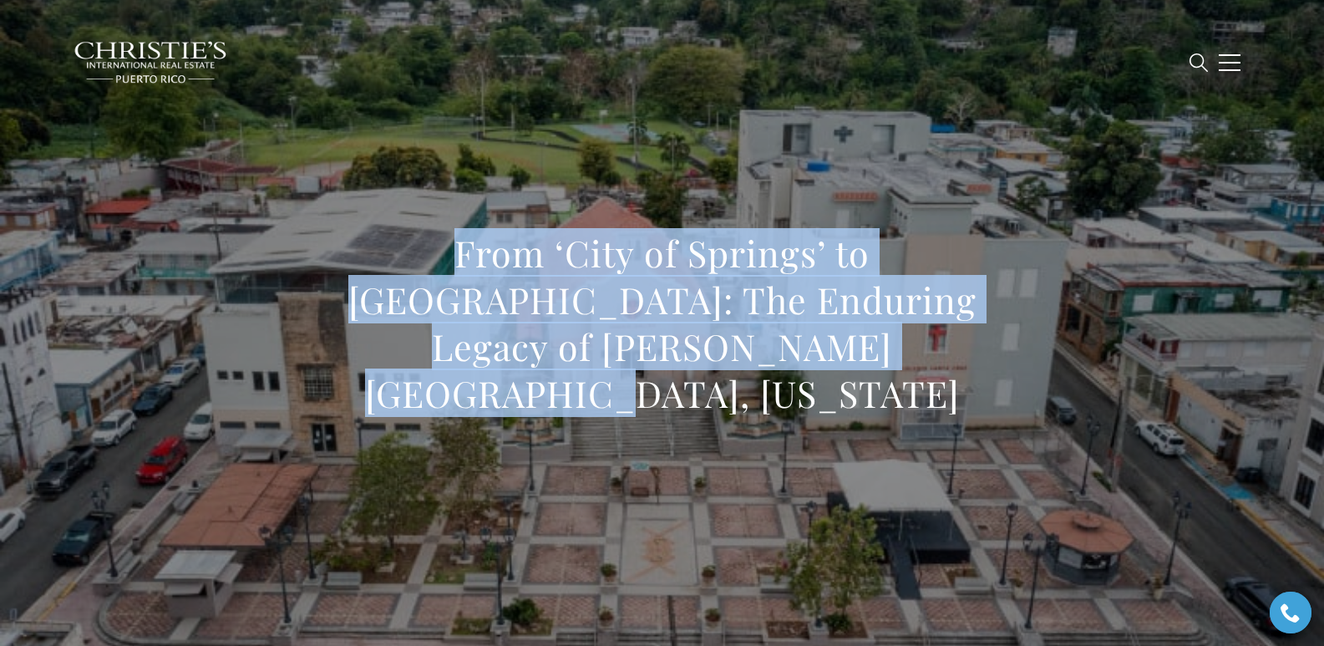
drag, startPoint x: 357, startPoint y: 256, endPoint x: 811, endPoint y: 377, distance: 469.4
click at [811, 377] on h1 "From ‘City of Springs’ to [GEOGRAPHIC_DATA]: The Enduring Legacy of [PERSON_NAM…" at bounding box center [662, 323] width 737 height 187
copy h1 "From ‘City of Springs’ to [GEOGRAPHIC_DATA]: The Enduring Legacy of [PERSON_NAM…"
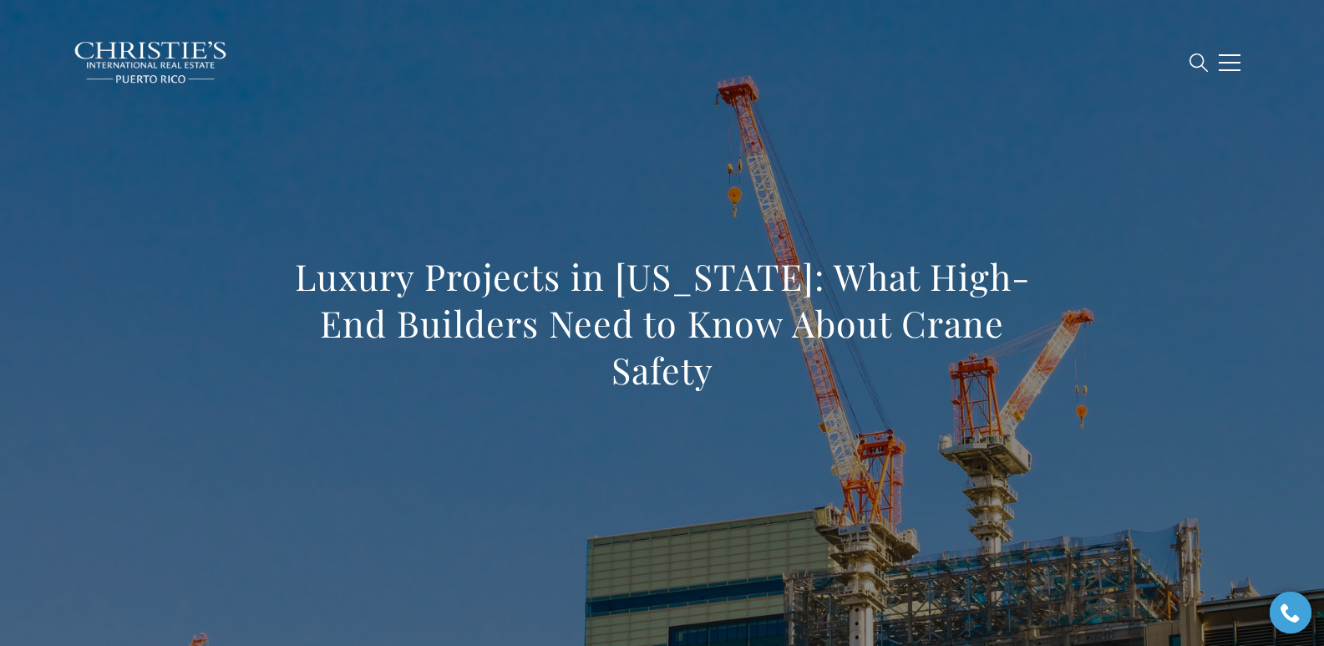
drag, startPoint x: 290, startPoint y: 265, endPoint x: 732, endPoint y: 377, distance: 455.7
click at [732, 377] on div "Luxury Projects in [US_STATE]: What High-End Builders Need to Know About Crane …" at bounding box center [662, 334] width 1169 height 501
copy h1 "Luxury Projects in [US_STATE]: What High-End Builders Need to Know About Crane …"
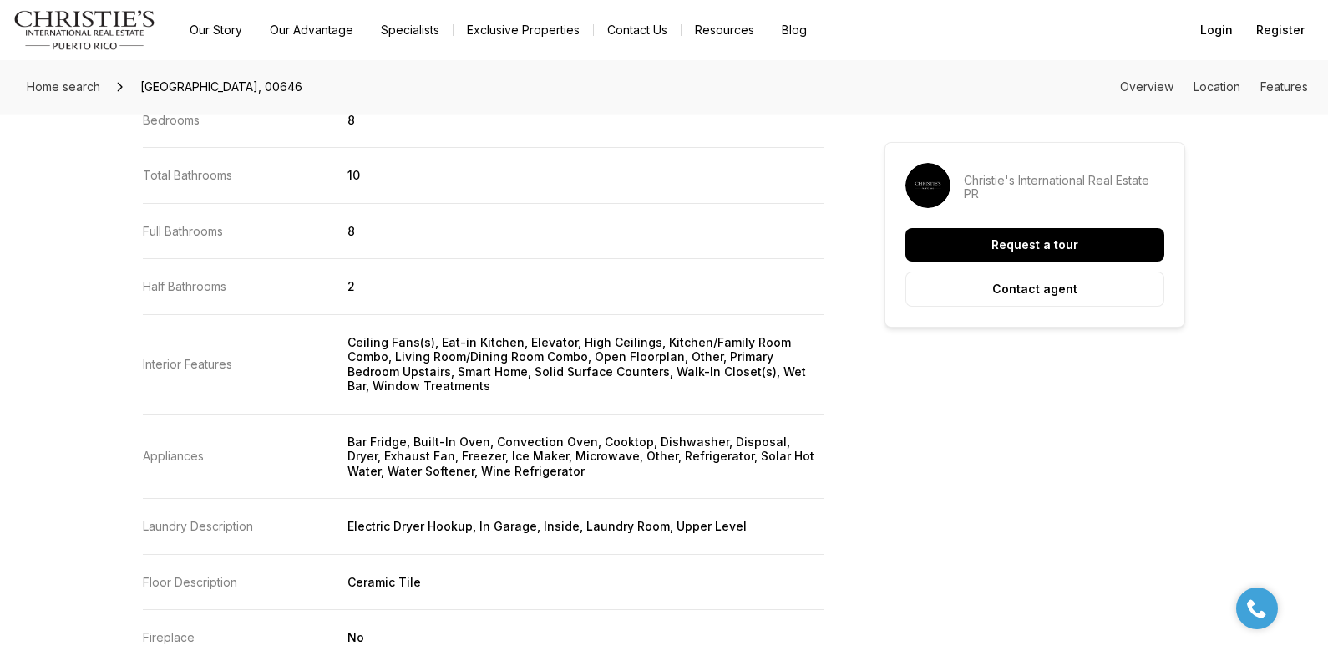
drag, startPoint x: 1087, startPoint y: 414, endPoint x: 555, endPoint y: 195, distance: 575.5
click at [1088, 410] on div "8 Beds 10 Baths 9,573 sqft $15,750,000 36 DORADO COUNTRY ESTATES DORADO PR, 006…" at bounding box center [664, 228] width 1042 height 3656
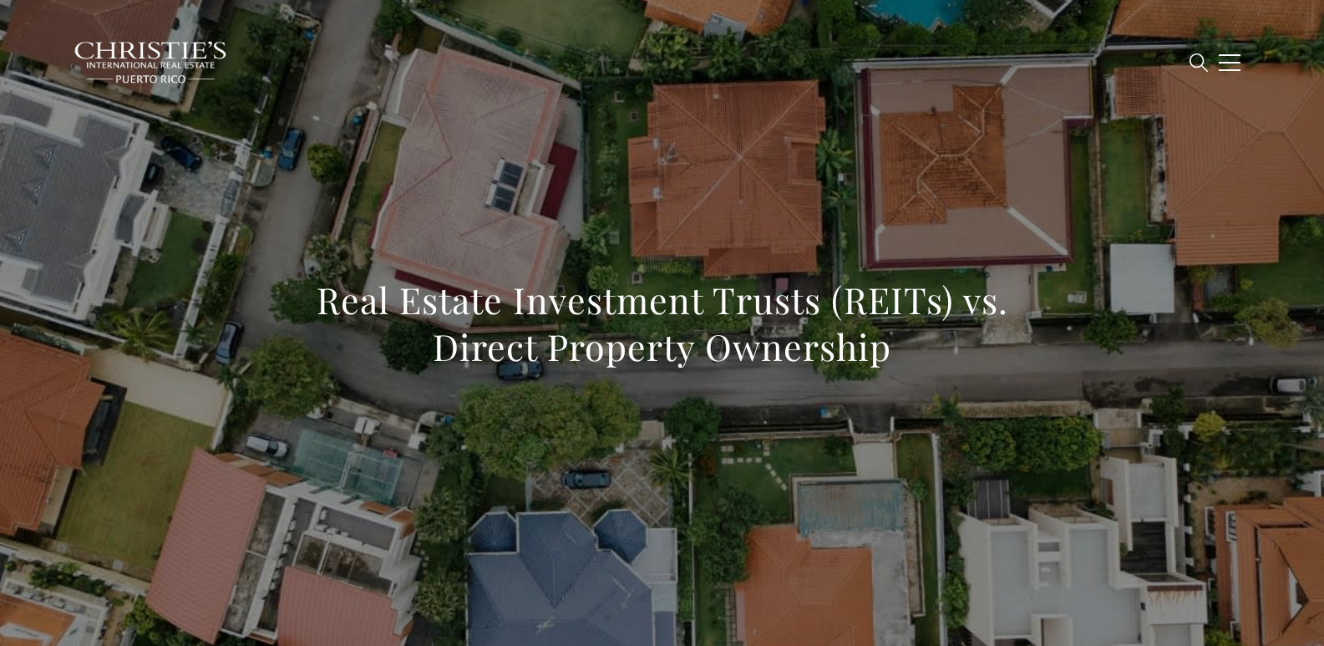
click at [661, 220] on div "Real Estate Investment Trusts (REITs) vs. Direct Property Ownership" at bounding box center [662, 334] width 1169 height 501
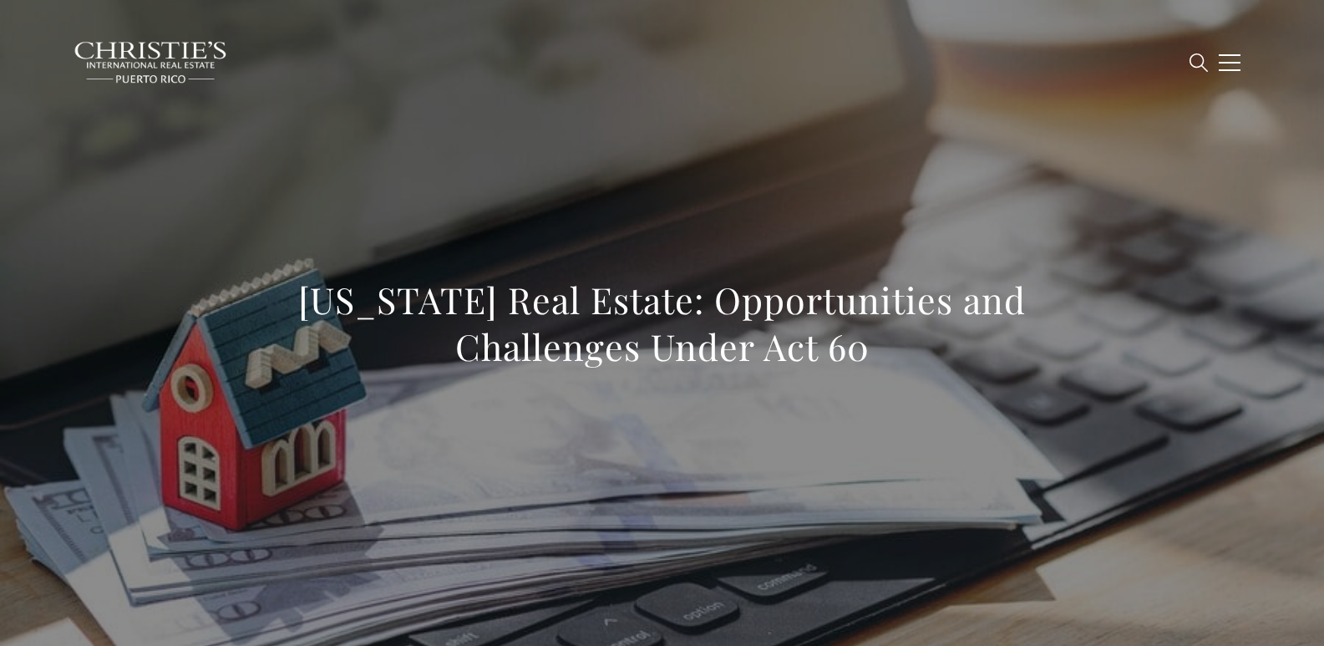
click at [525, 196] on div "Puerto Rico Real Estate: Opportunities and Challenges Under Act 60" at bounding box center [662, 334] width 1169 height 501
drag, startPoint x: 354, startPoint y: 302, endPoint x: 920, endPoint y: 338, distance: 567.4
click at [920, 338] on h1 "Puerto Rico Real Estate: Opportunities and Challenges Under Act 60" at bounding box center [662, 323] width 737 height 94
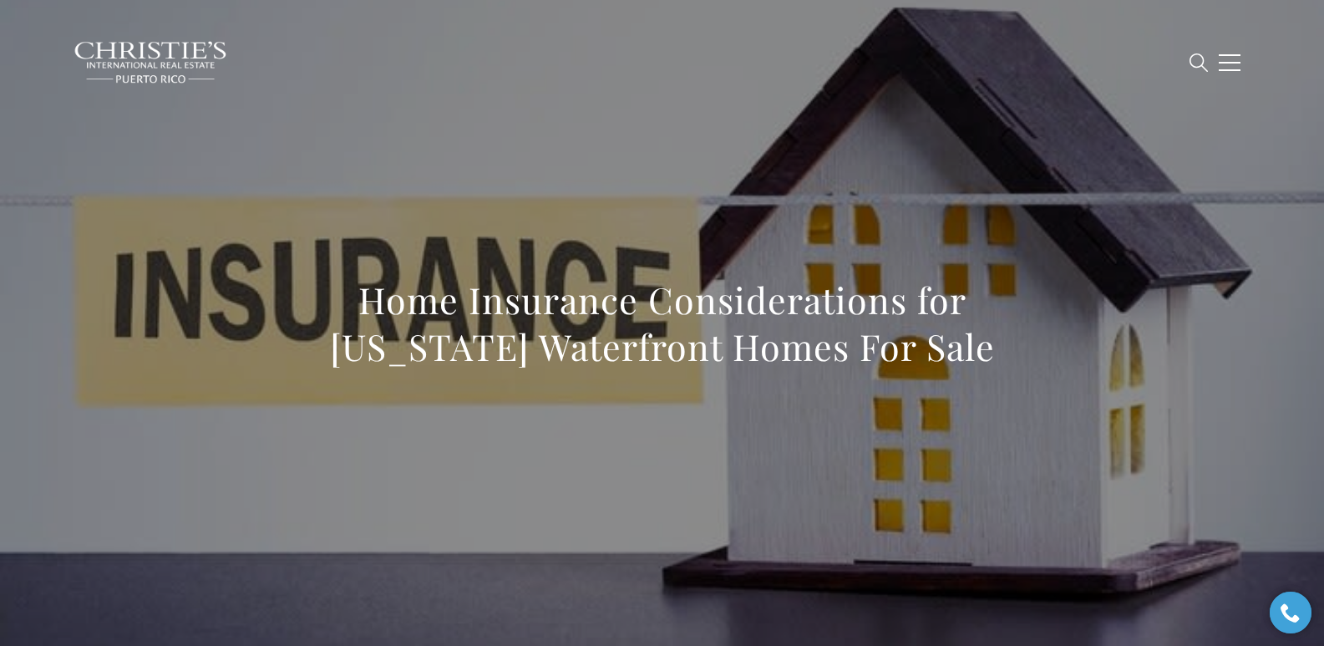
click at [490, 388] on div "Home Insurance Considerations for Puerto Rico Waterfront Homes For Sale" at bounding box center [662, 333] width 737 height 115
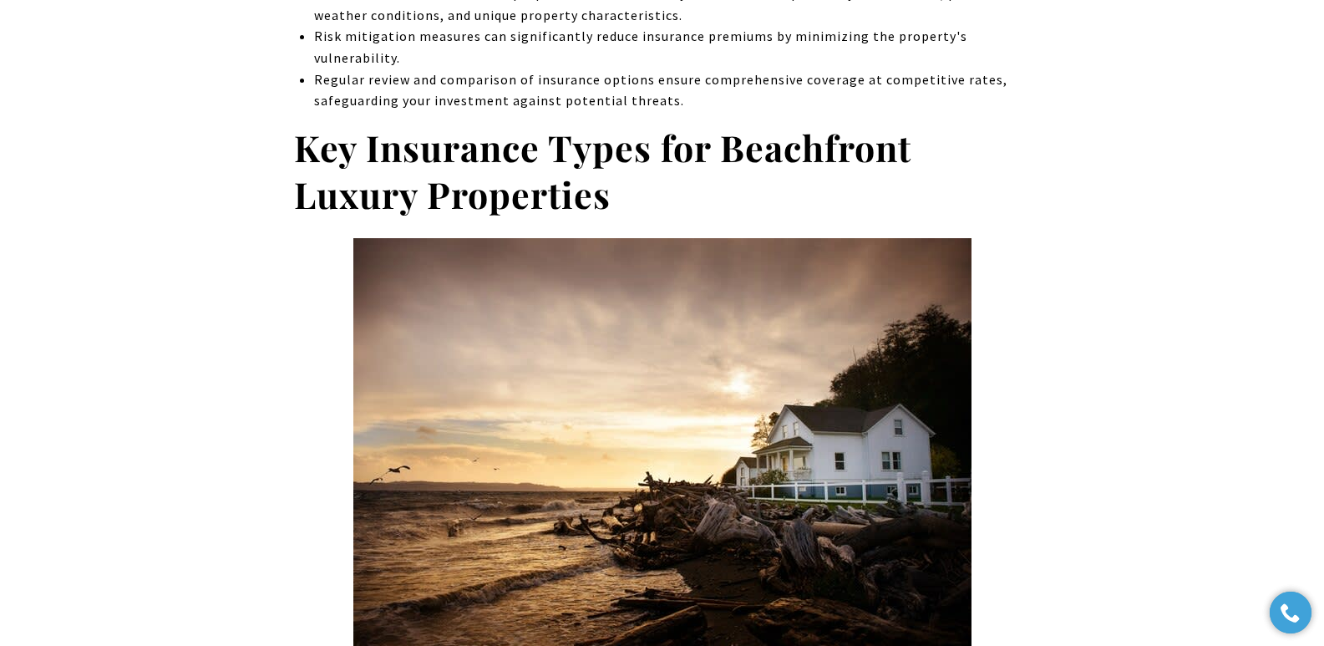
scroll to position [988, 0]
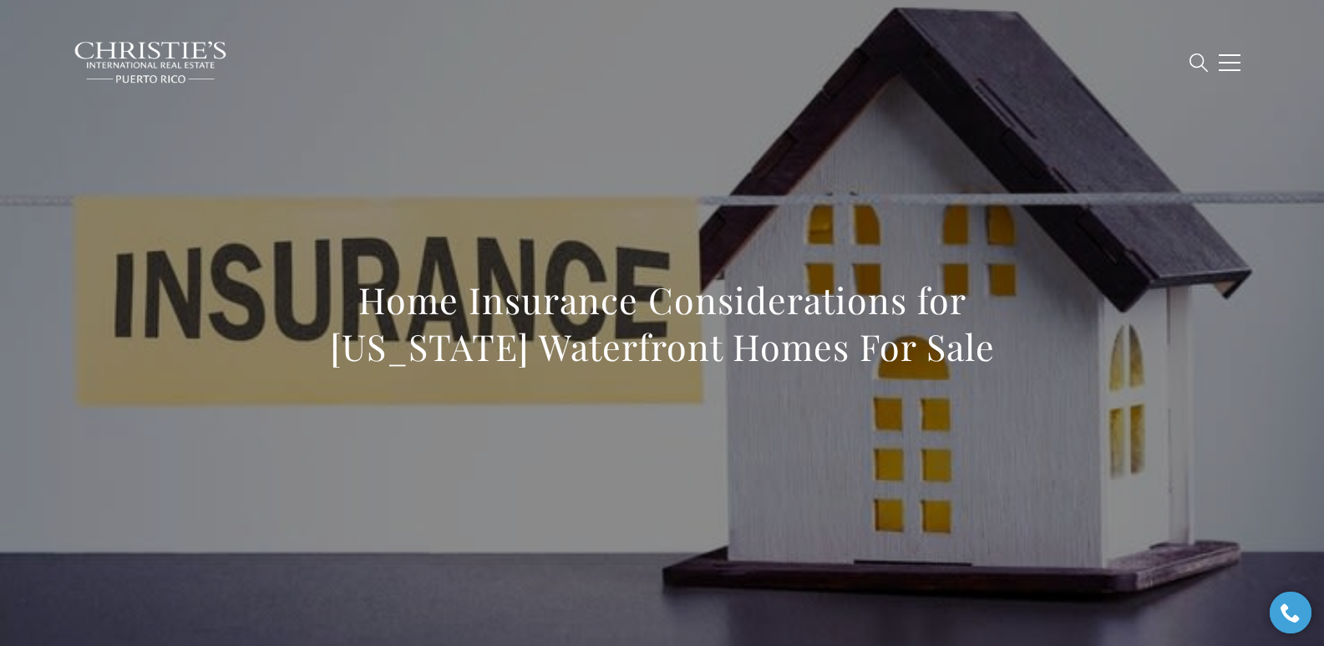
scroll to position [1391, 0]
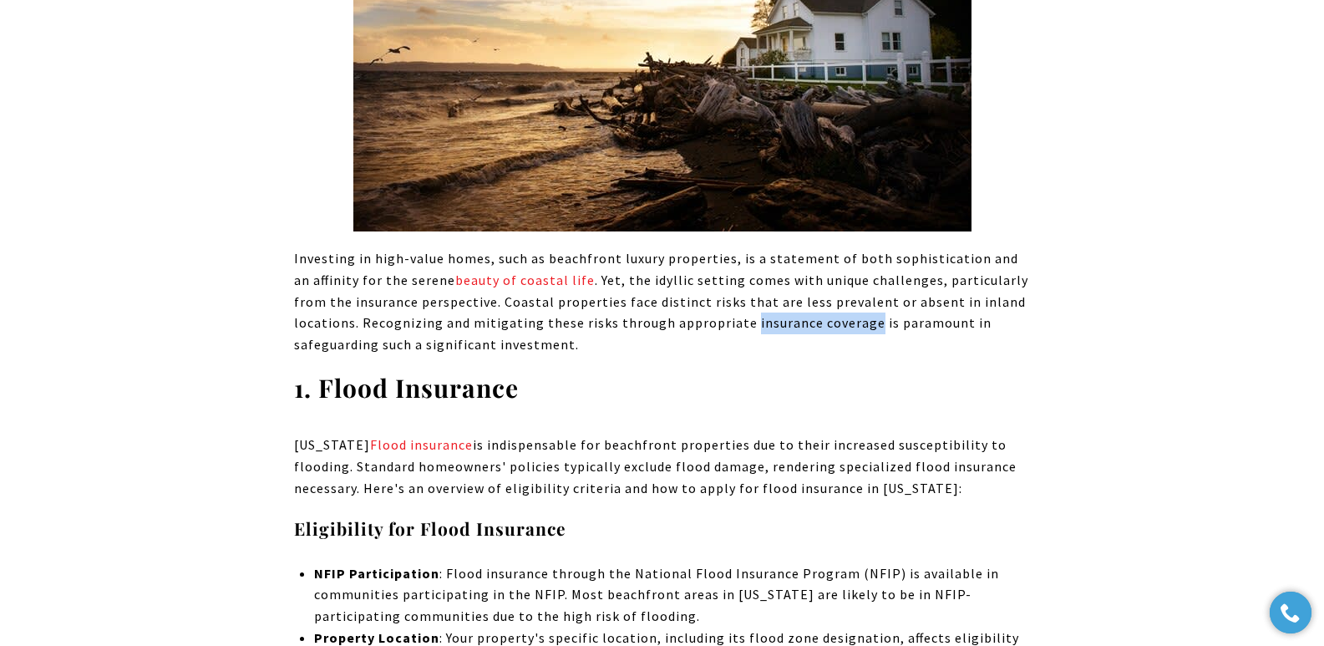
drag, startPoint x: 862, startPoint y: 326, endPoint x: 742, endPoint y: 319, distance: 119.6
click at [742, 319] on span "Investing in high-value homes, such as beachfront luxury properties, is a state…" at bounding box center [661, 301] width 734 height 102
copy span "insurance coverage"
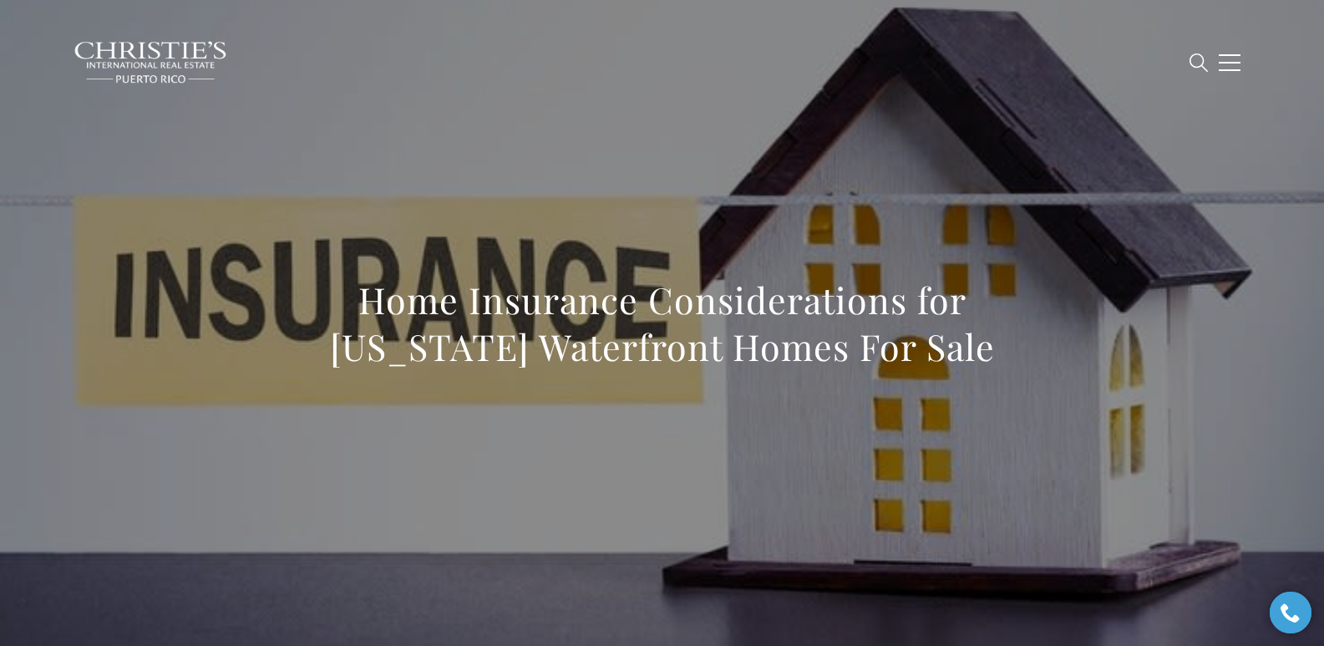
drag, startPoint x: 279, startPoint y: 312, endPoint x: 1097, endPoint y: 347, distance: 818.4
click at [1097, 347] on div "Home Insurance Considerations for Puerto Rico Waterfront Homes For Sale" at bounding box center [662, 334] width 1169 height 501
copy h1 "Home Insurance Considerations for Puerto Rico Waterfront Homes For Sale"
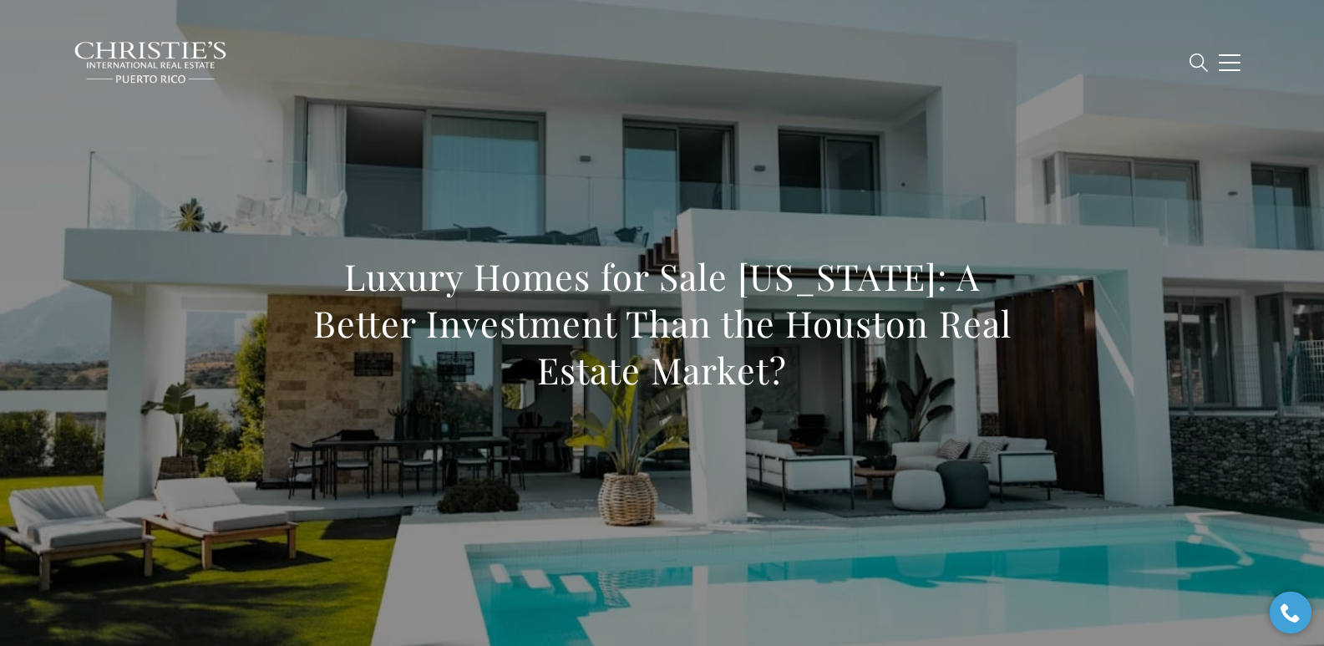
click at [694, 190] on div "Luxury Homes for Sale [US_STATE]: A Better Investment Than the Houston Real Est…" at bounding box center [662, 334] width 1169 height 501
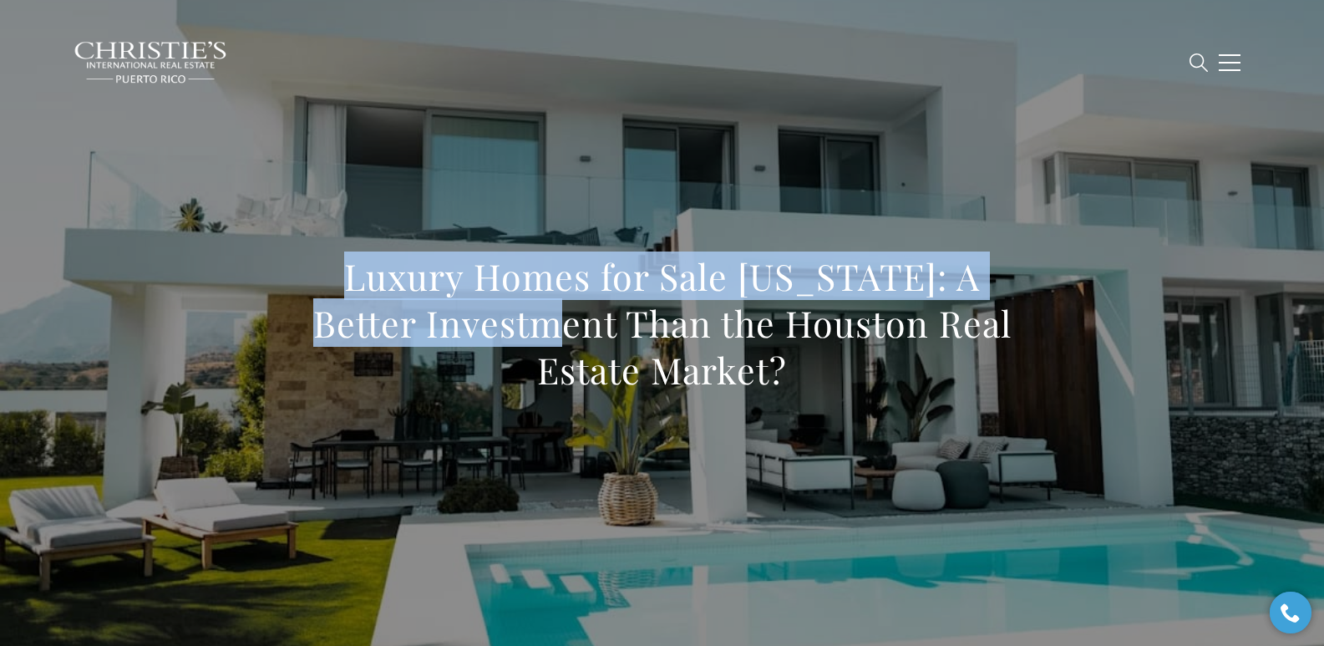
drag, startPoint x: 333, startPoint y: 280, endPoint x: 524, endPoint y: 305, distance: 192.1
click at [524, 305] on h1 "Luxury Homes for Sale Puerto Rico: A Better Investment Than the Houston Real Es…" at bounding box center [662, 323] width 737 height 140
click at [347, 278] on h1 "Luxury Homes for Sale Puerto Rico: A Better Investment Than the Houston Real Es…" at bounding box center [662, 323] width 737 height 140
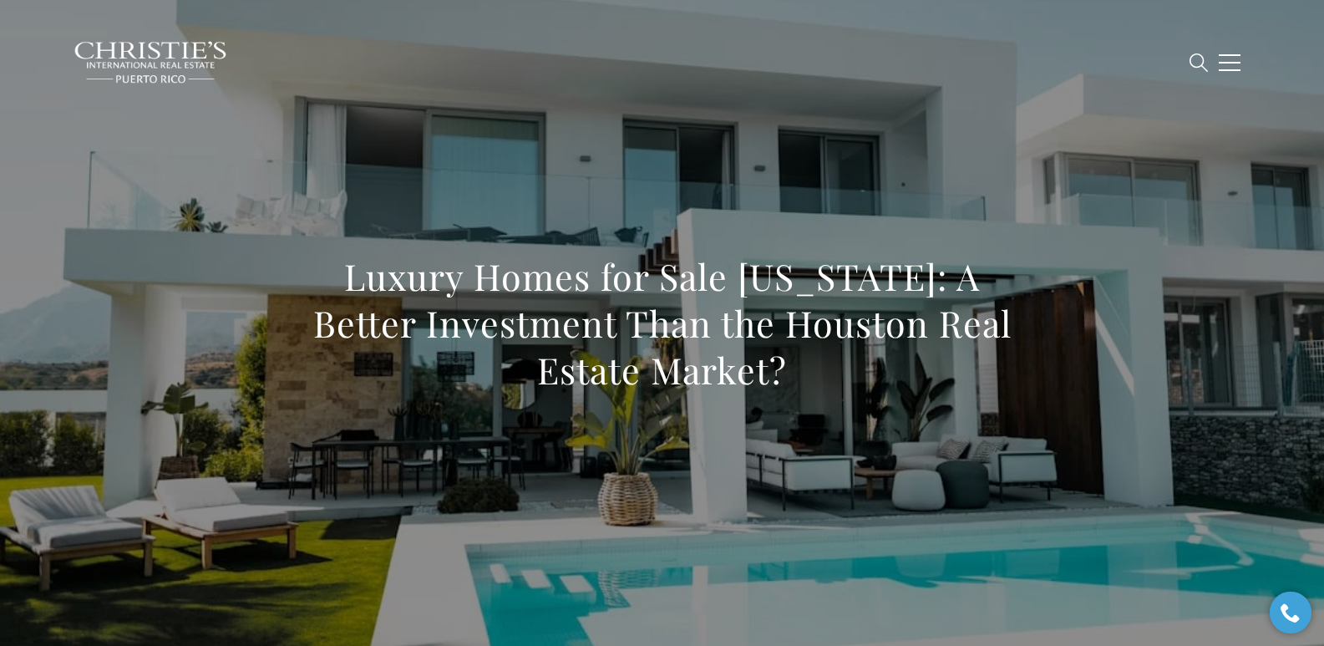
drag, startPoint x: 347, startPoint y: 278, endPoint x: 803, endPoint y: 372, distance: 464.8
click at [803, 372] on h1 "Luxury Homes for Sale Puerto Rico: A Better Investment Than the Houston Real Es…" at bounding box center [662, 323] width 737 height 140
copy h1 "Luxury Homes for Sale Puerto Rico: A Better Investment Than the Houston Real Es…"
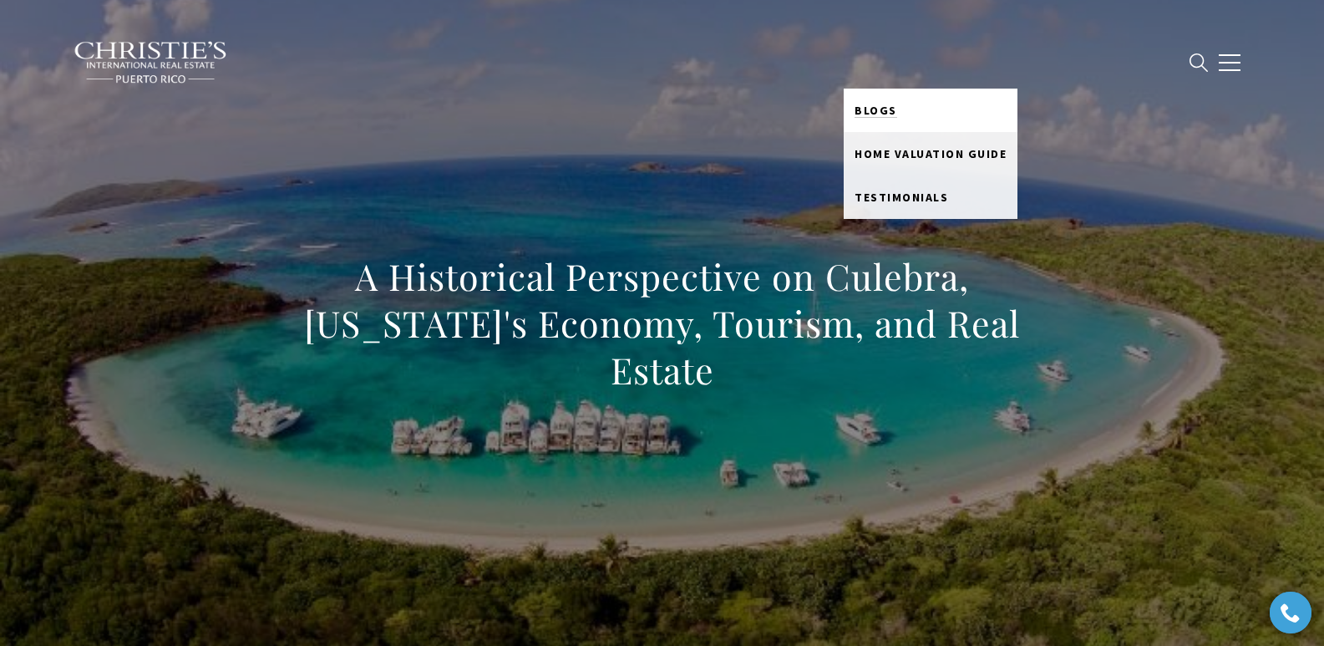
click at [897, 111] on span "Blogs" at bounding box center [875, 110] width 43 height 15
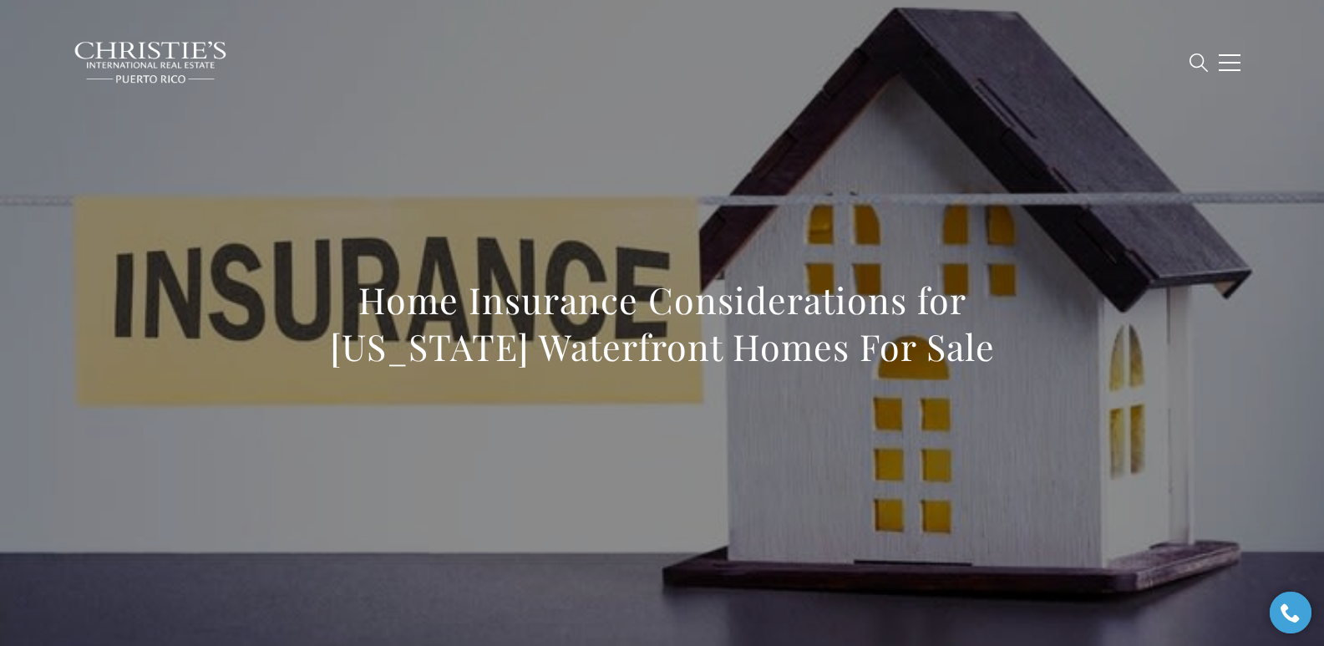
click at [910, 154] on div "Home Insurance Considerations for Puerto Rico Waterfront Homes For Sale" at bounding box center [662, 334] width 1169 height 501
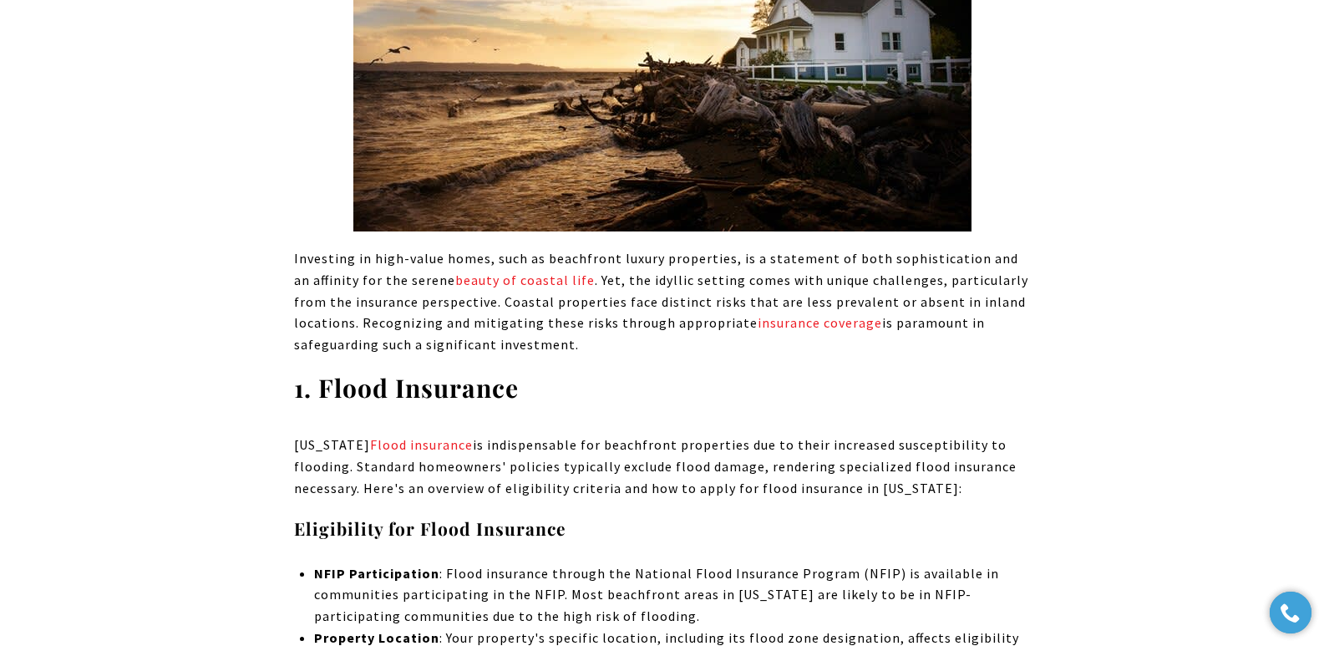
click at [908, 333] on p "Investing in high-value homes, such as beachfront luxury properties, is a state…" at bounding box center [662, 301] width 737 height 107
drag, startPoint x: 976, startPoint y: 397, endPoint x: 881, endPoint y: 332, distance: 115.4
click at [982, 379] on h3 "1. Flood Insurance" at bounding box center [662, 388] width 737 height 33
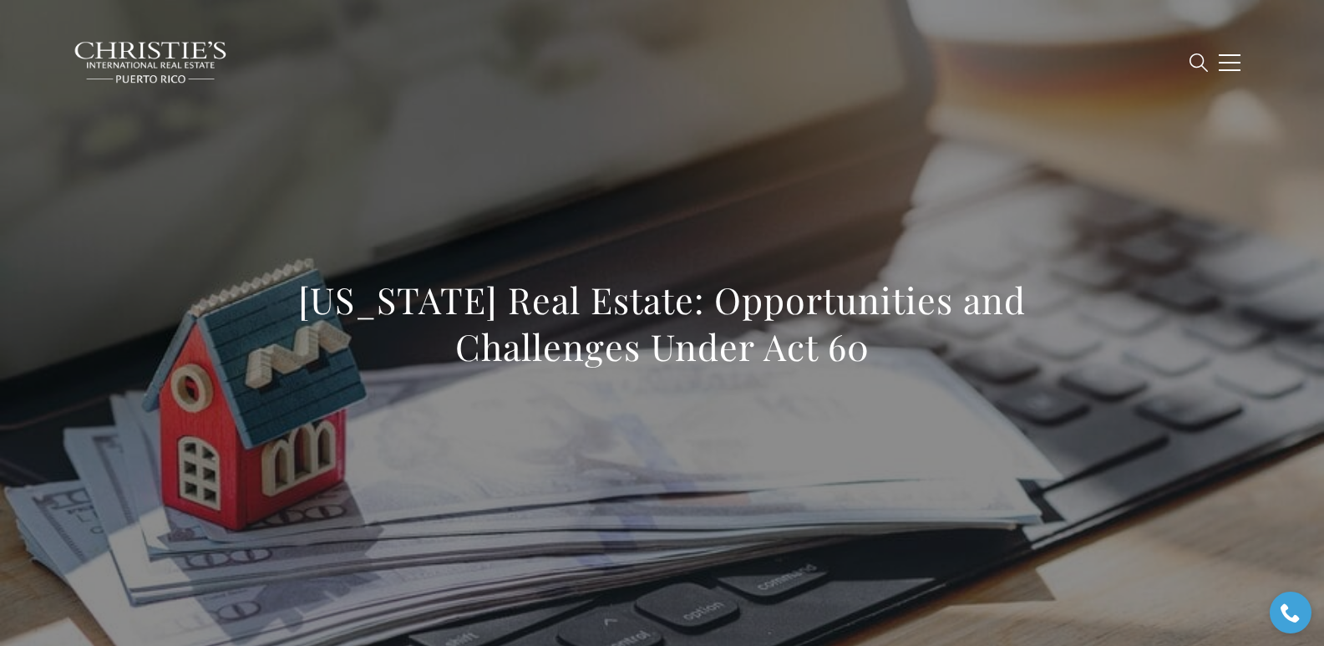
click at [899, 130] on div "[US_STATE] Real Estate: Opportunities and Challenges Under Act 60" at bounding box center [662, 334] width 1169 height 501
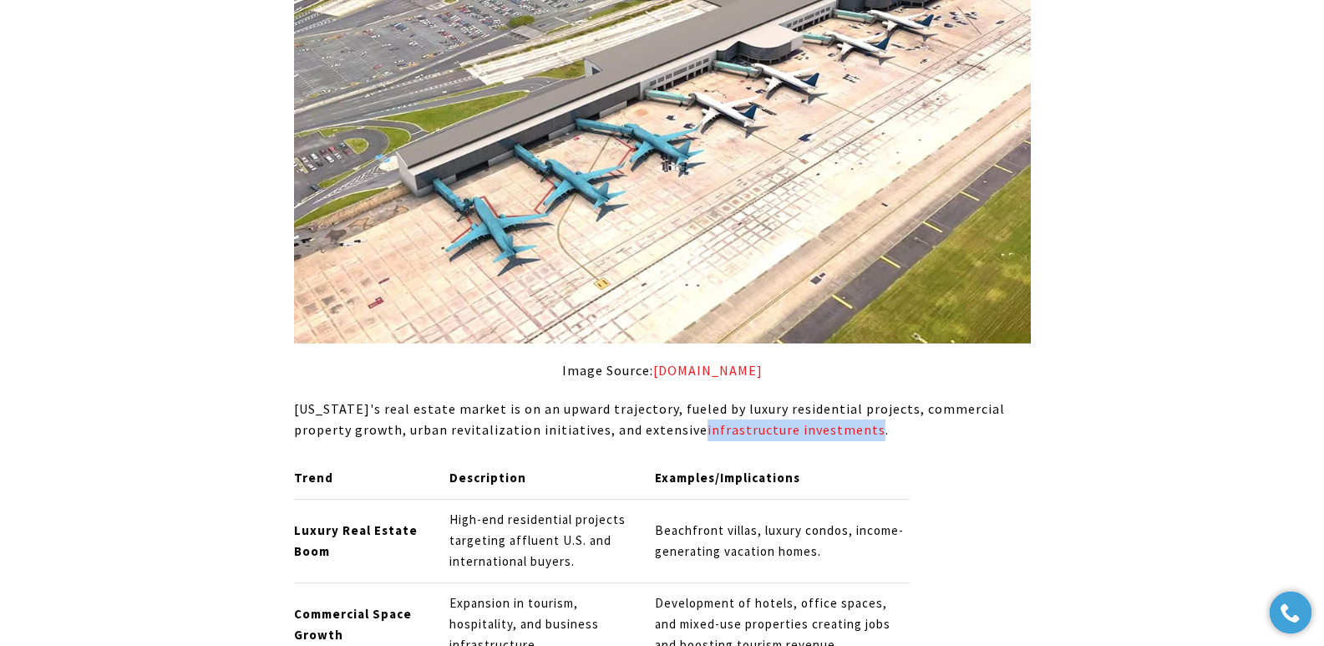
drag, startPoint x: 864, startPoint y: 322, endPoint x: 695, endPoint y: 322, distance: 169.5
click at [695, 398] on p "[US_STATE]'s real estate market is on an upward trajectory, fueled by luxury re…" at bounding box center [662, 419] width 737 height 43
copy link "infrastructure investments"
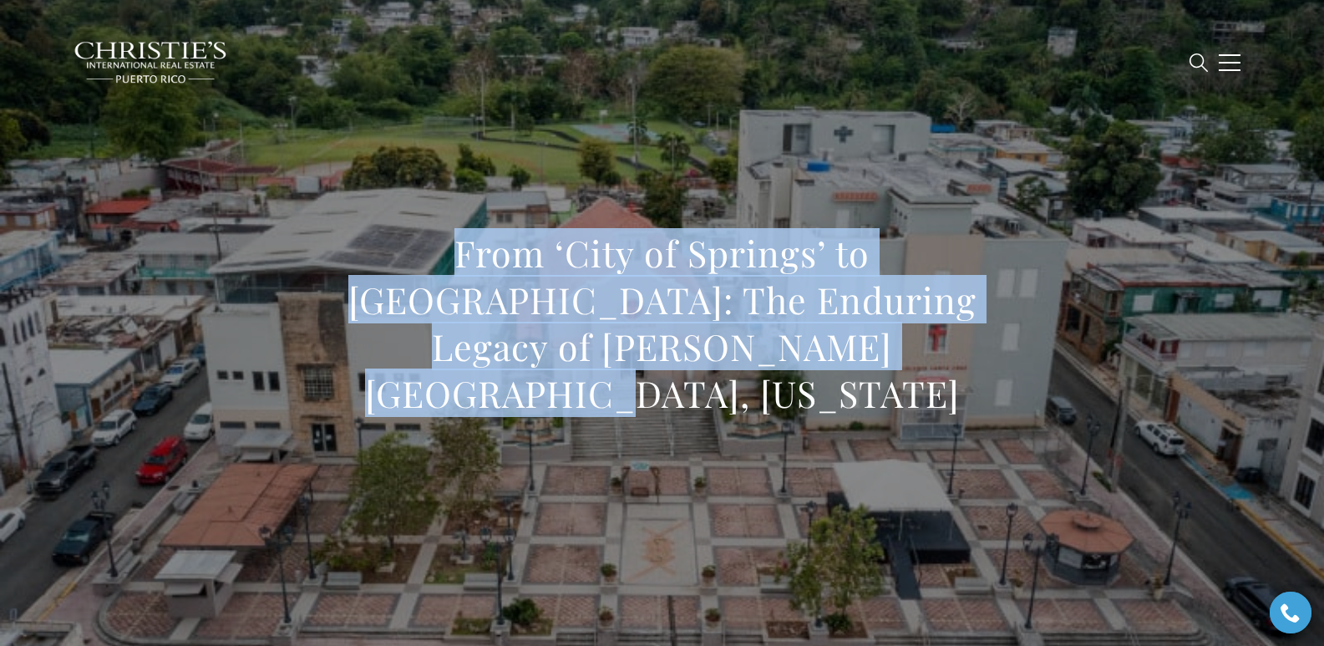
drag, startPoint x: 389, startPoint y: 272, endPoint x: 818, endPoint y: 370, distance: 440.2
click at [818, 370] on h1 "From ‘City of Springs’ to [GEOGRAPHIC_DATA]: The Enduring Legacy of [PERSON_NAM…" at bounding box center [662, 323] width 737 height 187
copy h1 "From ‘City of Springs’ to [GEOGRAPHIC_DATA]: The Enduring Legacy of [PERSON_NAM…"
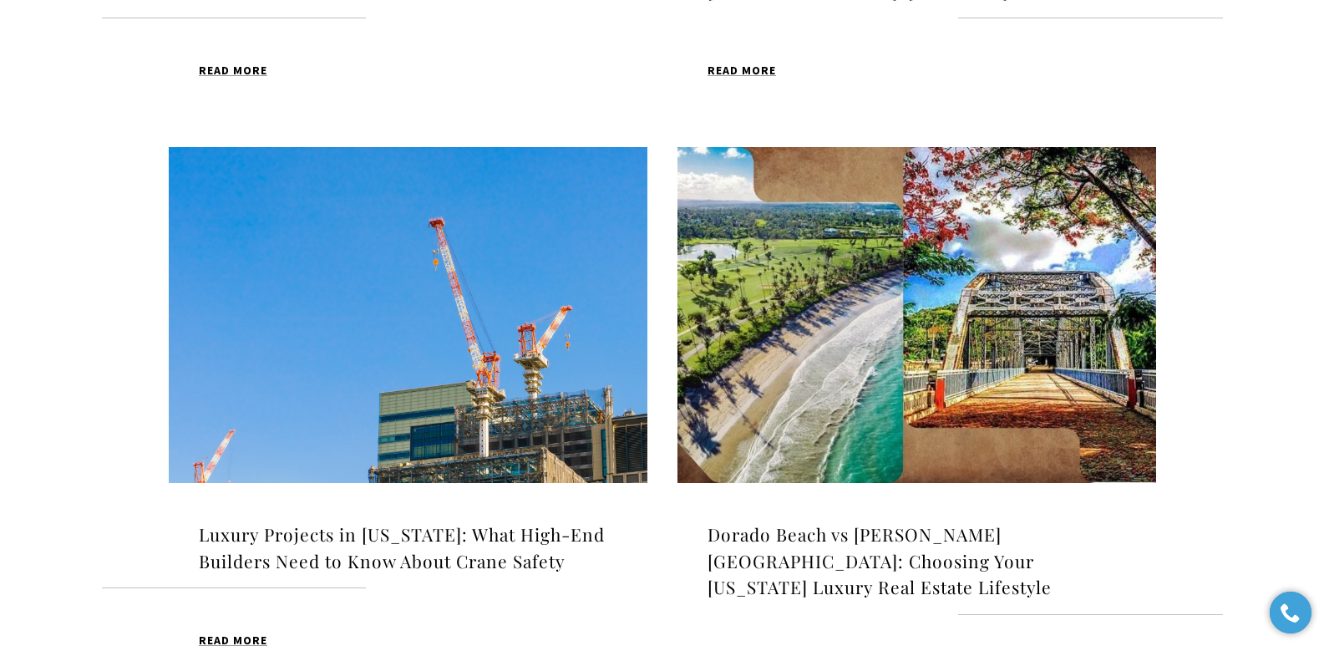
scroll to position [1041, 0]
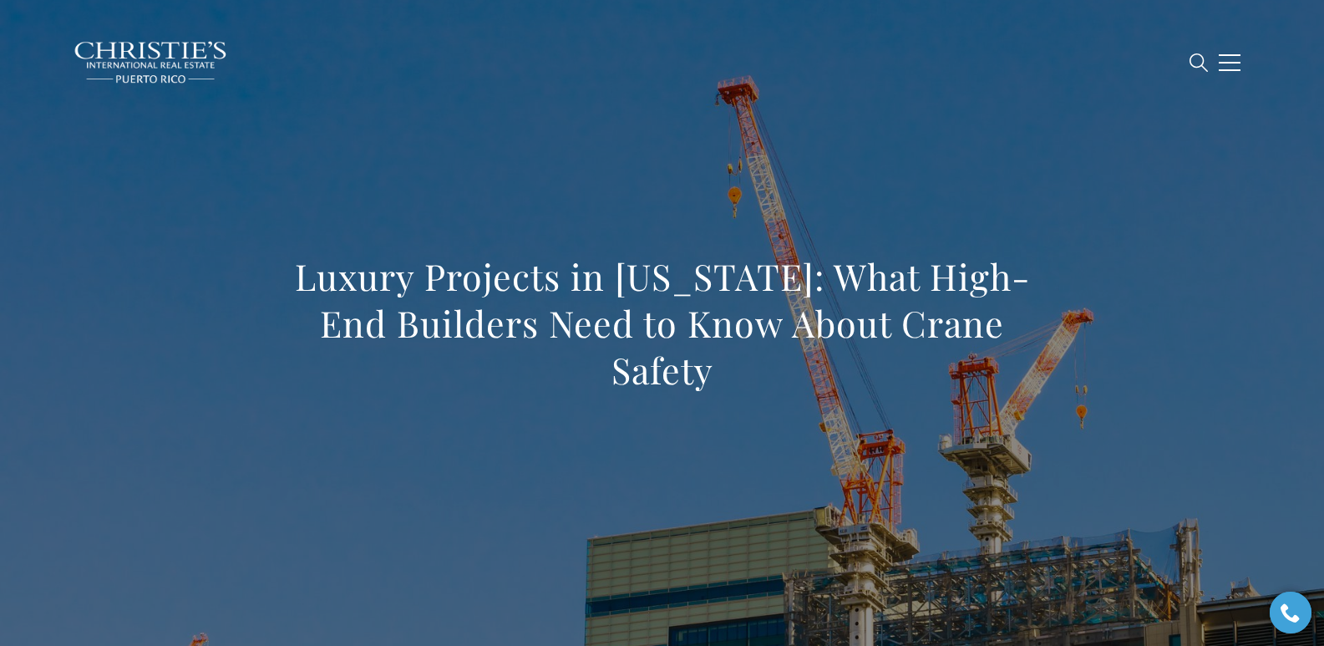
drag, startPoint x: 312, startPoint y: 282, endPoint x: 767, endPoint y: 401, distance: 470.3
click at [767, 401] on div "Luxury Projects in [US_STATE]: What High-End Builders Need to Know About Crane …" at bounding box center [662, 334] width 1169 height 501
copy h1 "Luxury Projects in [US_STATE]: What High-End Builders Need to Know About Crane …"
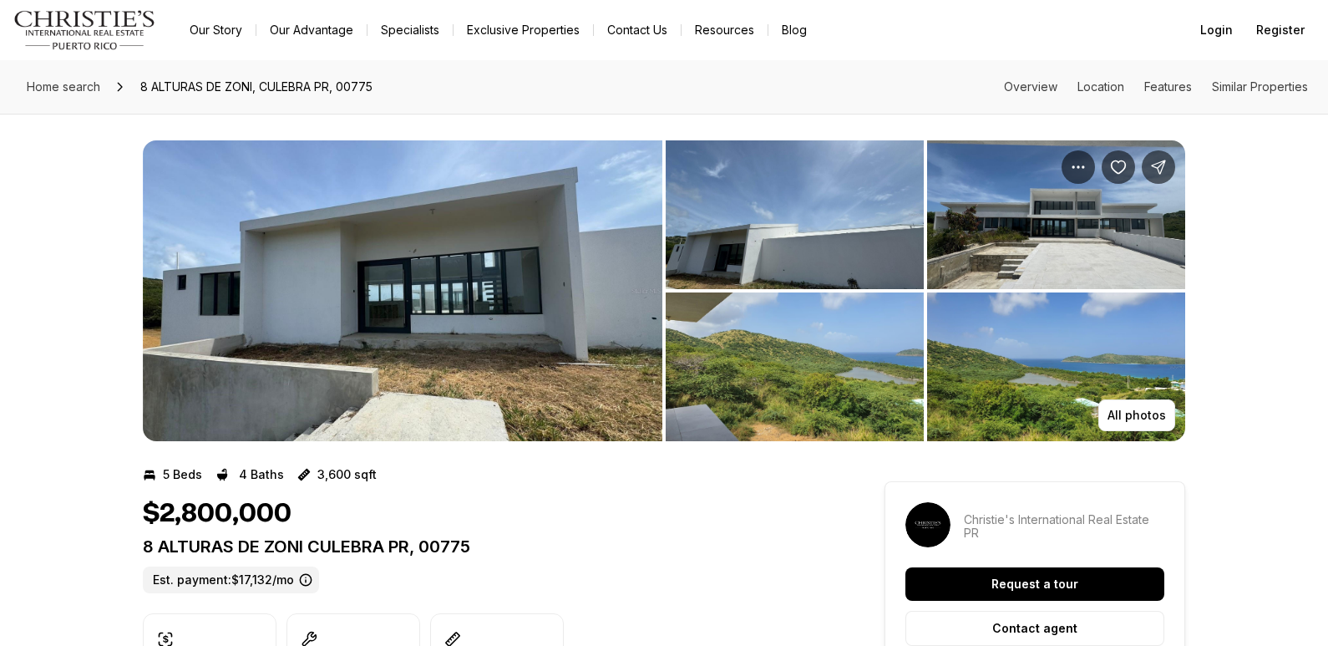
scroll to position [2312, 0]
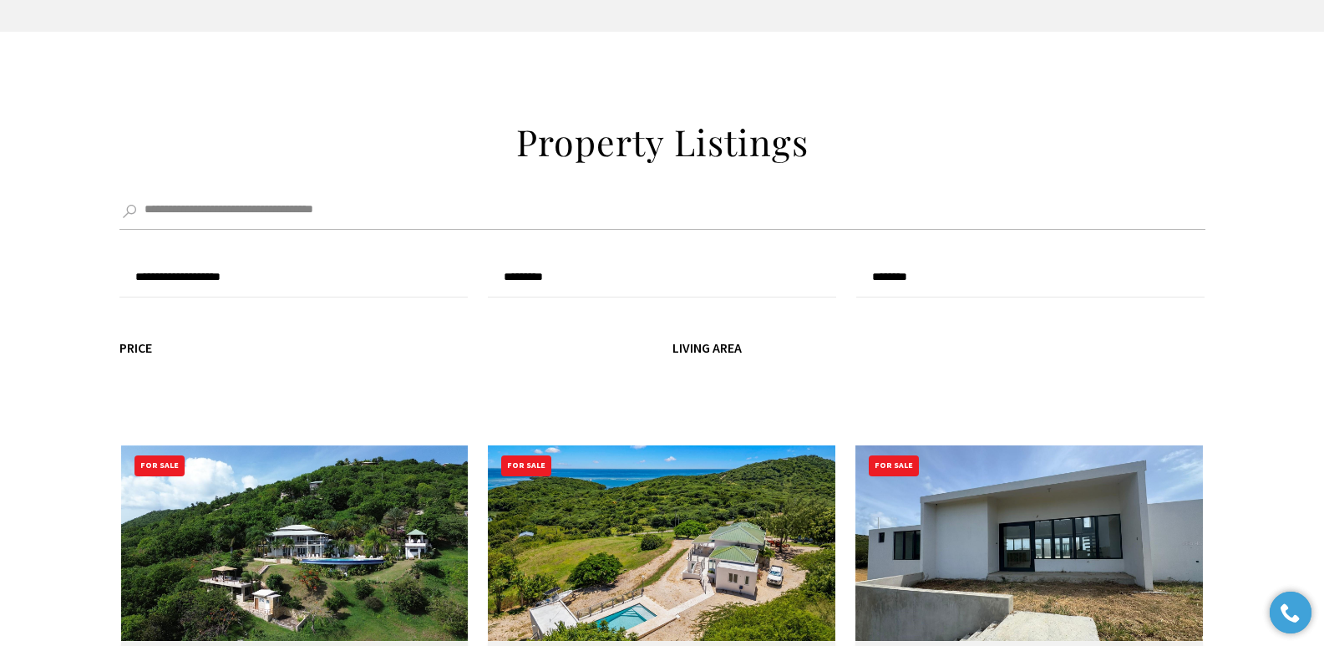
scroll to position [5438, 0]
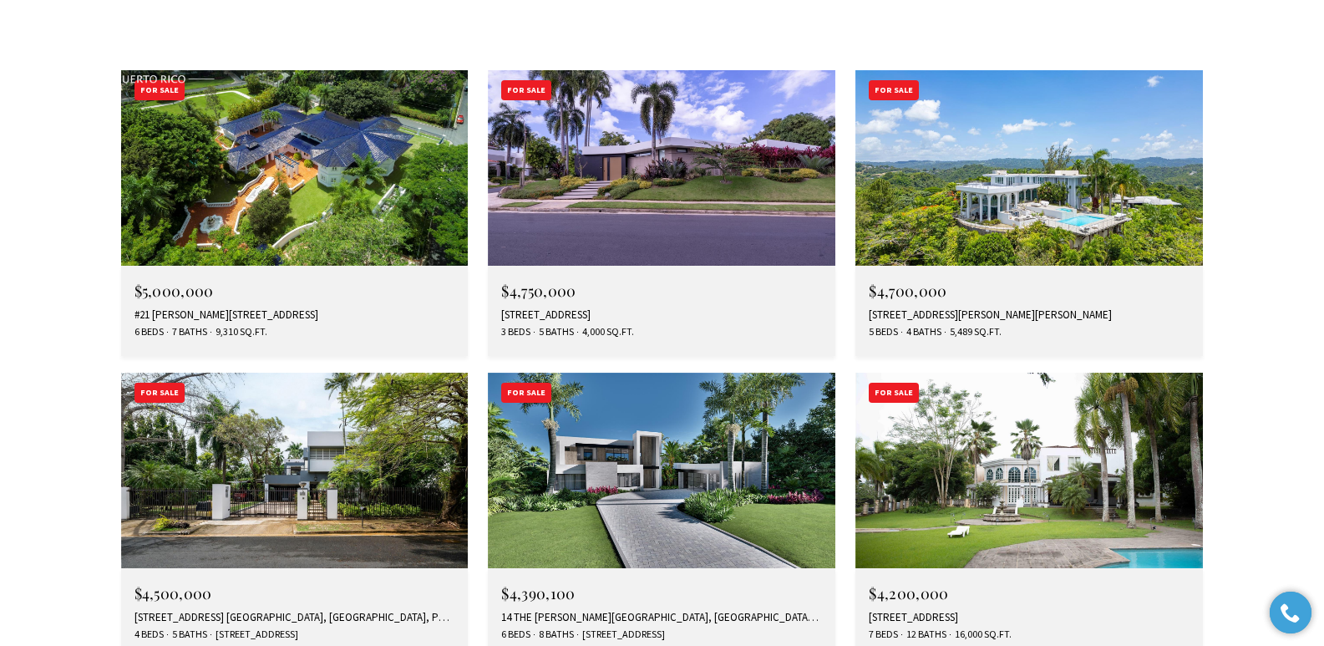
scroll to position [4900, 0]
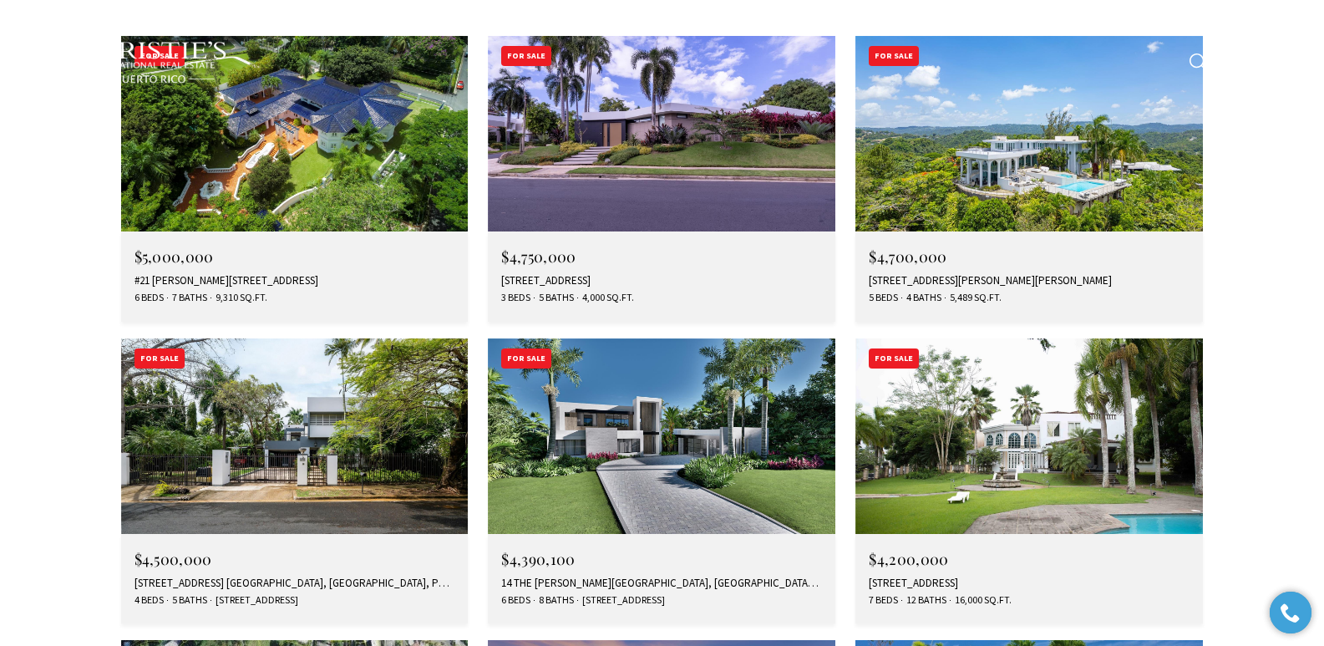
type input "**********"
type input "*********"
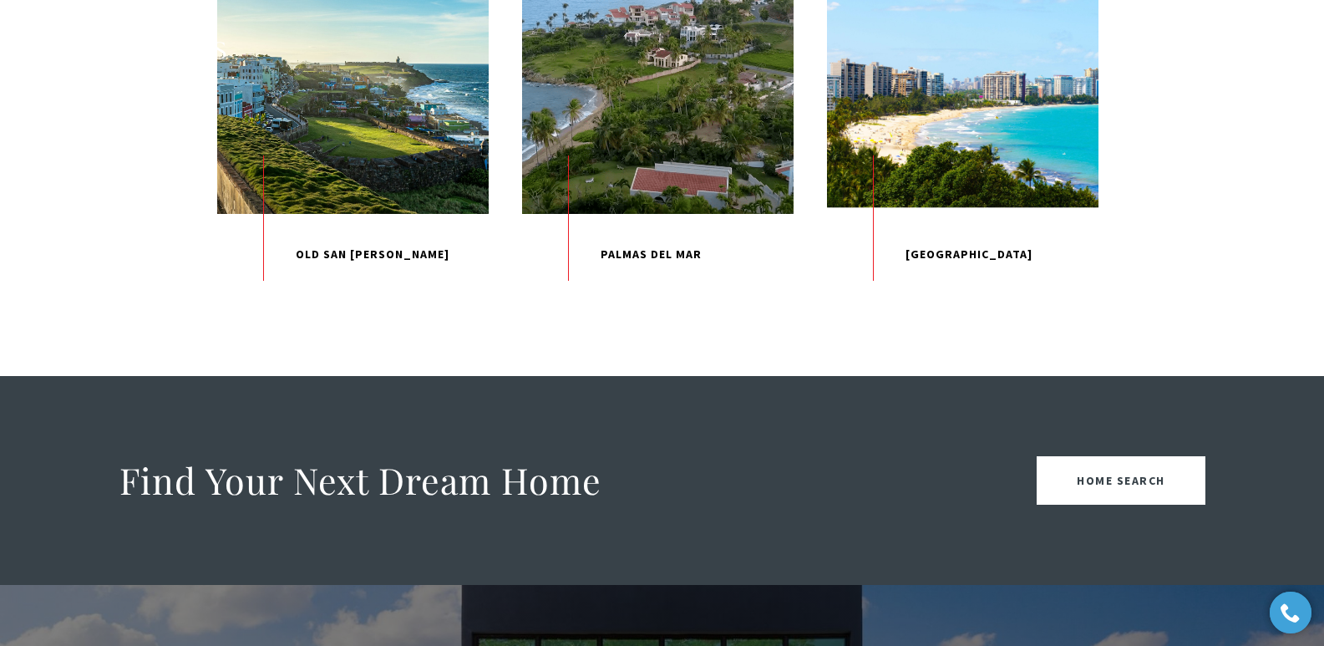
scroll to position [1880, 0]
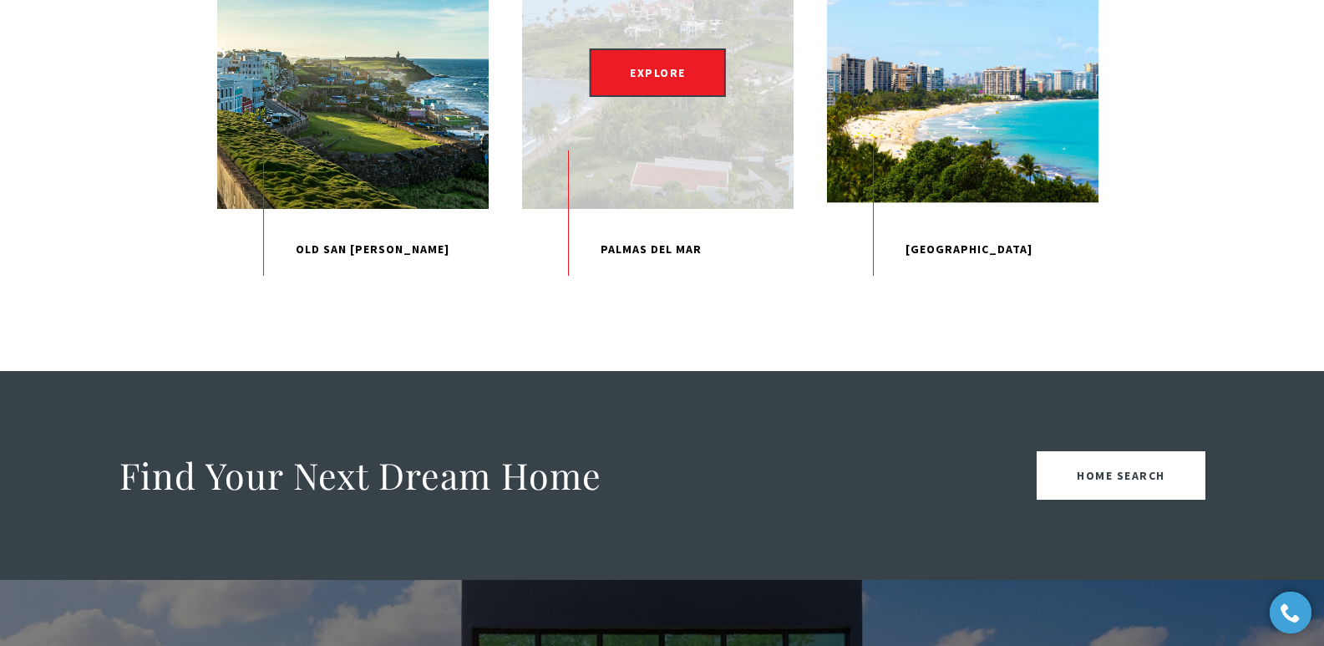
click at [649, 291] on p "Palmas Del Mar" at bounding box center [657, 250] width 271 height 82
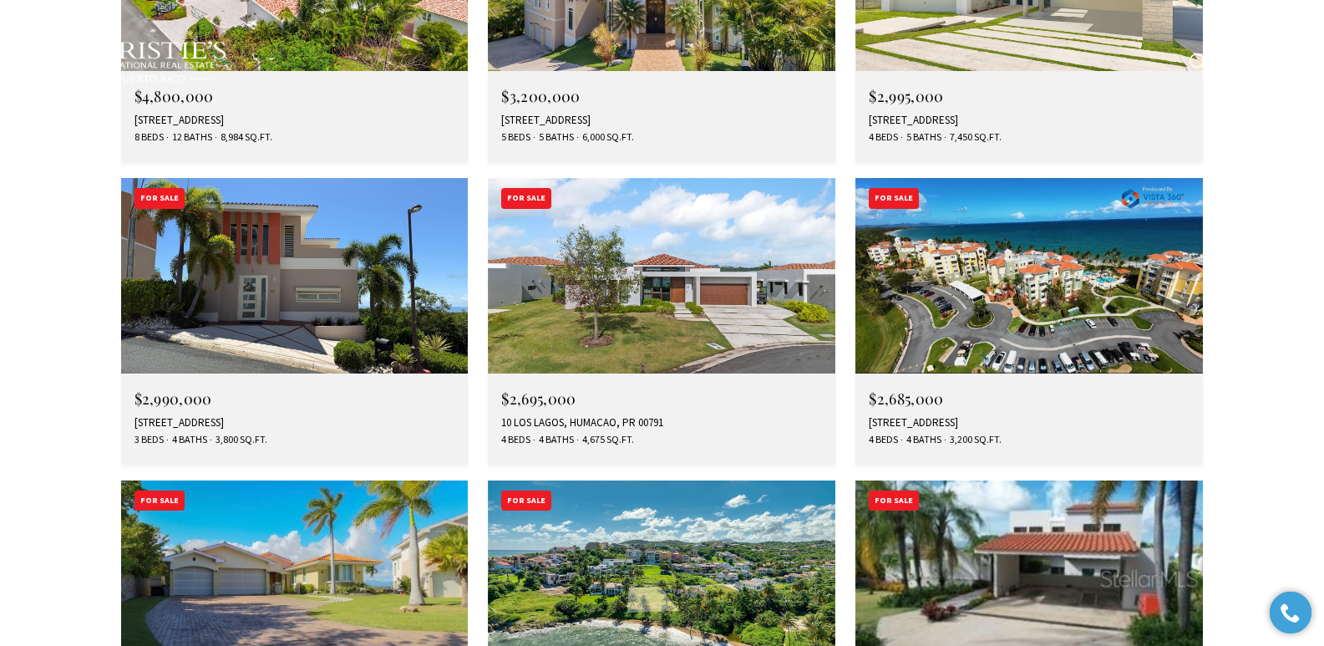
scroll to position [5083, 0]
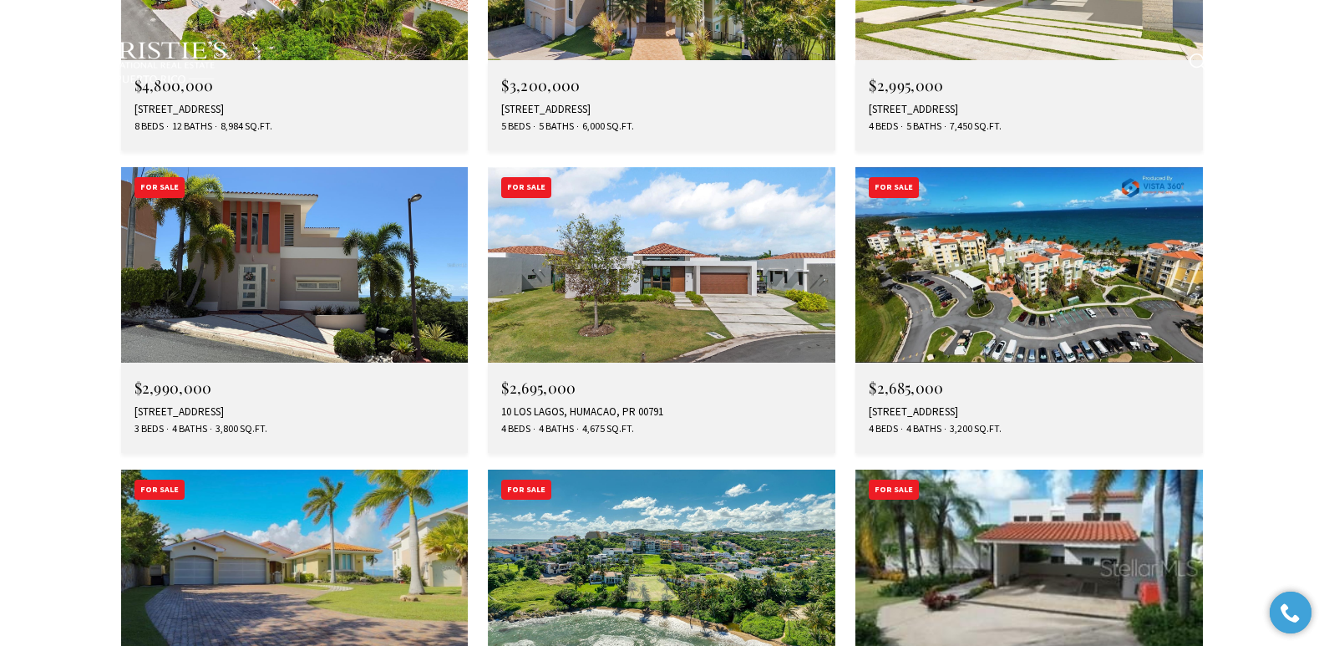
type input "**********"
type input "*********"
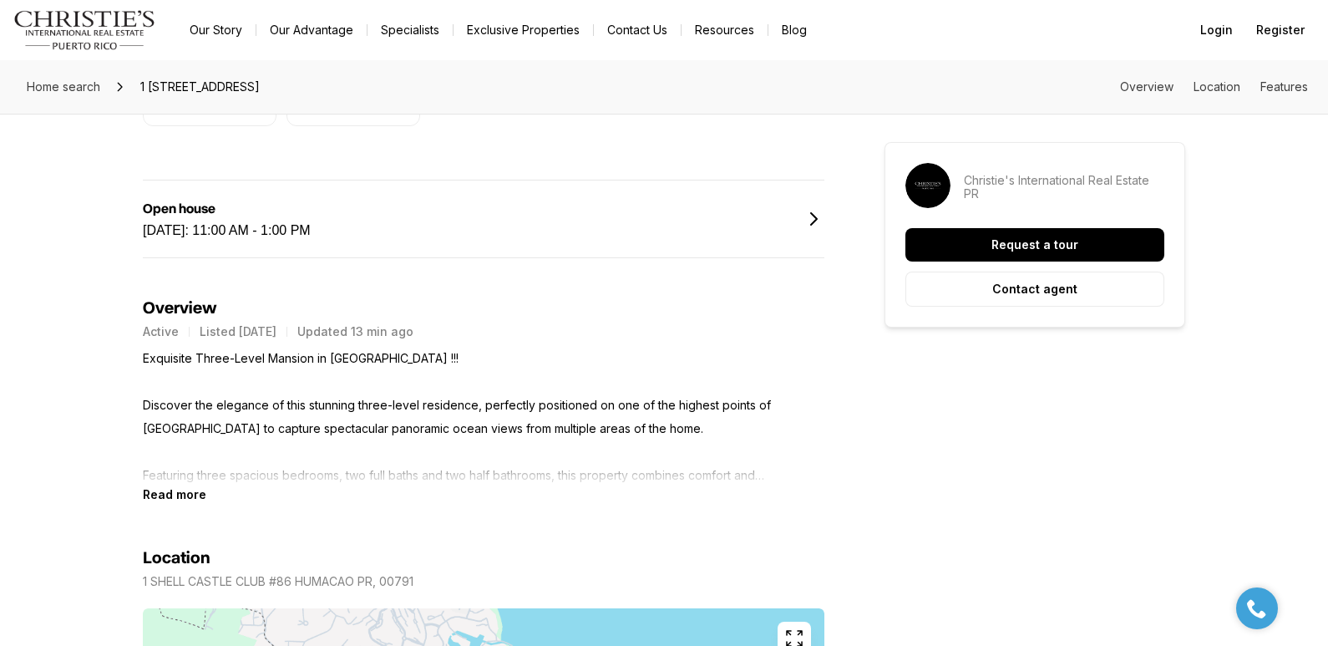
scroll to position [739, 0]
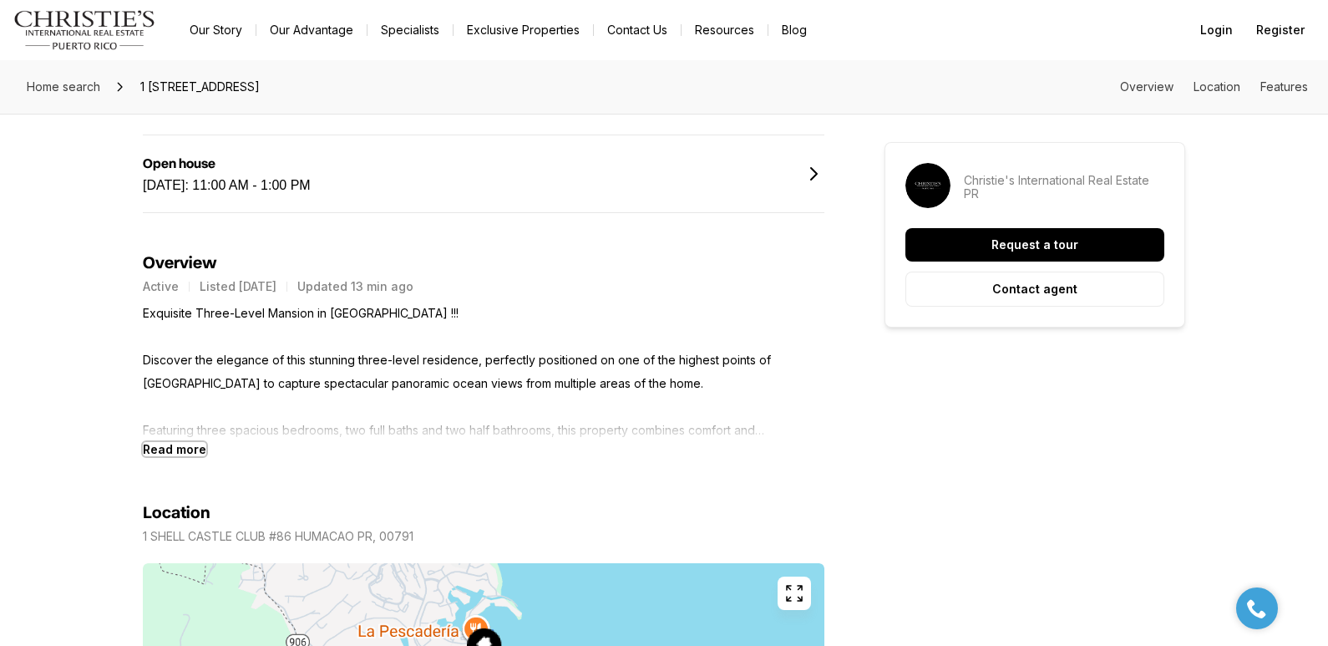
click at [178, 449] on b "Read more" at bounding box center [174, 449] width 63 height 14
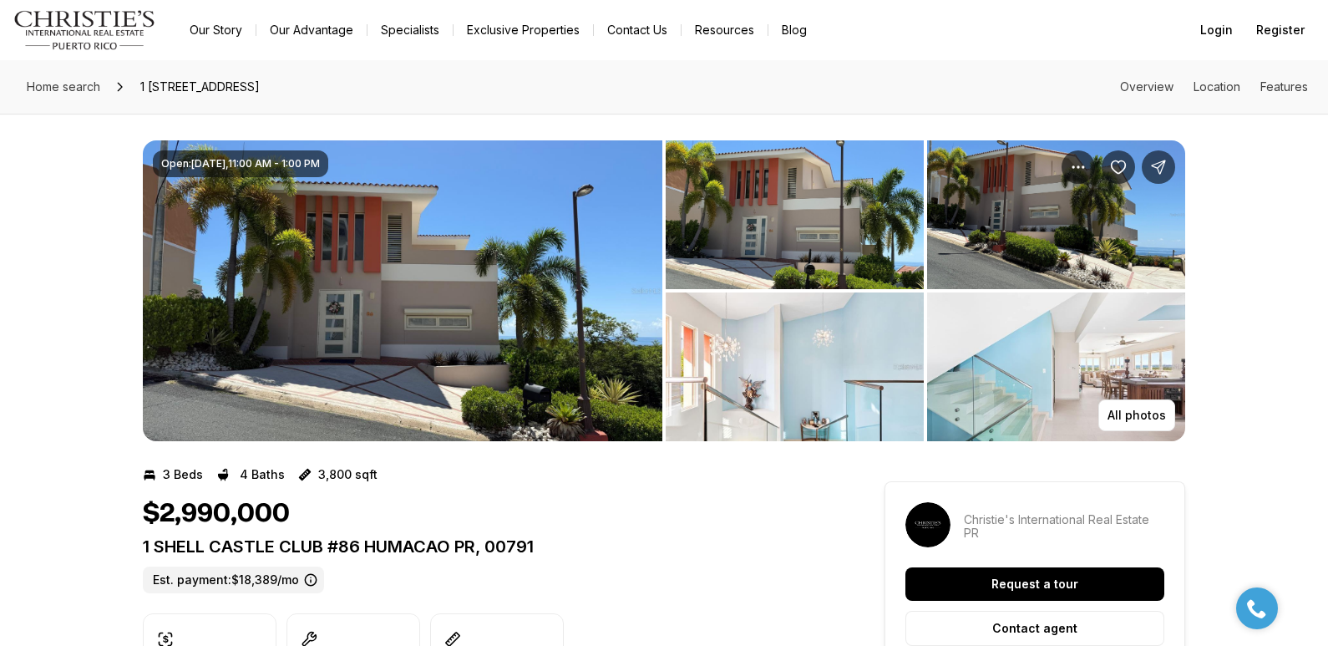
scroll to position [25, 0]
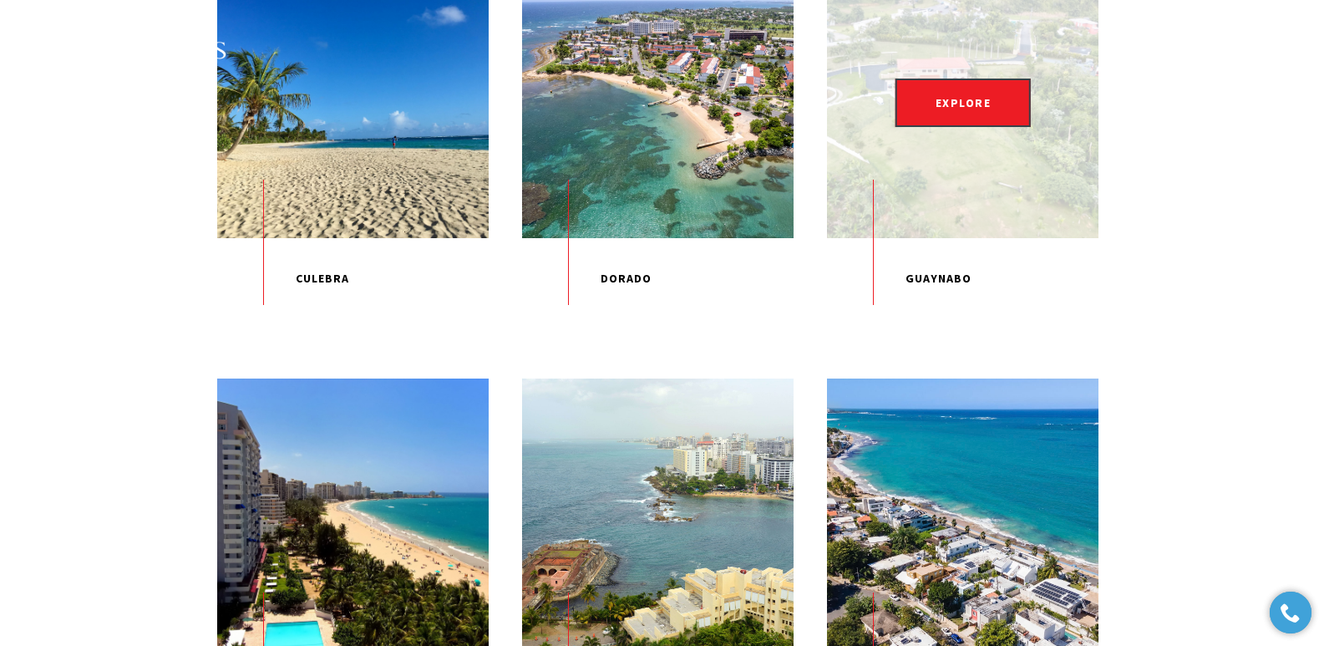
scroll to position [750, 0]
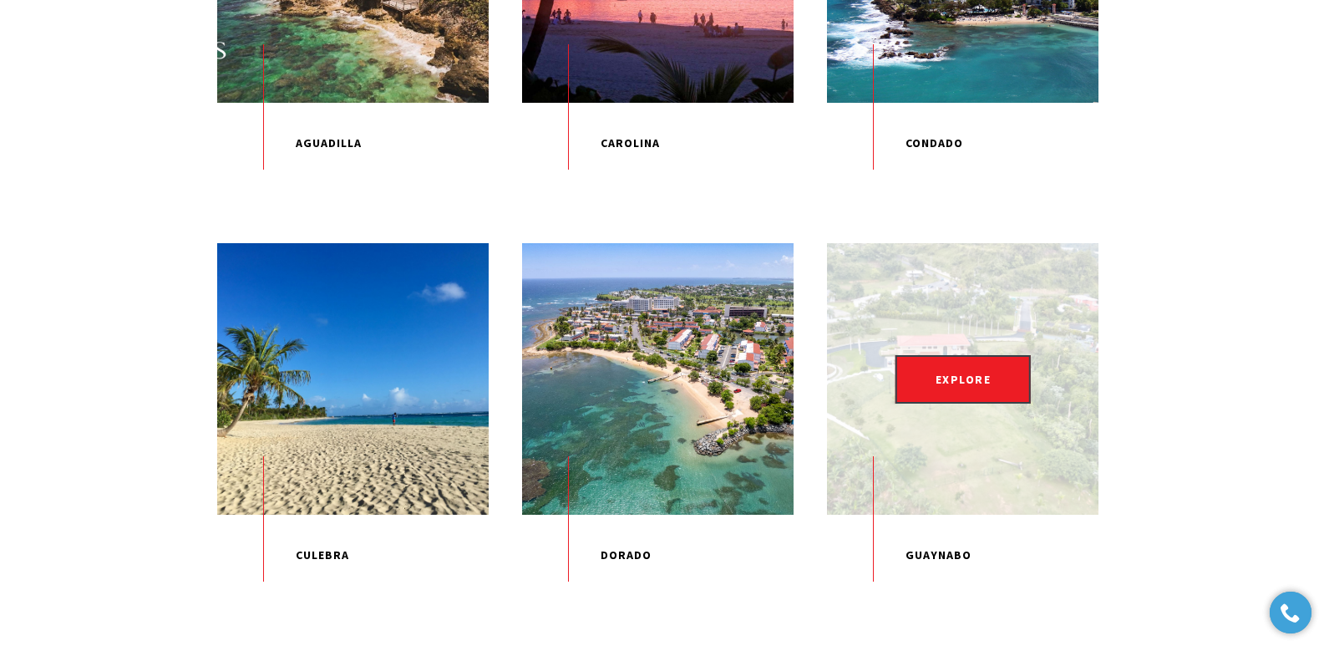
click at [960, 446] on div "EXPLORE" at bounding box center [962, 378] width 271 height 271
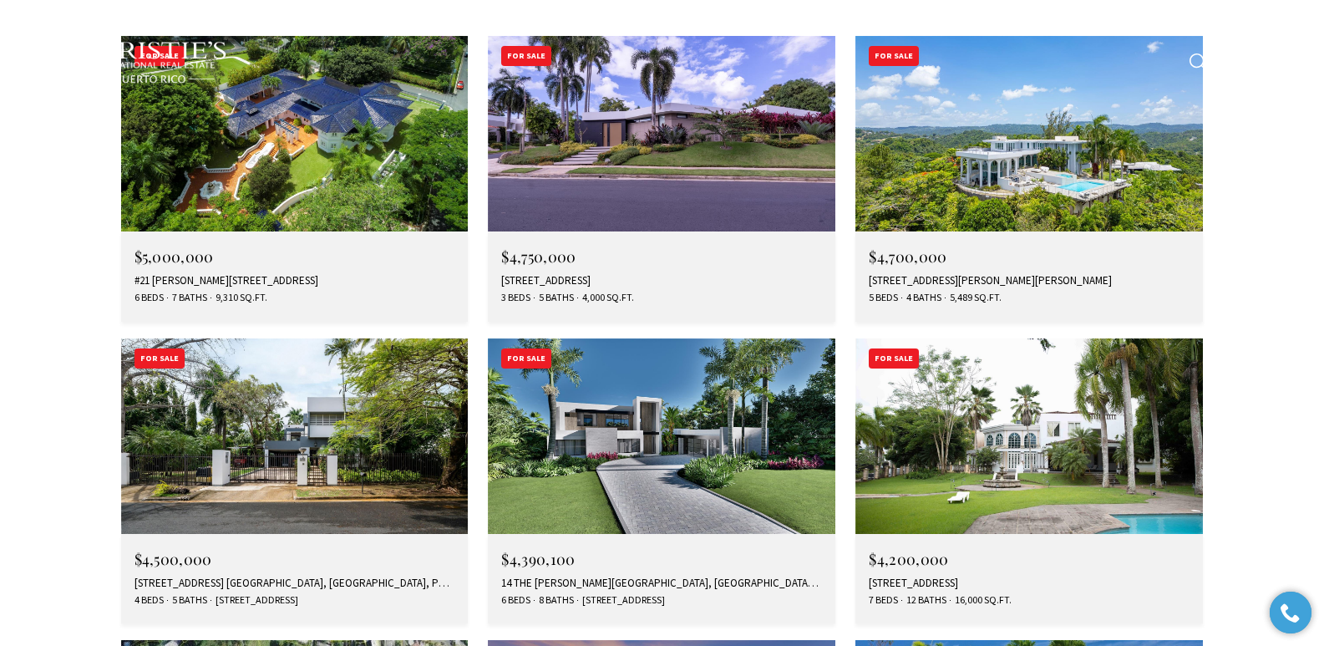
scroll to position [4911, 0]
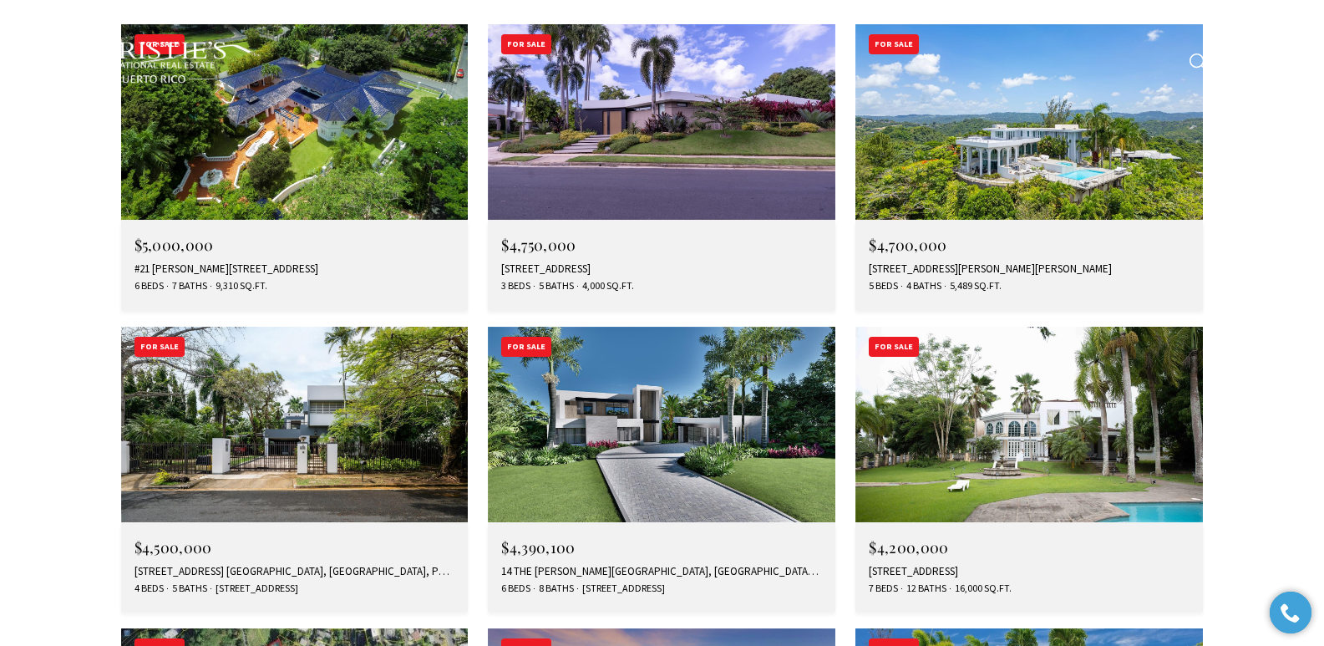
click at [701, 565] on div "14 THE MEADOWS ESTATES, GUAYNABO, PR 00971" at bounding box center [661, 571] width 321 height 13
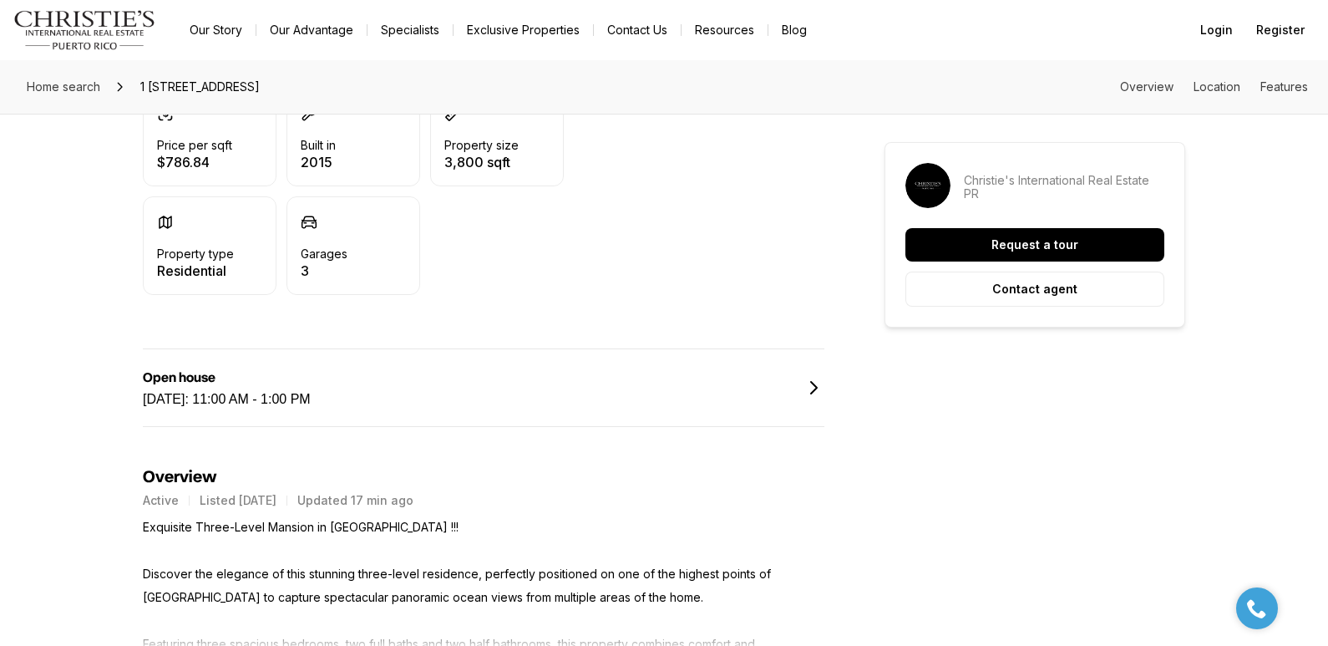
scroll to position [648, 0]
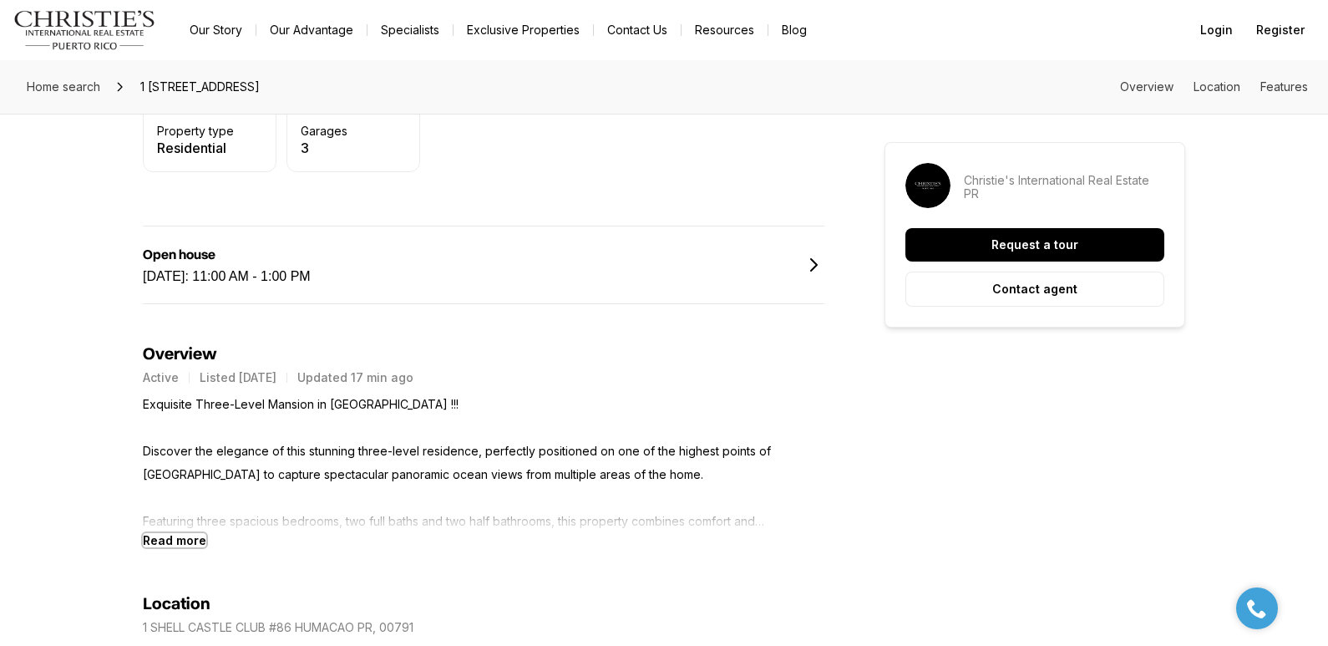
click at [161, 542] on b "Read more" at bounding box center [174, 540] width 63 height 14
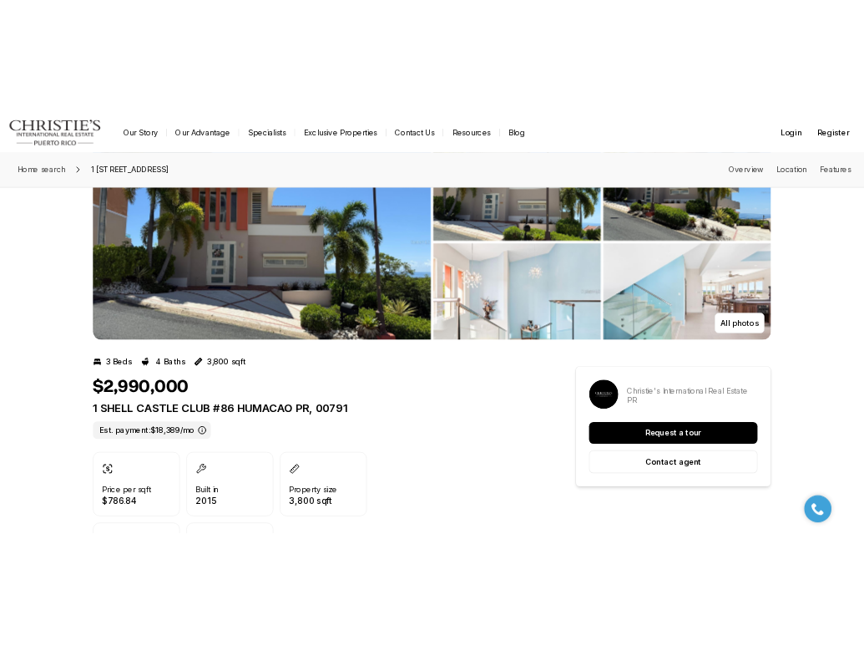
scroll to position [0, 0]
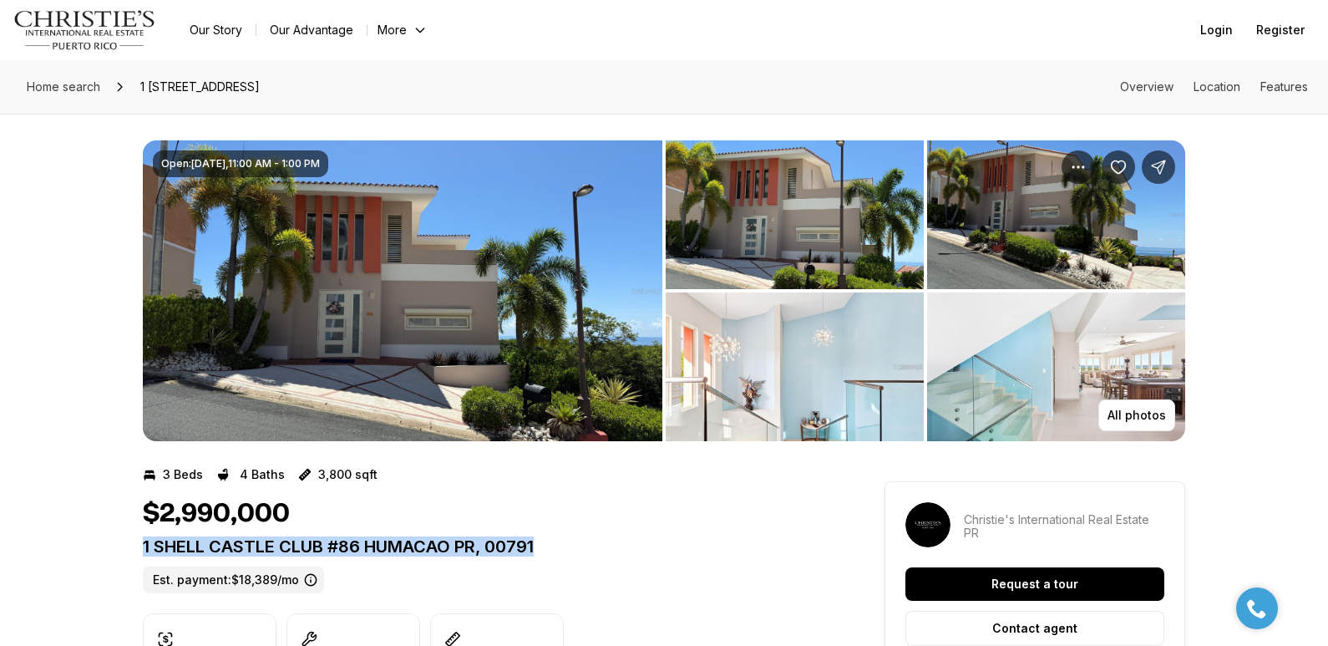
drag, startPoint x: 144, startPoint y: 549, endPoint x: 563, endPoint y: 547, distance: 418.4
click at [563, 547] on p "1 SHELL CASTLE CLUB #86 HUMACAO PR, 00791" at bounding box center [483, 546] width 681 height 20
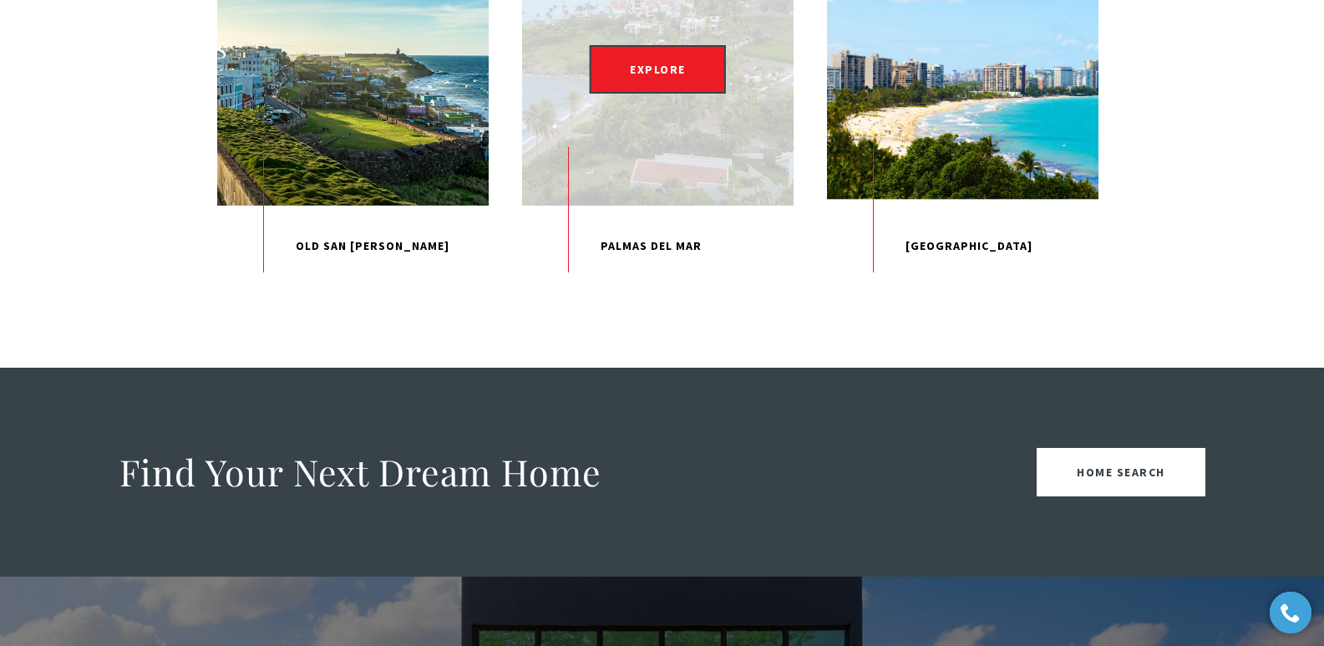
scroll to position [1880, 0]
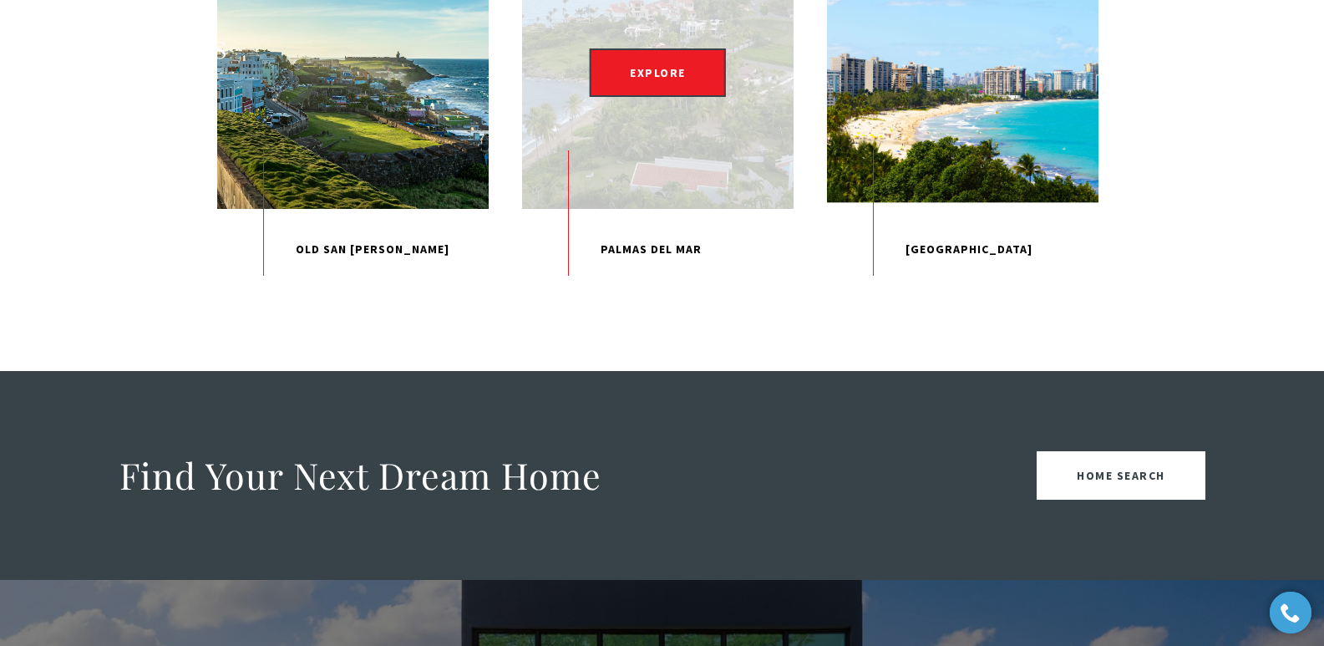
click at [672, 291] on p "Palmas Del Mar" at bounding box center [657, 250] width 271 height 82
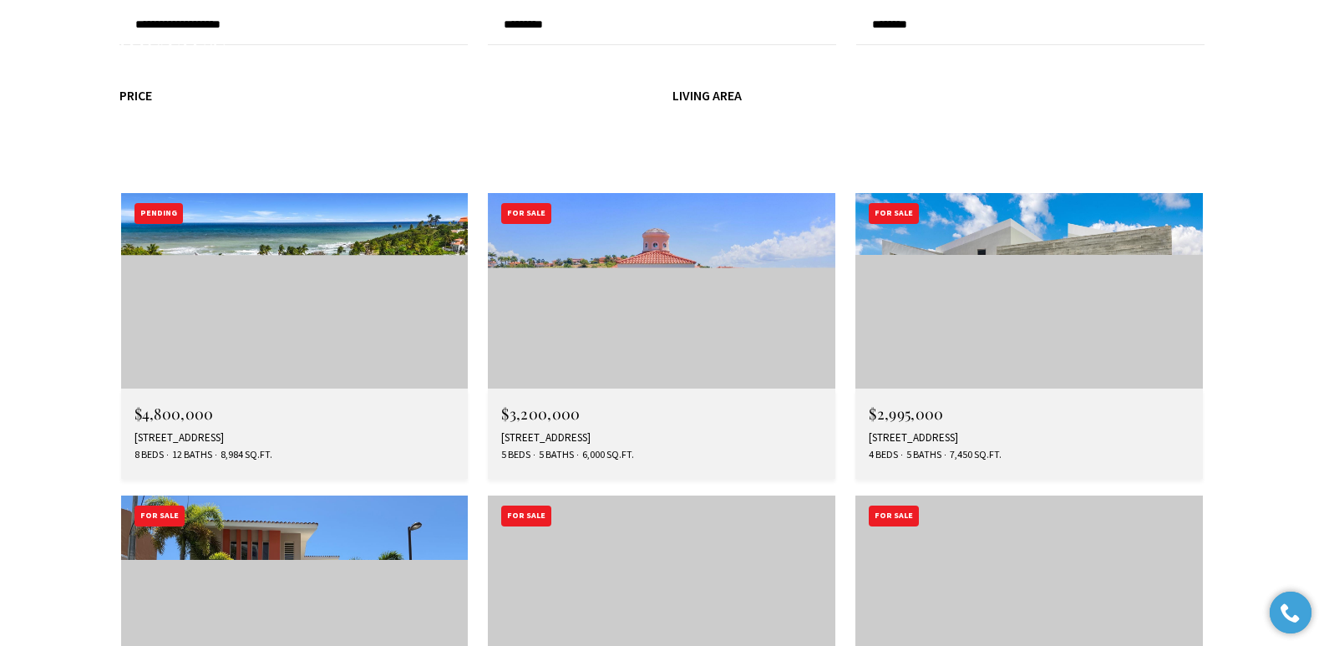
scroll to position [5083, 0]
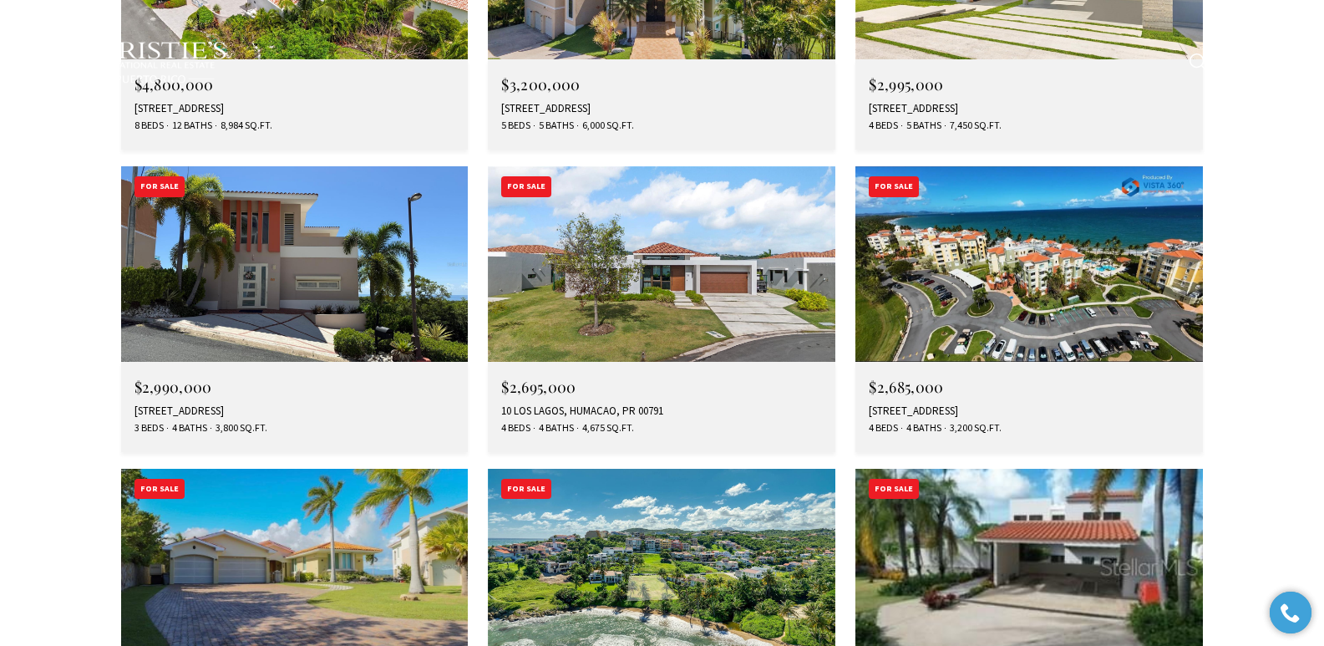
type input "**********"
type input "*********"
